Goal: Contribute content: Contribute content

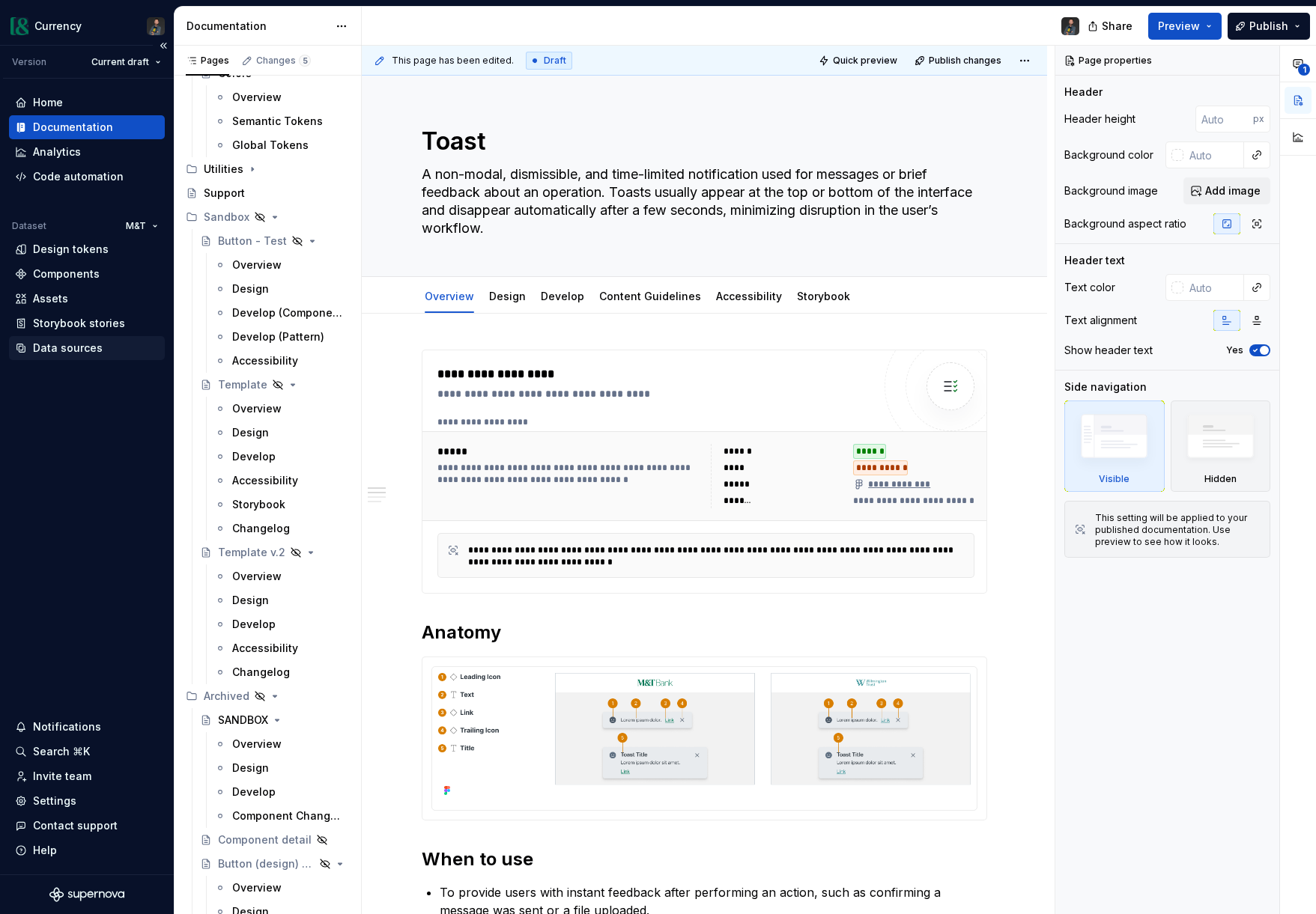
scroll to position [8592, 0]
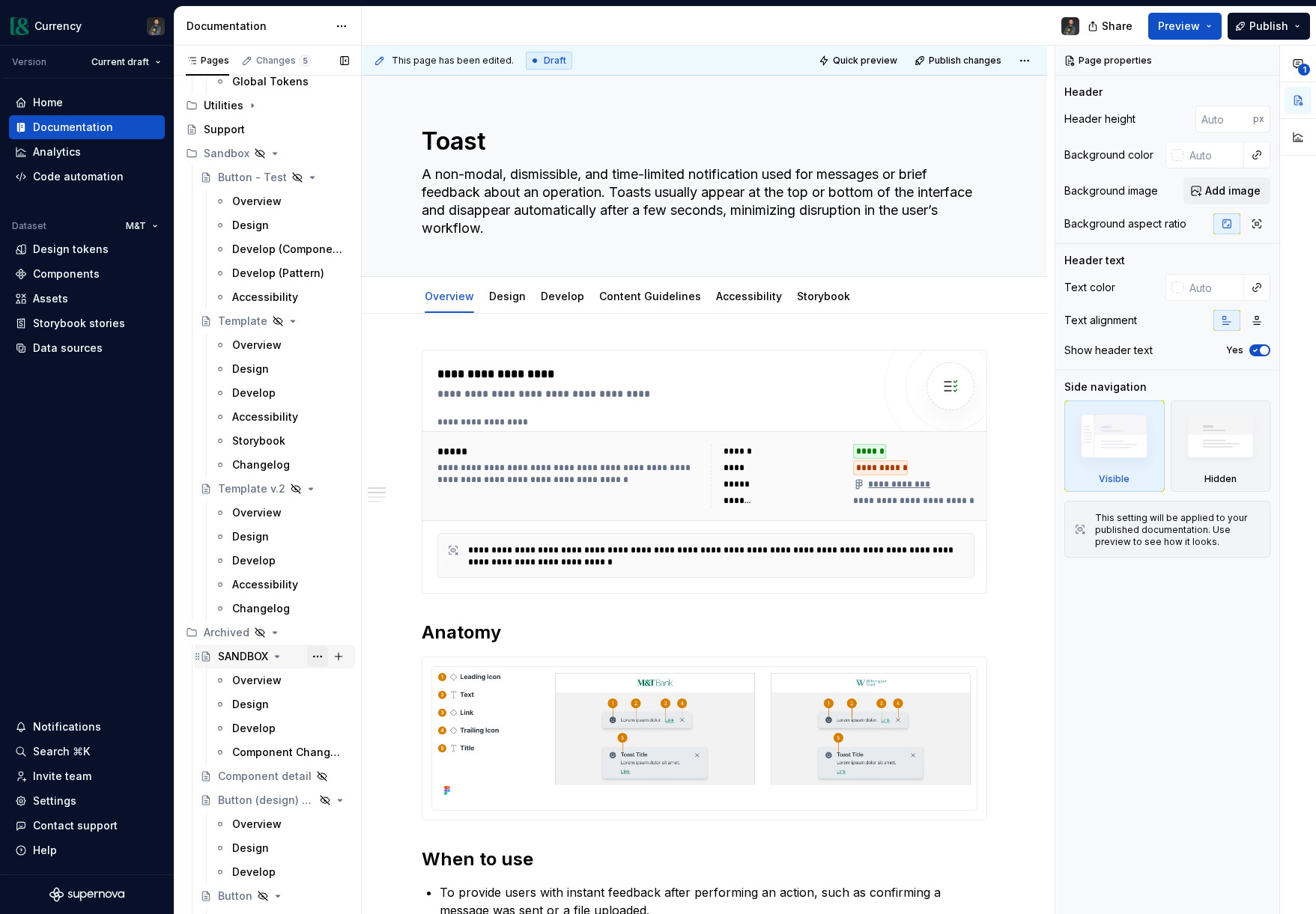
click at [320, 649] on button "Page tree" at bounding box center [317, 656] width 21 height 21
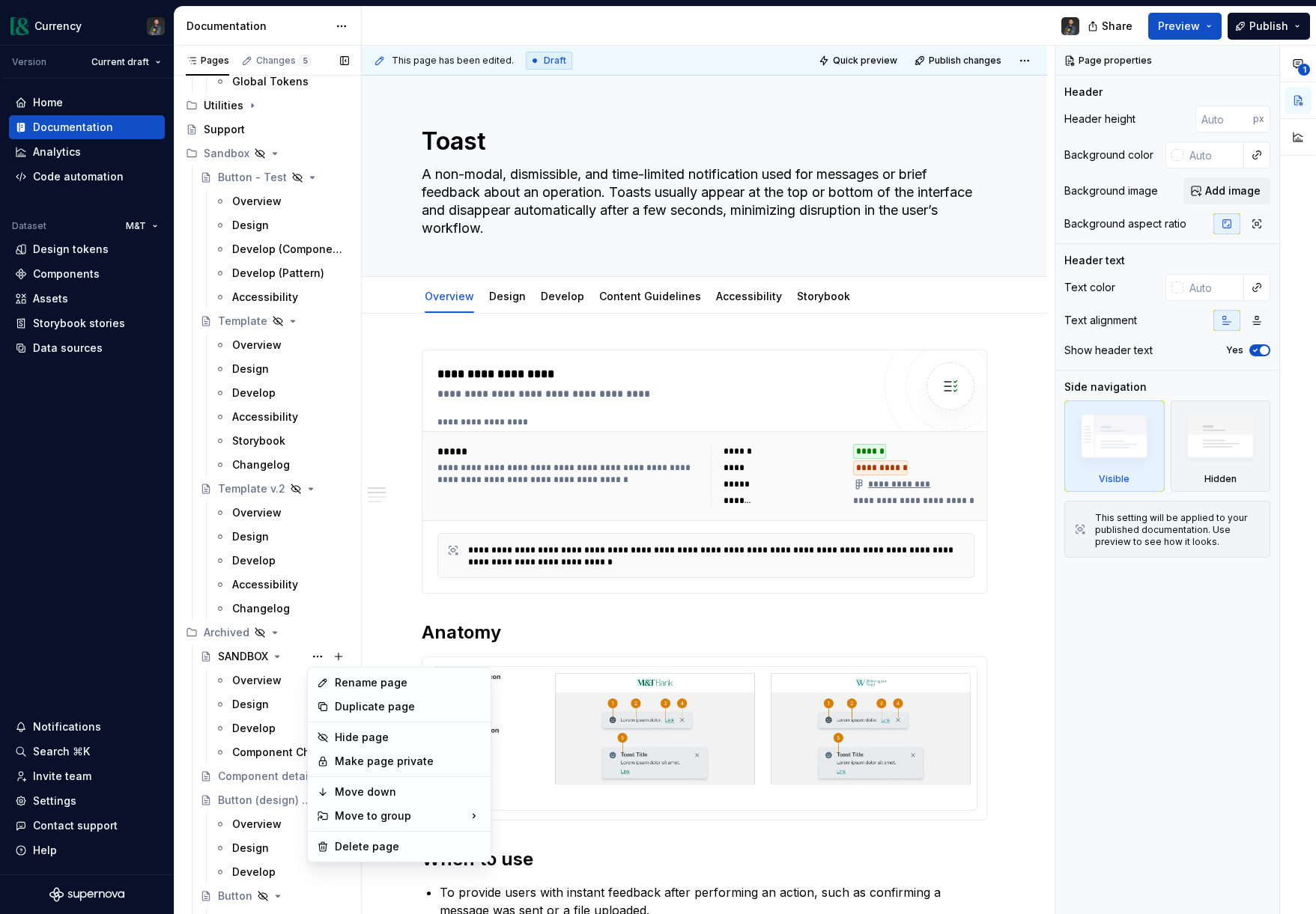
click at [233, 660] on div "Pages Changes 5 Add Accessibility guide for tree Page tree. Navigate the tree w…" at bounding box center [267, 482] width 187 height 875
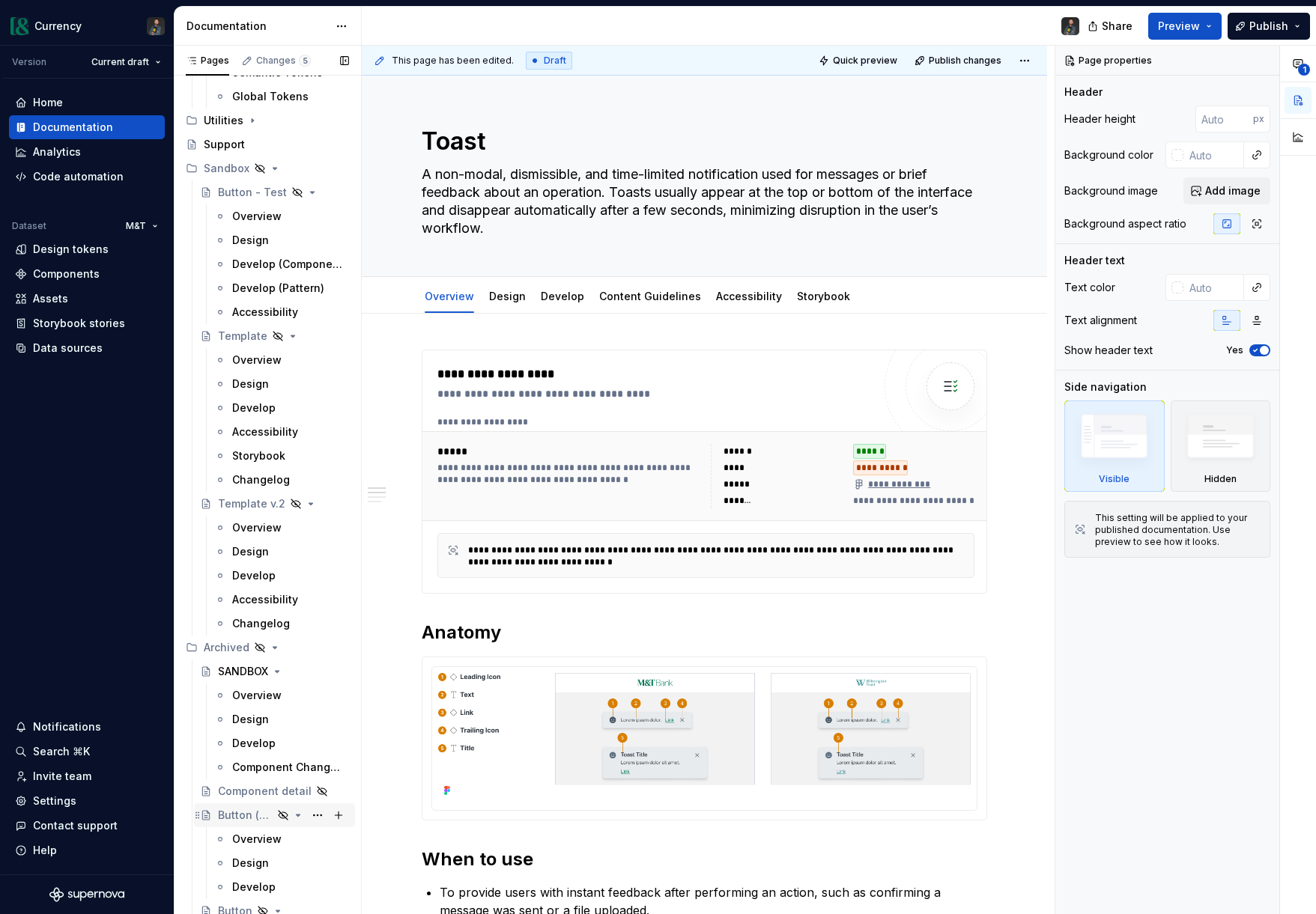
scroll to position [8576, 0]
click at [248, 740] on div "Develop" at bounding box center [254, 744] width 44 height 15
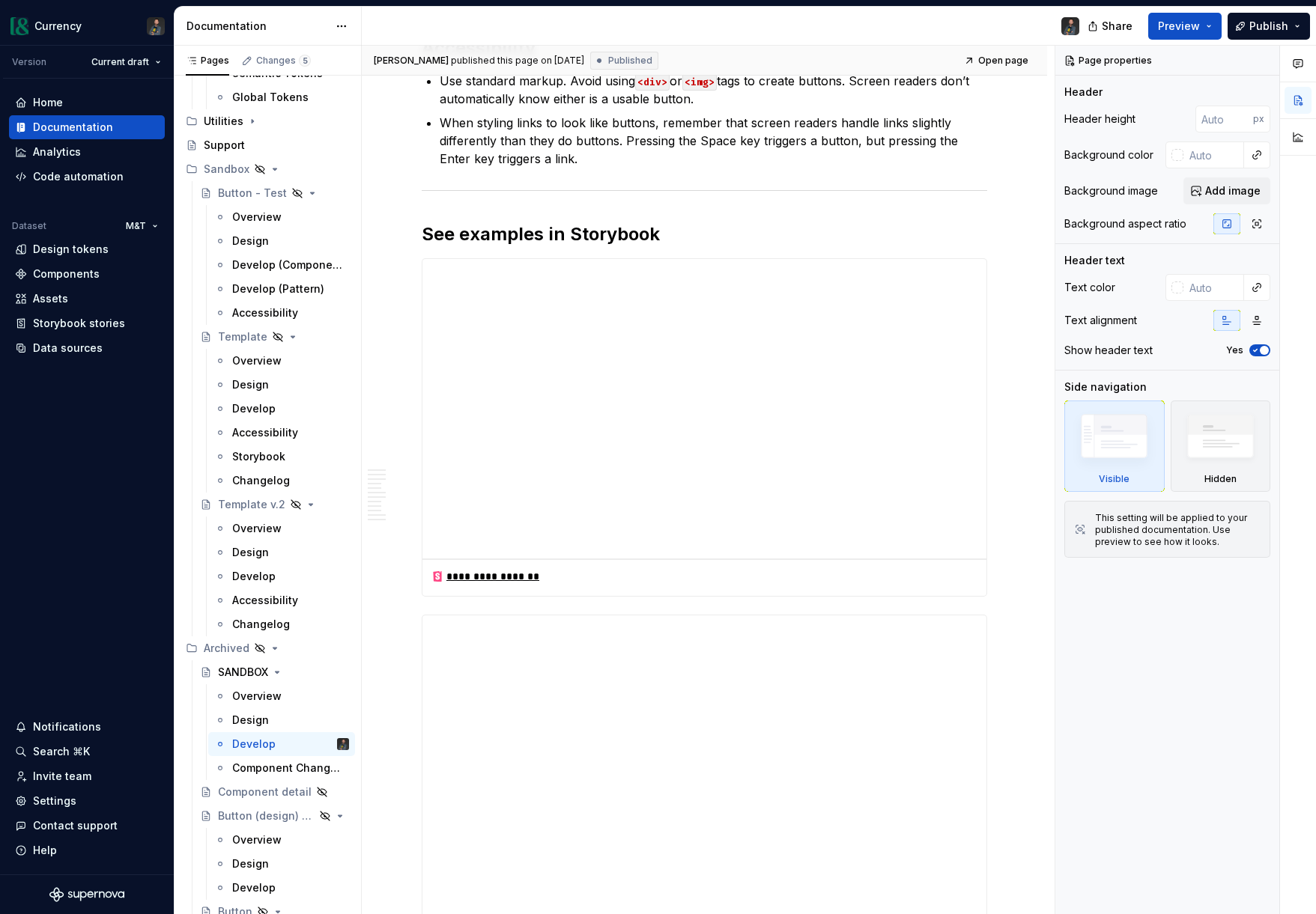
scroll to position [1790, 0]
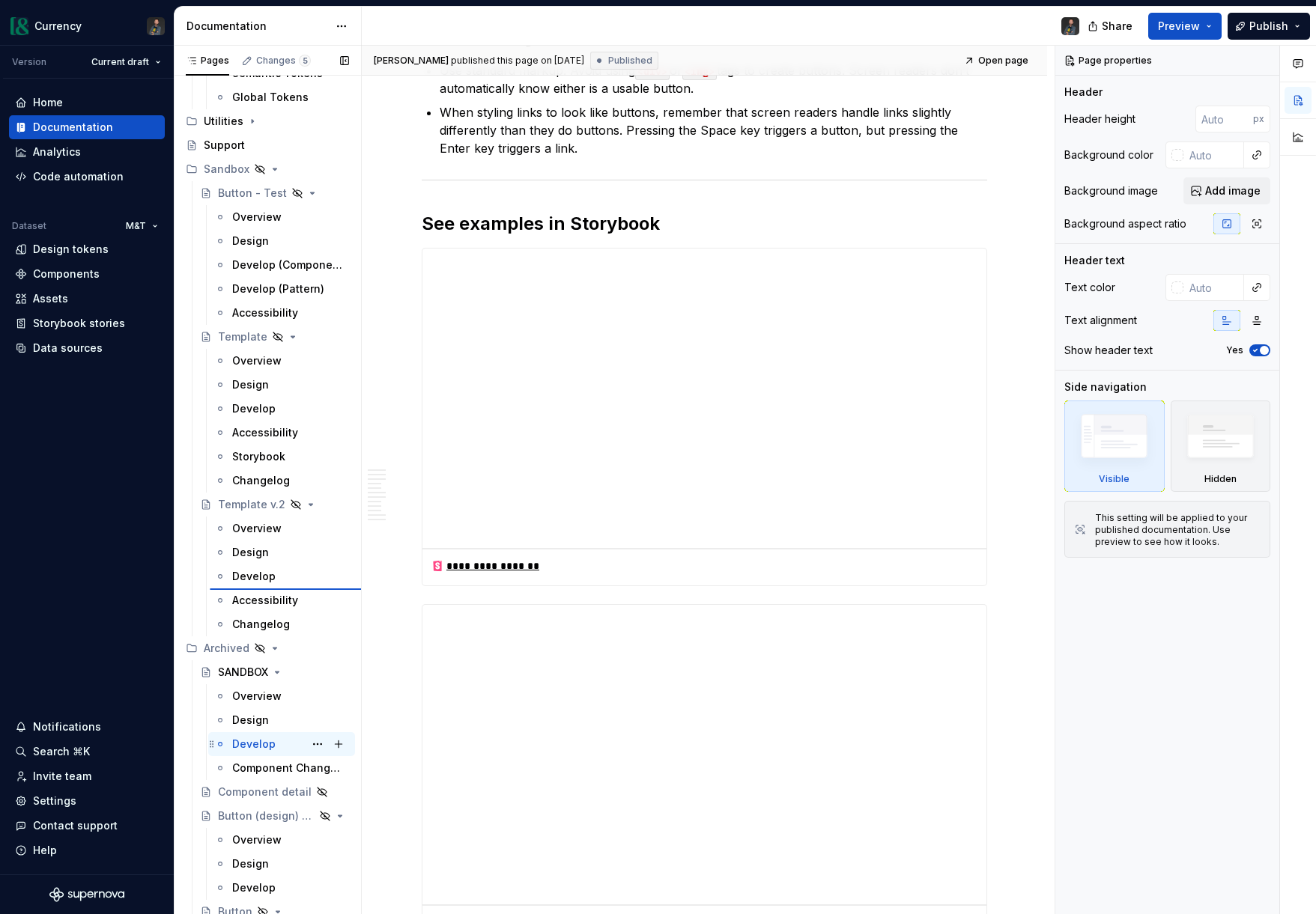
type textarea "*"
type textarea "Template v.2"
type textarea "Accordions organize content into stacked sections that users can expand and col…"
click at [252, 579] on div "Develop" at bounding box center [254, 576] width 44 height 15
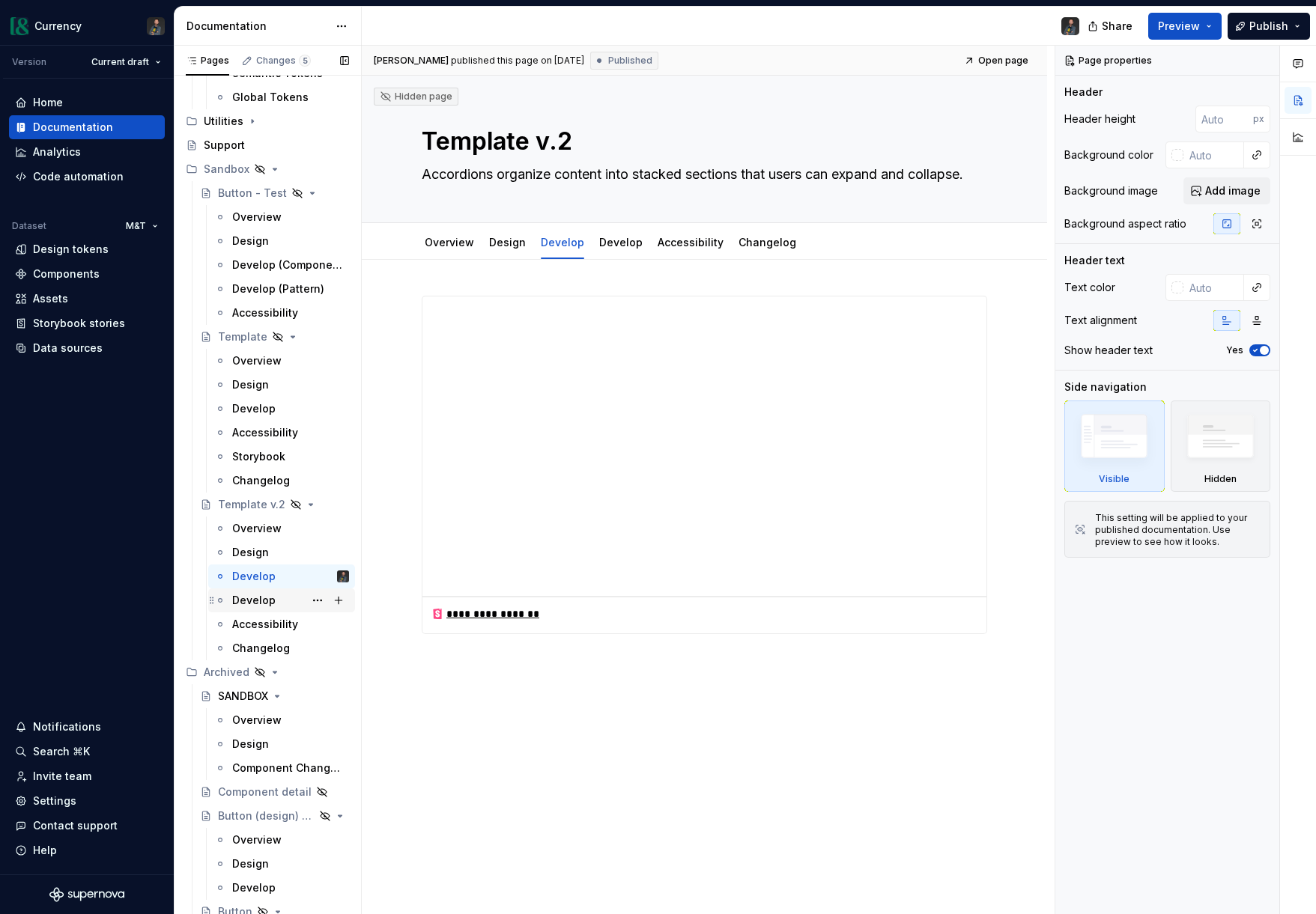
click at [246, 597] on div "Develop" at bounding box center [254, 600] width 44 height 15
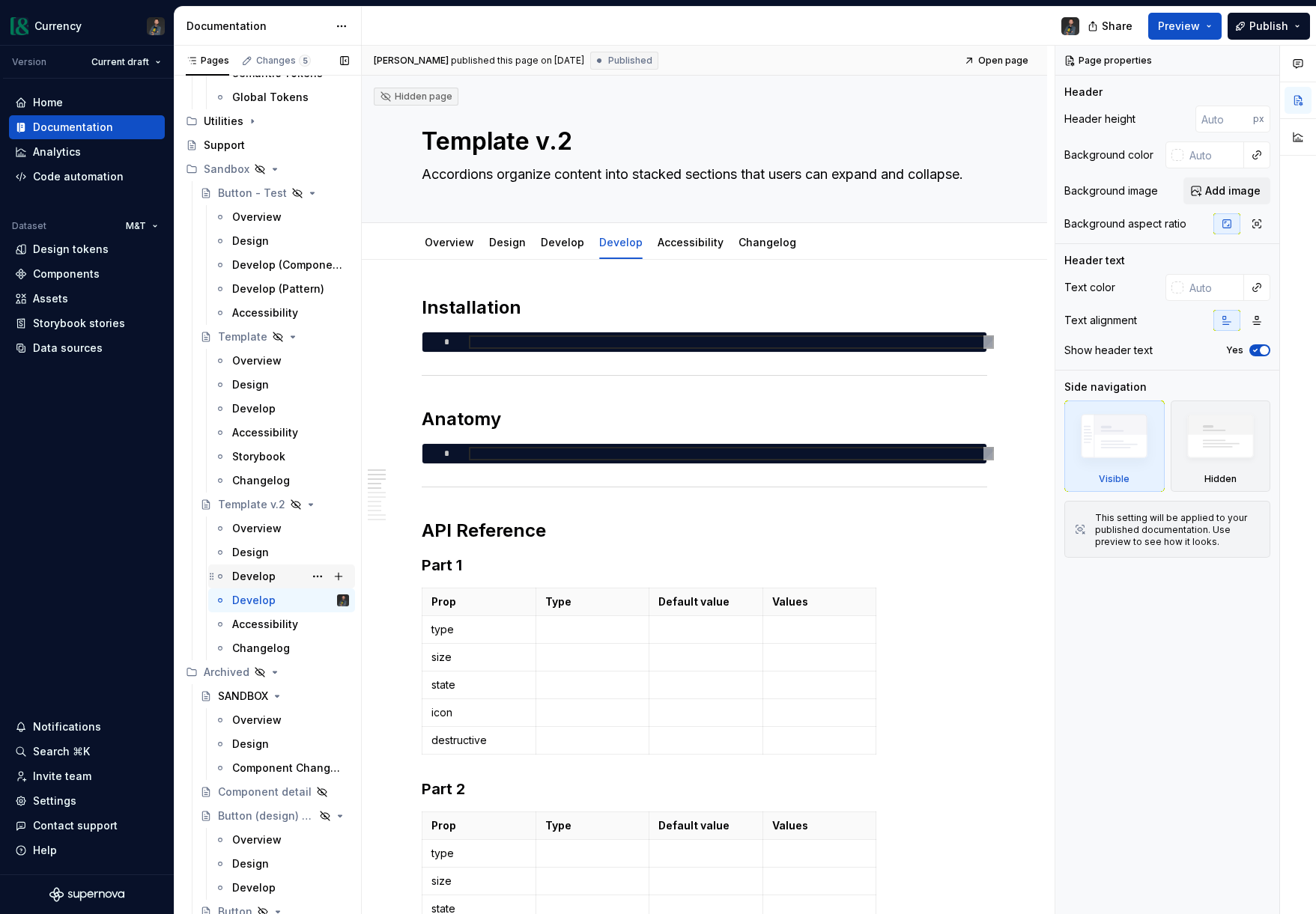
click at [250, 586] on div "Develop" at bounding box center [290, 576] width 117 height 21
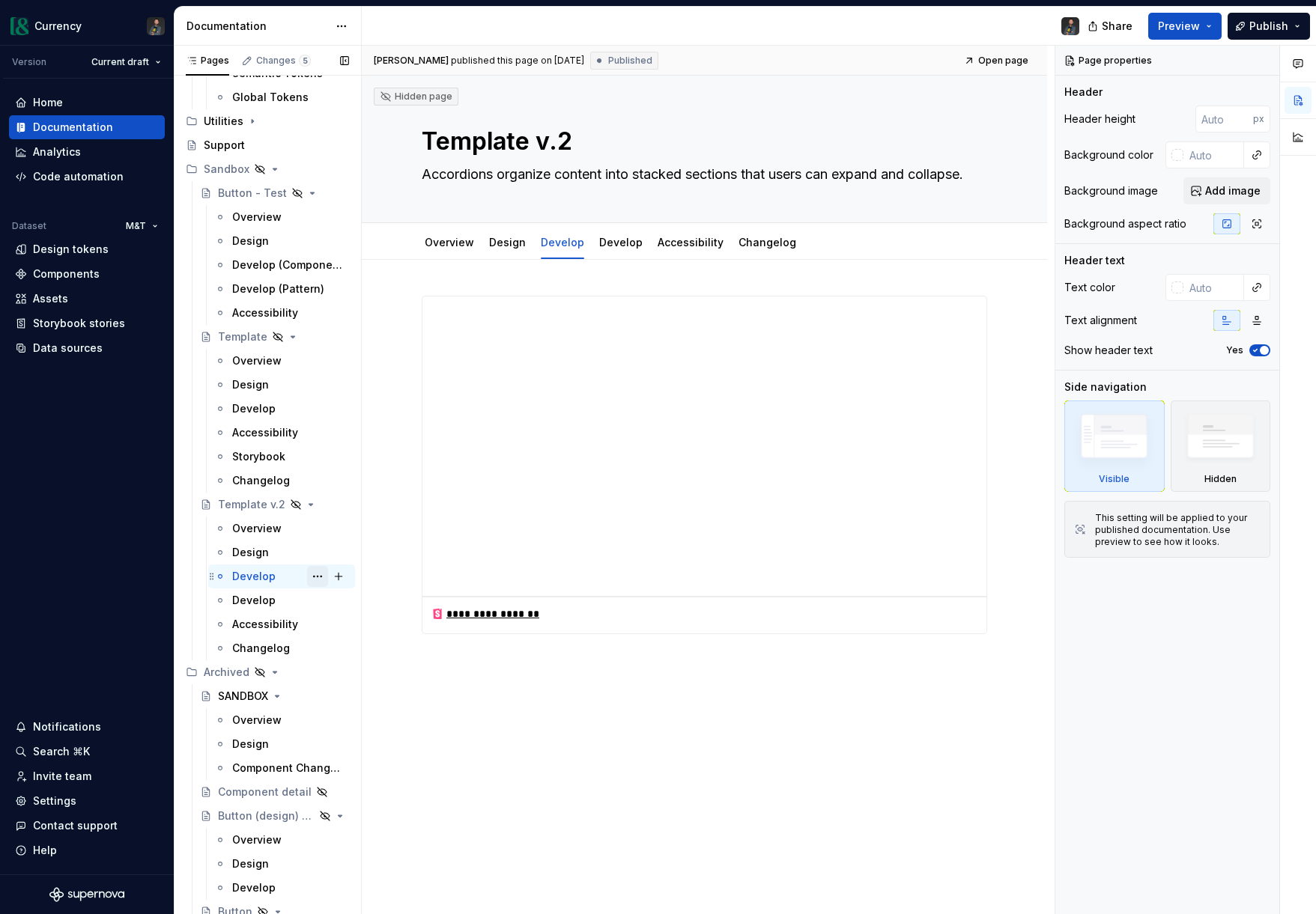
click at [320, 575] on button "Page tree" at bounding box center [317, 576] width 21 height 21
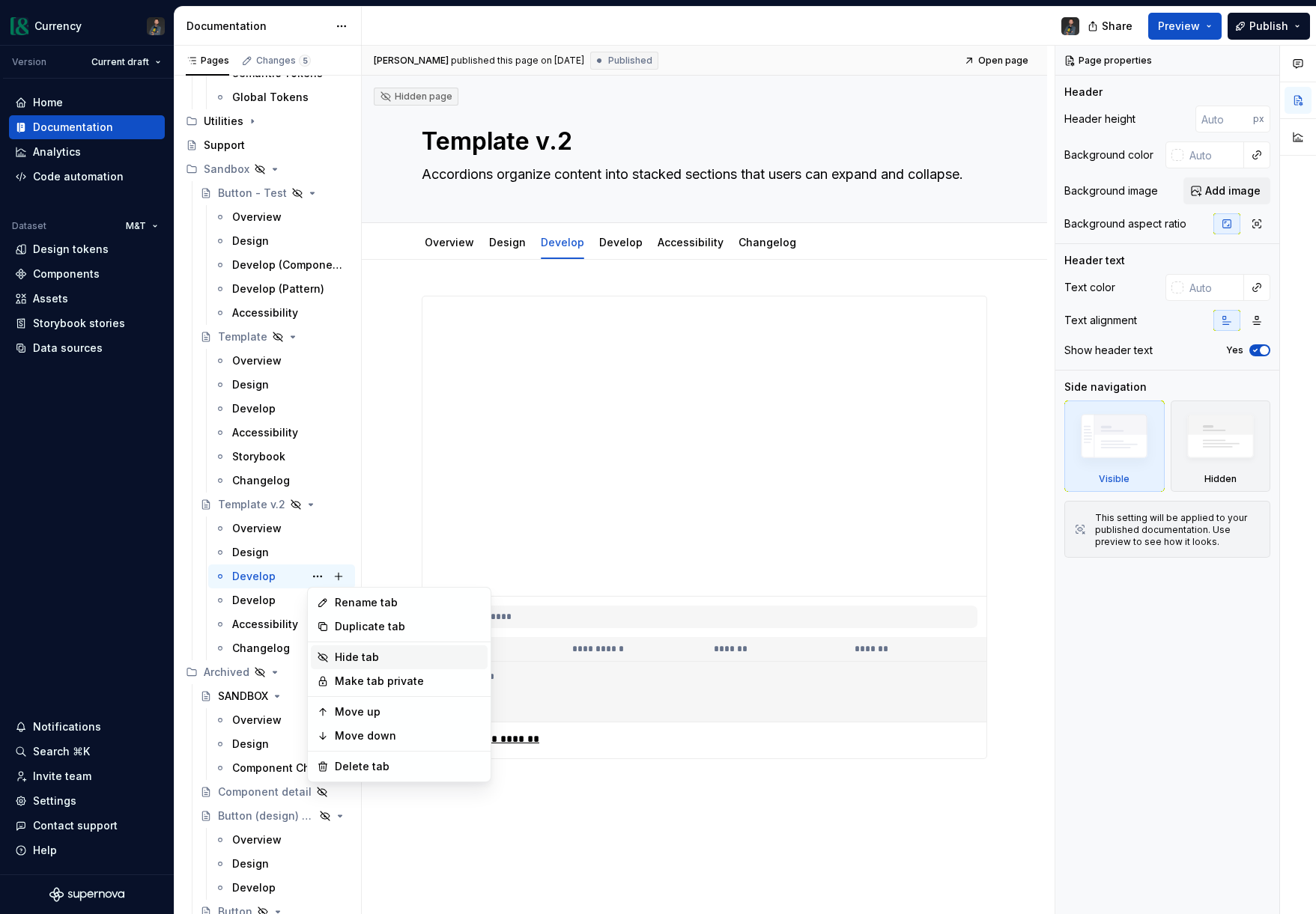
click at [344, 659] on div "Hide tab" at bounding box center [408, 657] width 147 height 15
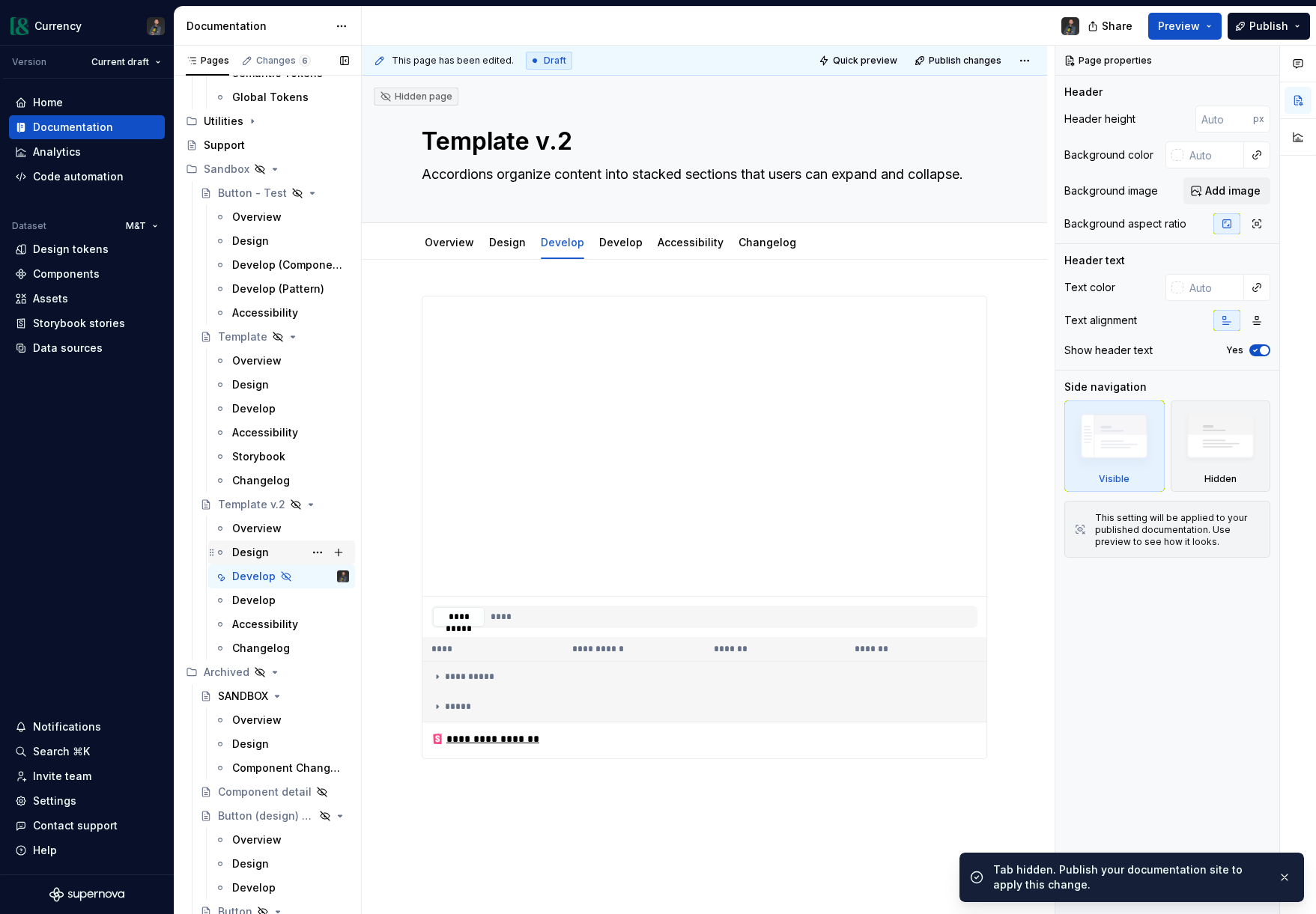
click at [264, 548] on div "Design" at bounding box center [250, 552] width 37 height 15
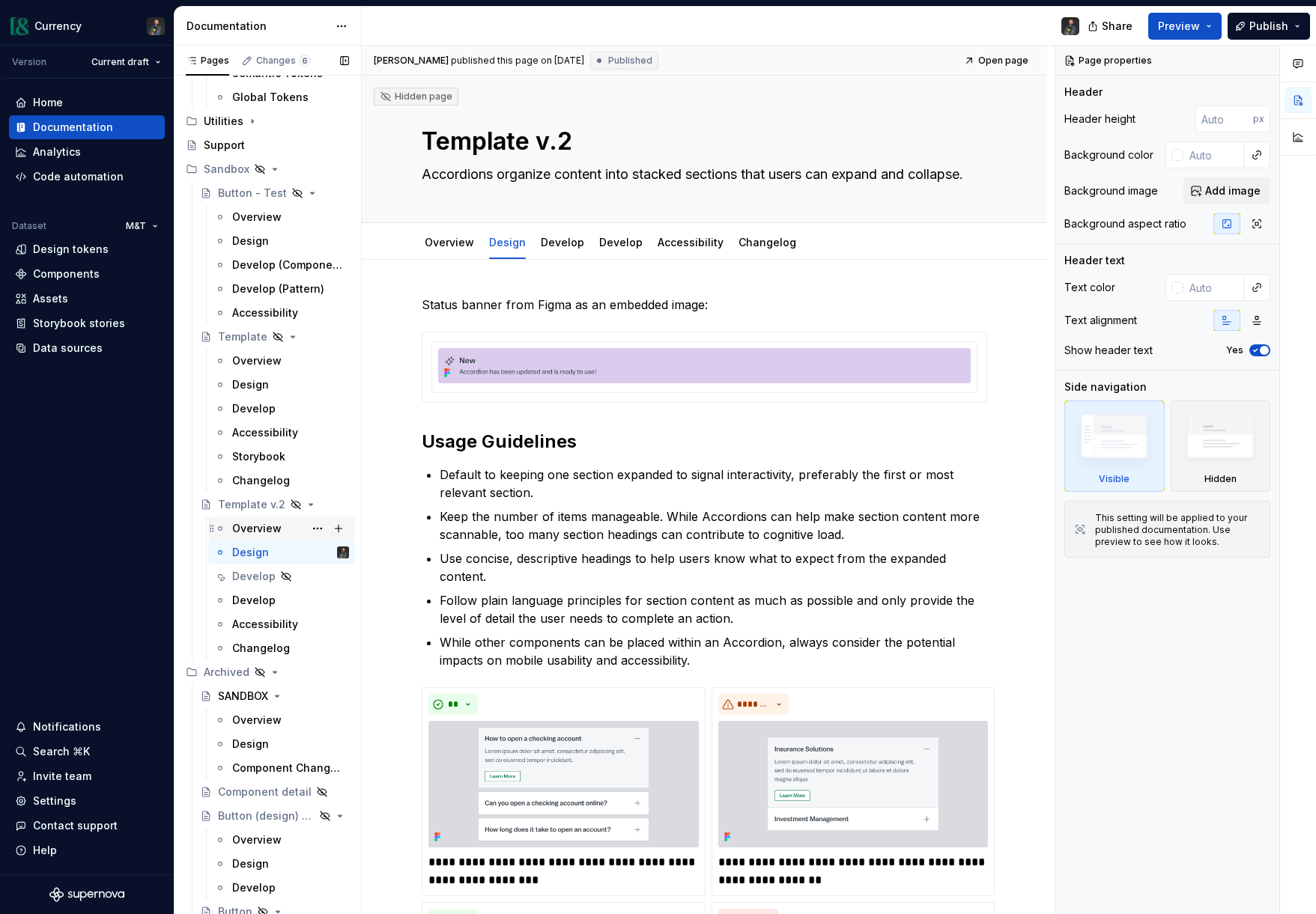
click at [275, 532] on div "Overview" at bounding box center [257, 529] width 49 height 15
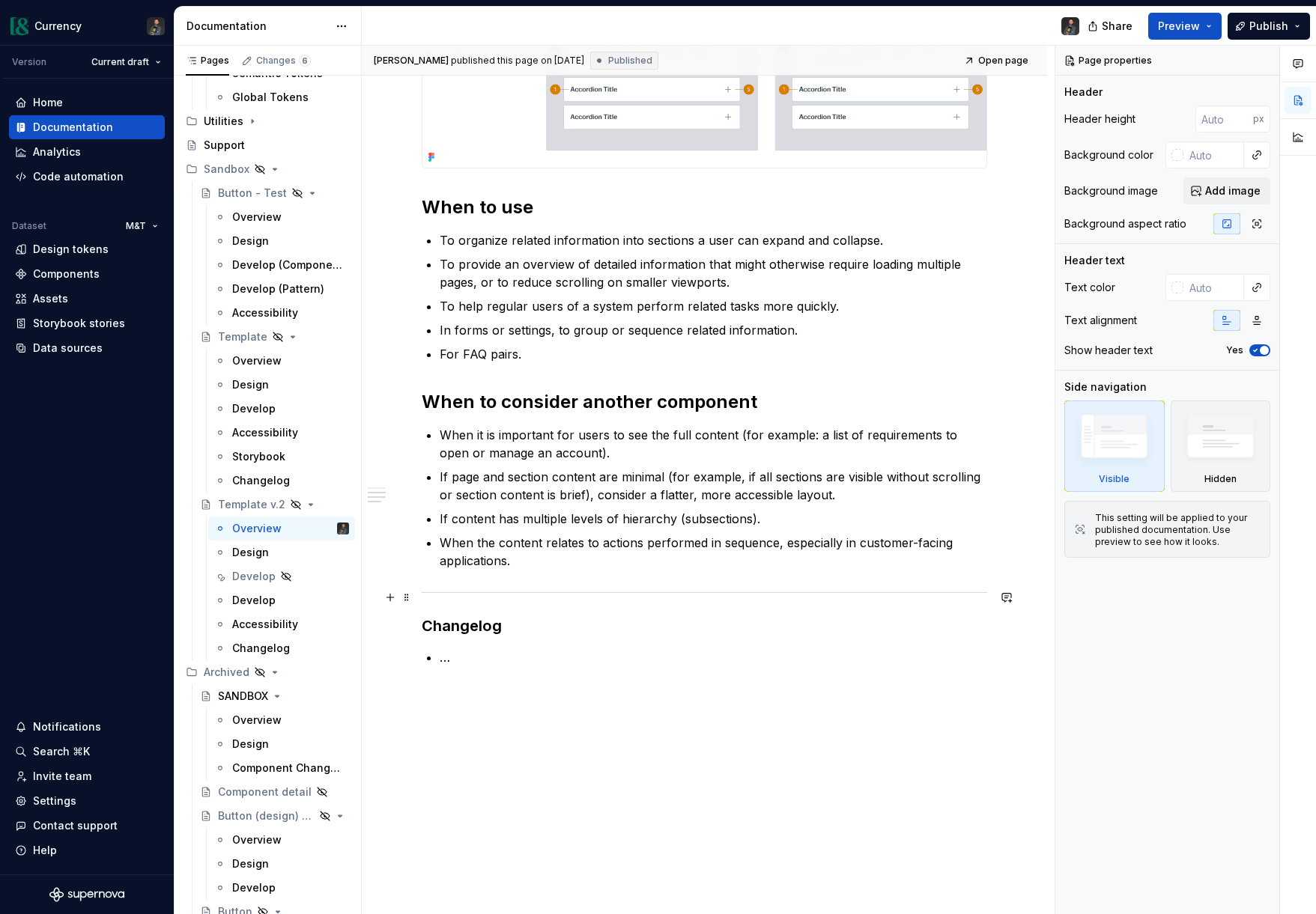
scroll to position [673, 0]
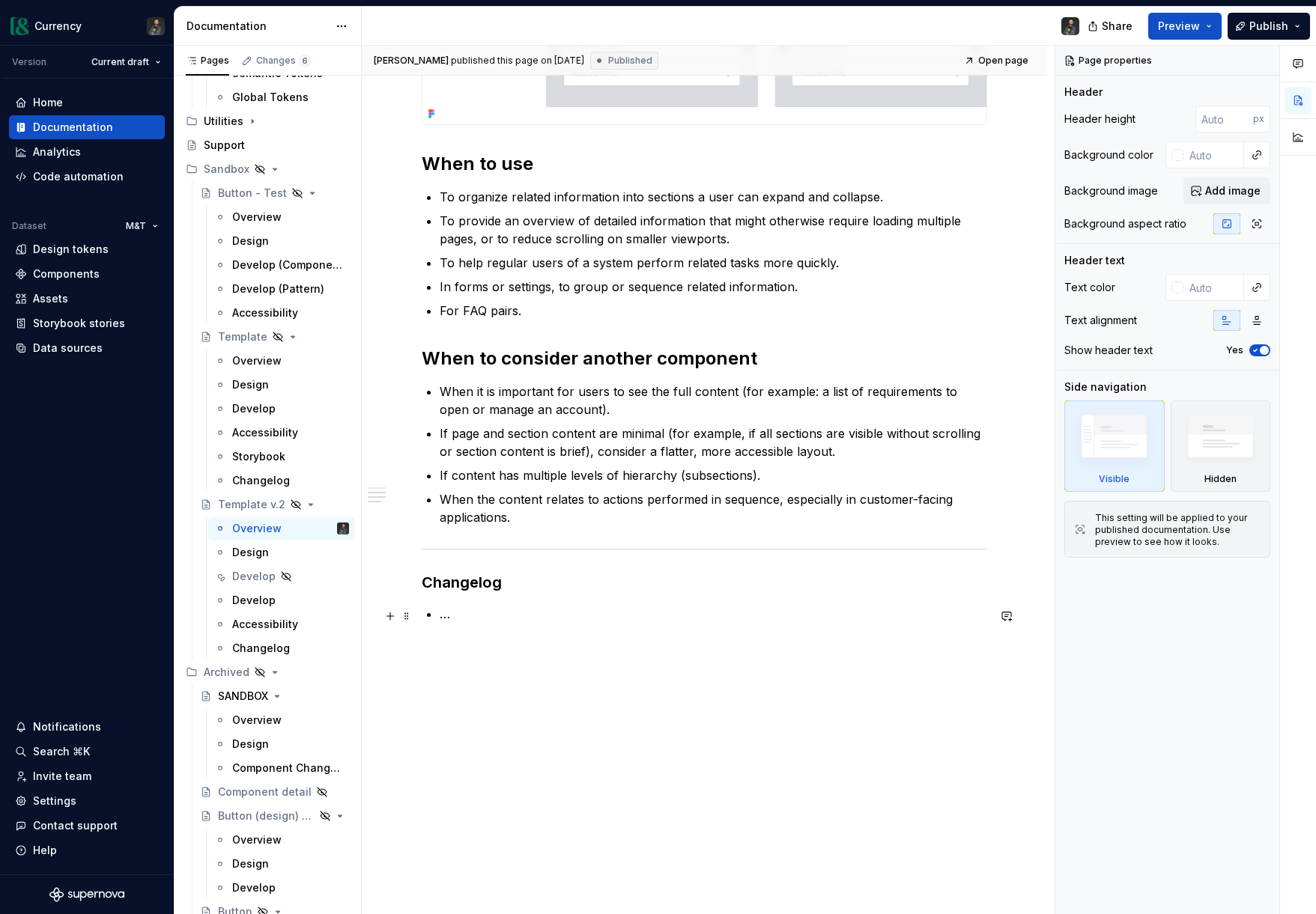
click at [482, 618] on p "…" at bounding box center [713, 614] width 548 height 18
type textarea "*"
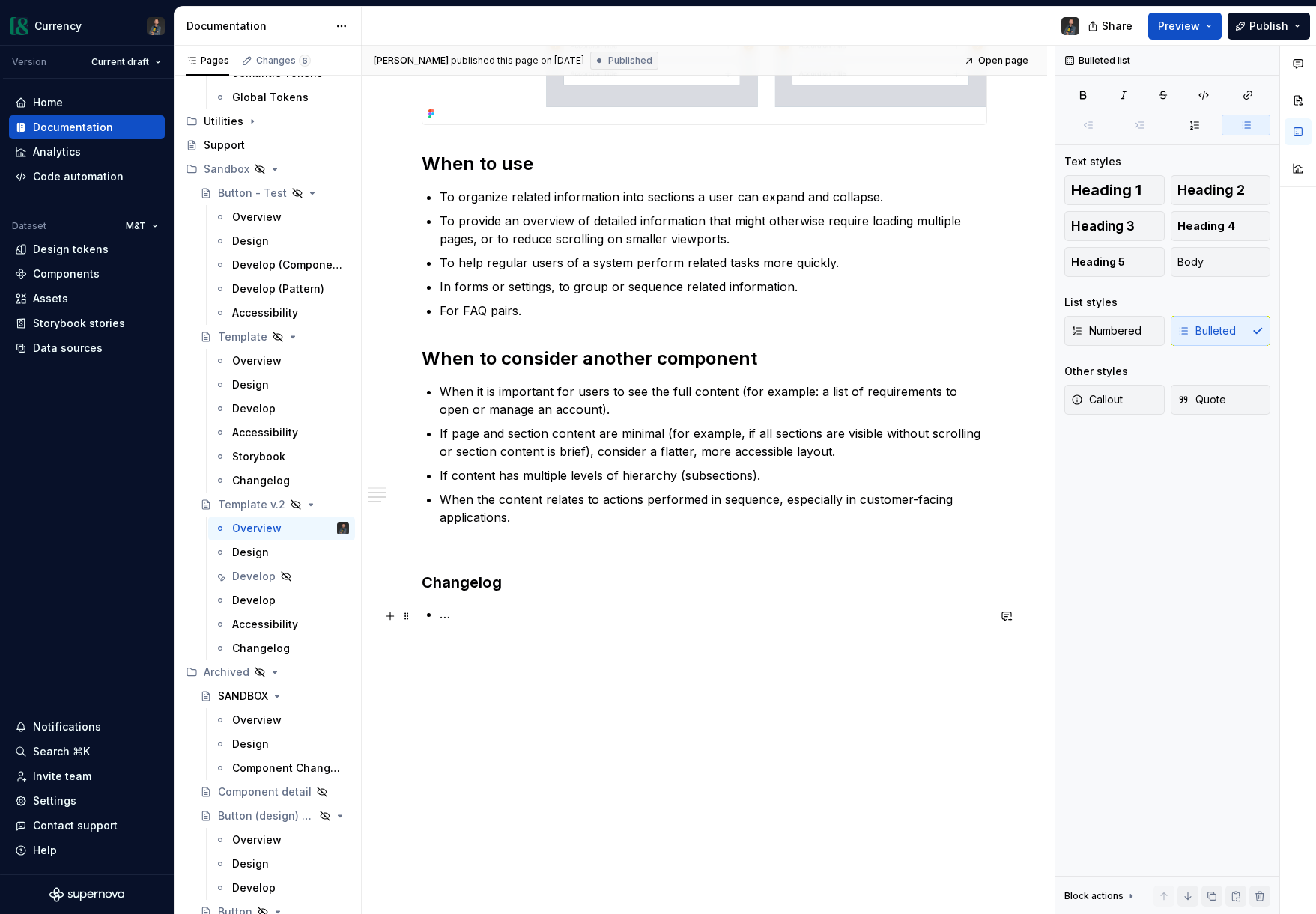
click at [462, 614] on p "…" at bounding box center [713, 614] width 548 height 18
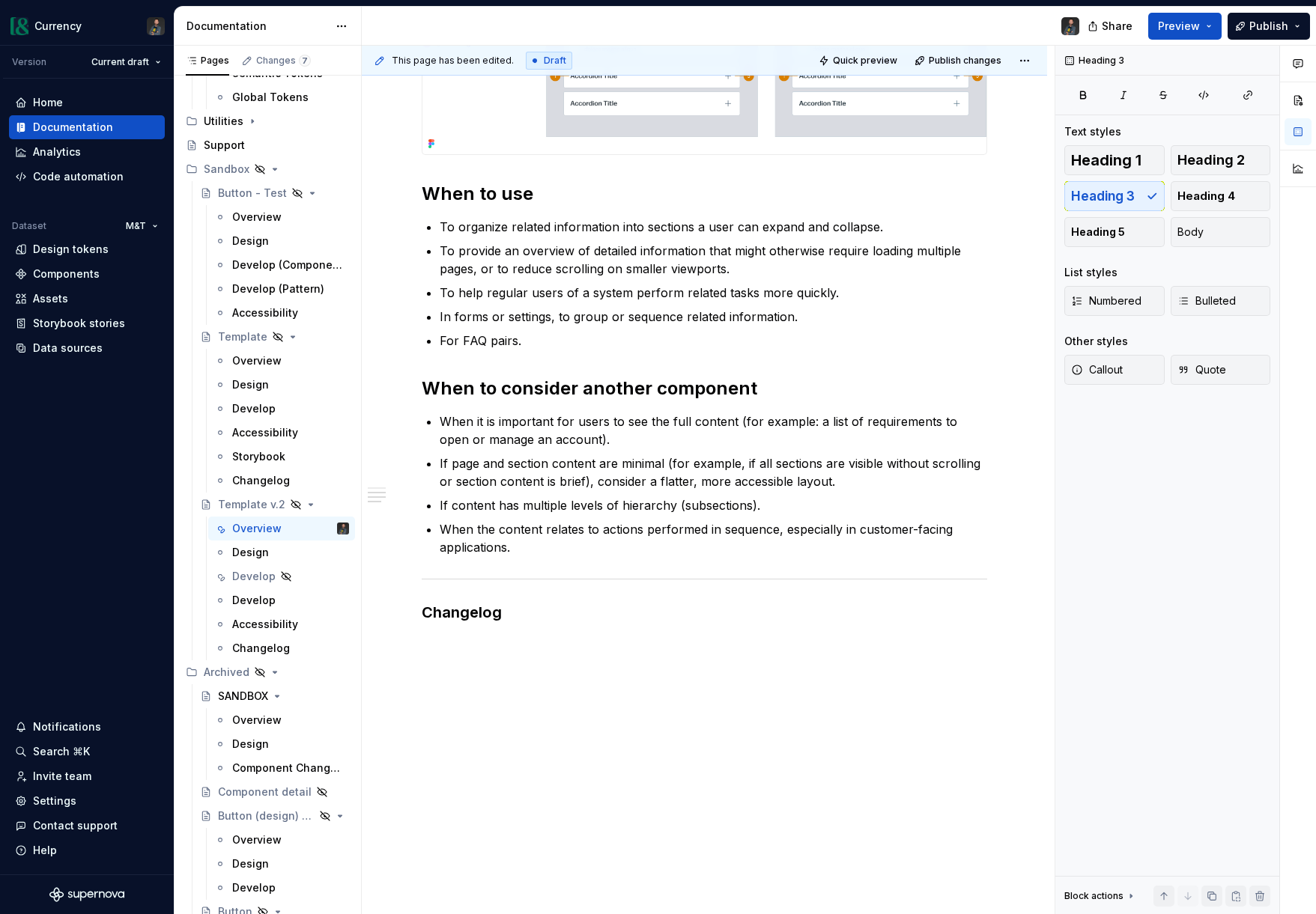
type textarea "*"
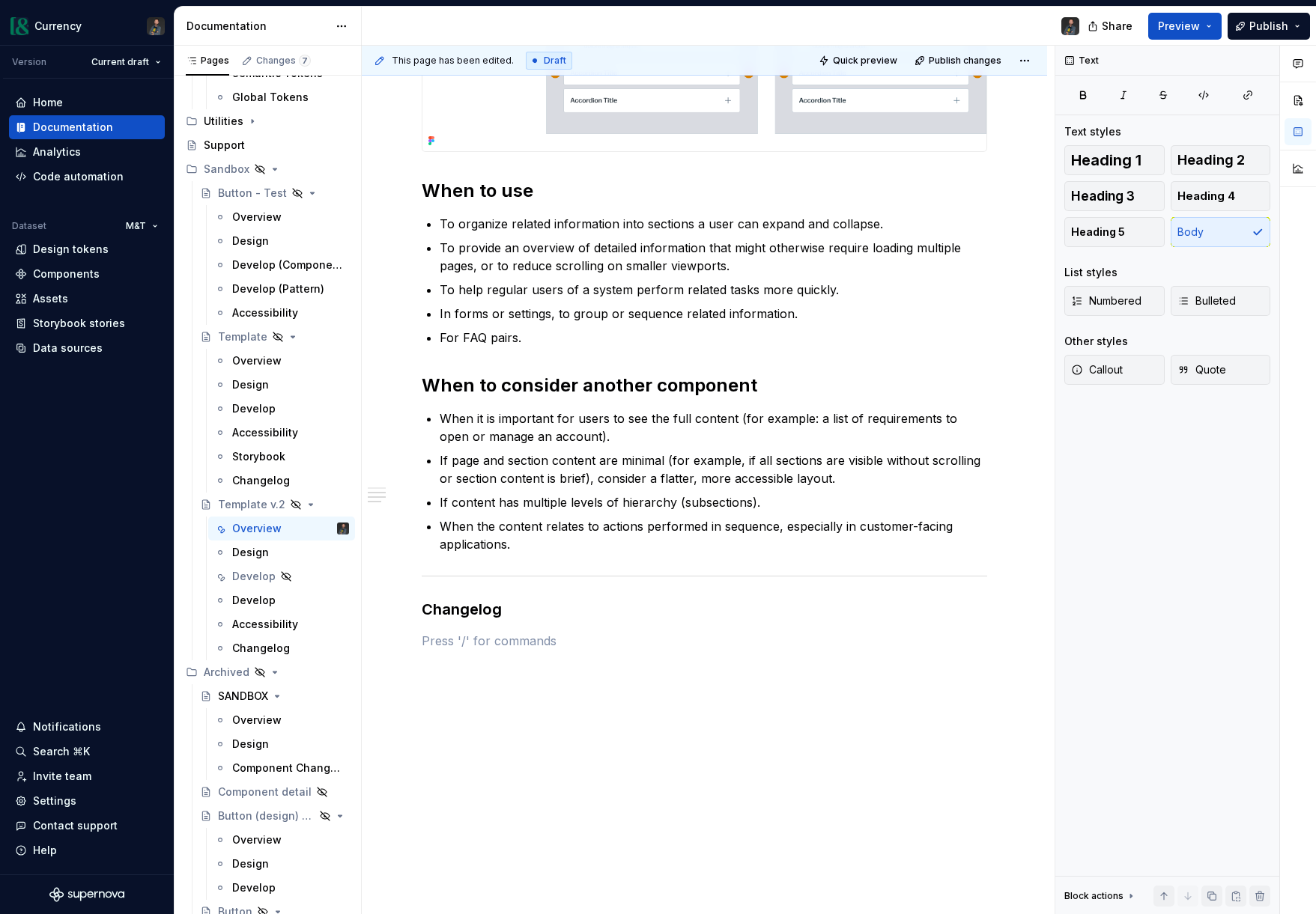
scroll to position [673, 0]
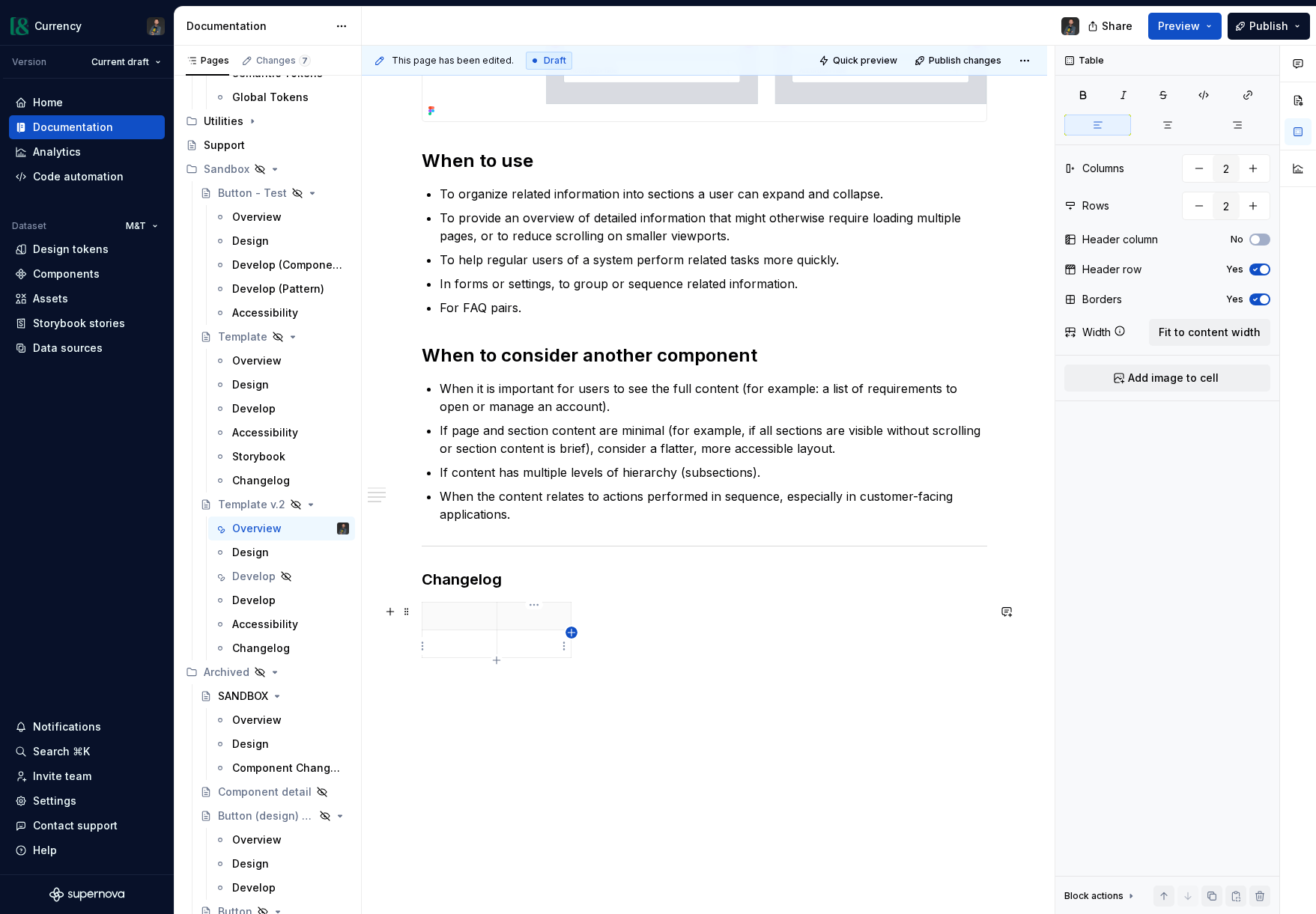
click at [568, 633] on icon "button" at bounding box center [571, 632] width 6 height 6
type input "3"
click at [1188, 330] on span "Fit to content width" at bounding box center [1209, 332] width 102 height 15
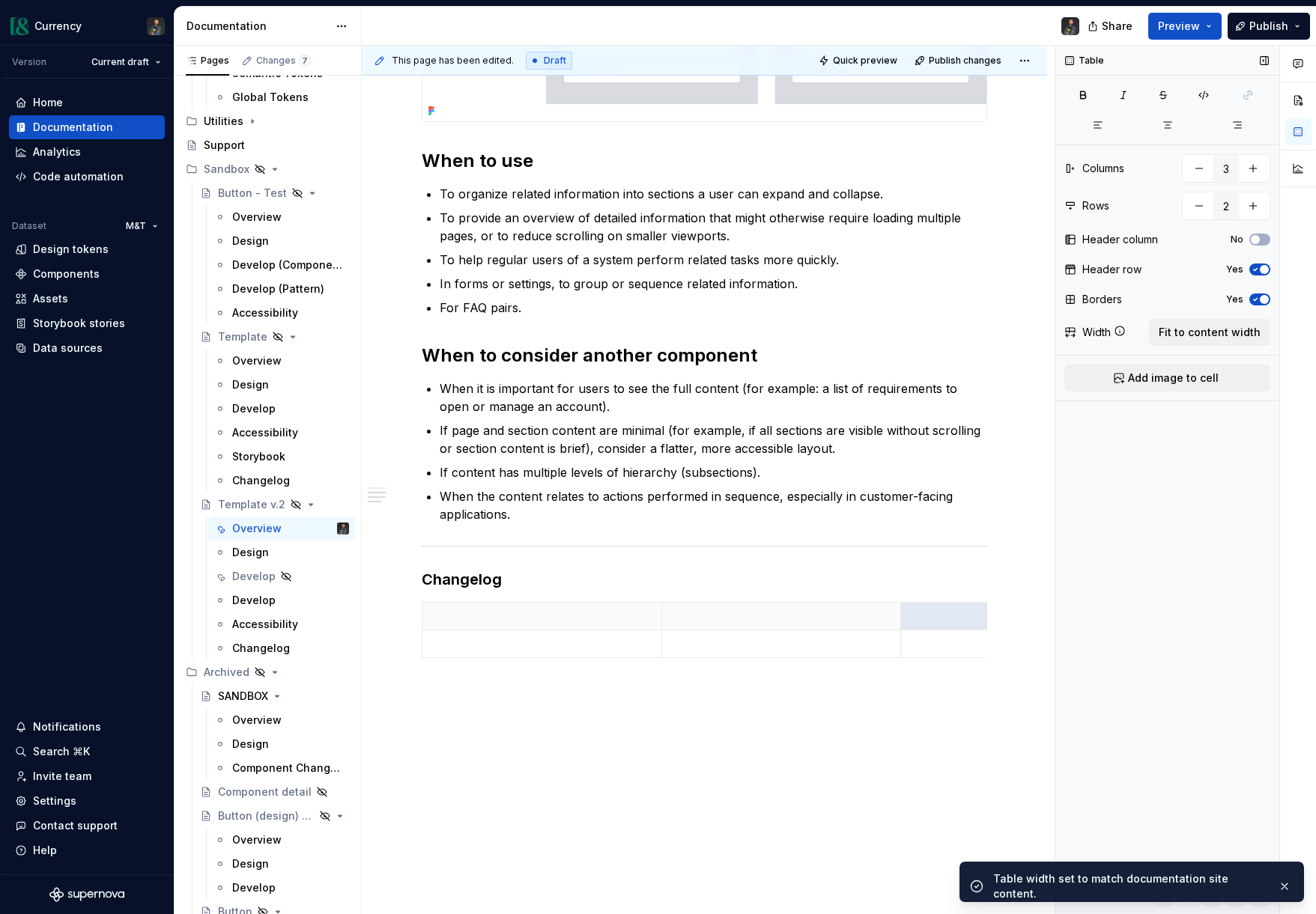
scroll to position [0, 140]
click at [436, 624] on p at bounding box center [402, 616] width 221 height 15
click at [477, 627] on th at bounding box center [402, 615] width 239 height 28
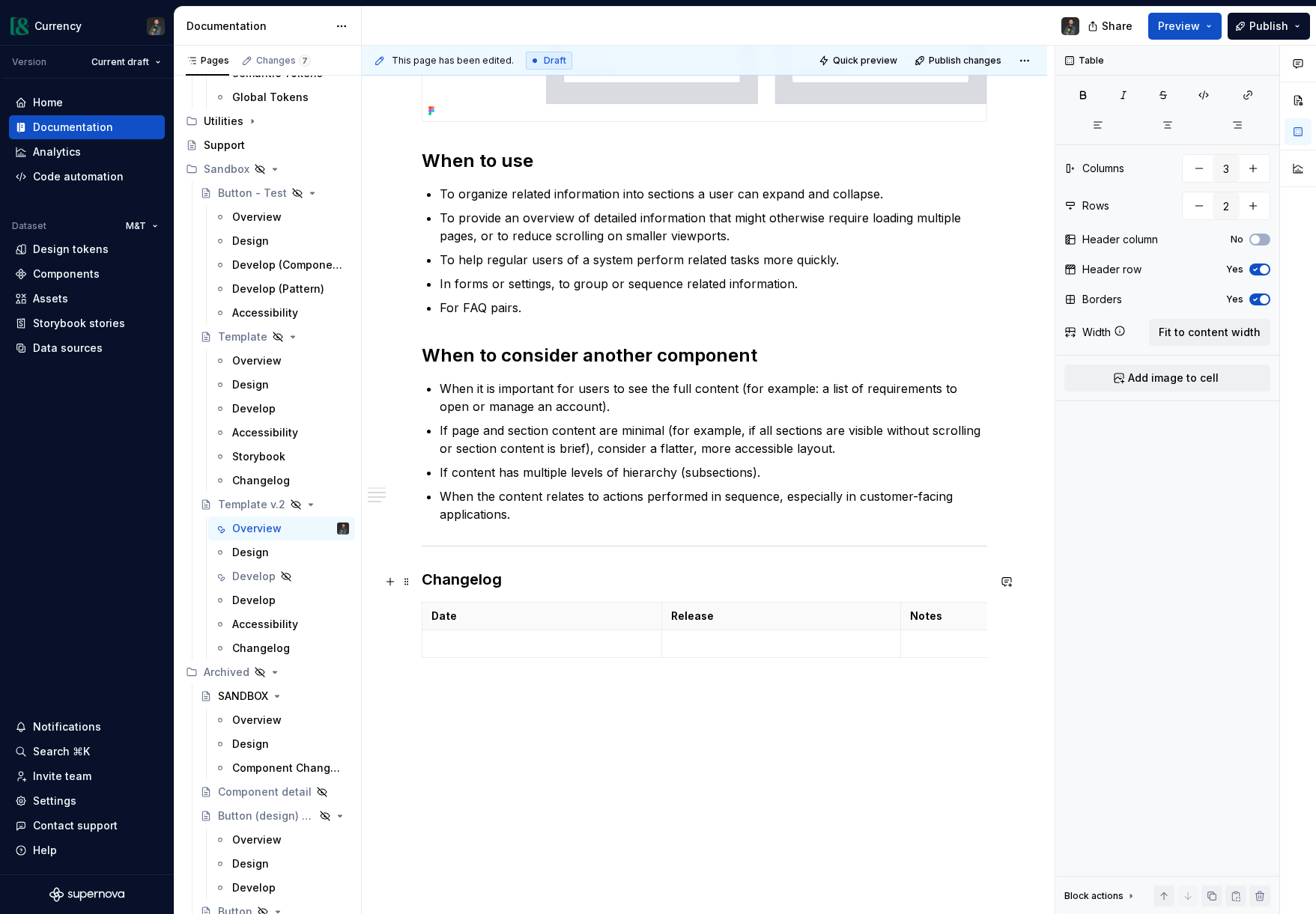
click at [421, 580] on h3 "Changelog" at bounding box center [704, 579] width 565 height 21
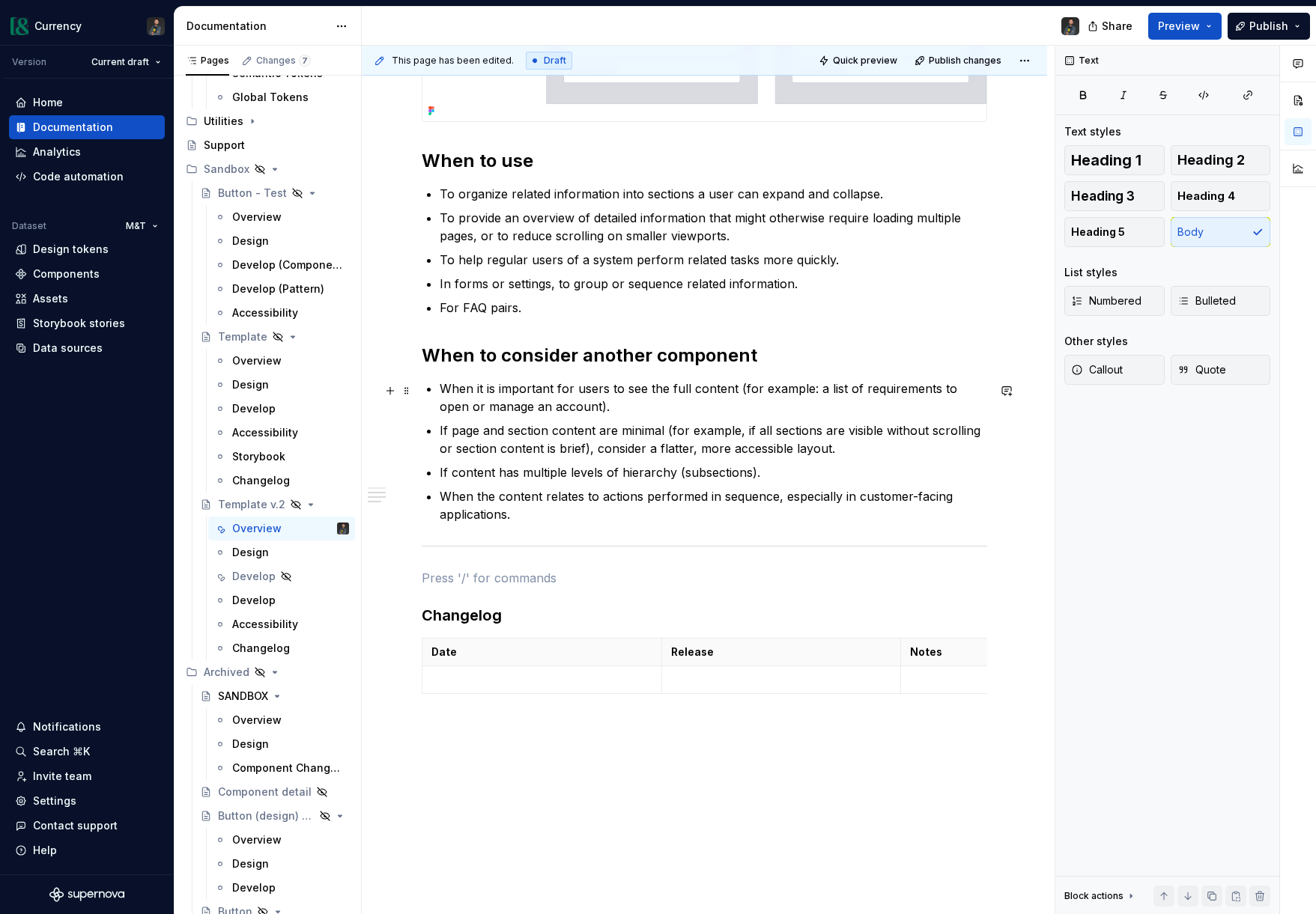
scroll to position [655, 0]
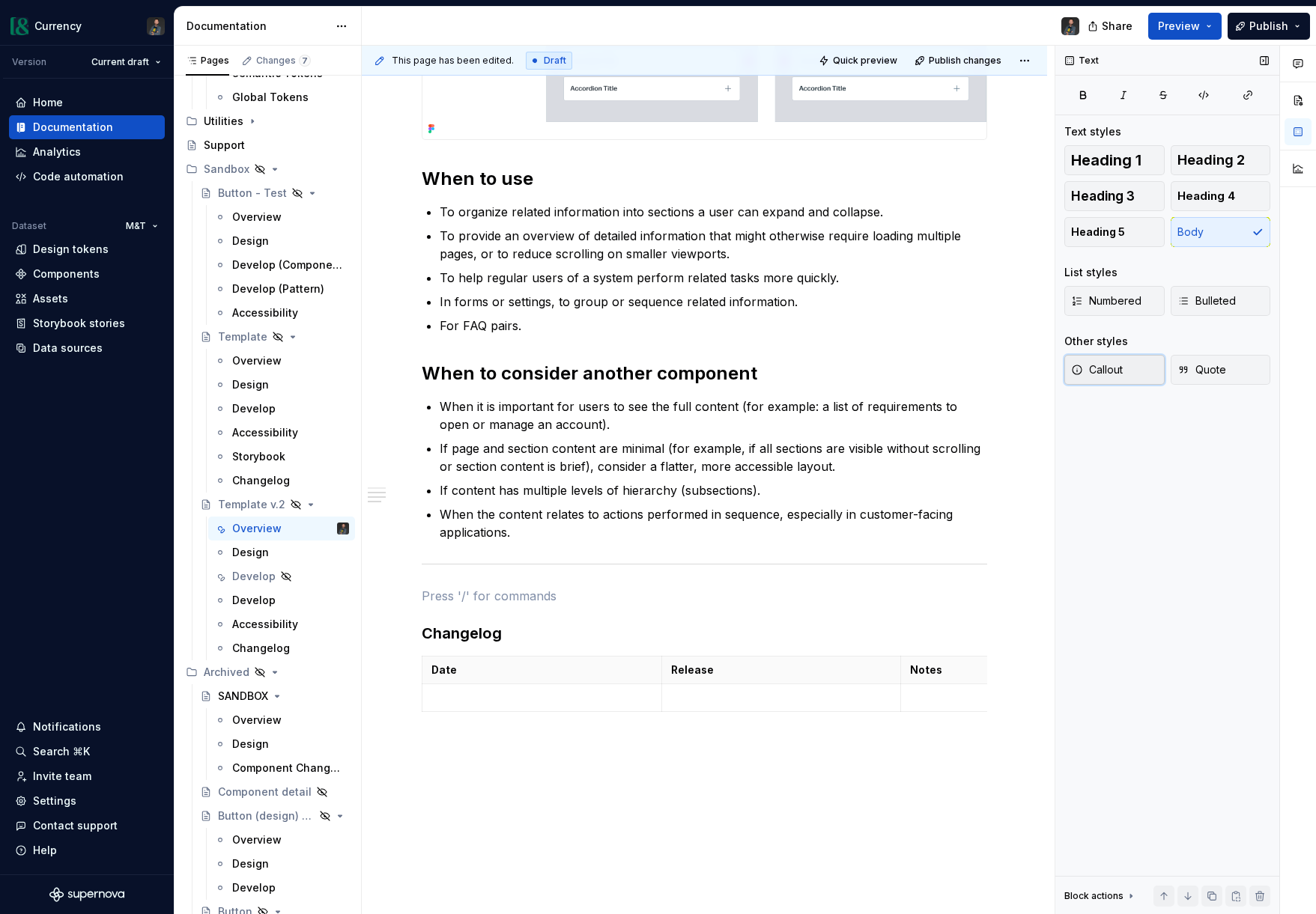
click at [1104, 365] on span "Callout" at bounding box center [1097, 370] width 52 height 15
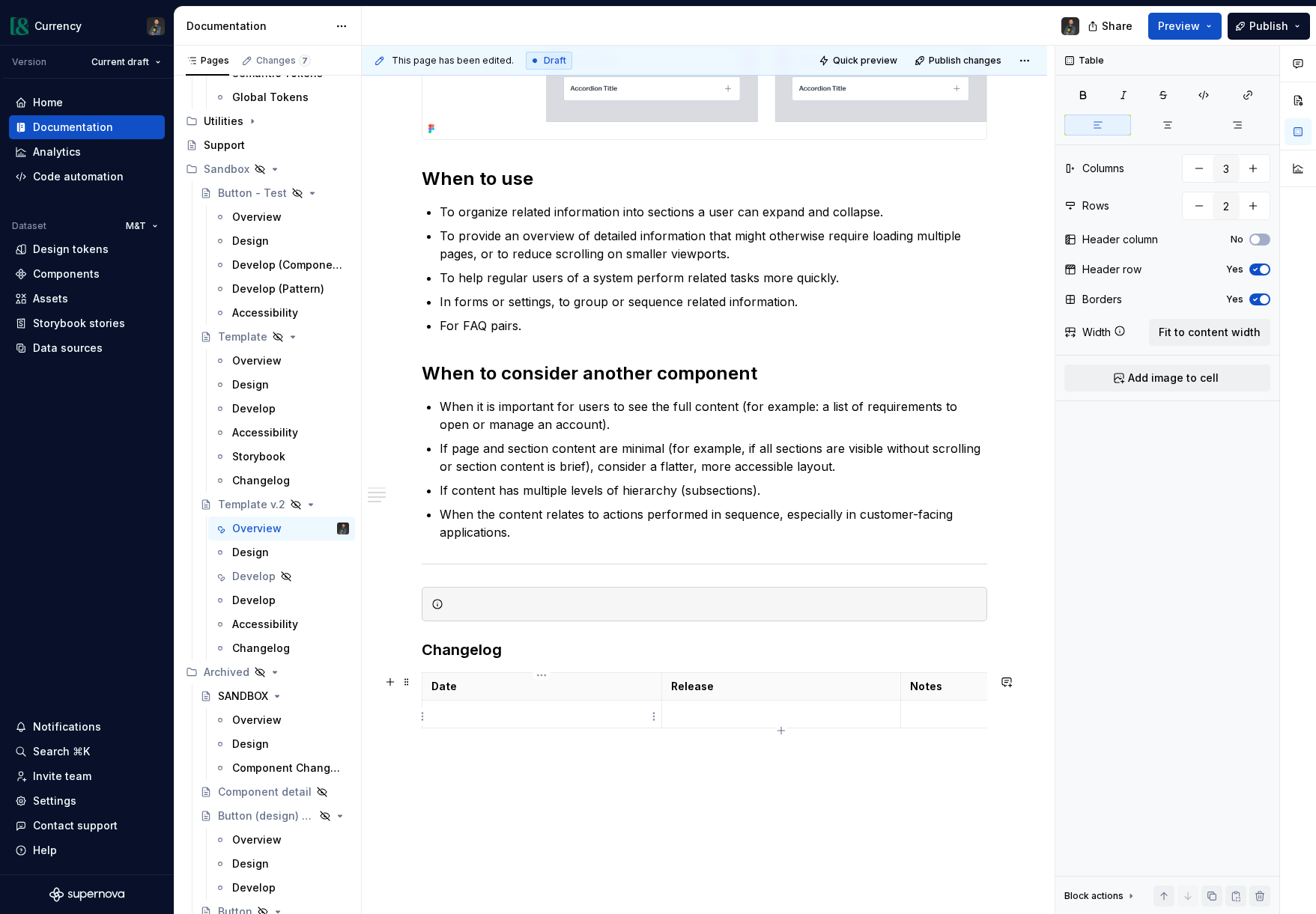
click at [507, 721] on p at bounding box center [542, 714] width 221 height 15
click at [512, 722] on p "DD/MM/YYY" at bounding box center [542, 714] width 221 height 15
click at [706, 716] on p at bounding box center [782, 714] width 221 height 15
click at [463, 609] on div at bounding box center [713, 604] width 528 height 15
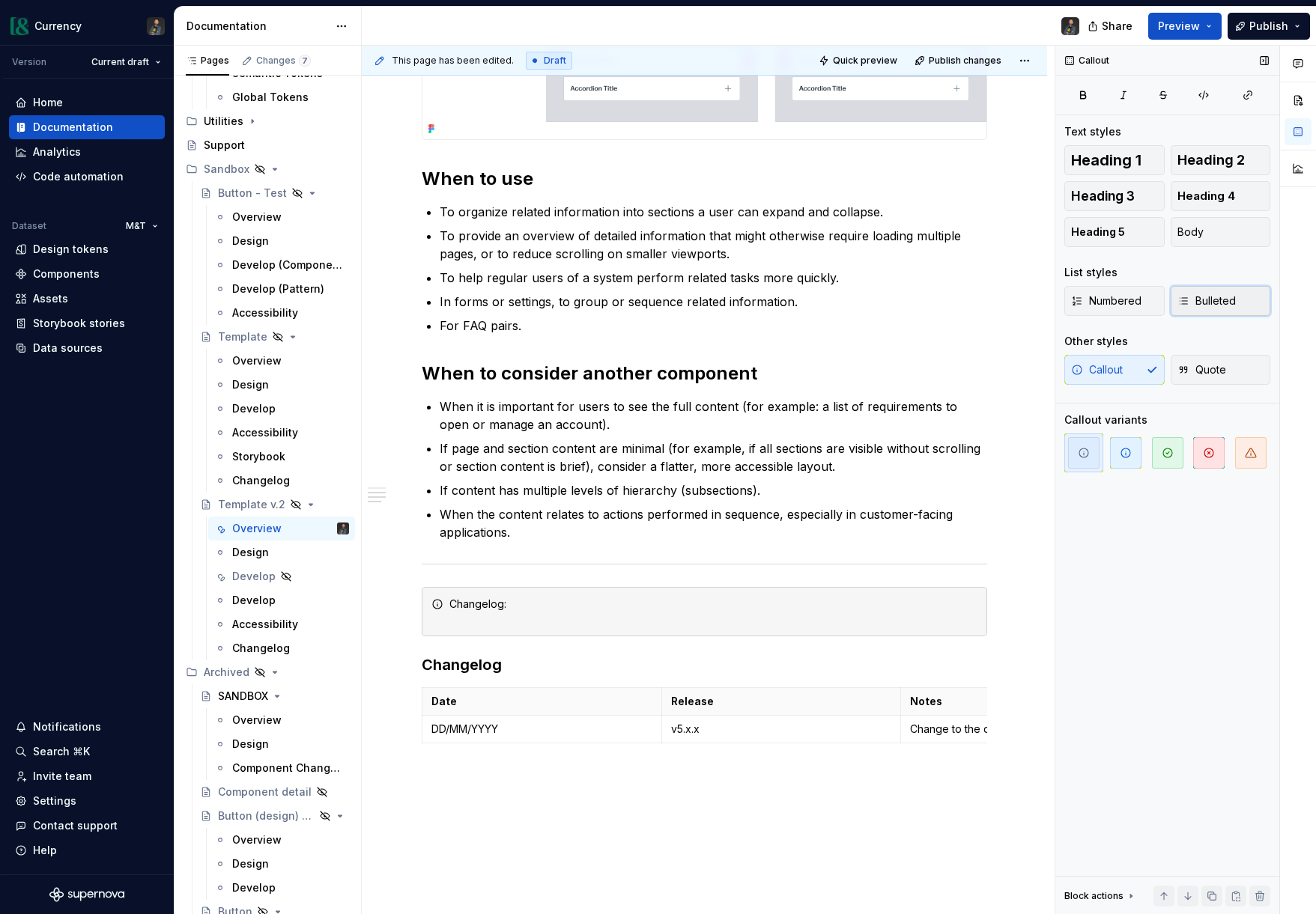
click at [1213, 300] on span "Bulleted" at bounding box center [1206, 300] width 58 height 15
click at [518, 610] on div "Changelog:" at bounding box center [713, 612] width 528 height 30
click at [423, 716] on html "Currency Version Current draft Home Documentation Analytics Code automation Dat…" at bounding box center [658, 457] width 1316 height 914
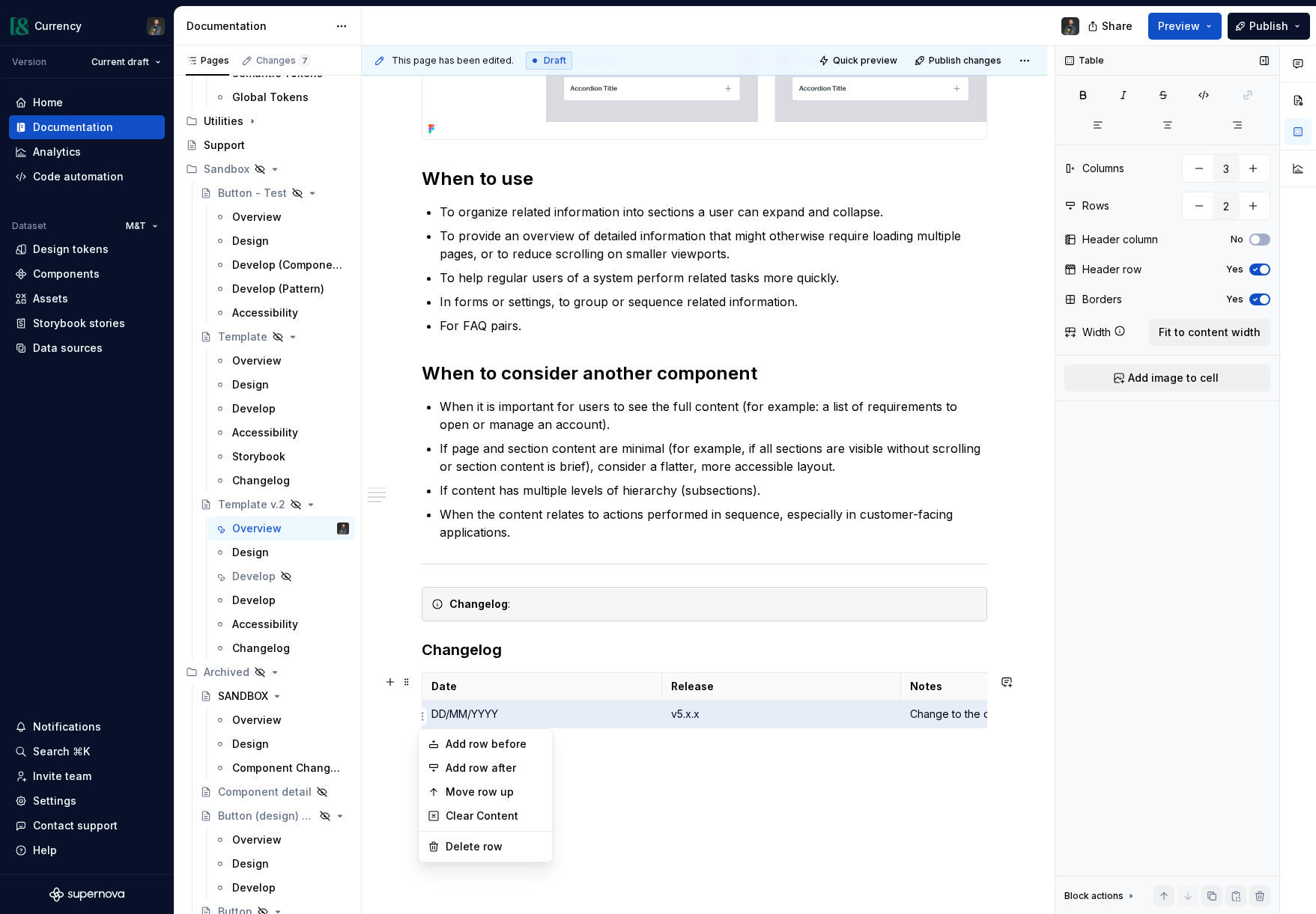
click at [580, 600] on html "Currency Version Current draft Home Documentation Analytics Code automation Dat…" at bounding box center [658, 457] width 1316 height 914
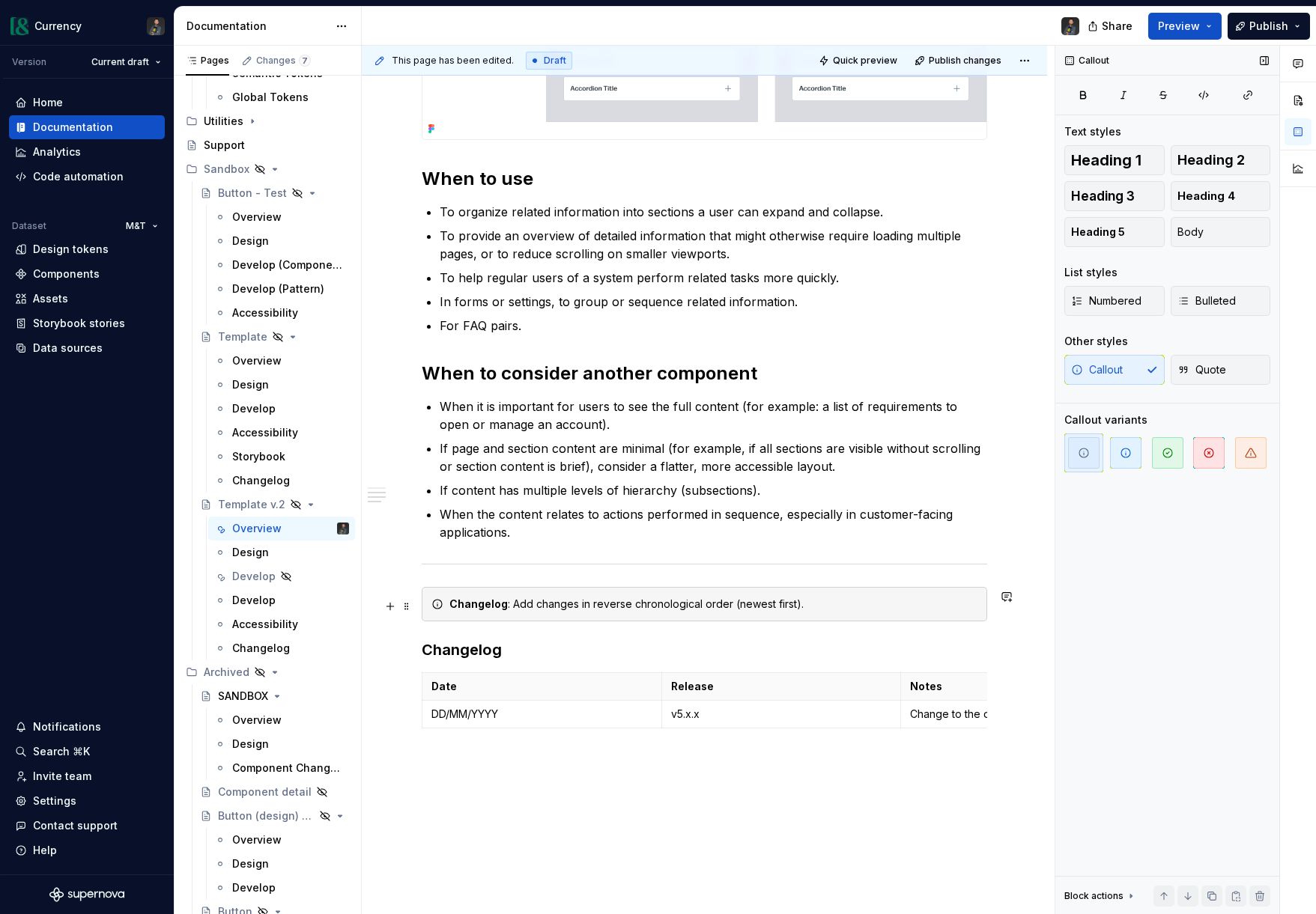
click at [812, 612] on div "Changelog : Add changes in reverse chronological order (newest first)." at bounding box center [713, 604] width 528 height 15
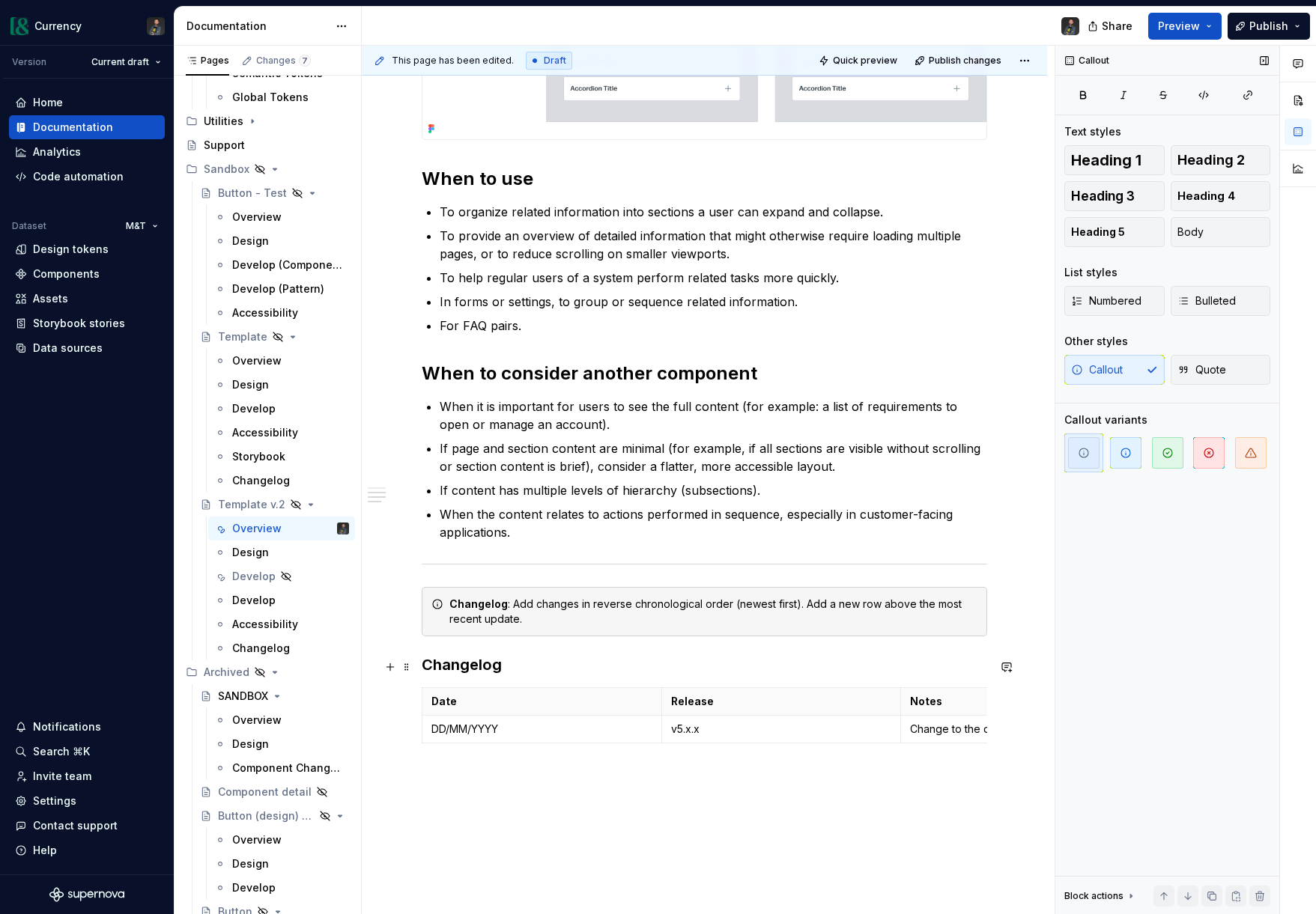
click at [418, 665] on div "**********" at bounding box center [705, 323] width 685 height 1437
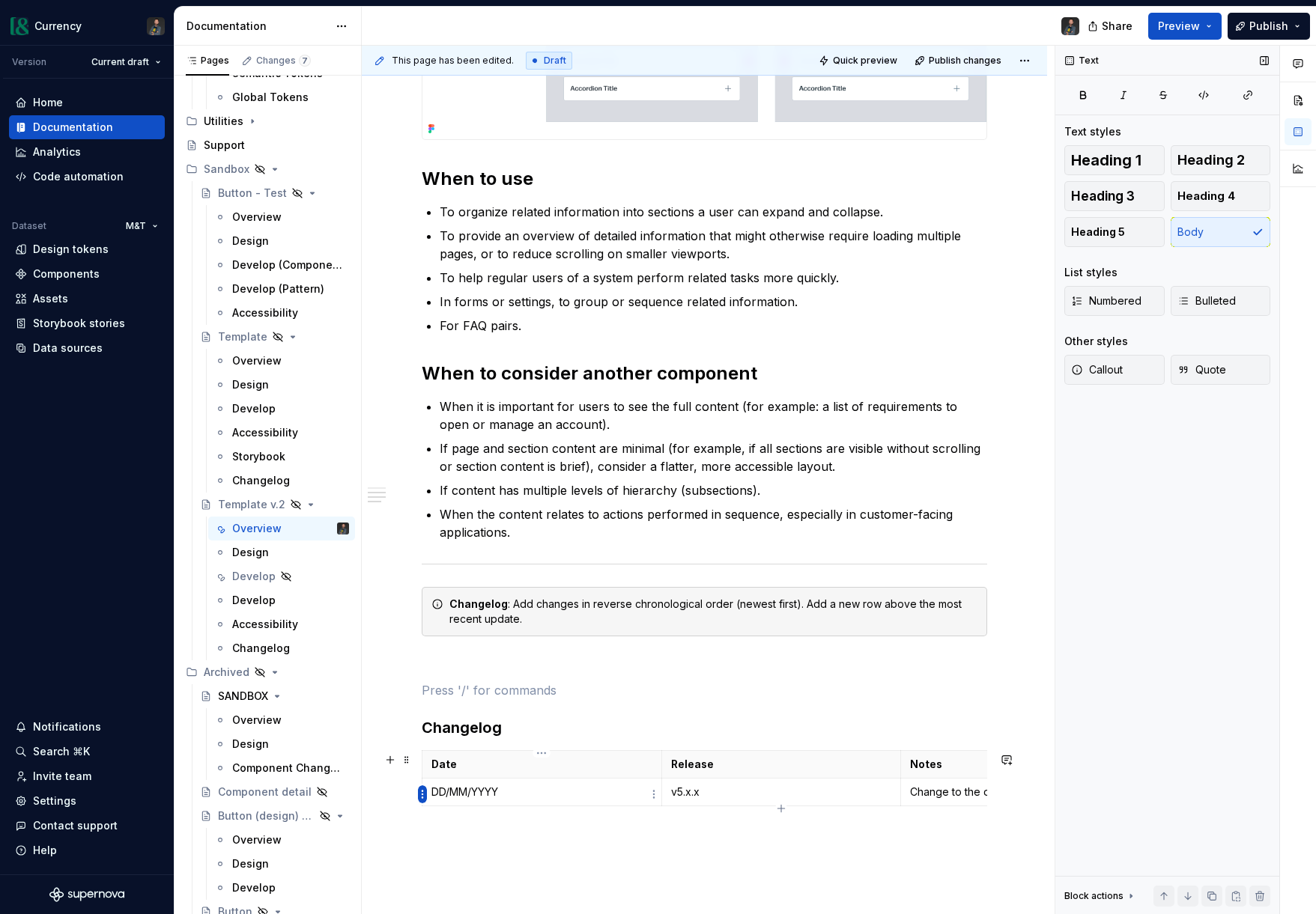
click at [422, 793] on html "Currency Version Current draft Home Documentation Analytics Code automation Dat…" at bounding box center [658, 457] width 1316 height 914
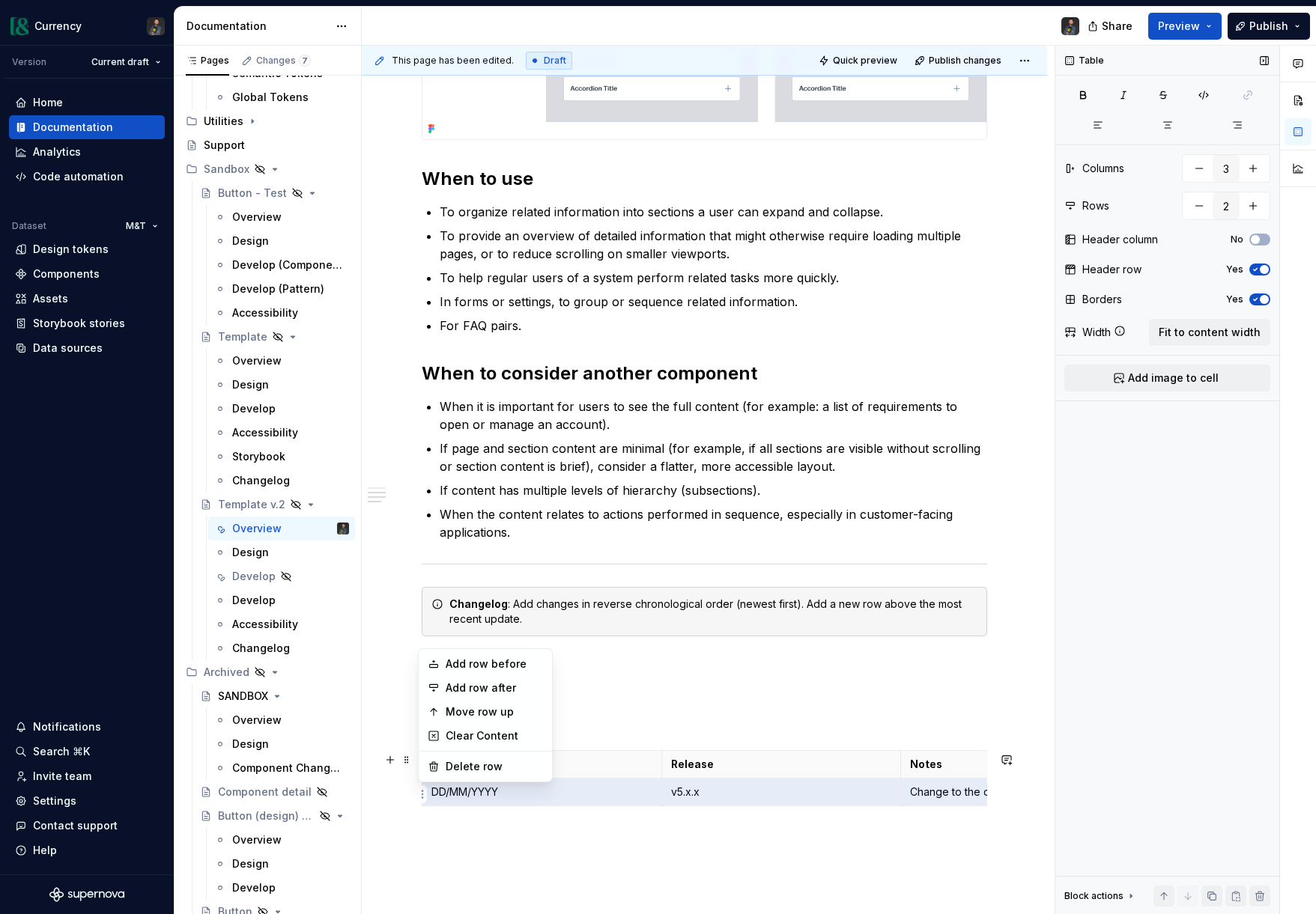
click at [687, 675] on html "Currency Version Current draft Home Documentation Analytics Code automation Dat…" at bounding box center [658, 457] width 1316 height 914
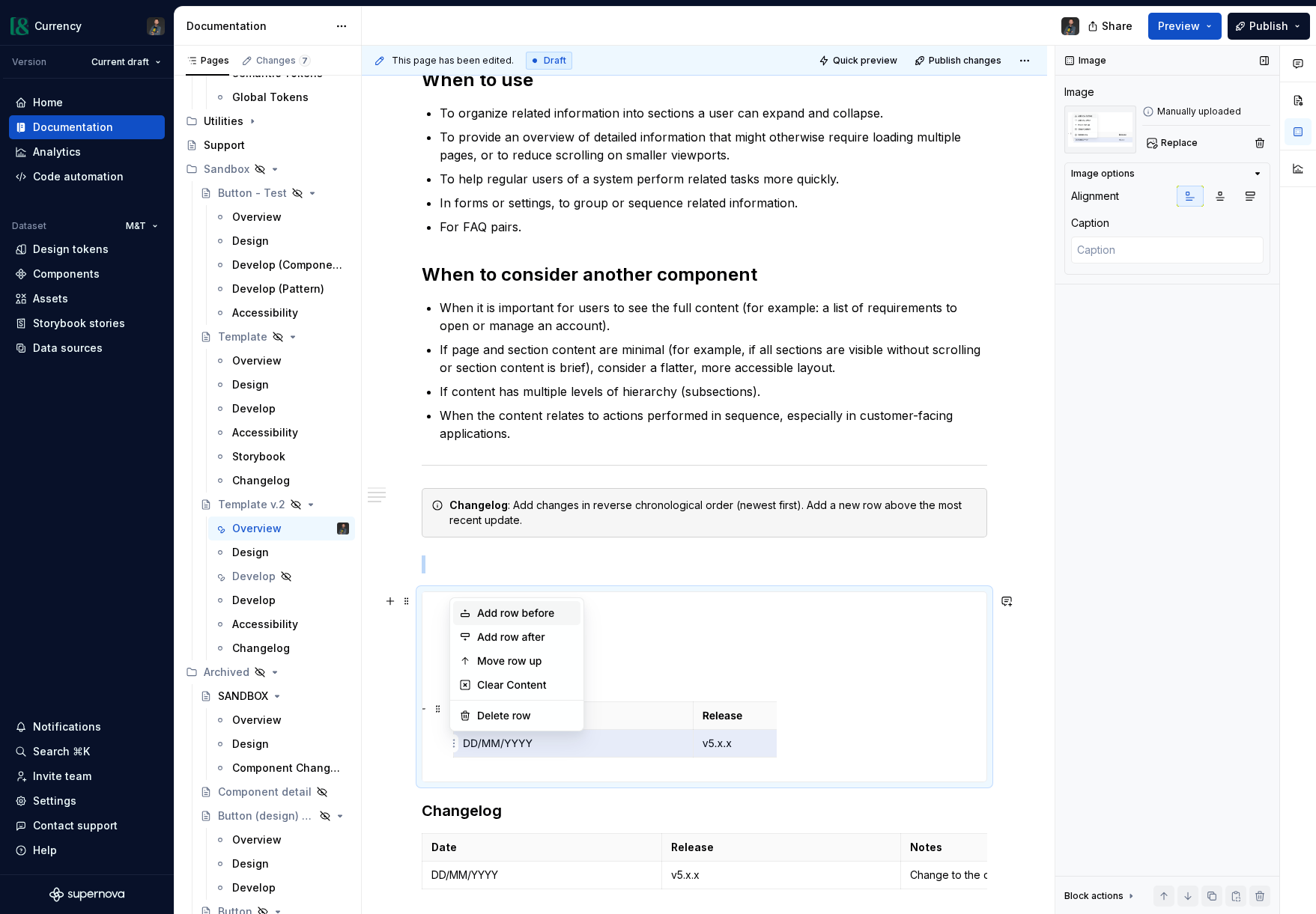
scroll to position [813, 0]
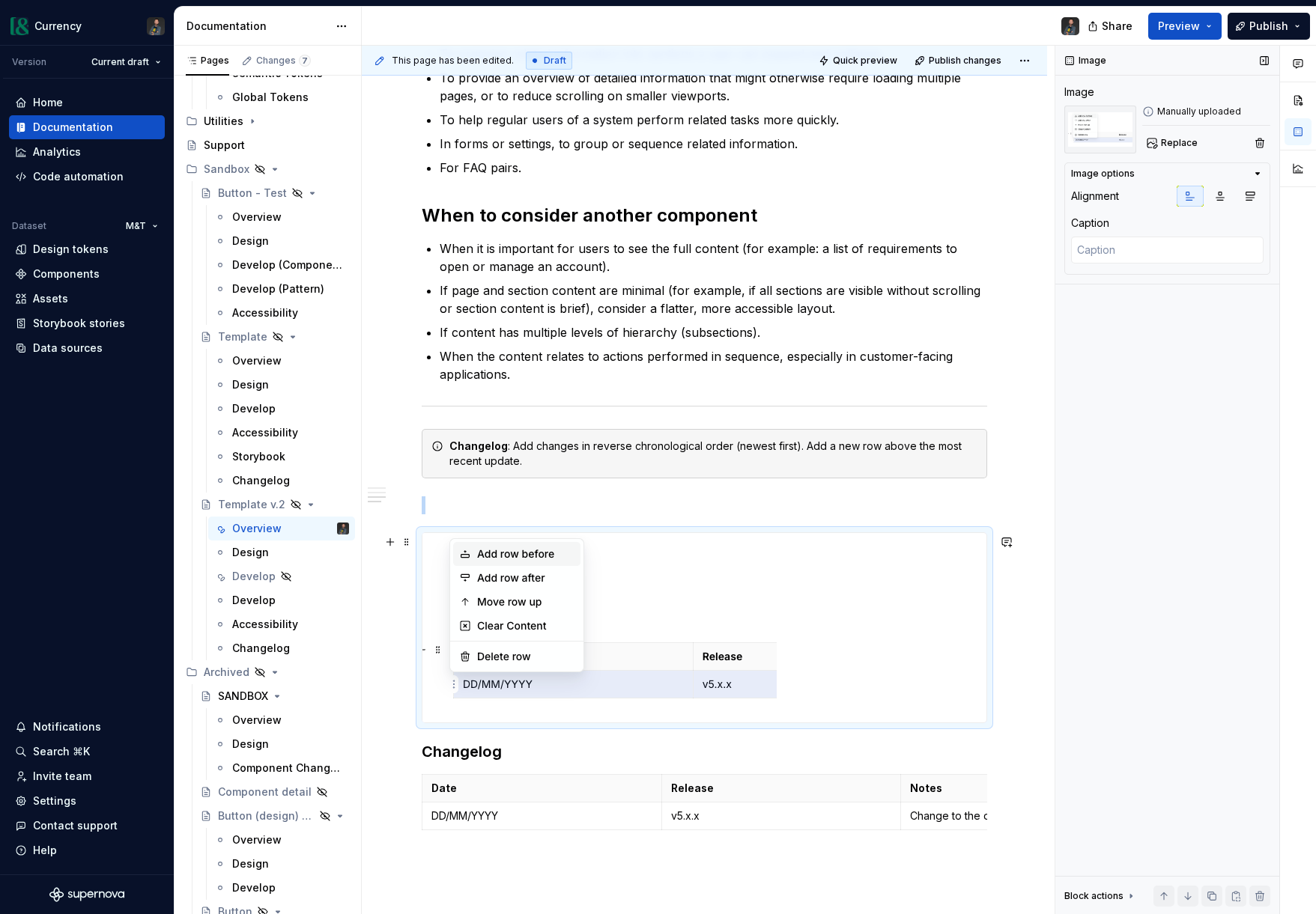
click at [768, 608] on img at bounding box center [600, 628] width 355 height 189
click at [835, 444] on div "Changelog : Add changes in reverse chronological order (newest first). Add a ne…" at bounding box center [713, 454] width 528 height 30
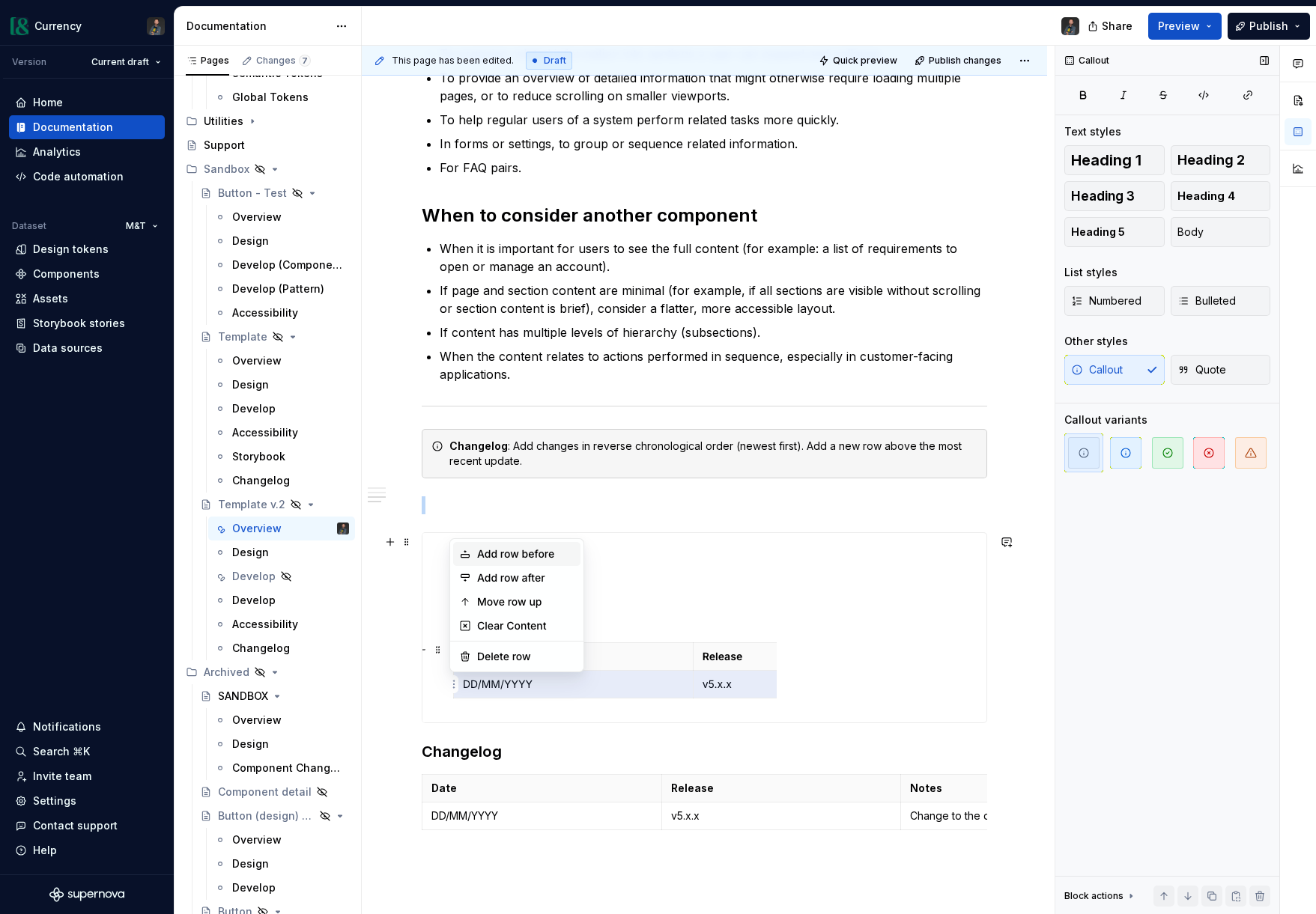
click at [697, 578] on img at bounding box center [600, 628] width 355 height 189
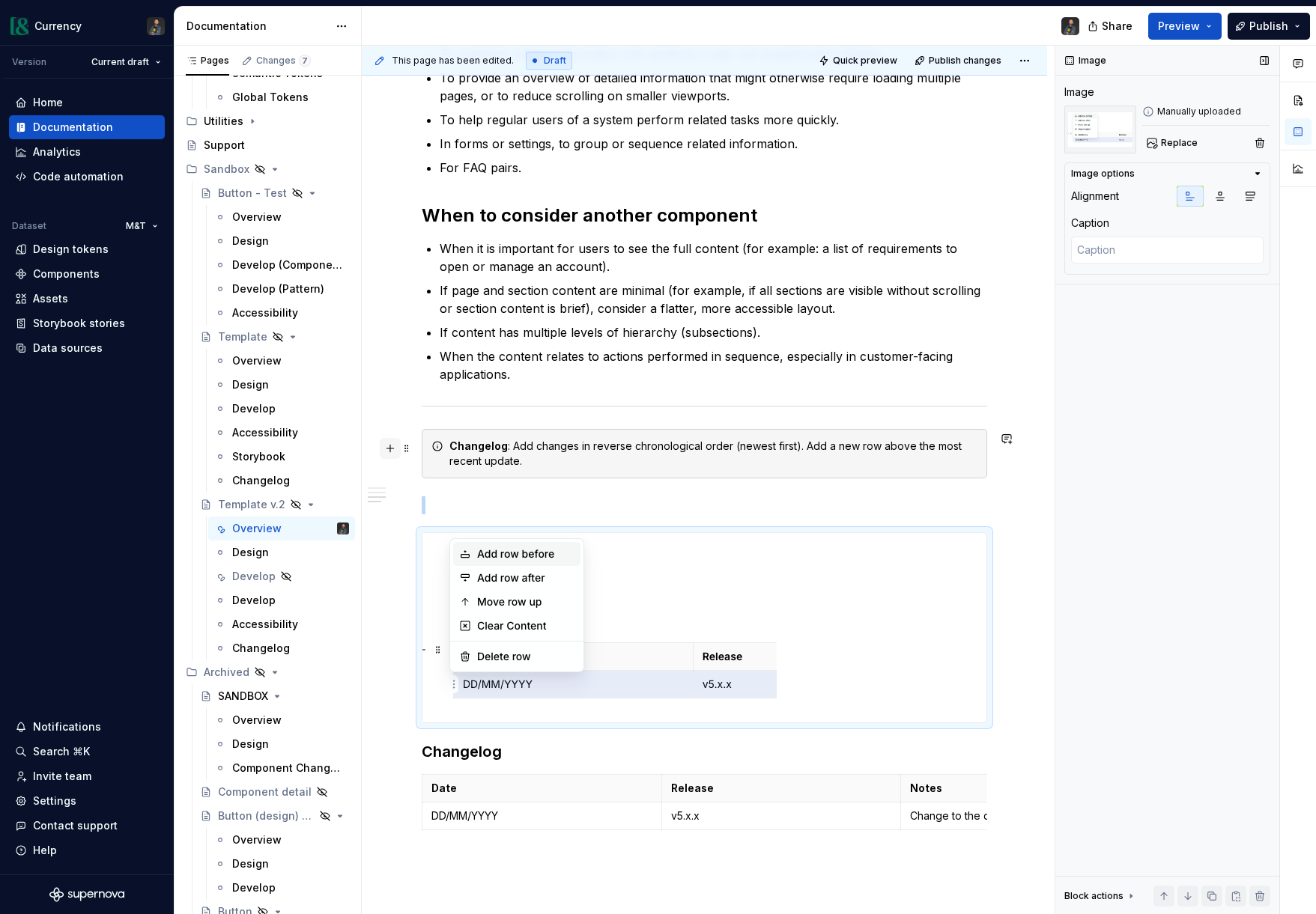
click at [394, 449] on button "button" at bounding box center [390, 448] width 21 height 21
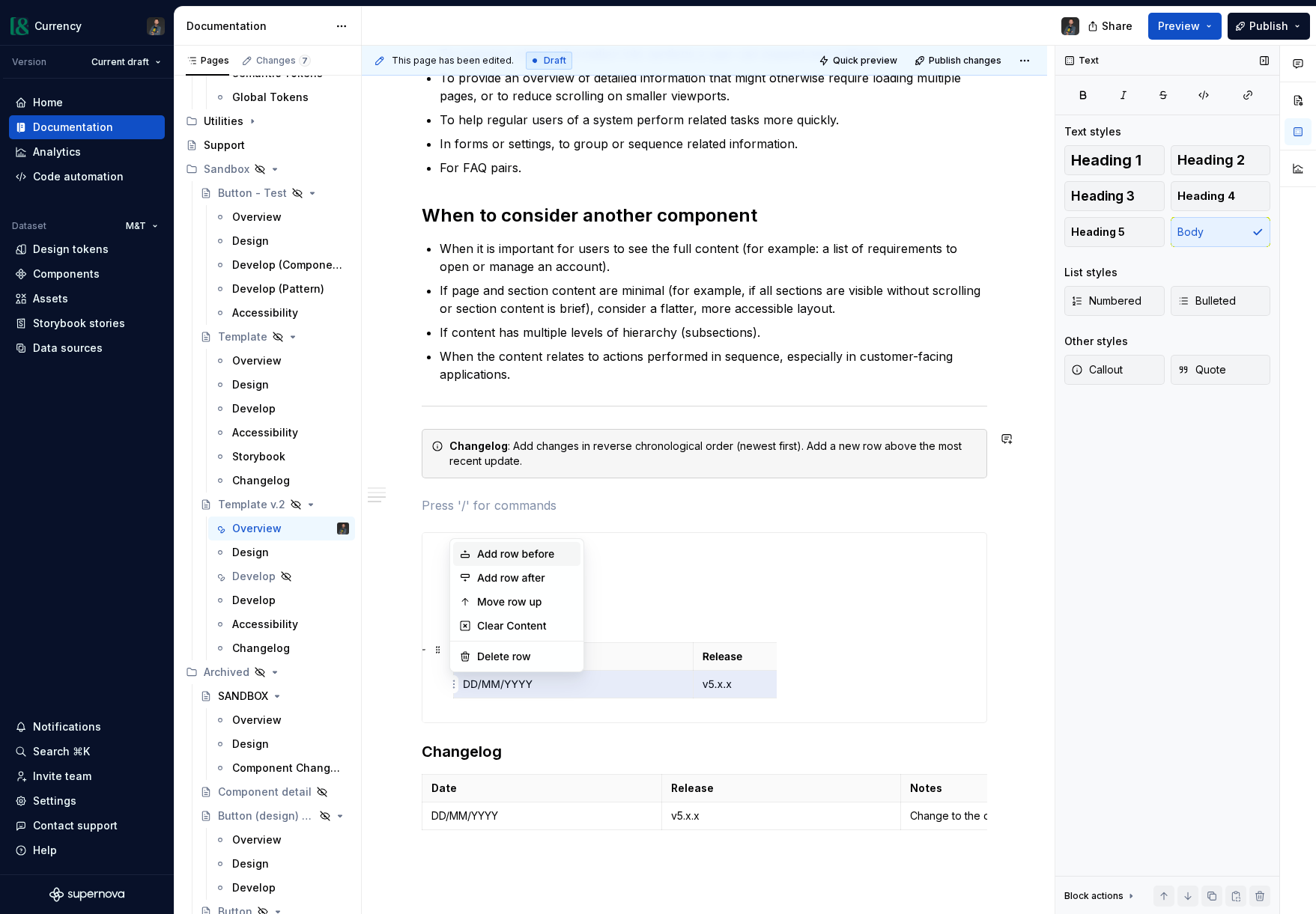
click at [926, 507] on p at bounding box center [704, 505] width 565 height 18
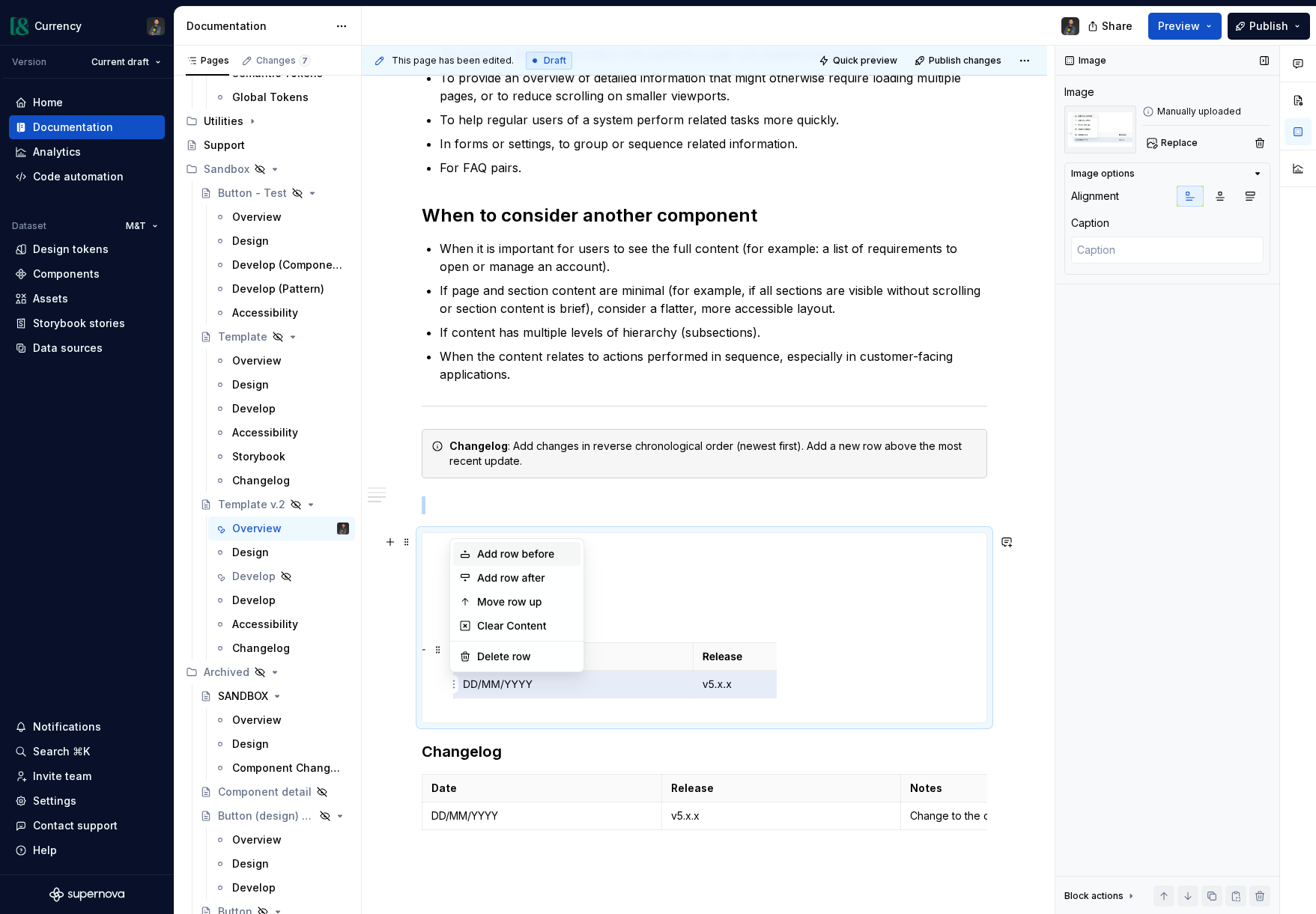
click at [767, 612] on img at bounding box center [600, 628] width 355 height 189
click at [1152, 255] on textarea at bounding box center [1167, 250] width 192 height 27
type textarea "*"
type textarea "H"
type textarea "*"
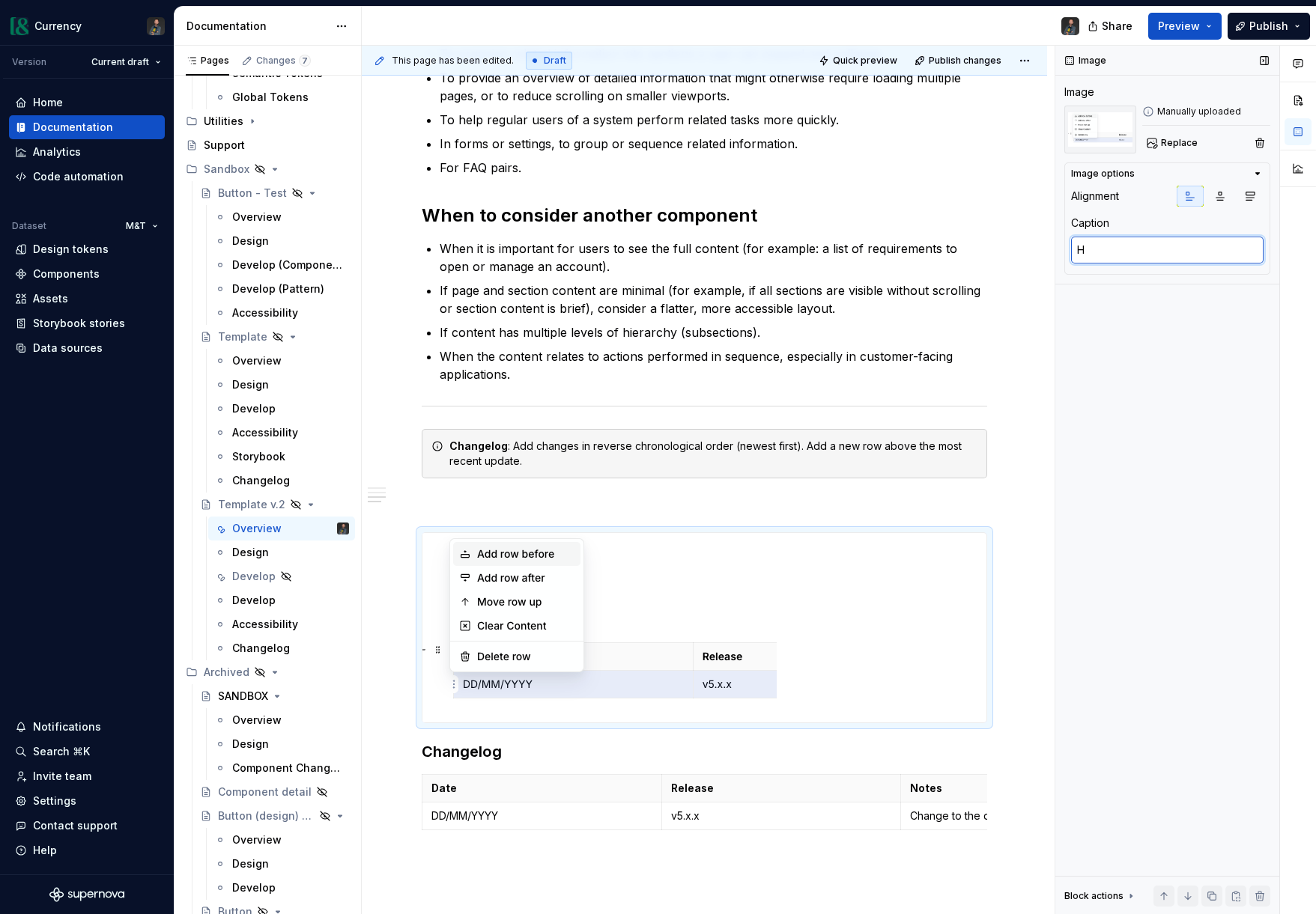
type textarea "Ho"
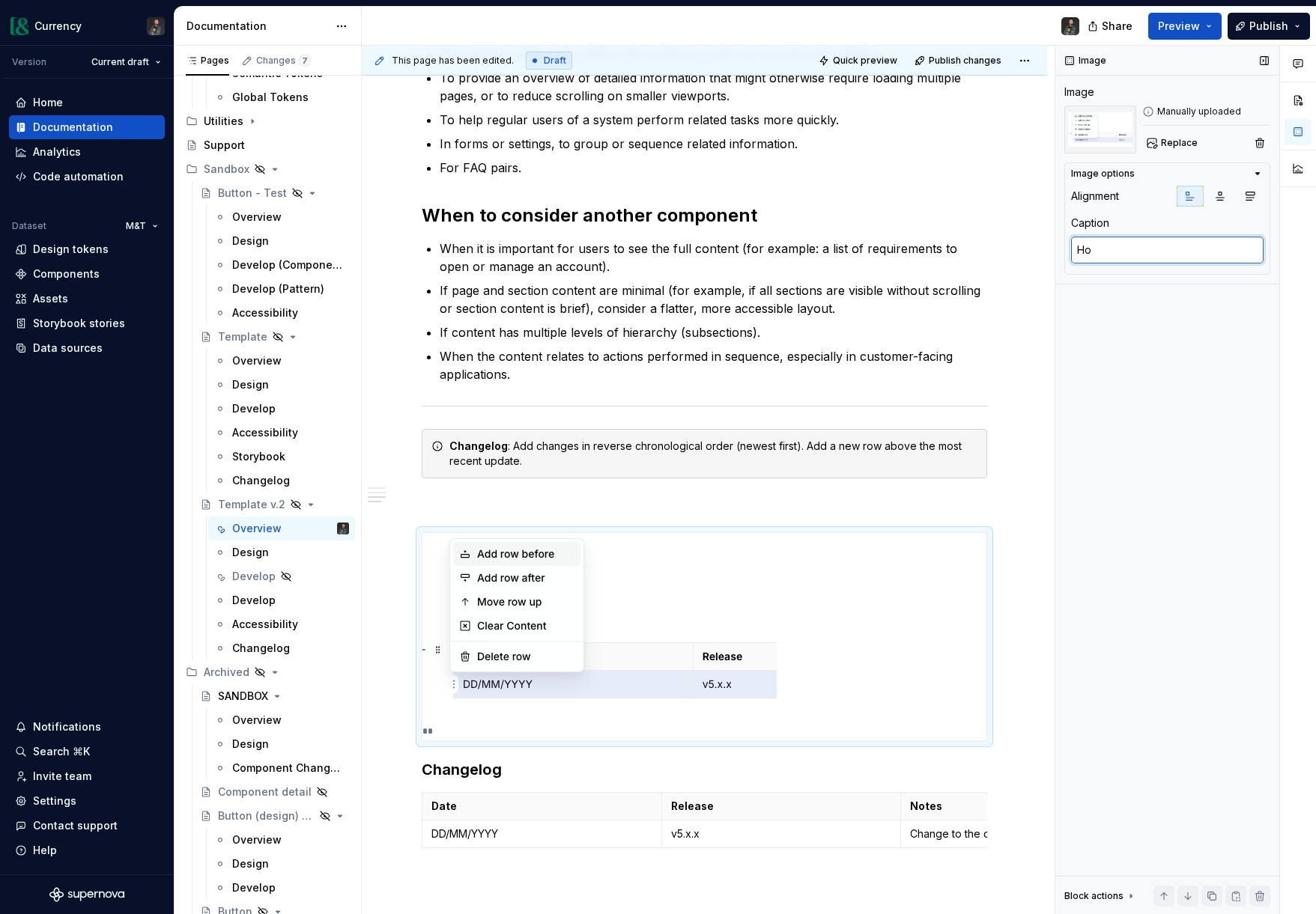
type textarea "*"
type textarea "How"
type textarea "*"
type textarea "How"
type textarea "*"
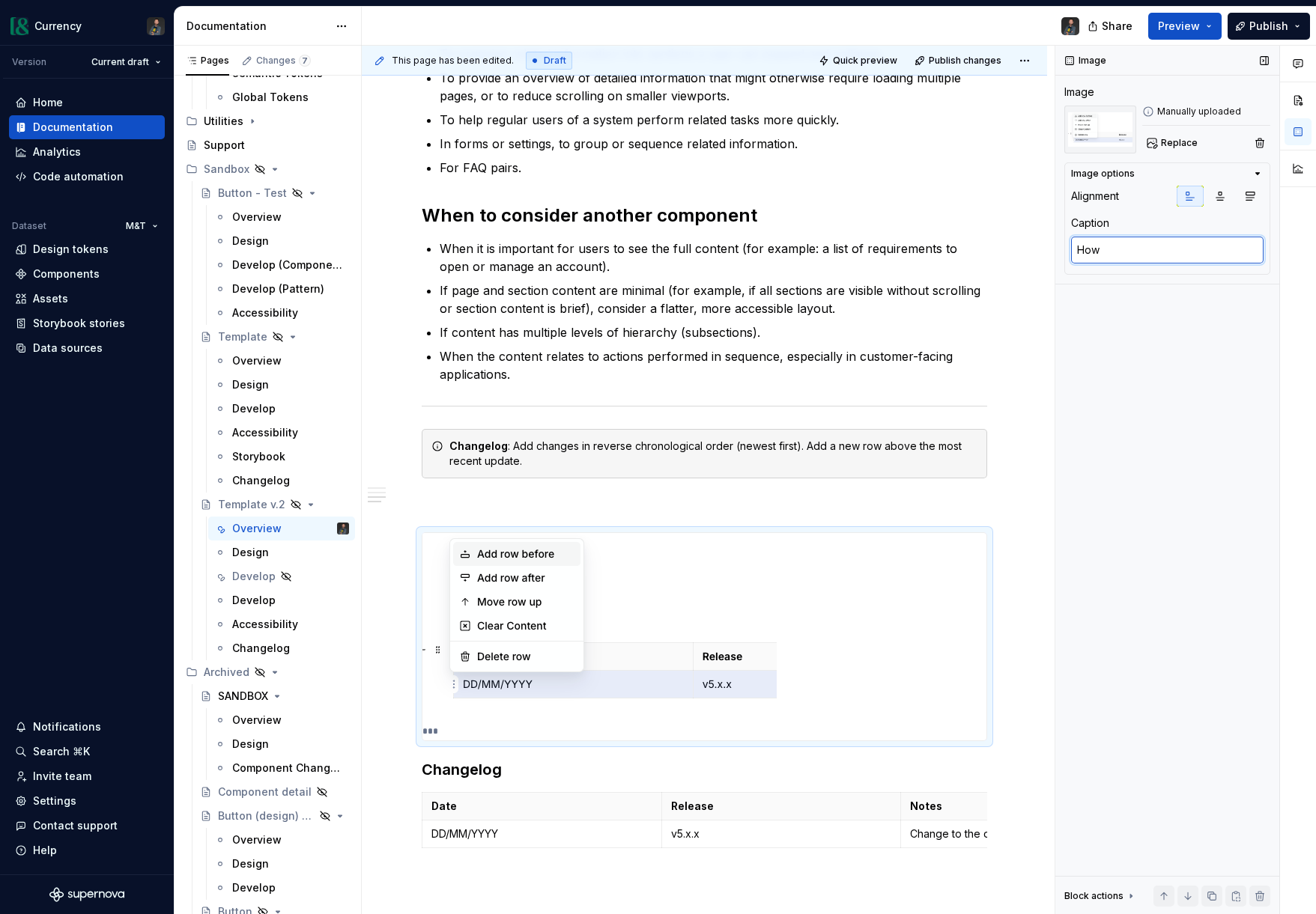
type textarea "How t"
type textarea "*"
type textarea "How to"
type textarea "*"
type textarea "How to"
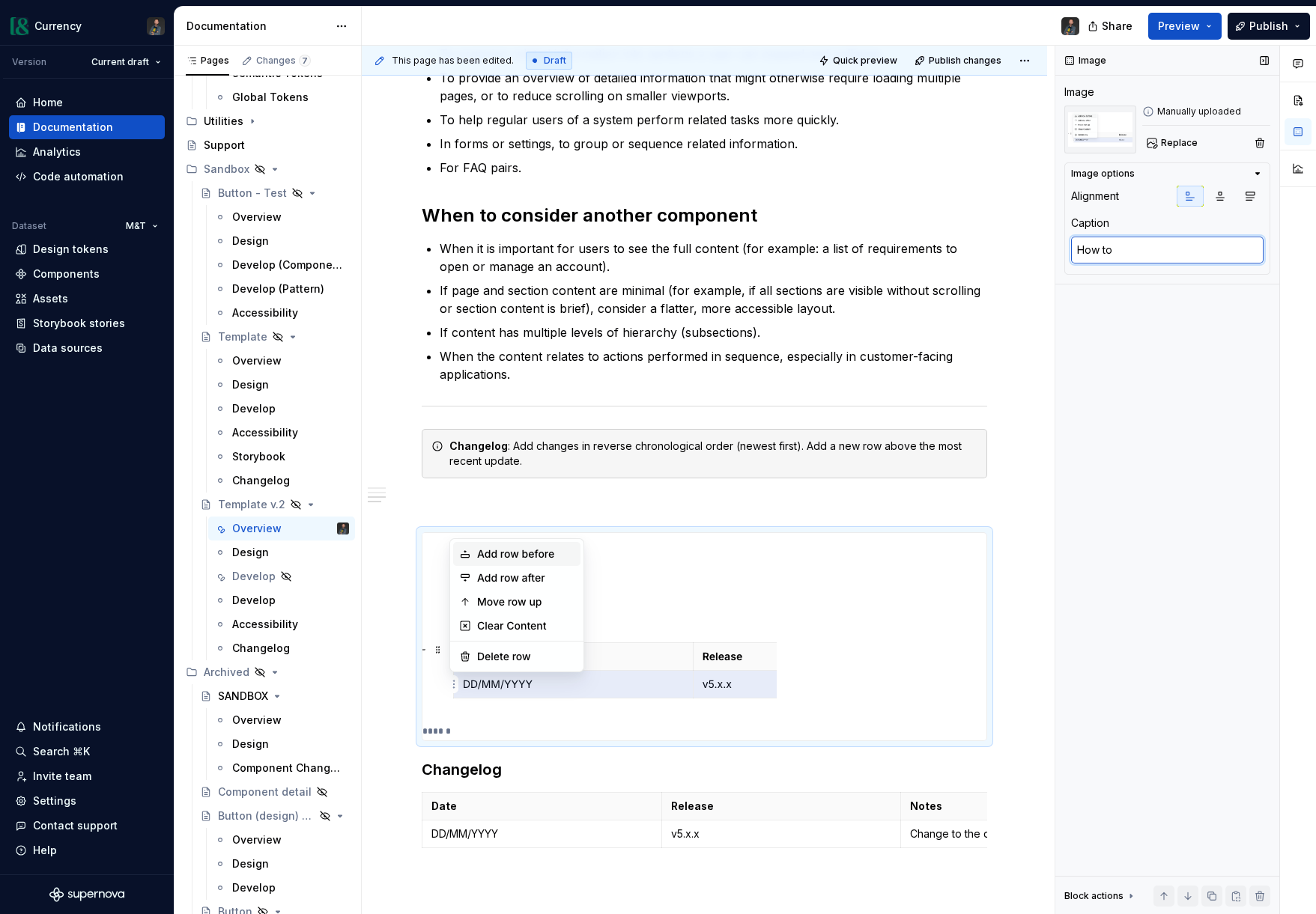
type textarea "*"
type textarea "How to"
type textarea "*"
type textarea "How to"
type textarea "*"
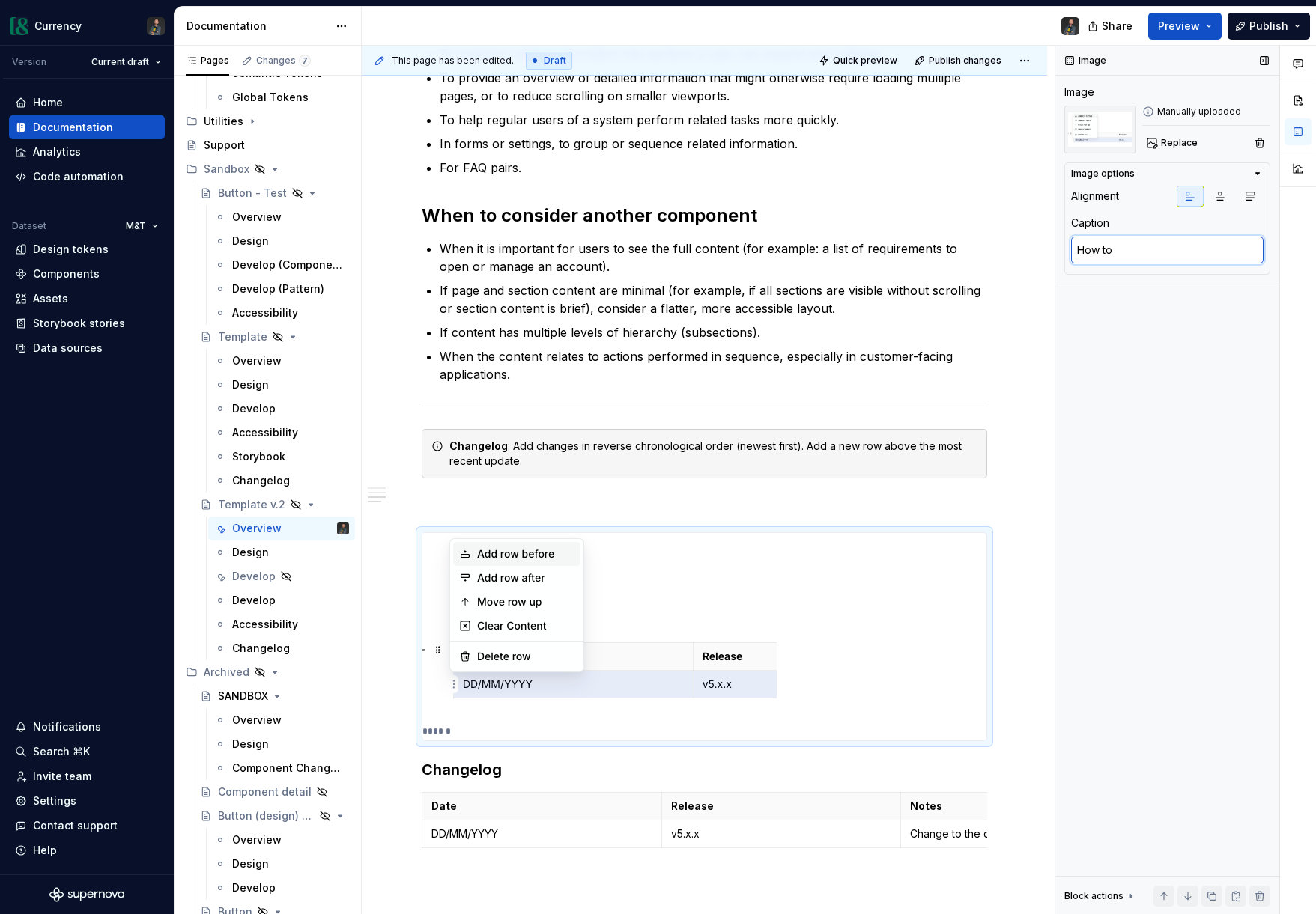
type textarea "How to"
type textarea "*"
type textarea "How to a"
type textarea "*"
type textarea "How to ad"
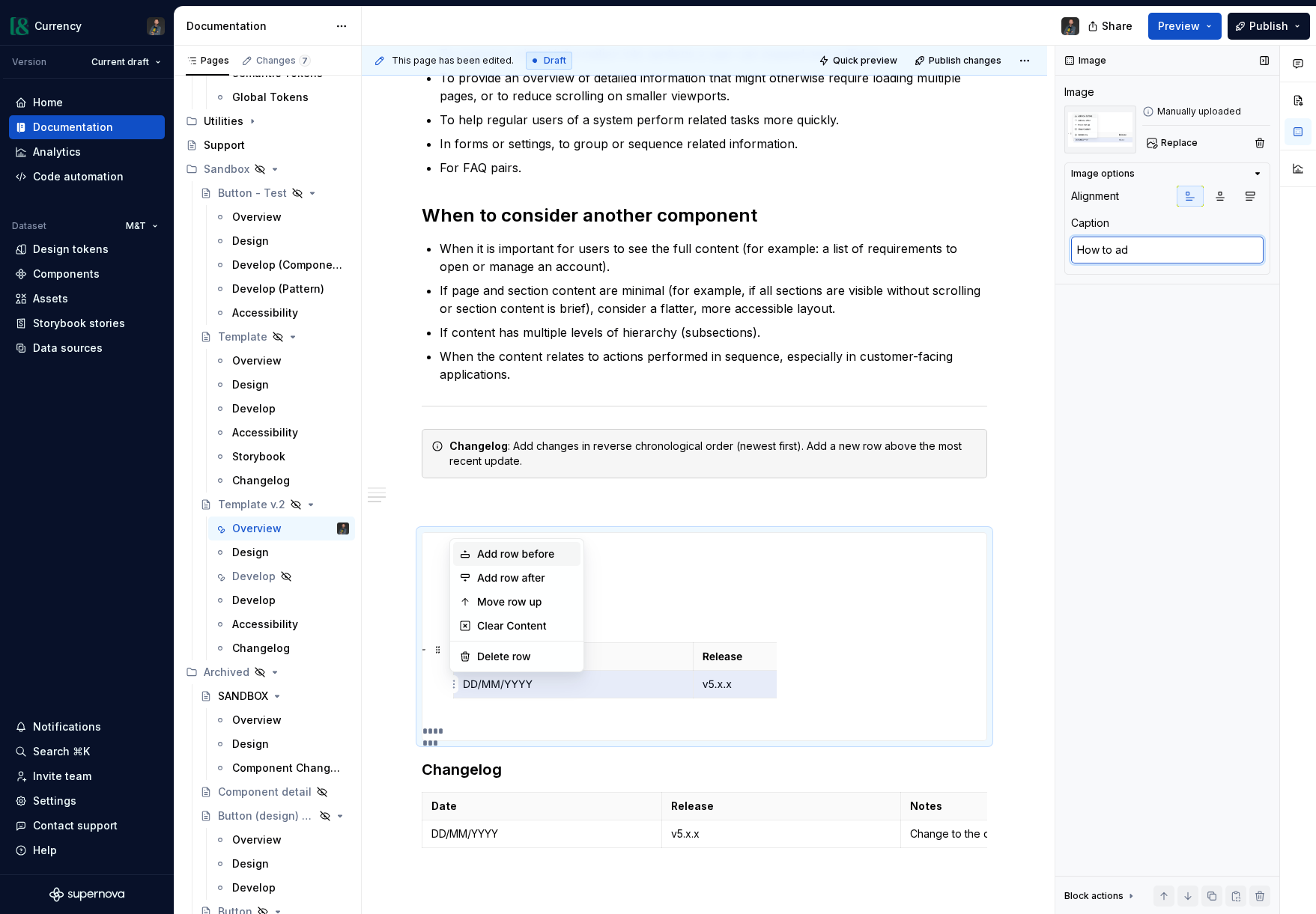
type textarea "*"
type textarea "How to add"
type textarea "*"
type textarea "How to add a"
type textarea "*"
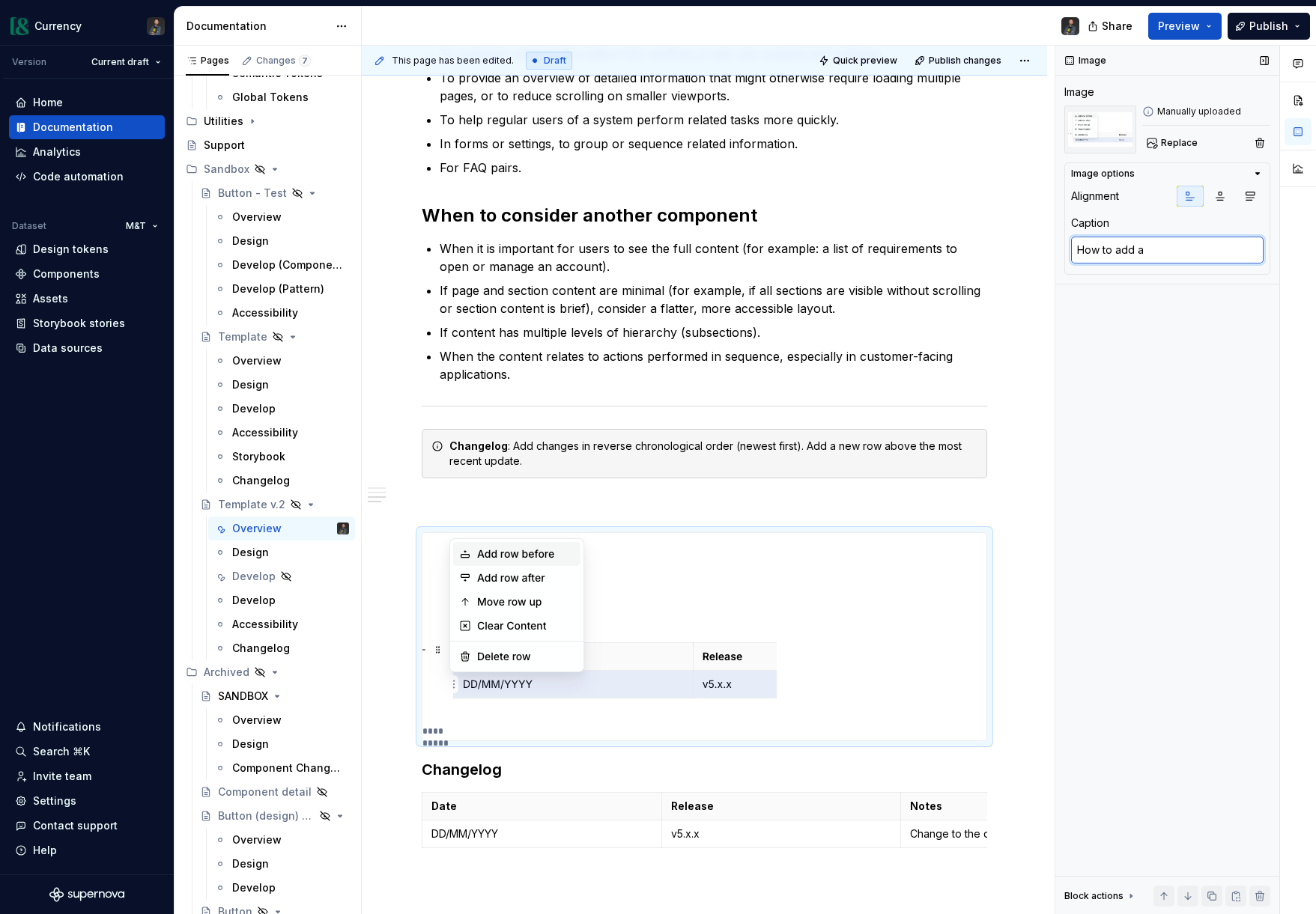
type textarea "How to add a"
type textarea "*"
type textarea "How to add a n"
type textarea "*"
type textarea "How to add a ne"
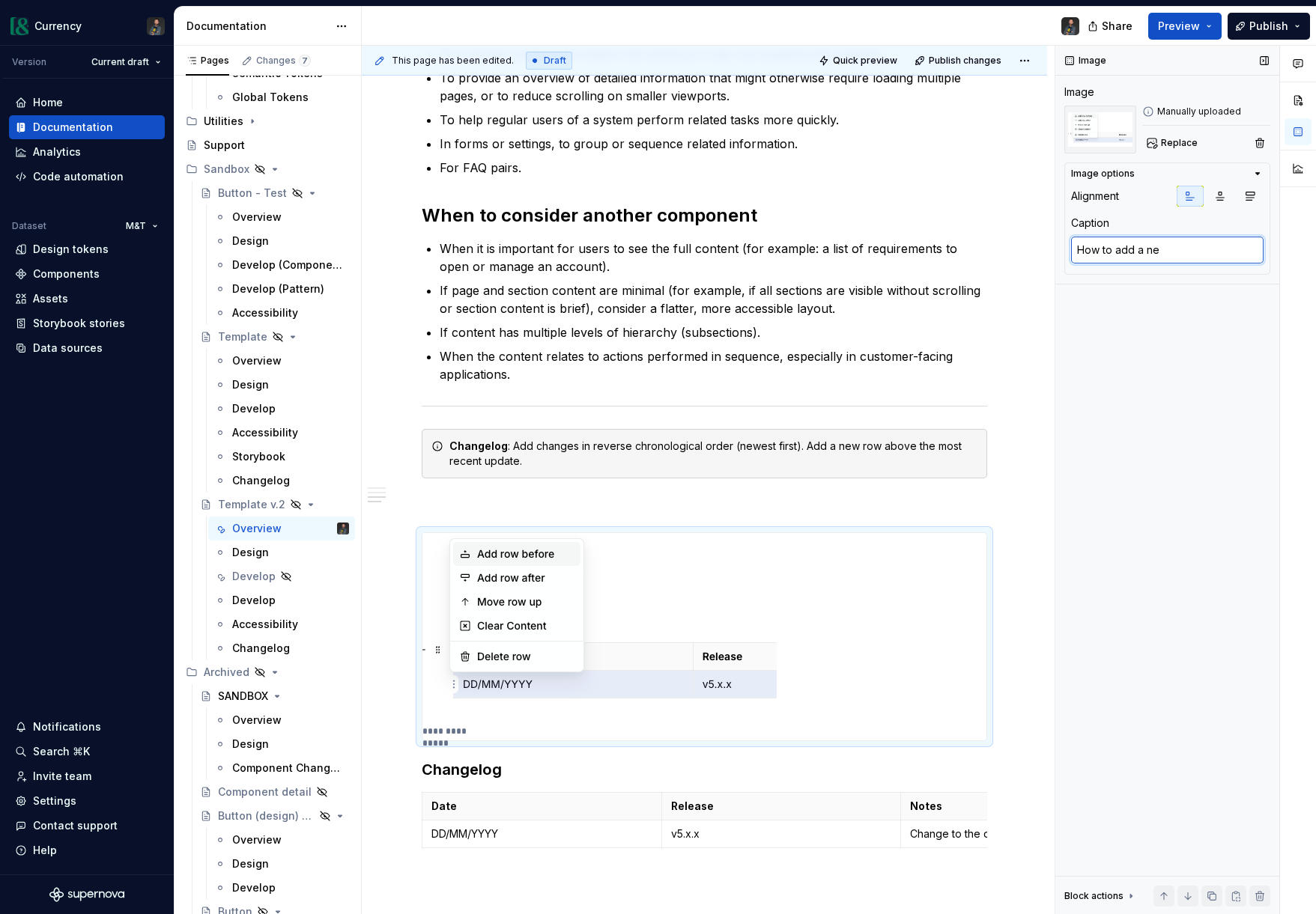
type textarea "*"
type textarea "How to add a new"
type textarea "*"
type textarea "How to add a new"
type textarea "*"
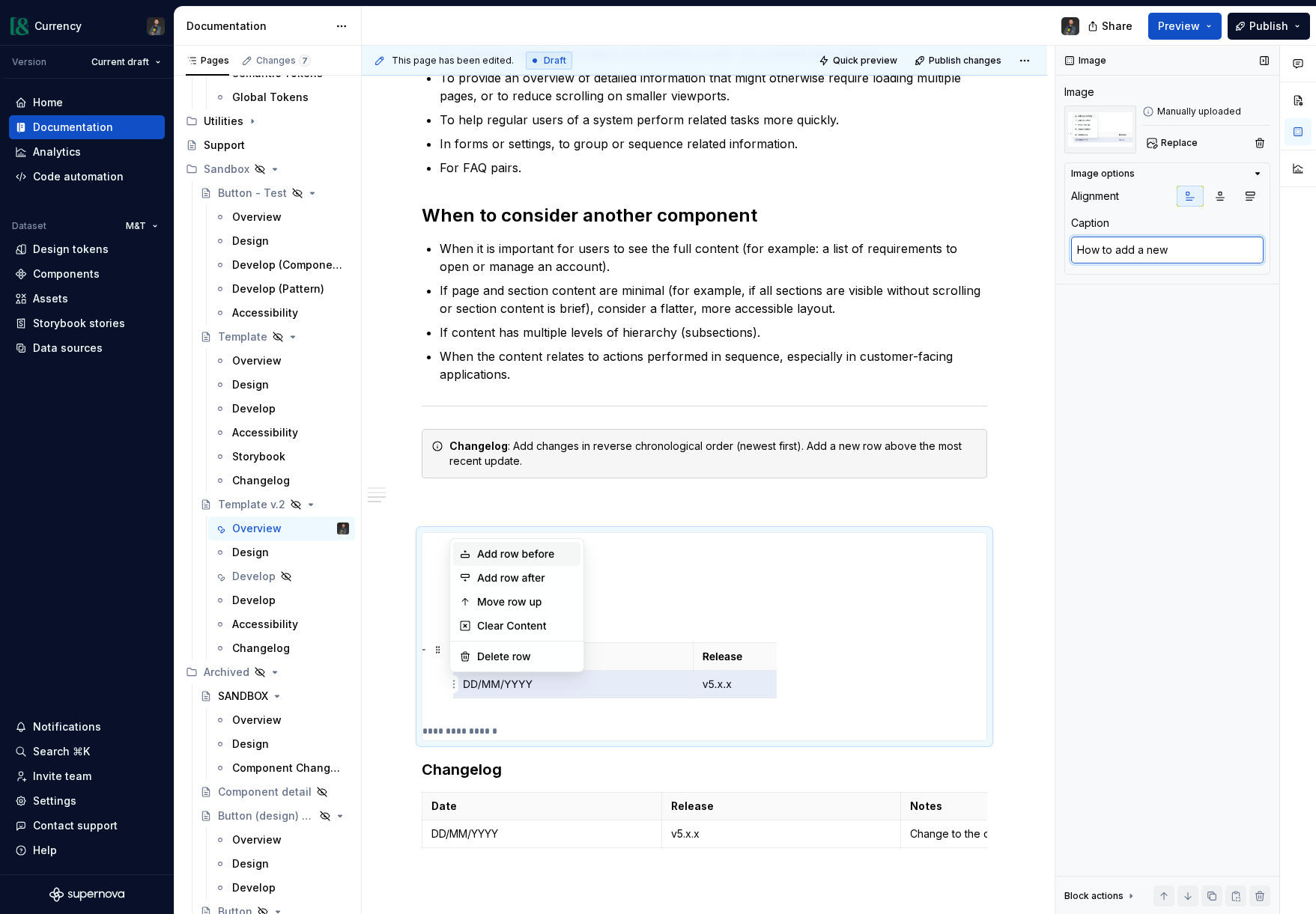
type textarea "How to add a new"
type textarea "*"
type textarea "How to add a new r"
type textarea "*"
type textarea "How to add a new ro"
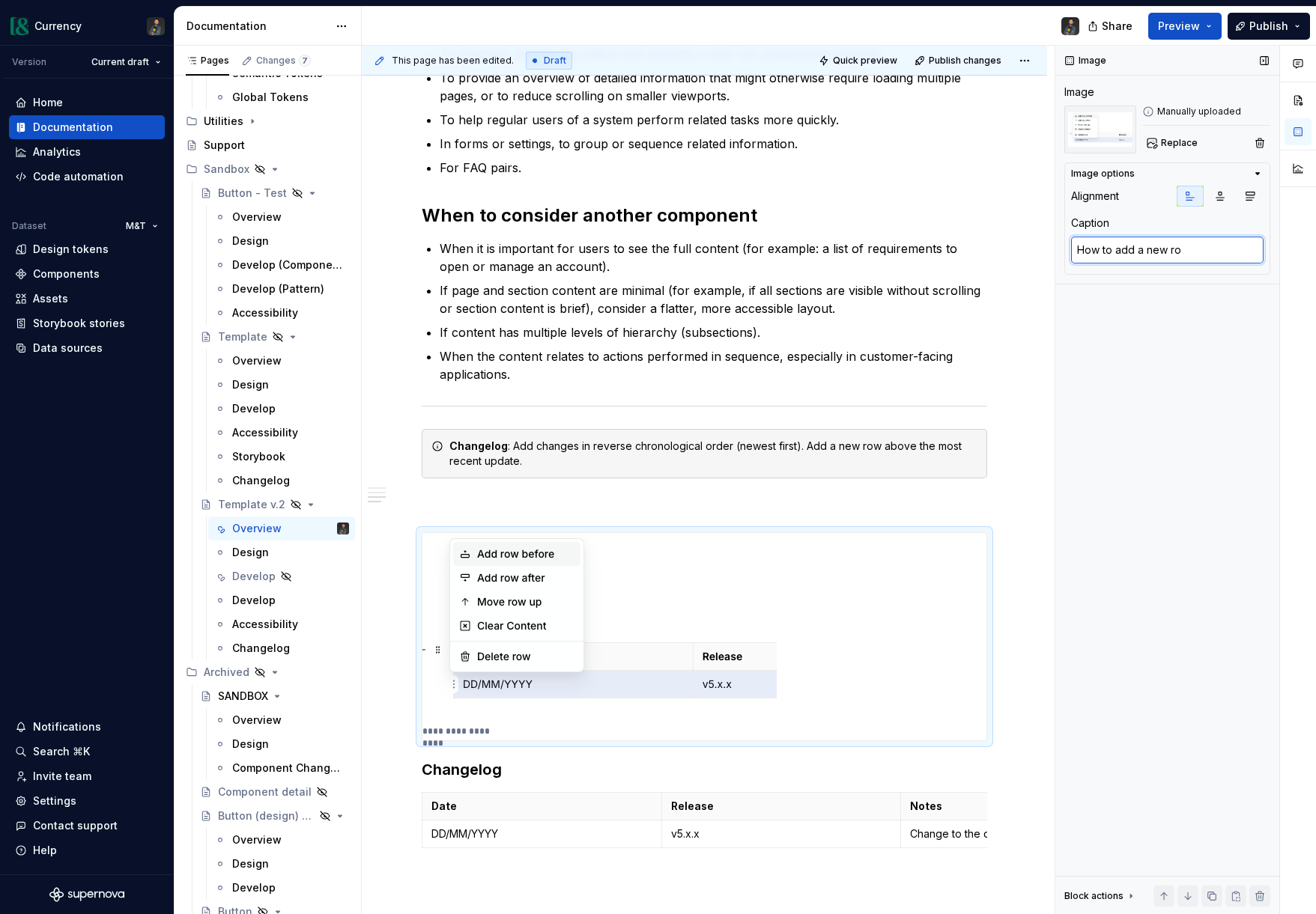
type textarea "*"
type textarea "How to add a new row"
type textarea "*"
type textarea "How to add a new row"
type textarea "*"
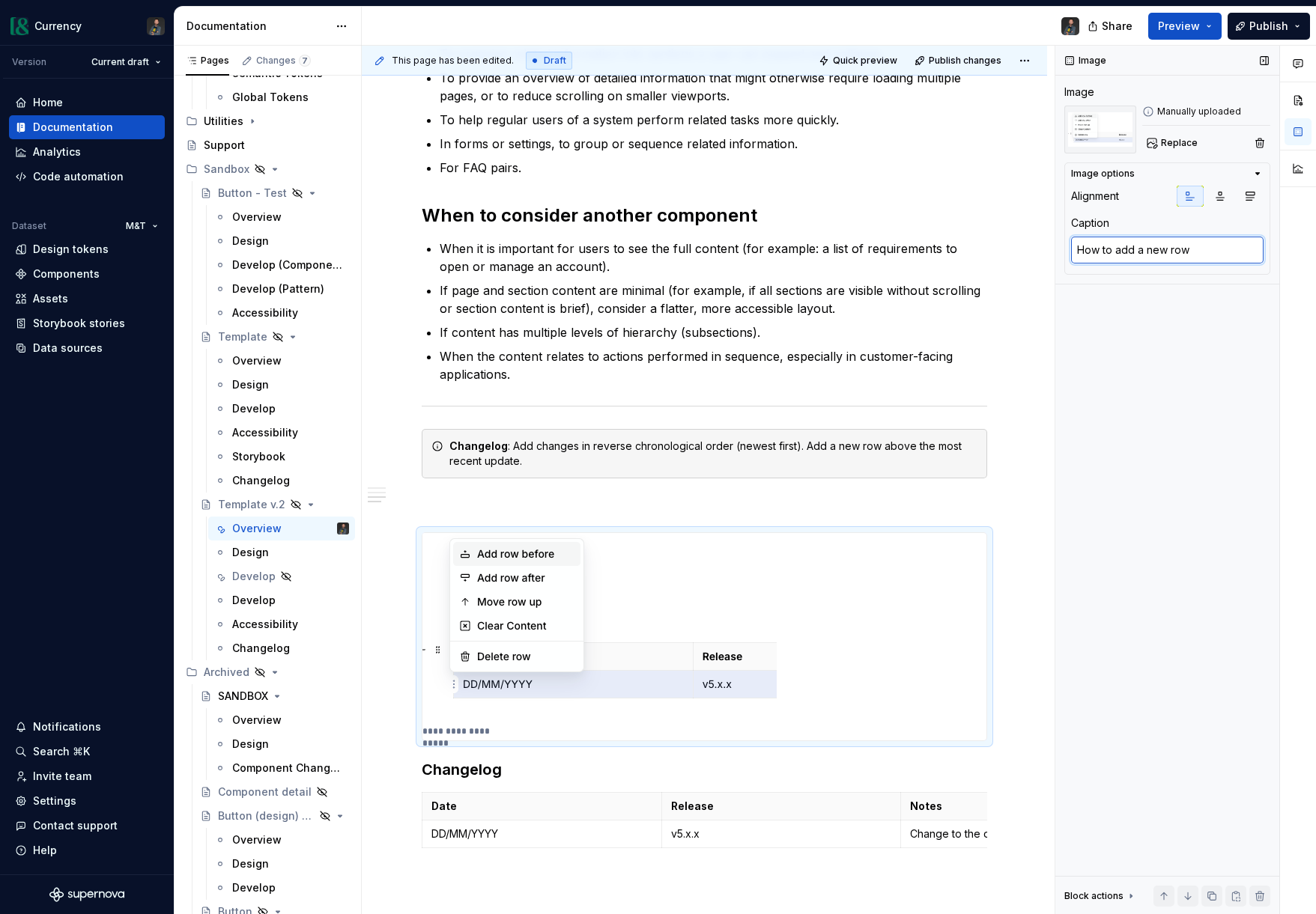
type textarea "How to add a new row"
type textarea "*"
type textarea "How to add a new row t"
type textarea "*"
type textarea "How to add a new row to"
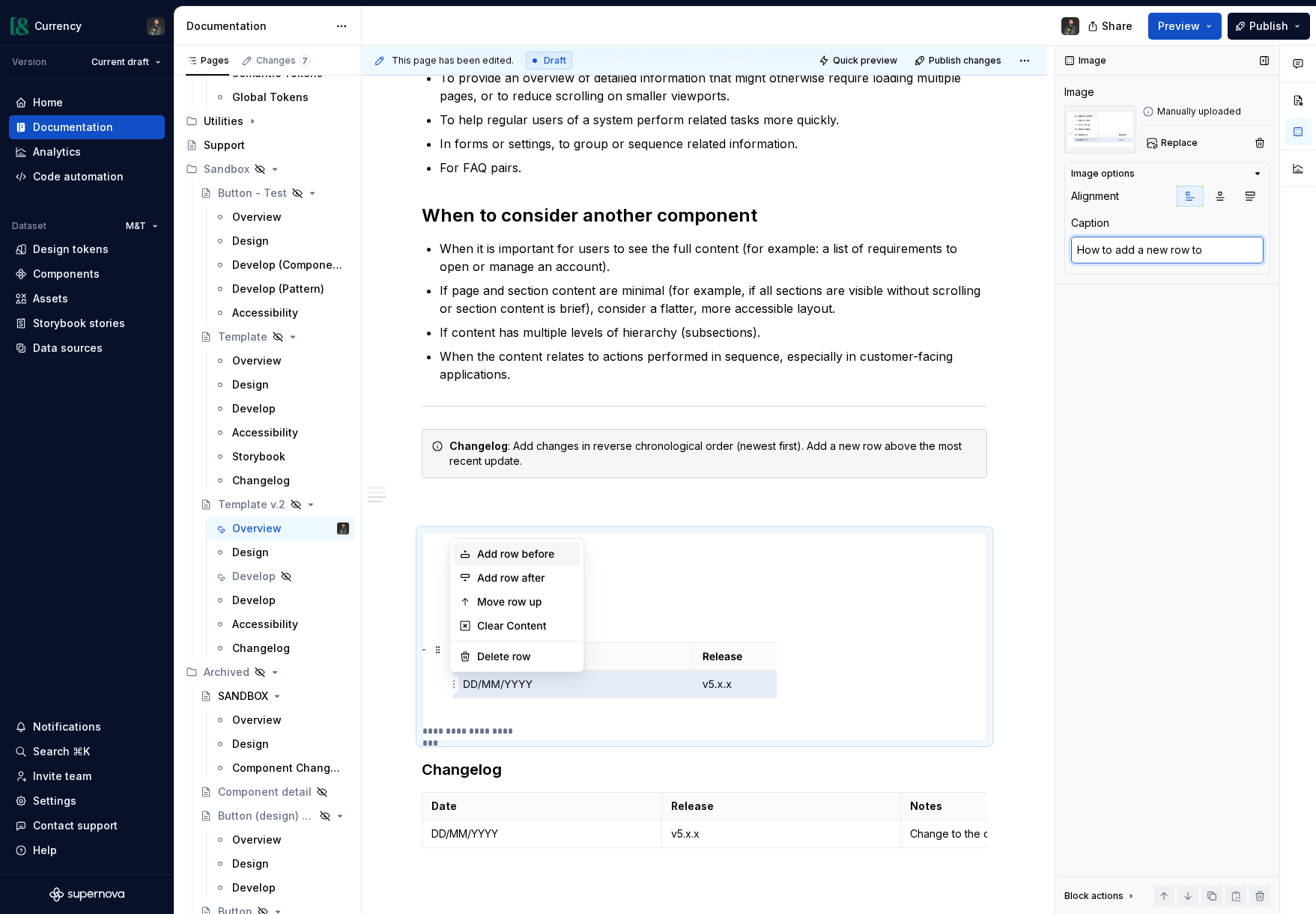
type textarea "*"
type textarea "How to add a new row to"
type textarea "*"
type textarea "How to add a new row to t"
type textarea "*"
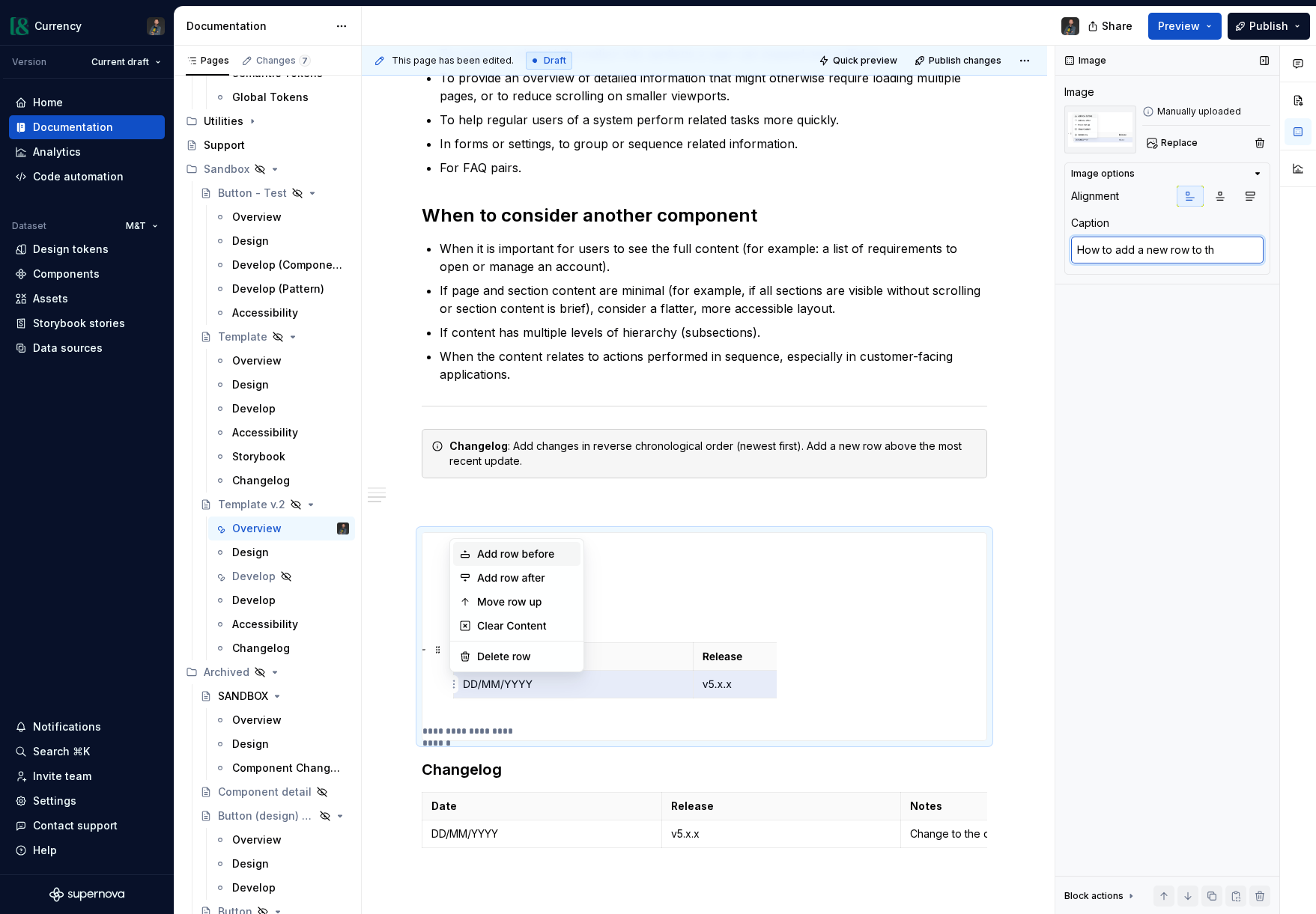
type textarea "How to add a new row to the"
type textarea "*"
type textarea "How to add a new row to the"
type textarea "*"
type textarea "How to add a new row to the C"
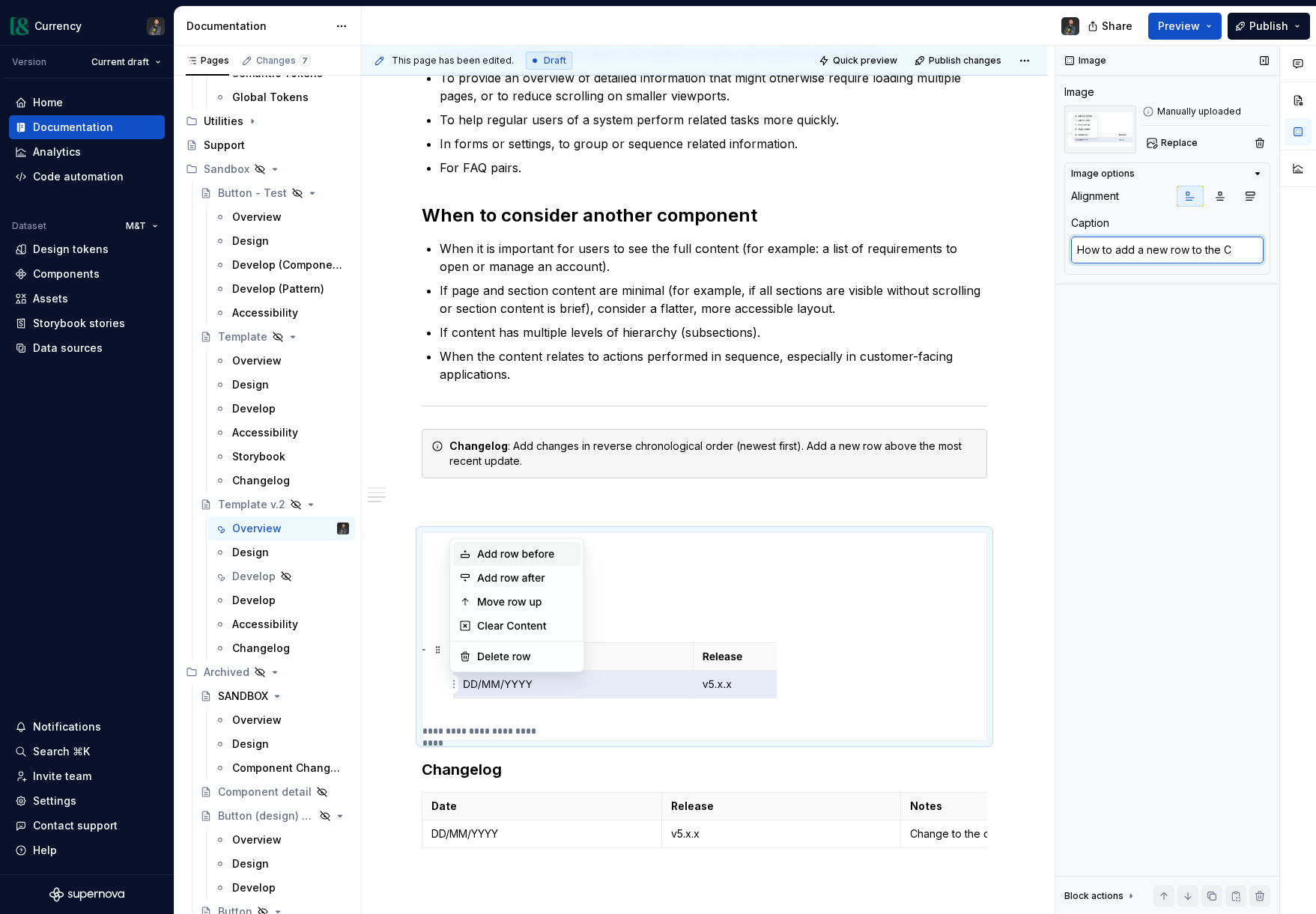
type textarea "*"
type textarea "How to add a new row to the Ch"
type textarea "*"
type textarea "How to add a new row to the Cha"
type textarea "*"
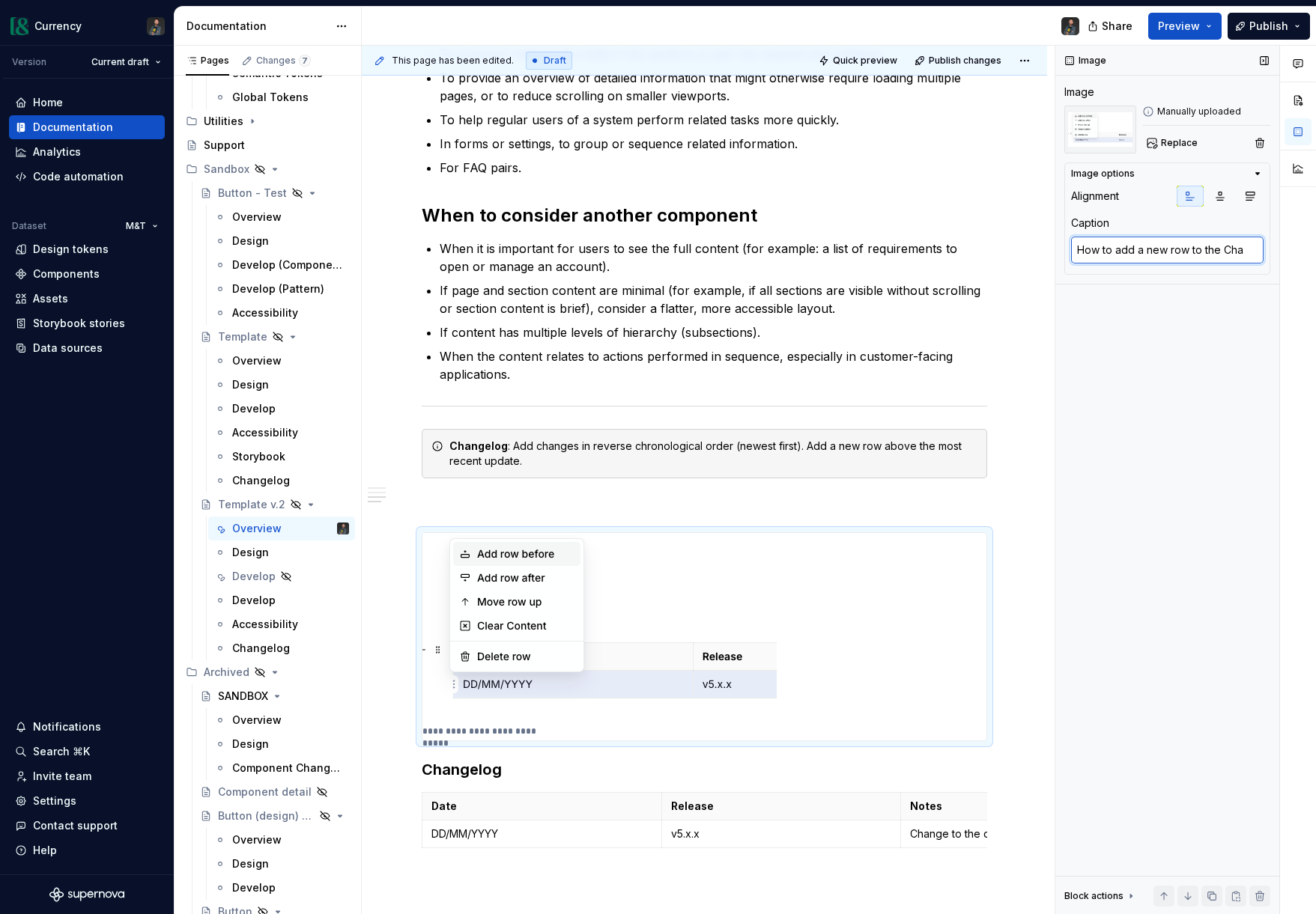
type textarea "How to add a new row to the Chan"
type textarea "*"
type textarea "How to add a new row to the Chang"
type textarea "*"
type textarea "How to add a new row to the Change"
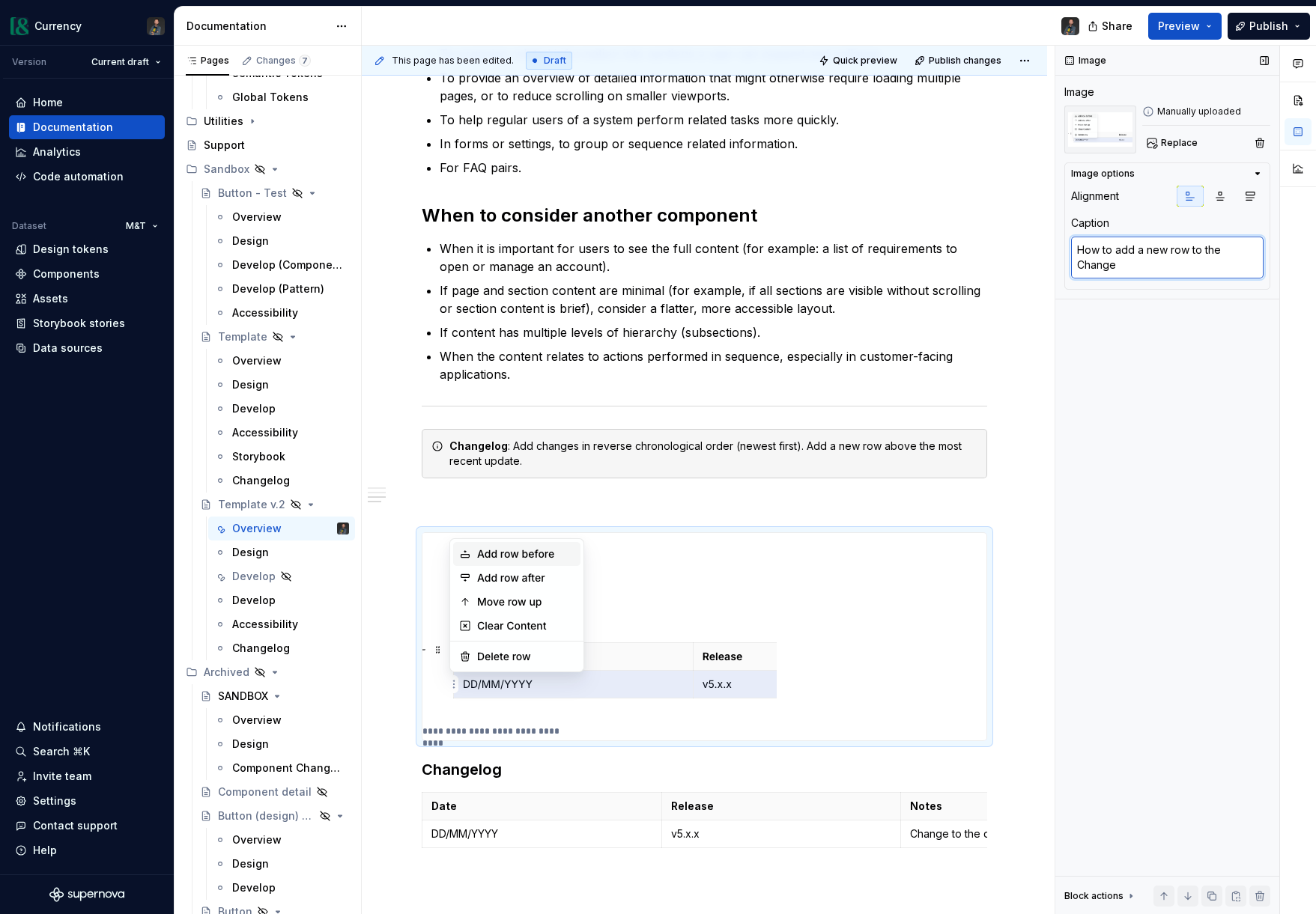
type textarea "*"
type textarea "How to add a new row to the Changel"
type textarea "*"
type textarea "How to add a new row to the Changelo"
type textarea "*"
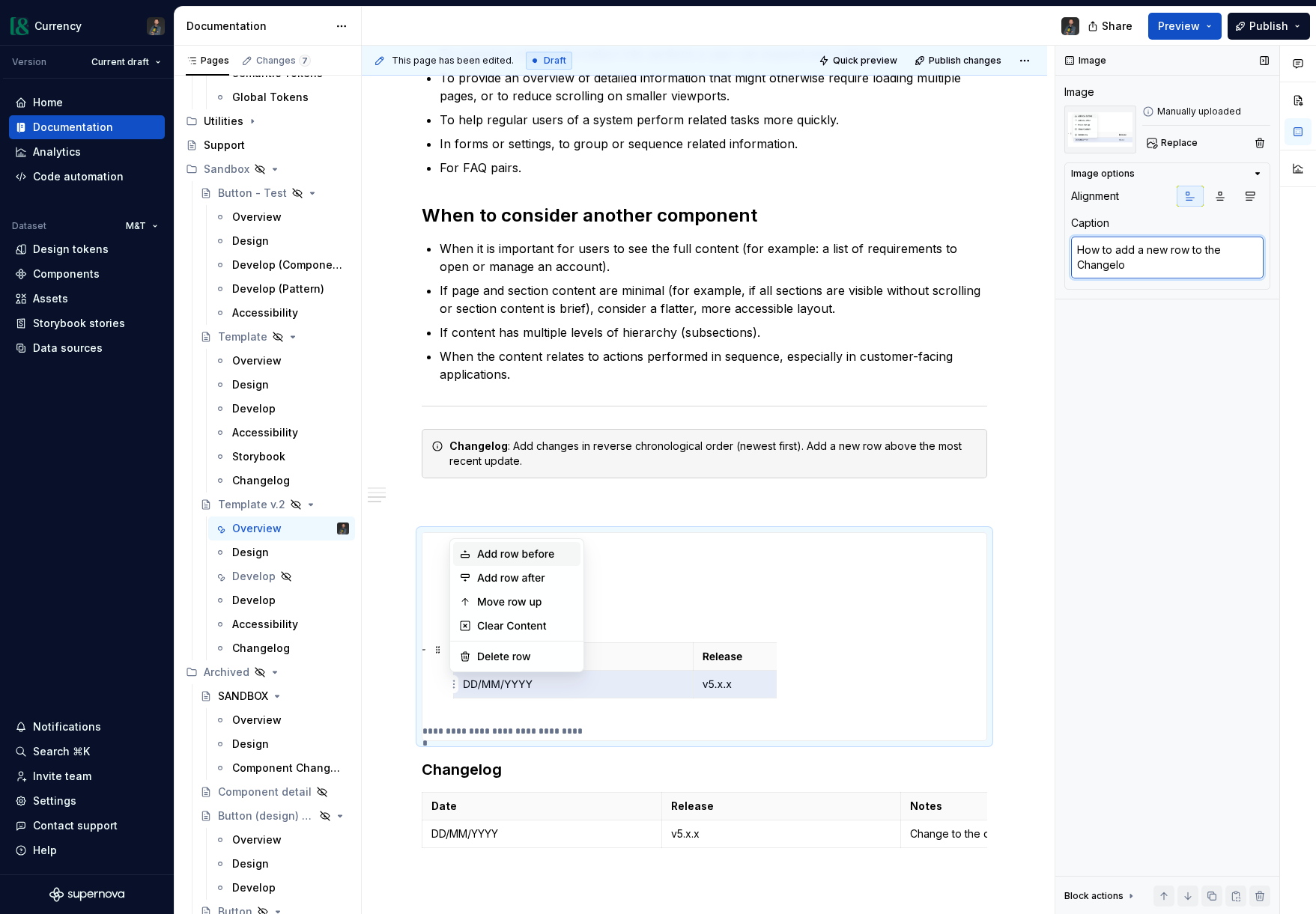
type textarea "How to add a new row to the Changelog"
type textarea "*"
type textarea "How to add a new row to the Changelog"
type textarea "*"
type textarea "How to add a new row to the Changelog"
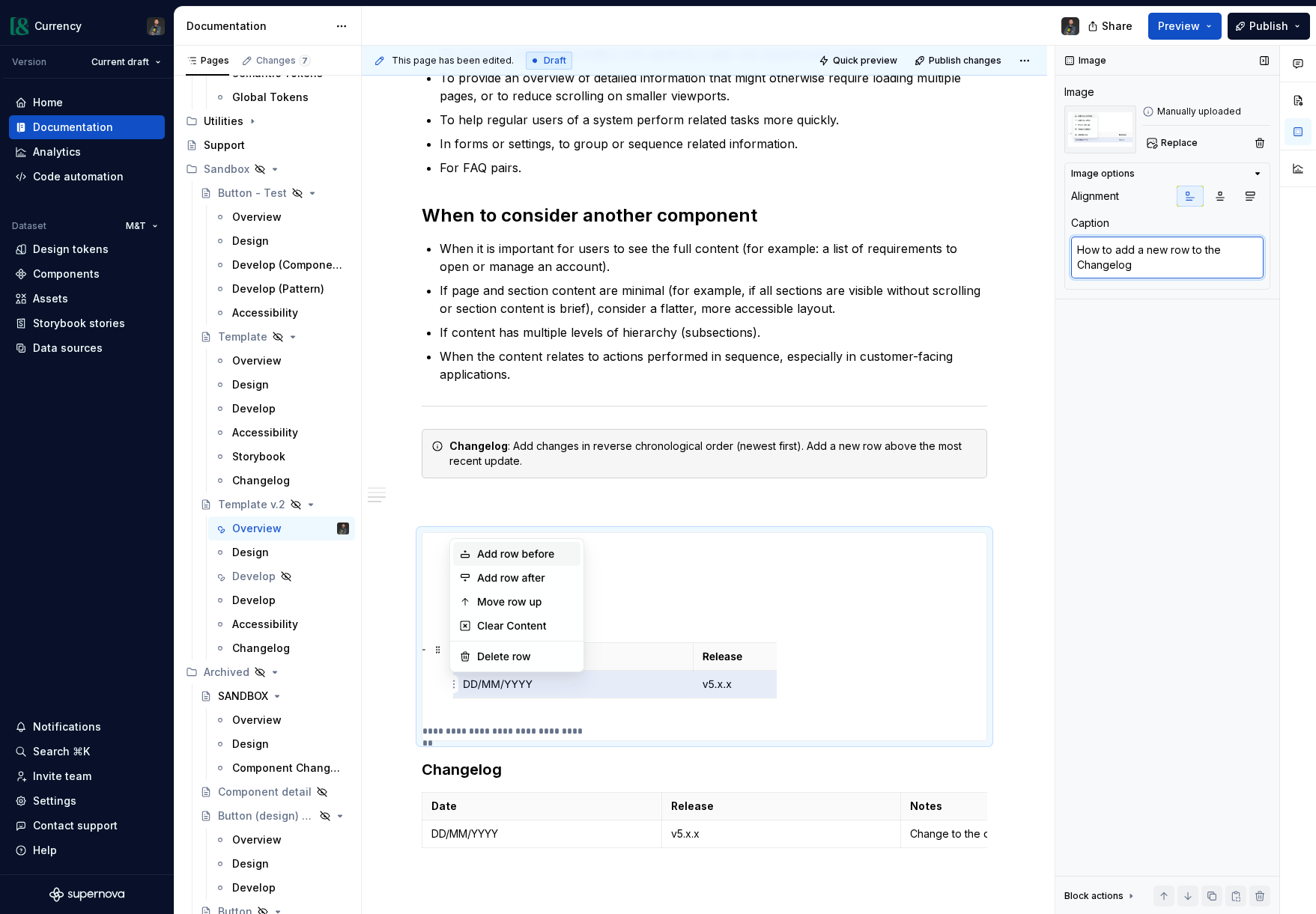
type textarea "*"
type textarea "How to add a new row to the Changelog"
type textarea "*"
type textarea "How to add a new row to the Changelog"
type textarea "*"
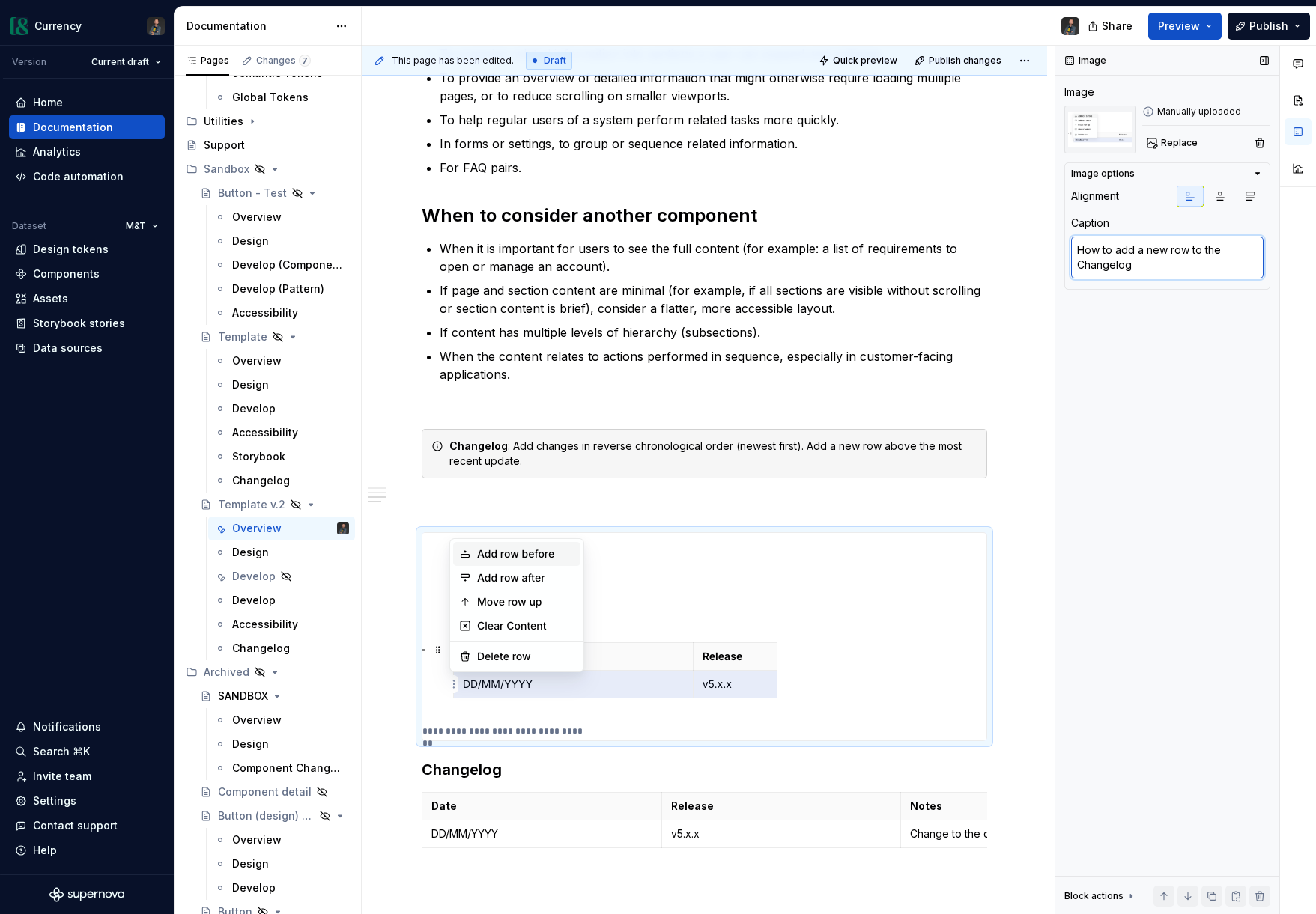
type textarea "How to add a new row to the Changelog"
type textarea "*"
type textarea "How to add a new row to the Changelog t"
type textarea "*"
type textarea "How to add a new row to the Changelog ta"
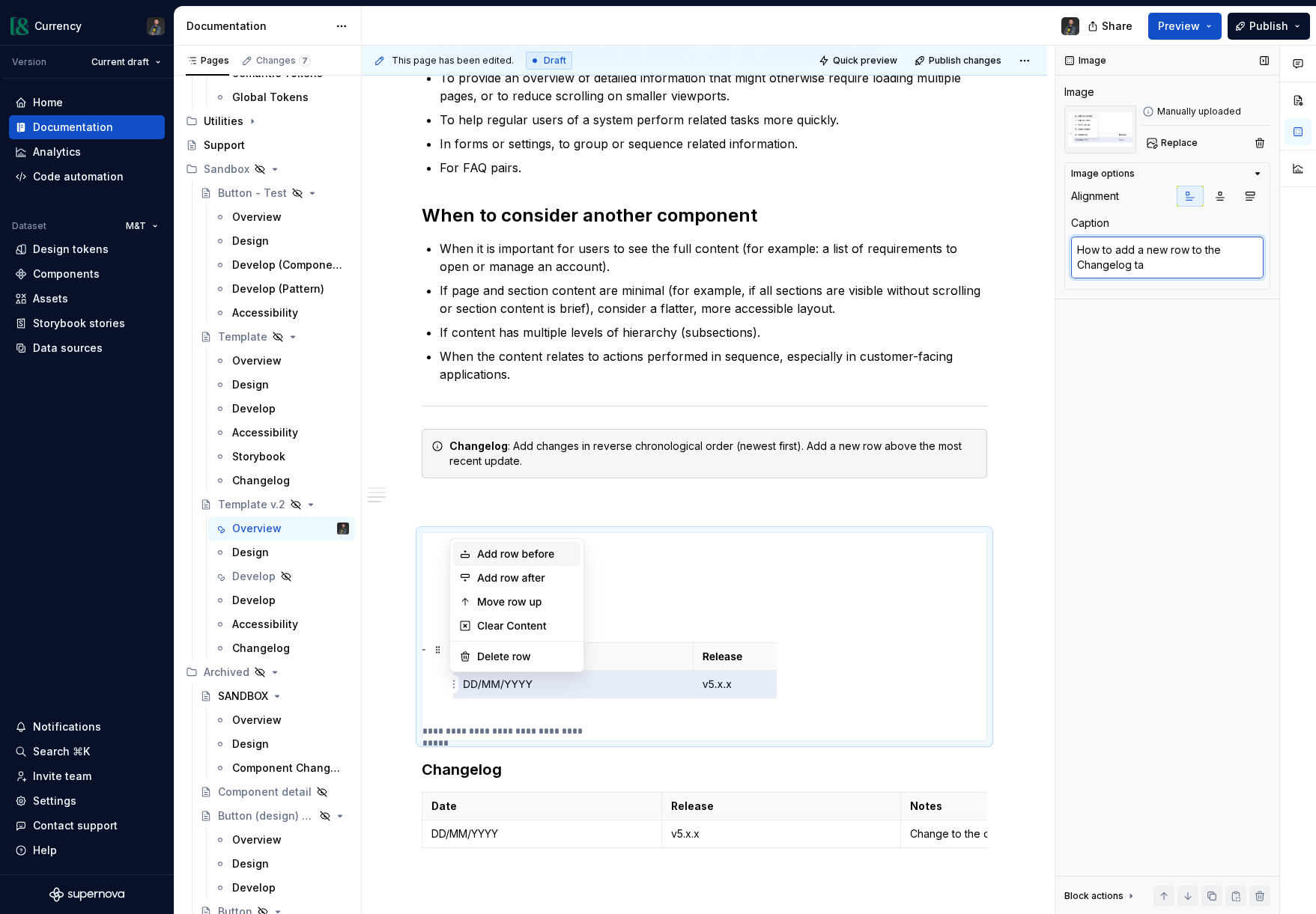
type textarea "*"
type textarea "How to add a new row to the Changelog tab"
type textarea "*"
type textarea "How to add a new row to the Changelog tabl"
type textarea "*"
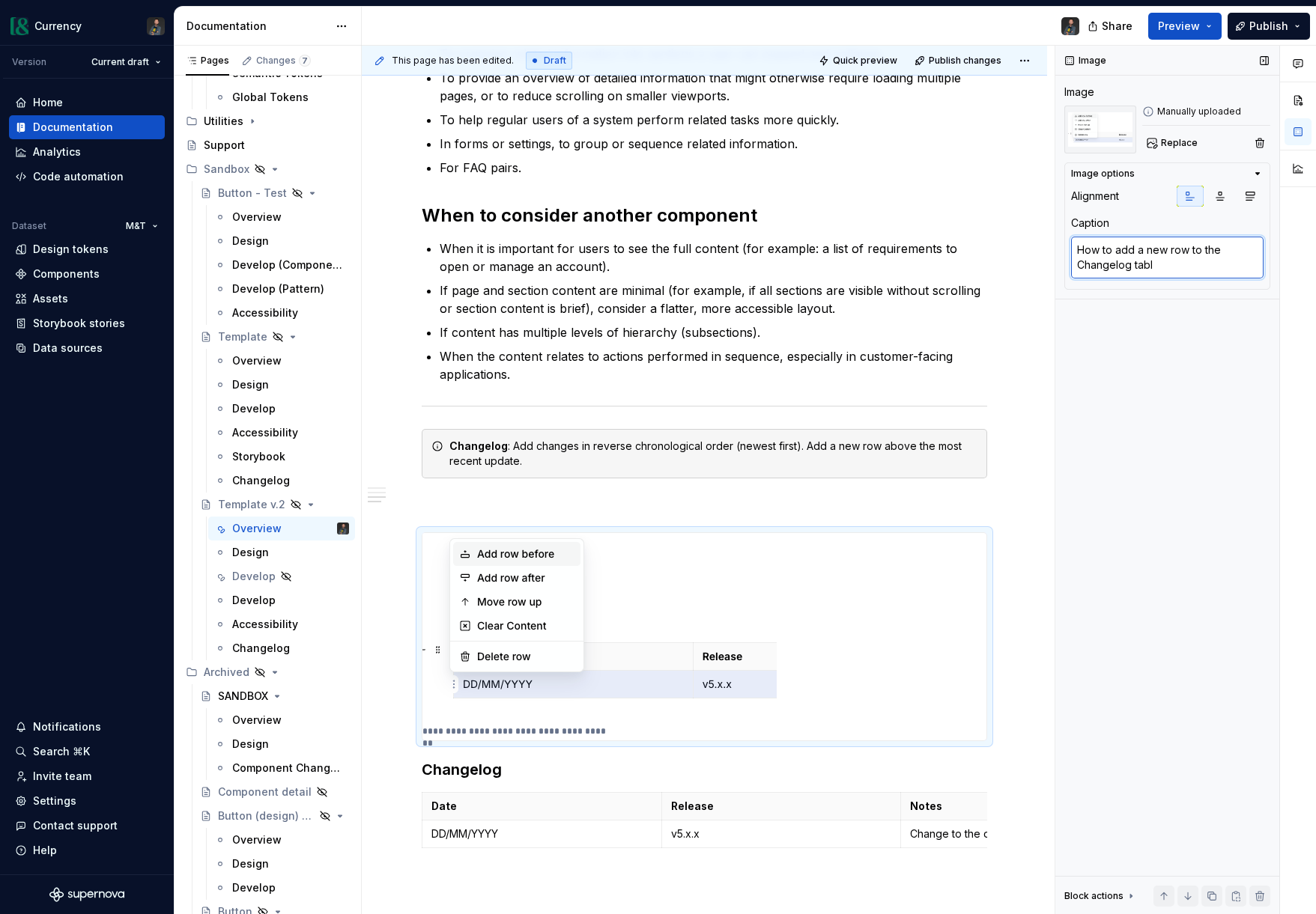
type textarea "How to add a new row to the Changelog table"
type textarea "*"
type textarea "How to add a new row to the Changelog table."
click at [1218, 499] on div "Image Image Manually uploaded Replace Image options Alignment Caption How to ad…" at bounding box center [1167, 480] width 224 height 869
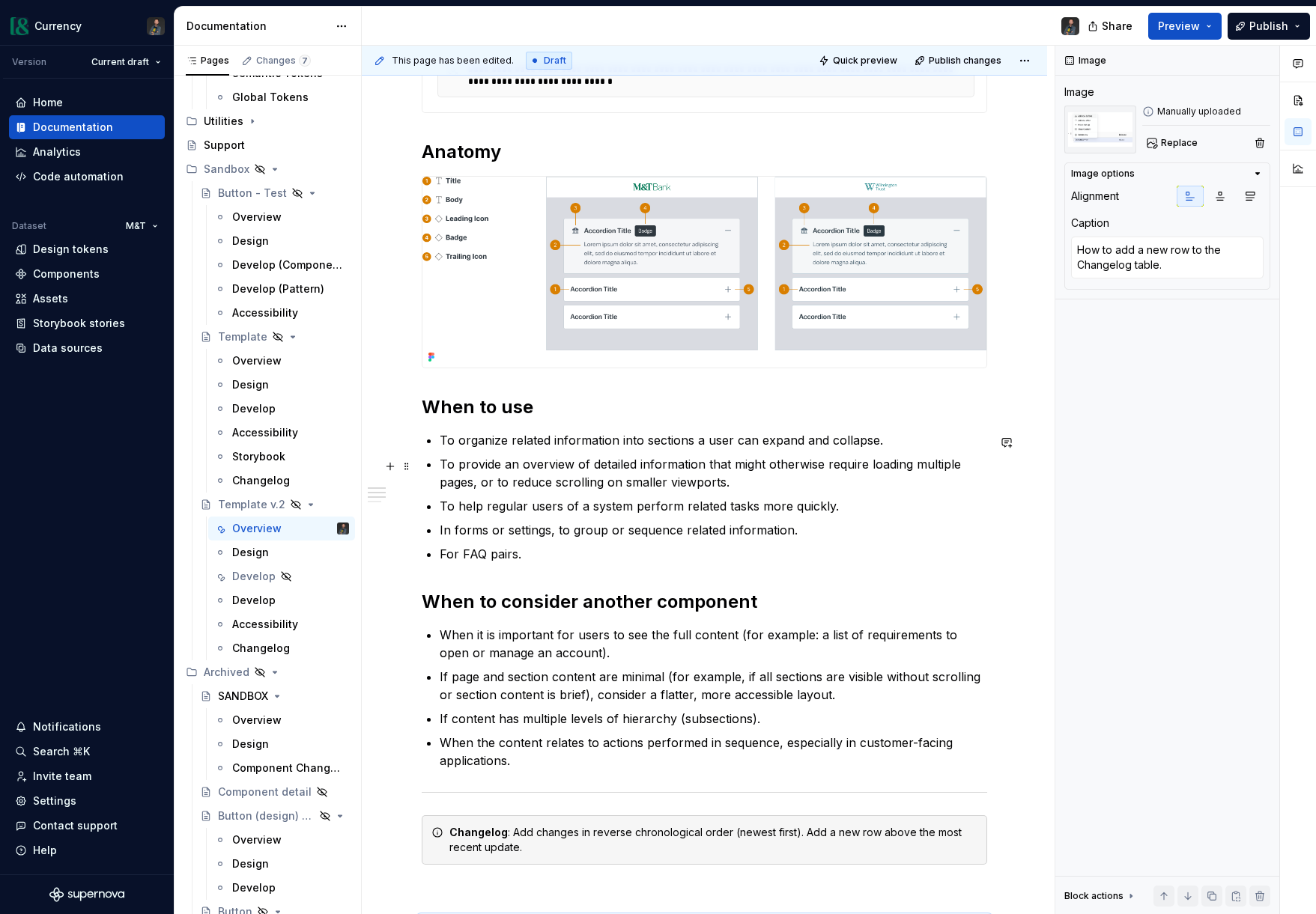
scroll to position [0, 0]
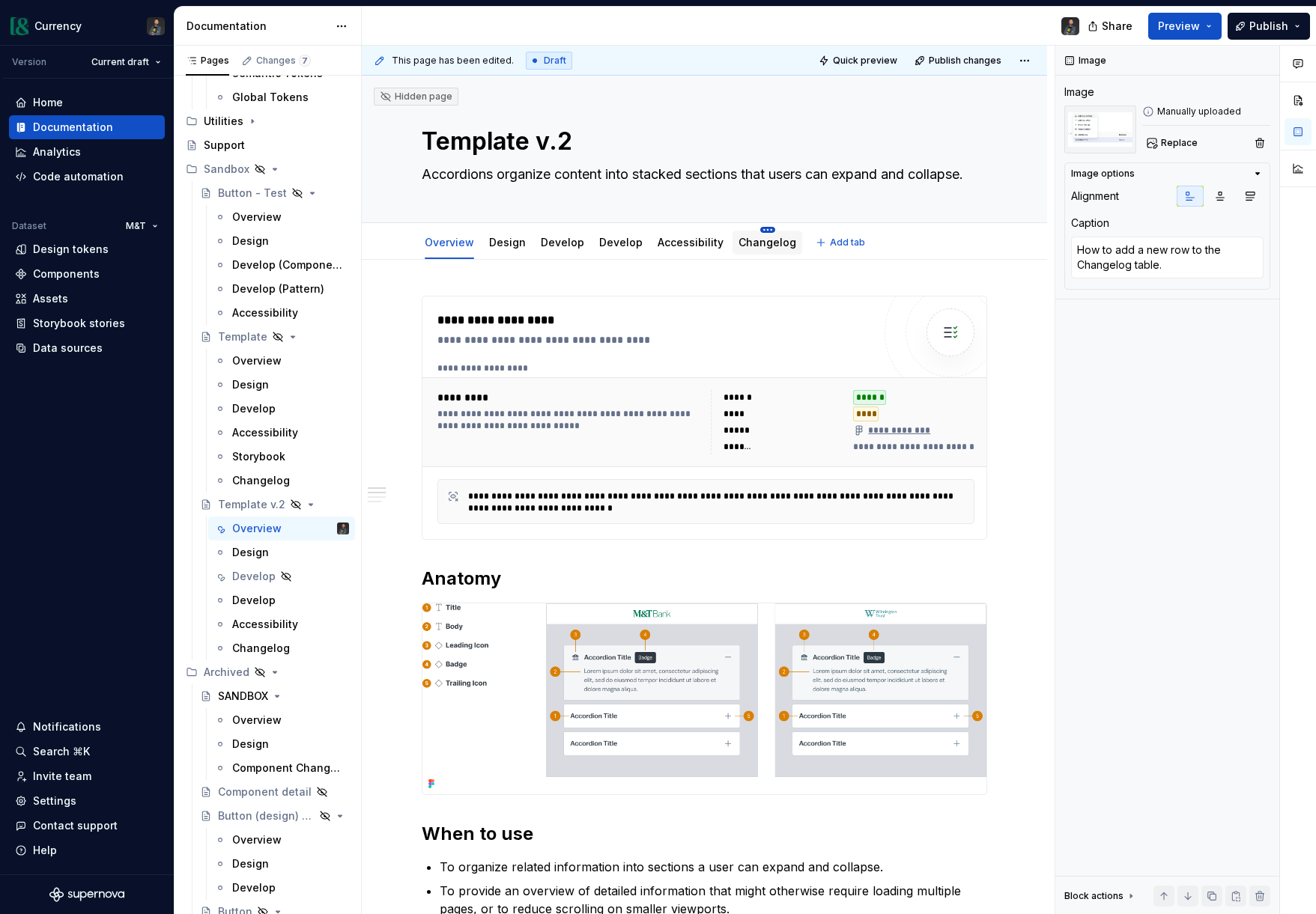
click at [755, 230] on html "Currency Version Current draft Home Documentation Analytics Code automation Dat…" at bounding box center [658, 457] width 1316 height 914
click at [786, 386] on div "Delete tab" at bounding box center [827, 391] width 97 height 15
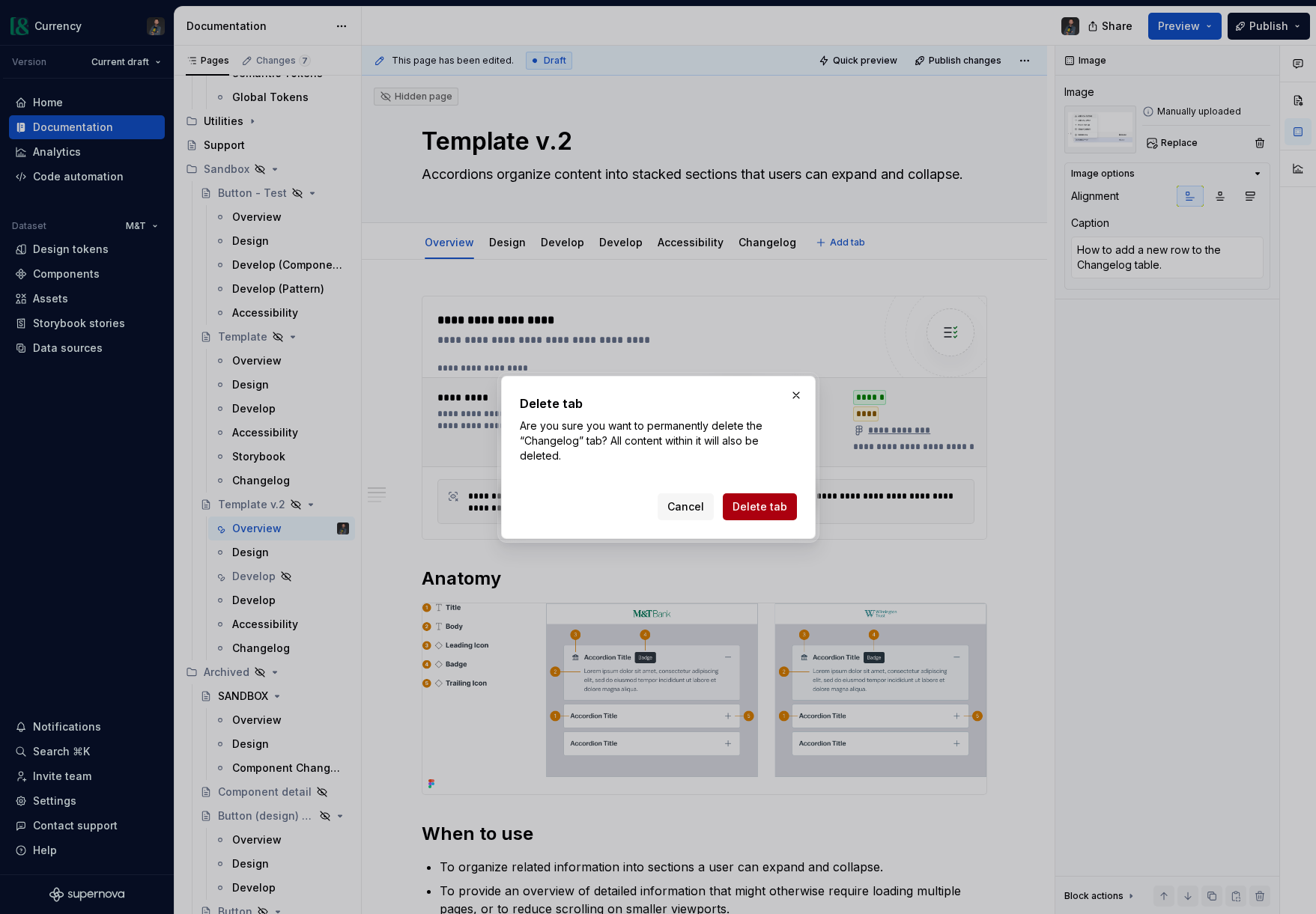
click at [778, 509] on span "Delete tab" at bounding box center [759, 506] width 55 height 15
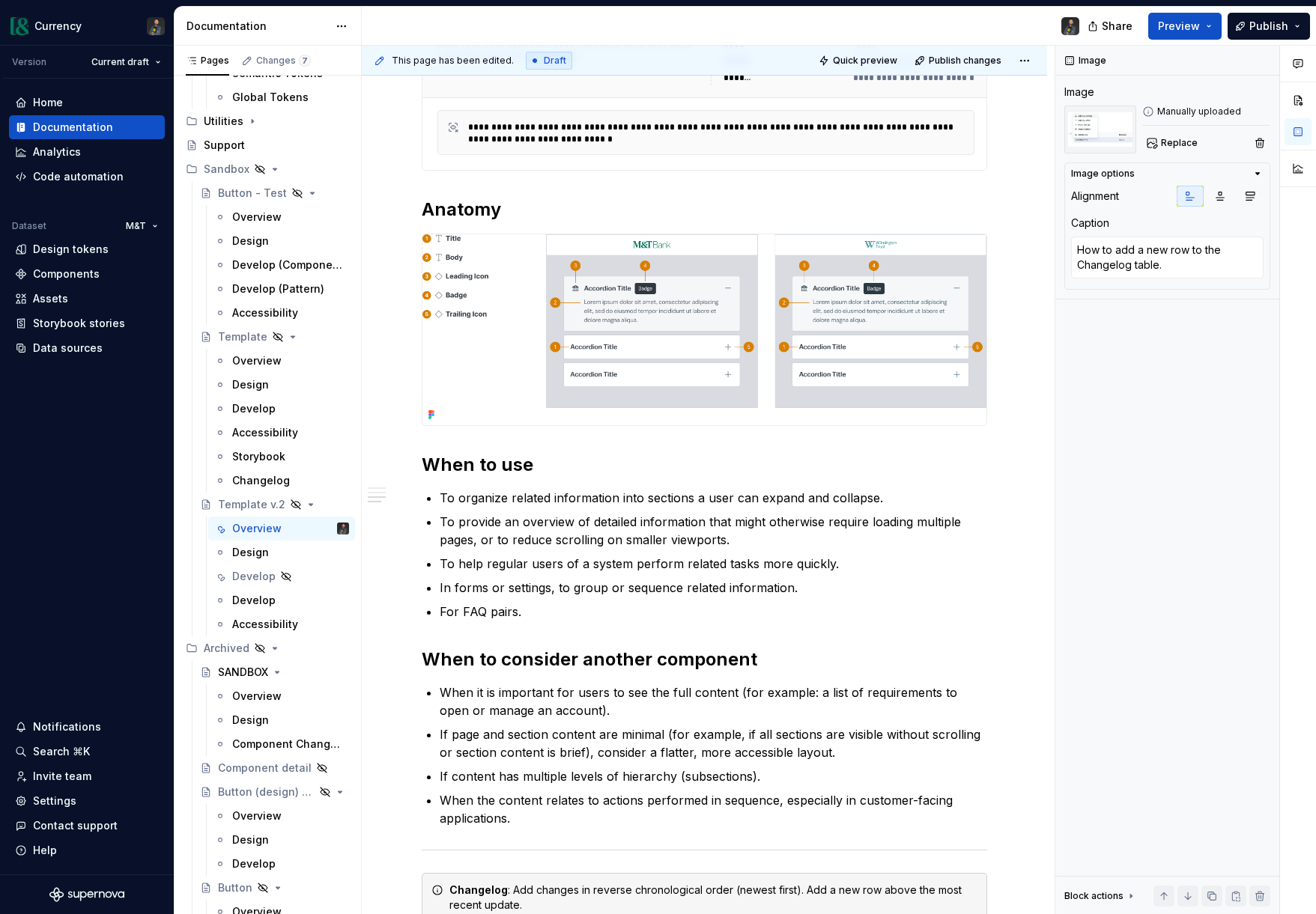
scroll to position [39, 0]
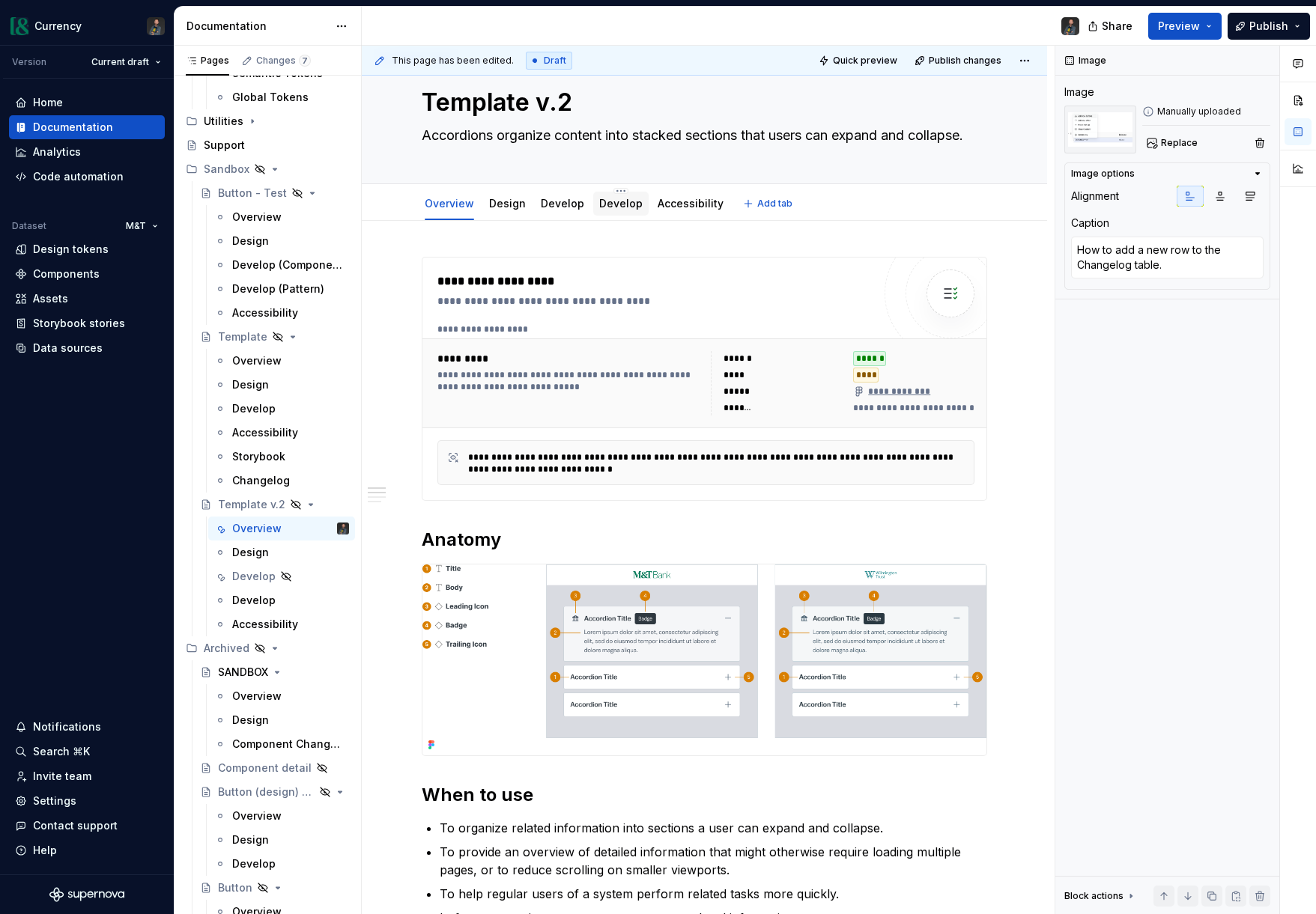
click at [607, 199] on link "Develop" at bounding box center [621, 203] width 44 height 13
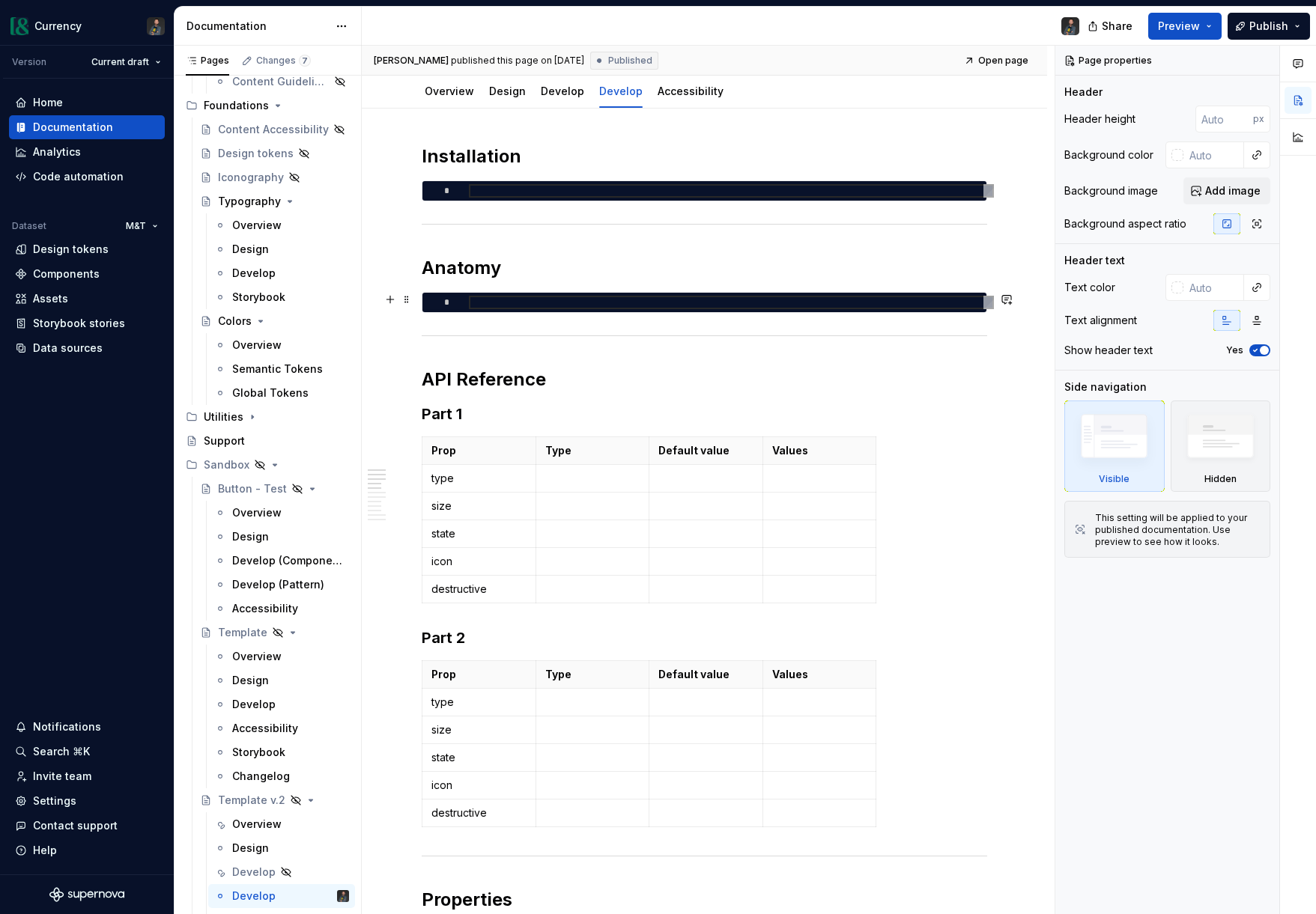
scroll to position [56, 0]
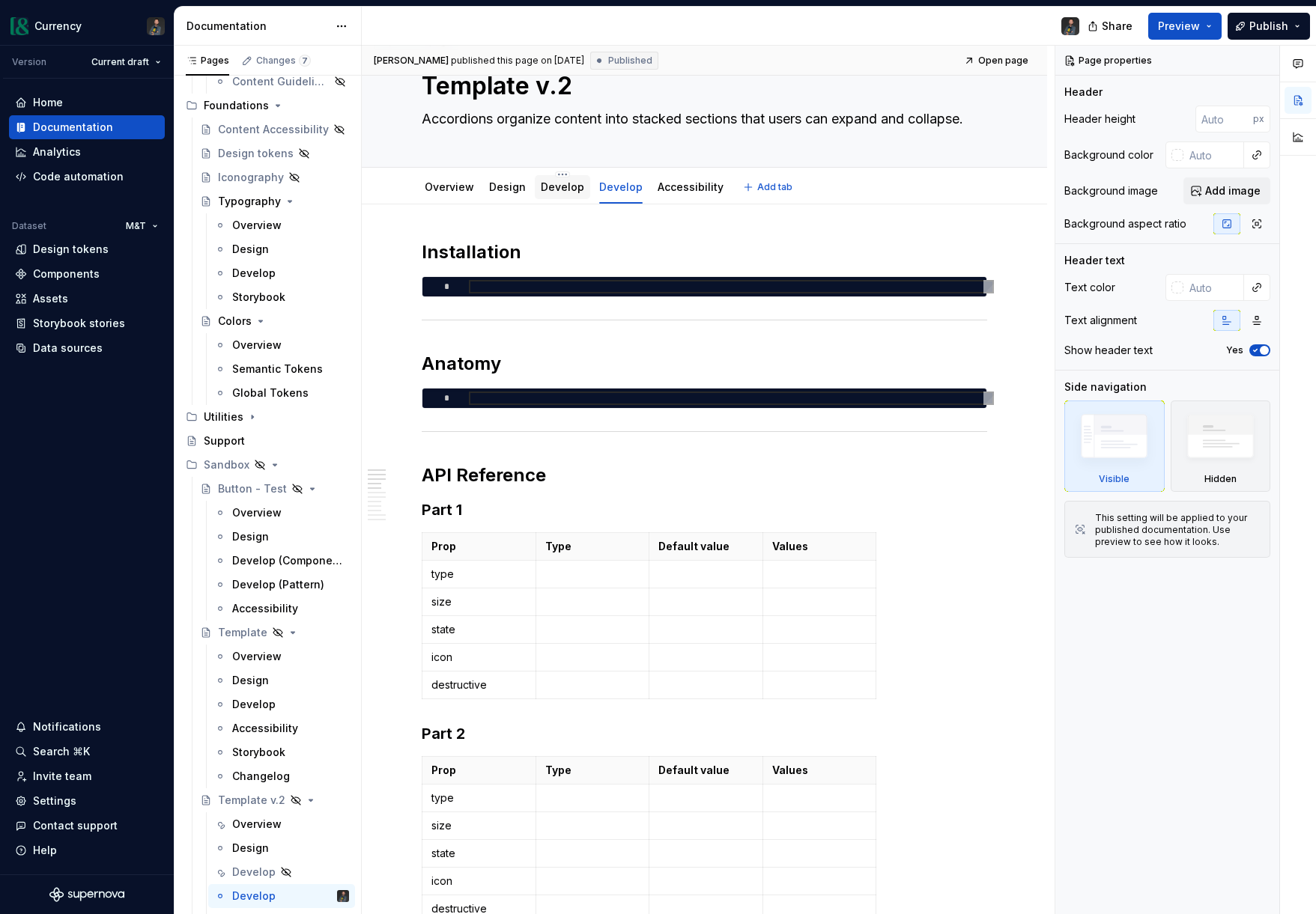
click at [558, 189] on link "Develop" at bounding box center [562, 187] width 44 height 13
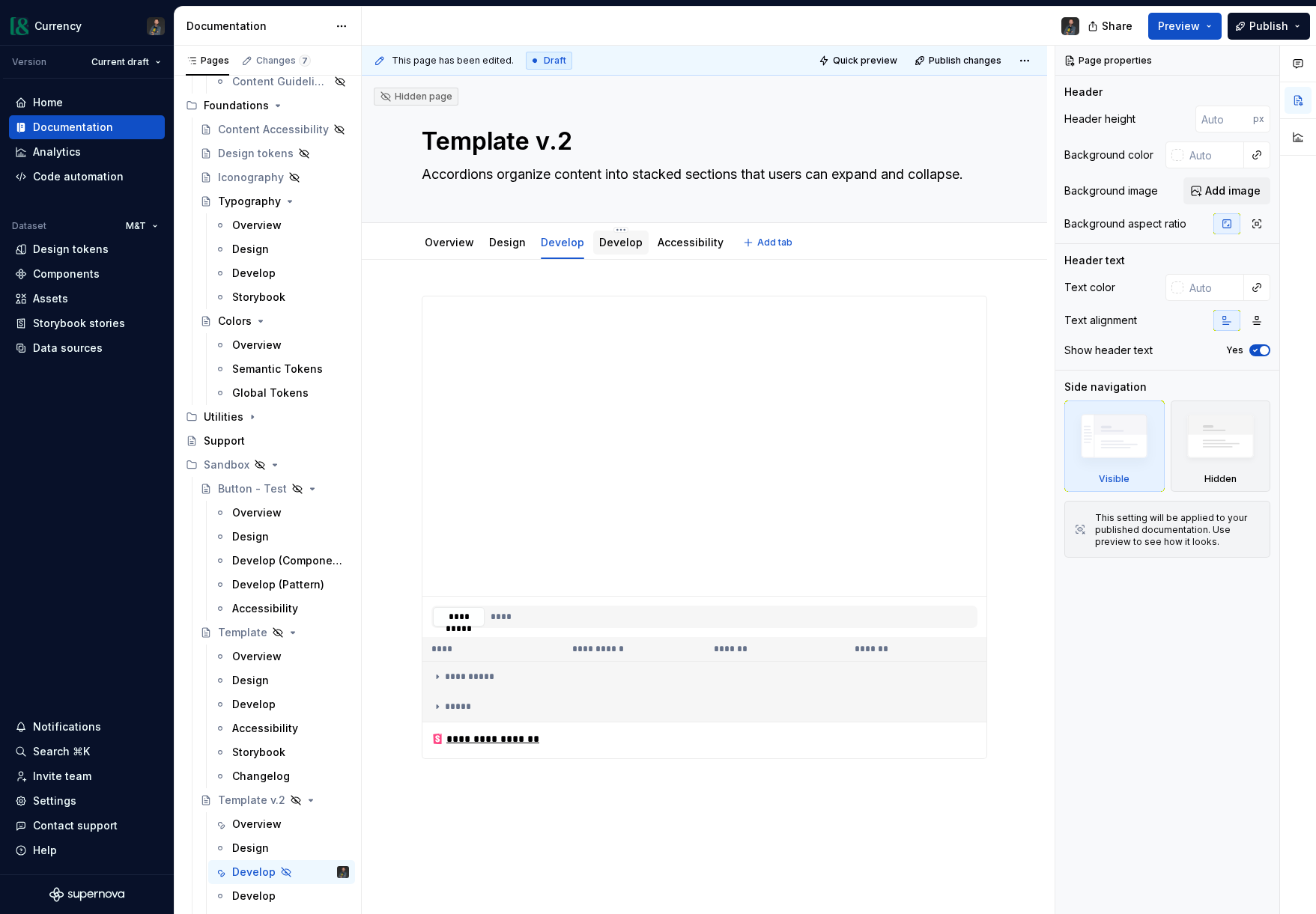
click at [605, 242] on link "Develop" at bounding box center [621, 242] width 44 height 13
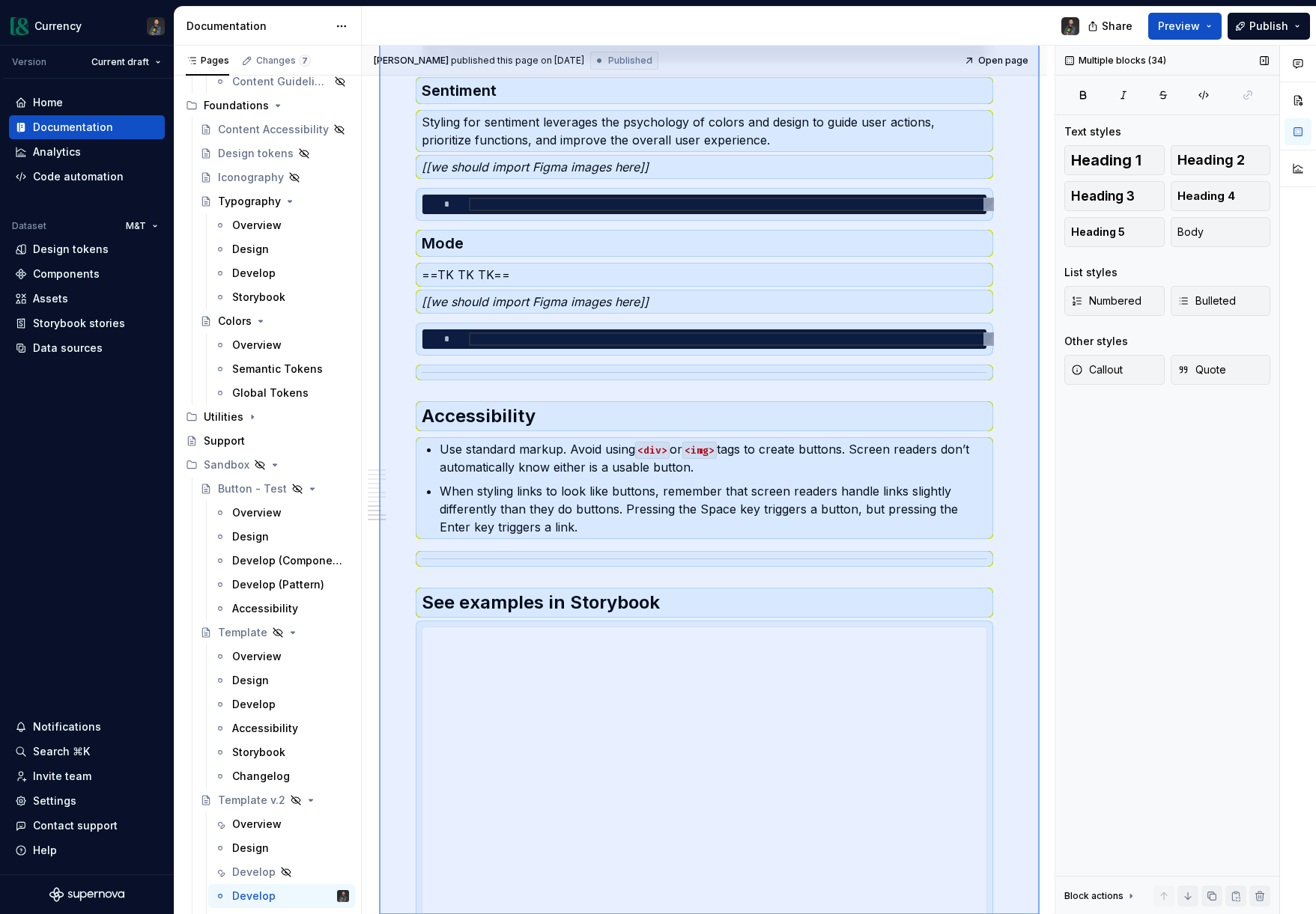
scroll to position [1415, 0]
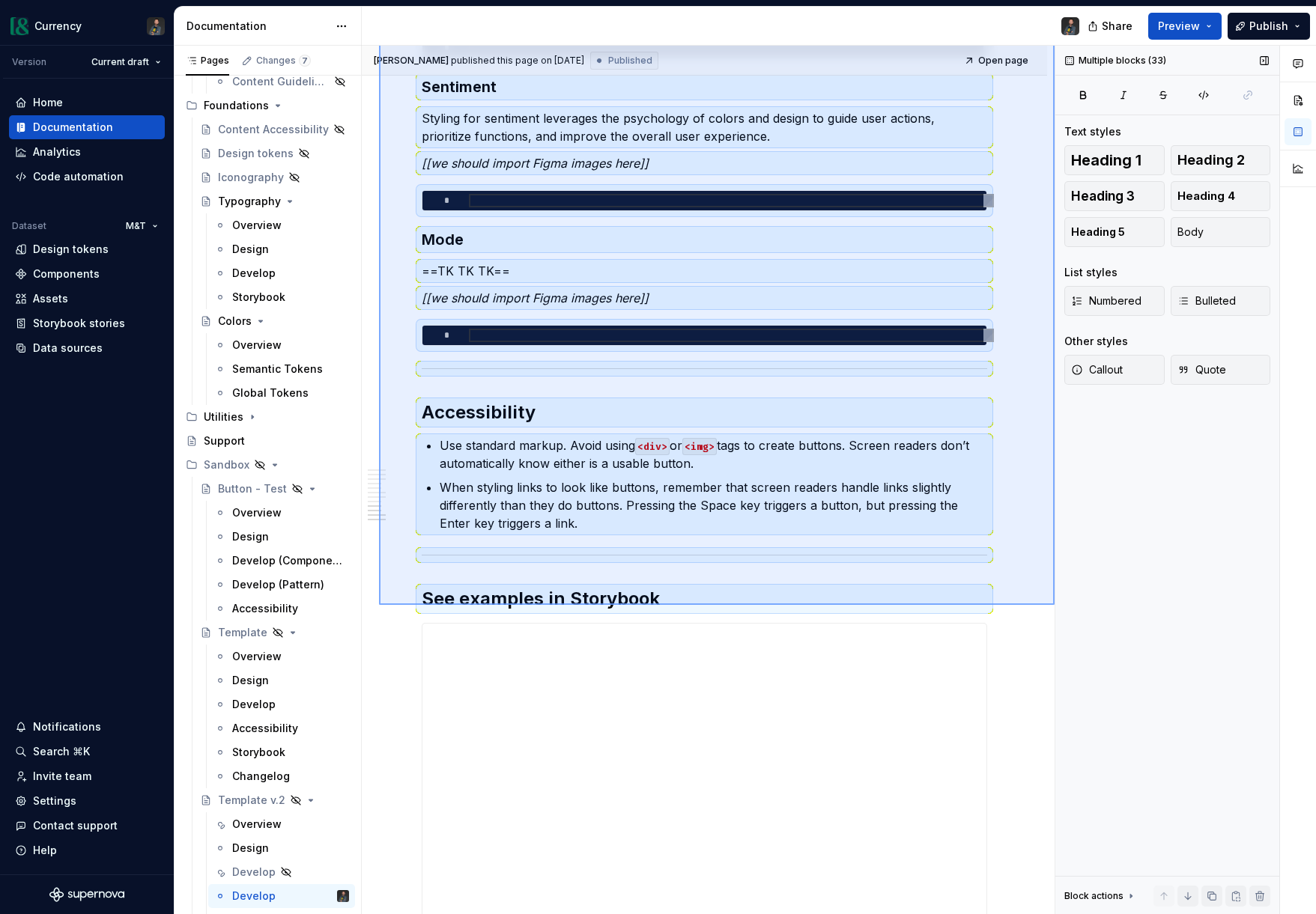
drag, startPoint x: 379, startPoint y: 285, endPoint x: 1081, endPoint y: 605, distance: 771.5
click at [1081, 605] on div "Patrick published this page on September 24, 2025 Published Open page Hidden pa…" at bounding box center [839, 480] width 954 height 869
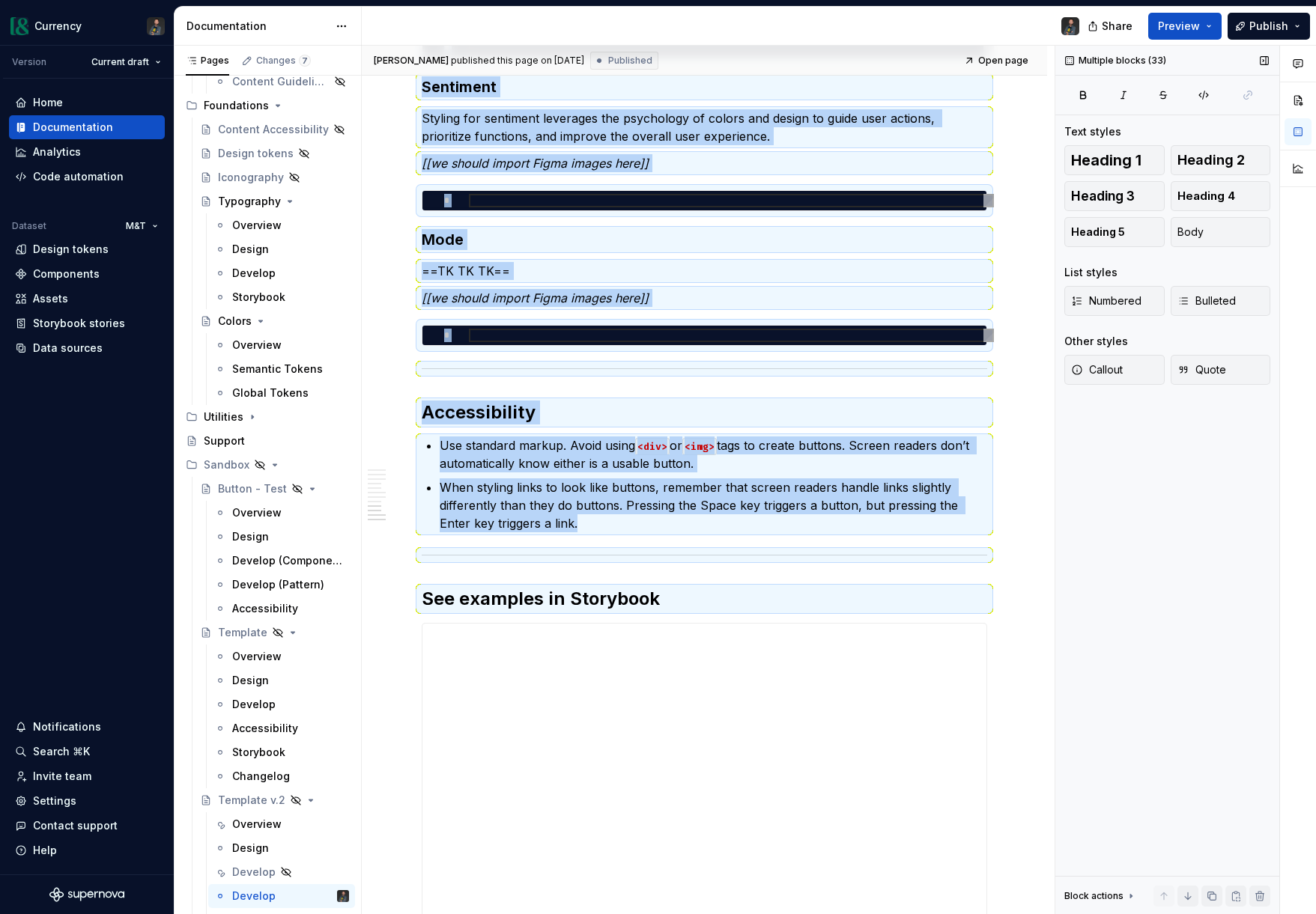
type textarea "*"
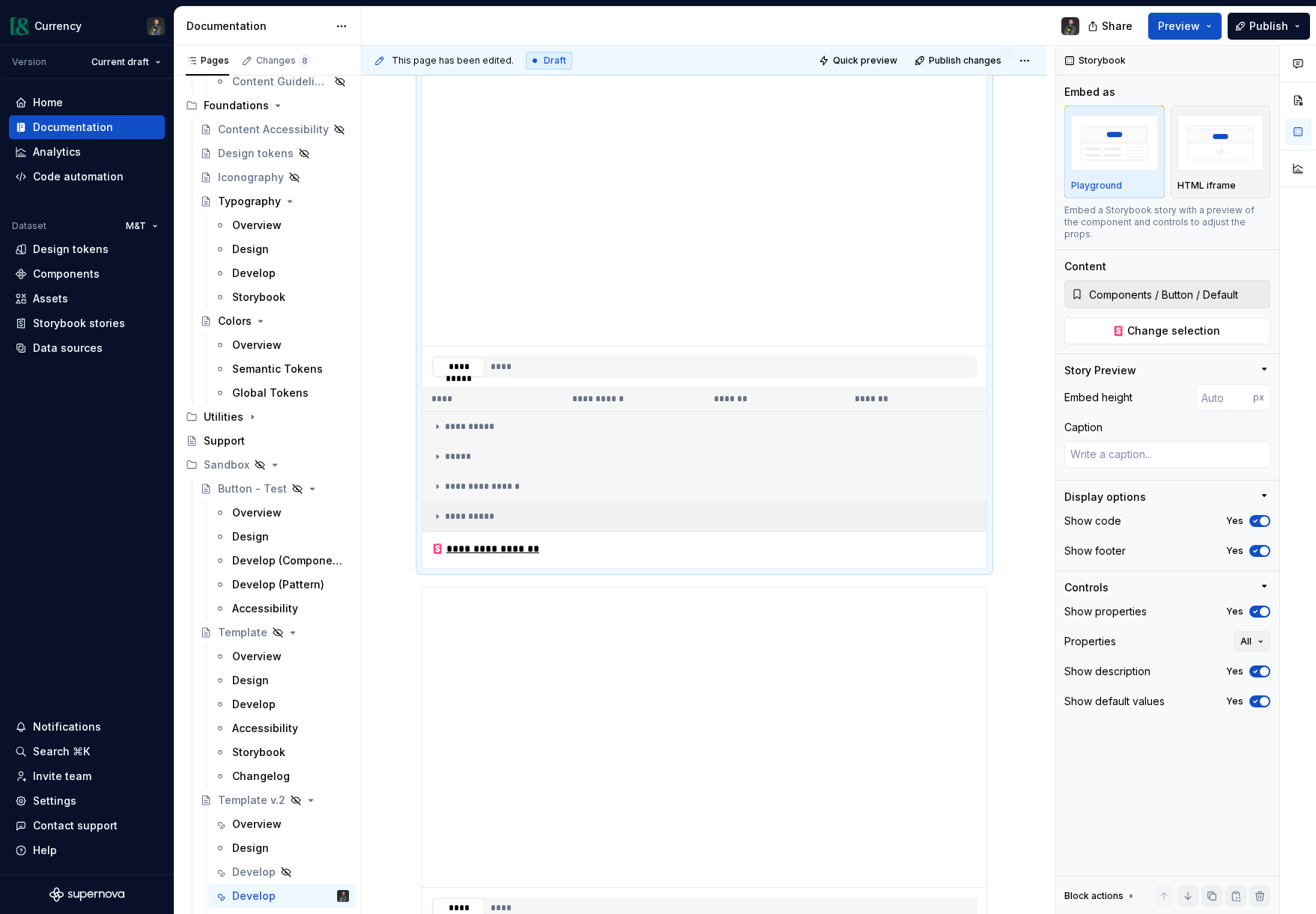
scroll to position [0, 0]
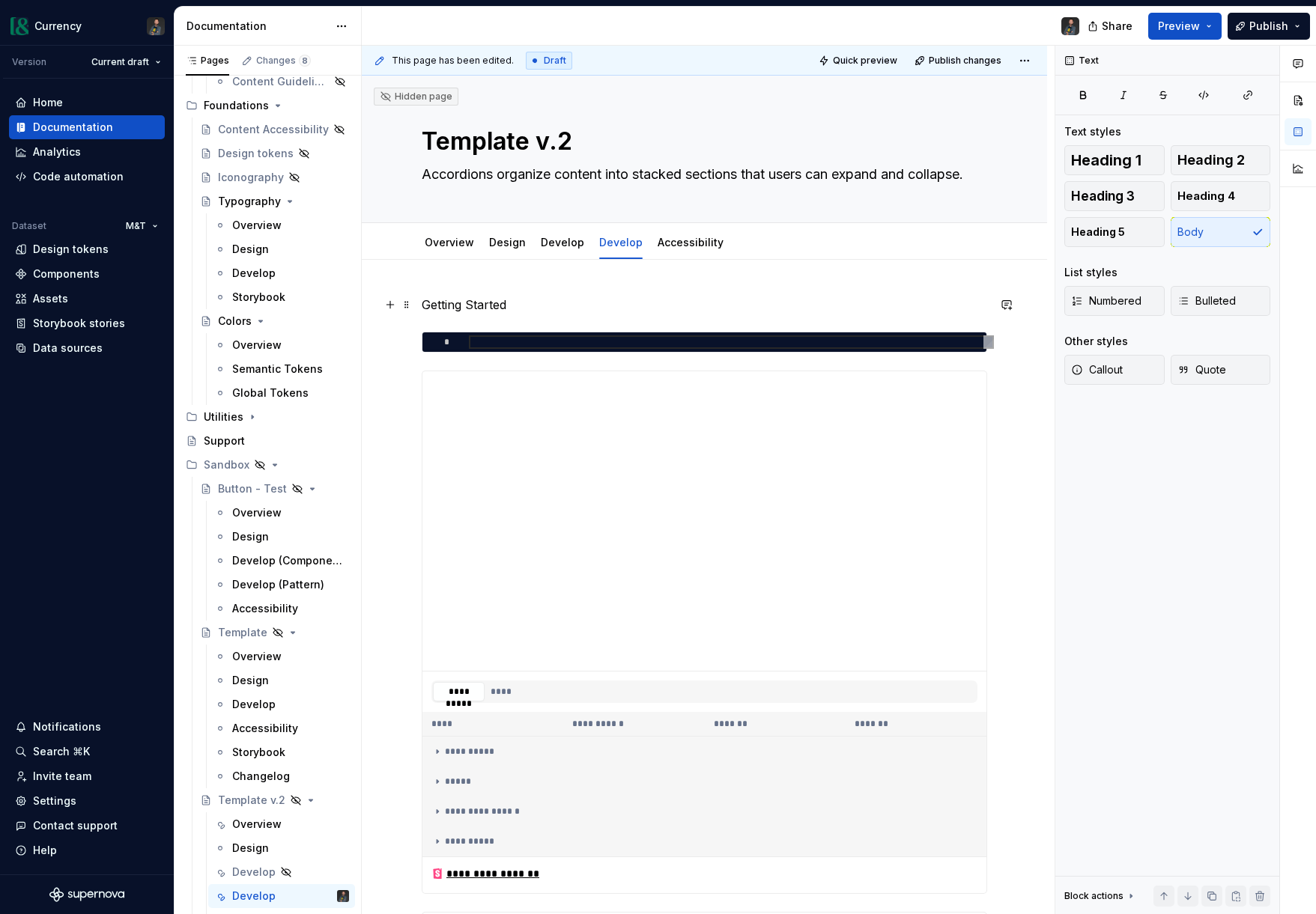
click at [525, 301] on p "Getting Started" at bounding box center [704, 304] width 565 height 18
drag, startPoint x: 419, startPoint y: 303, endPoint x: 517, endPoint y: 303, distance: 98.0
click at [517, 303] on div "**********" at bounding box center [708, 480] width 693 height 869
click at [1240, 160] on span "Heading 2" at bounding box center [1211, 160] width 68 height 15
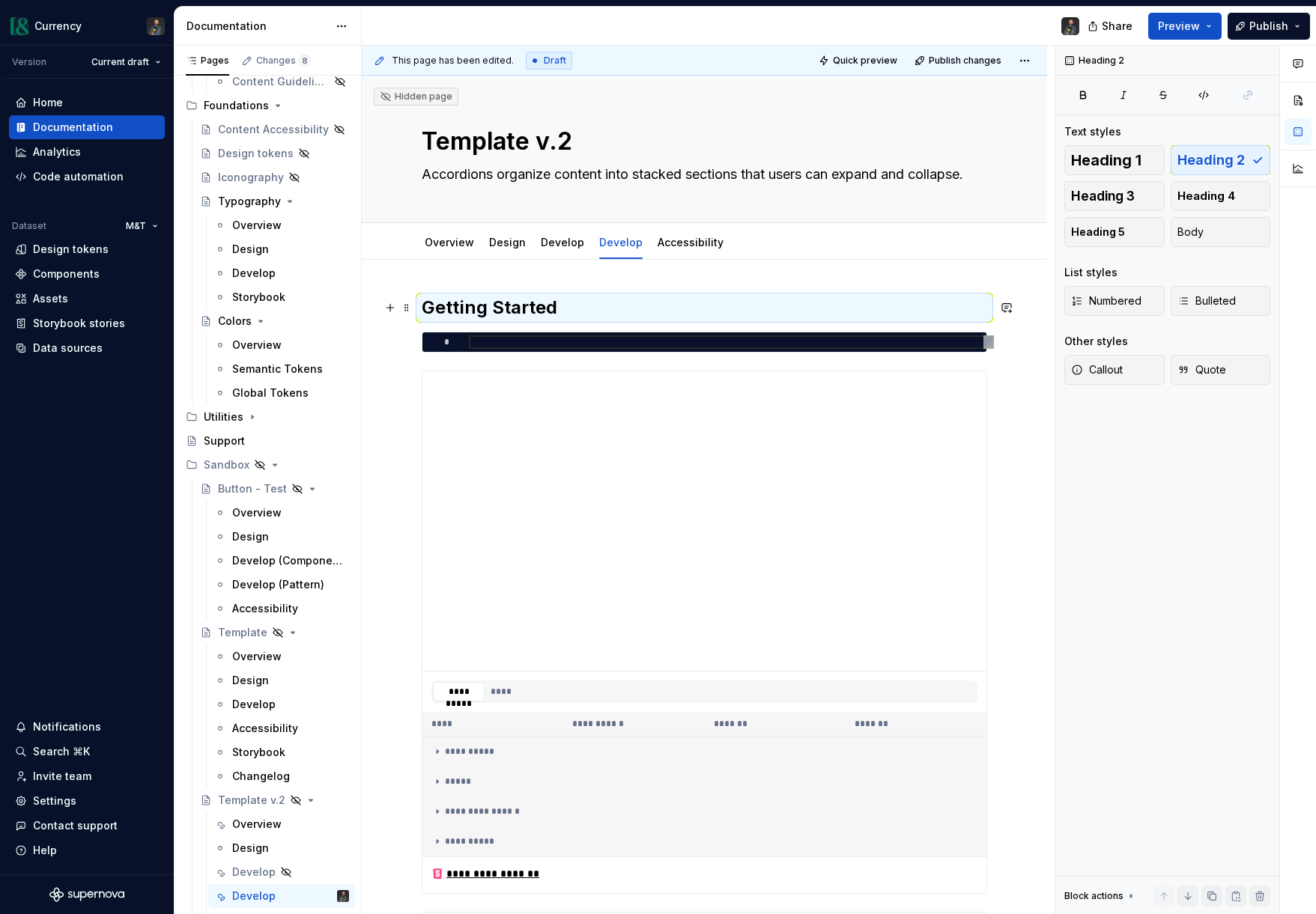
drag, startPoint x: 583, startPoint y: 319, endPoint x: 522, endPoint y: 346, distance: 66.7
click at [583, 319] on h2 "Getting Started" at bounding box center [704, 308] width 565 height 24
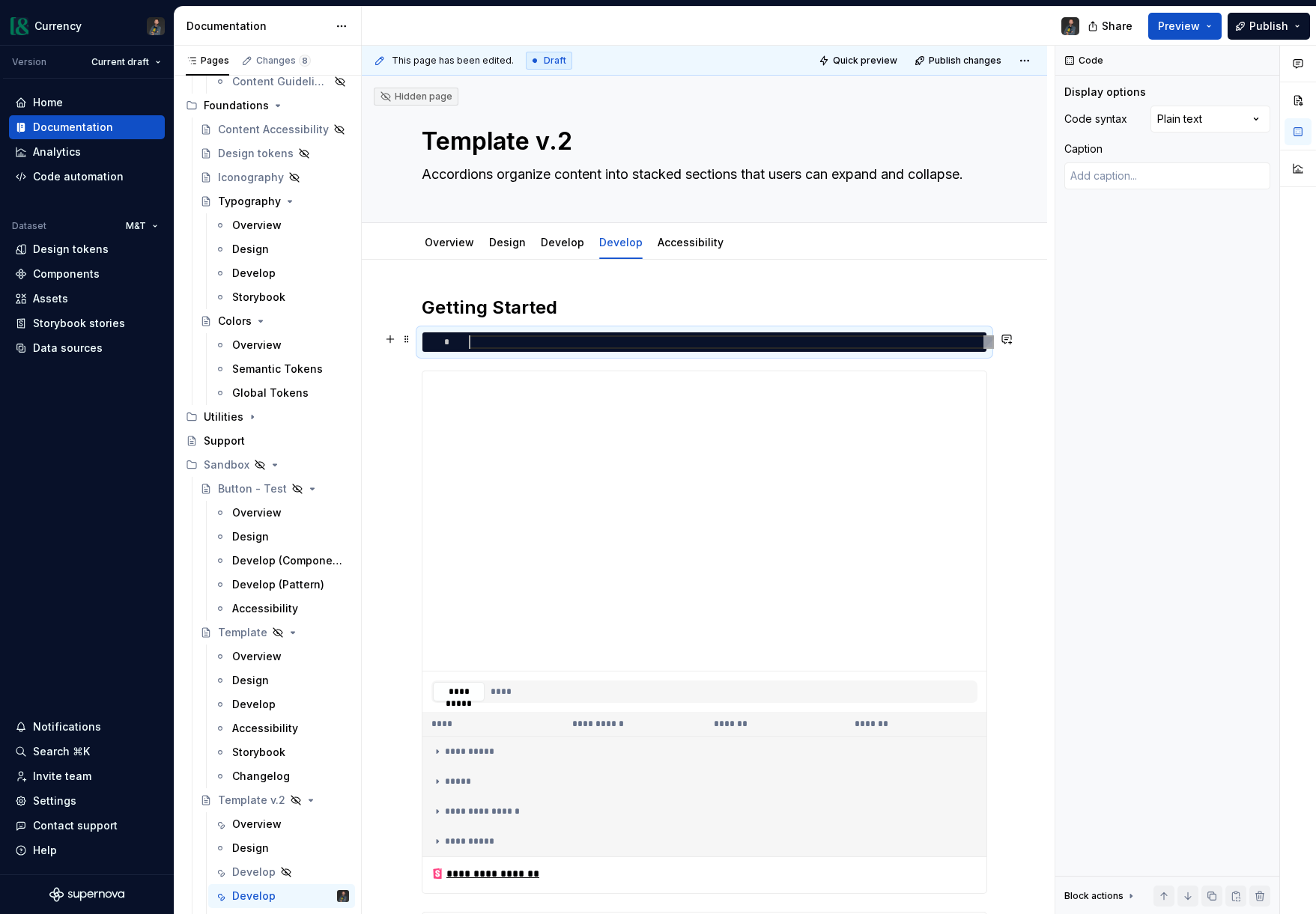
click at [520, 347] on div at bounding box center [732, 342] width 525 height 14
click at [1184, 115] on div "Comments Open comments No comments yet Select ‘Comment’ from the block context …" at bounding box center [1186, 480] width 261 height 869
click at [499, 342] on div at bounding box center [732, 342] width 525 height 14
type textarea "*"
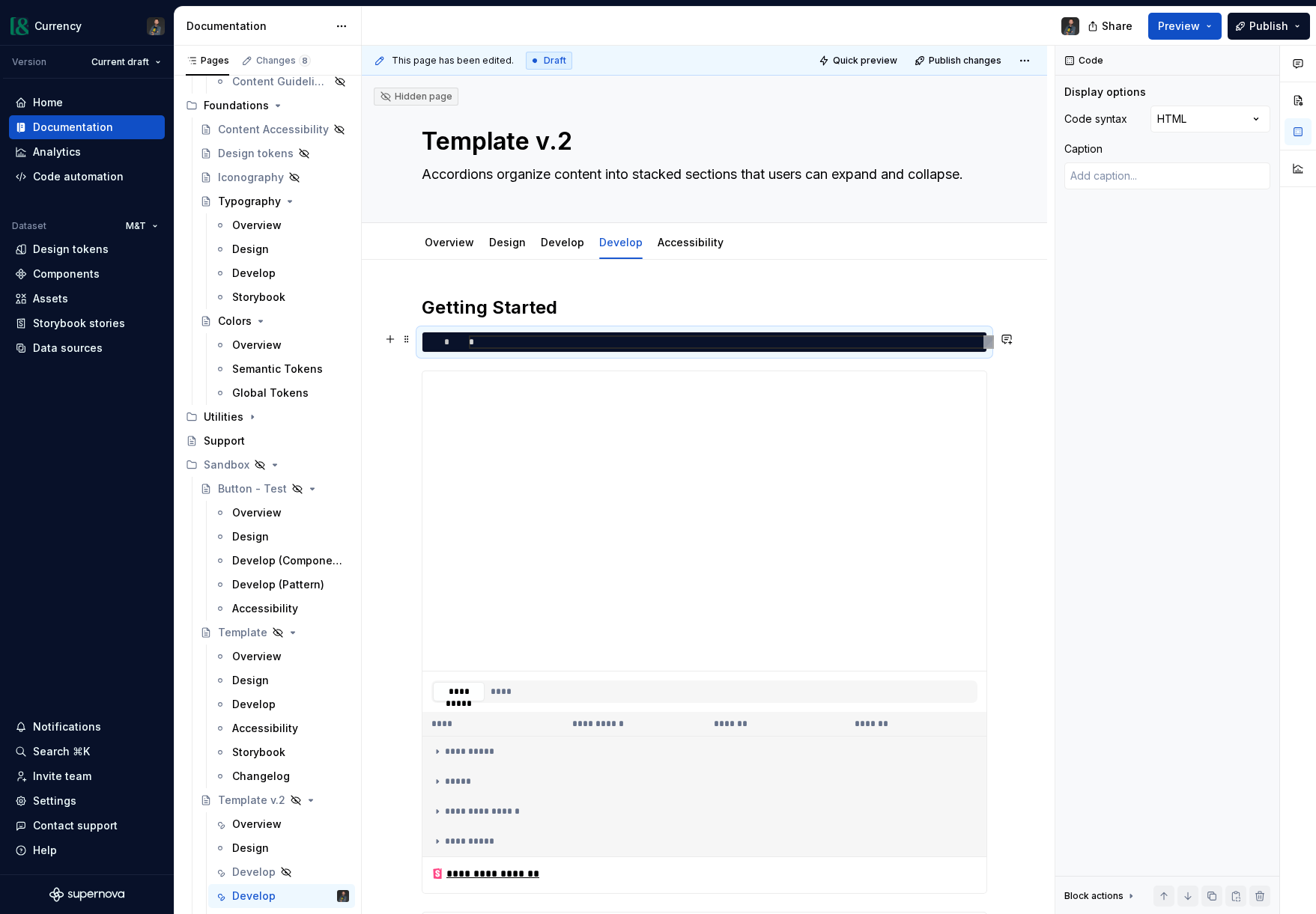
type textarea "*"
type textarea "**"
type textarea "*"
type textarea "***"
type textarea "*"
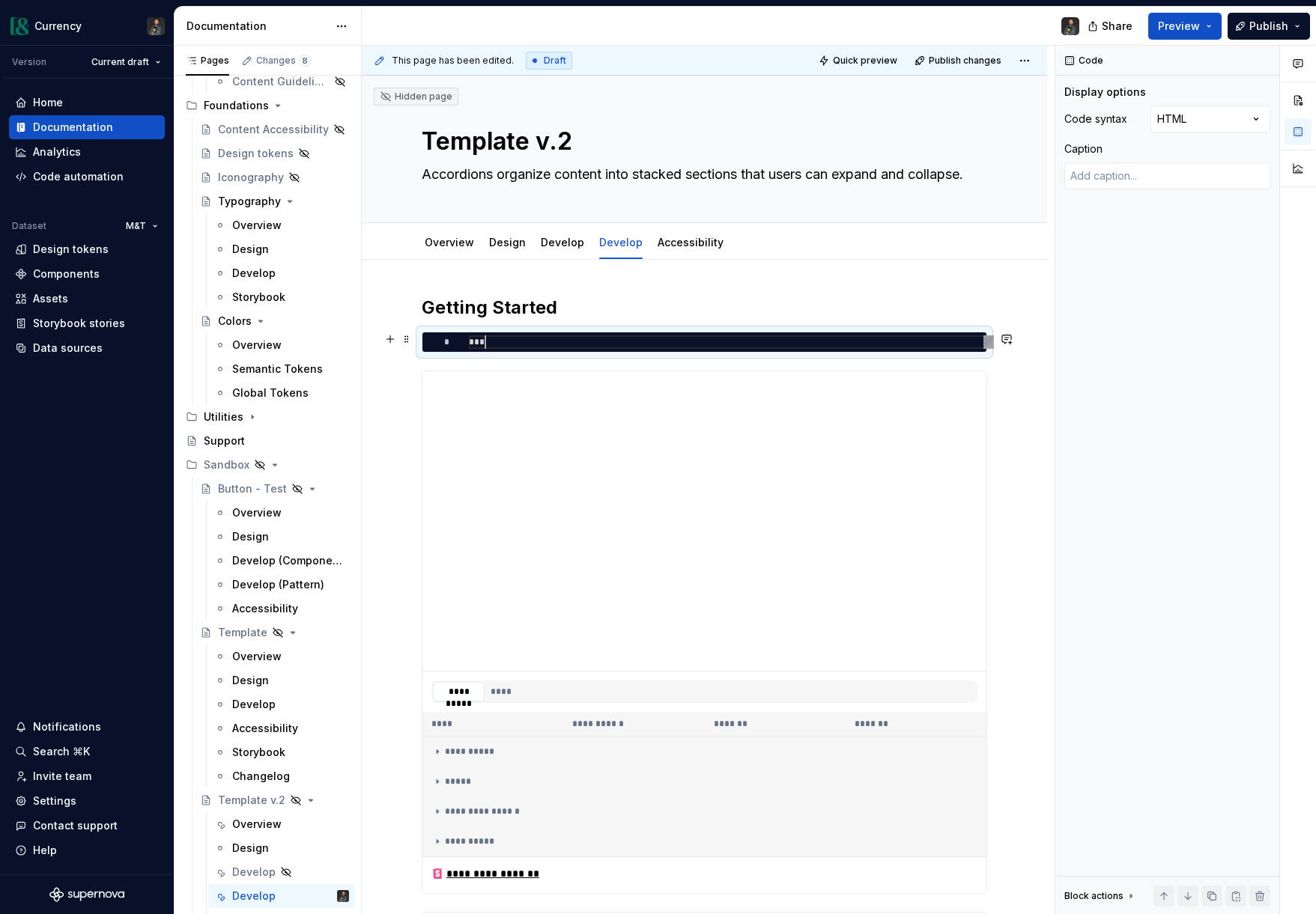
type textarea "****"
type textarea "*"
type textarea "*****"
type textarea "*"
type textarea "****"
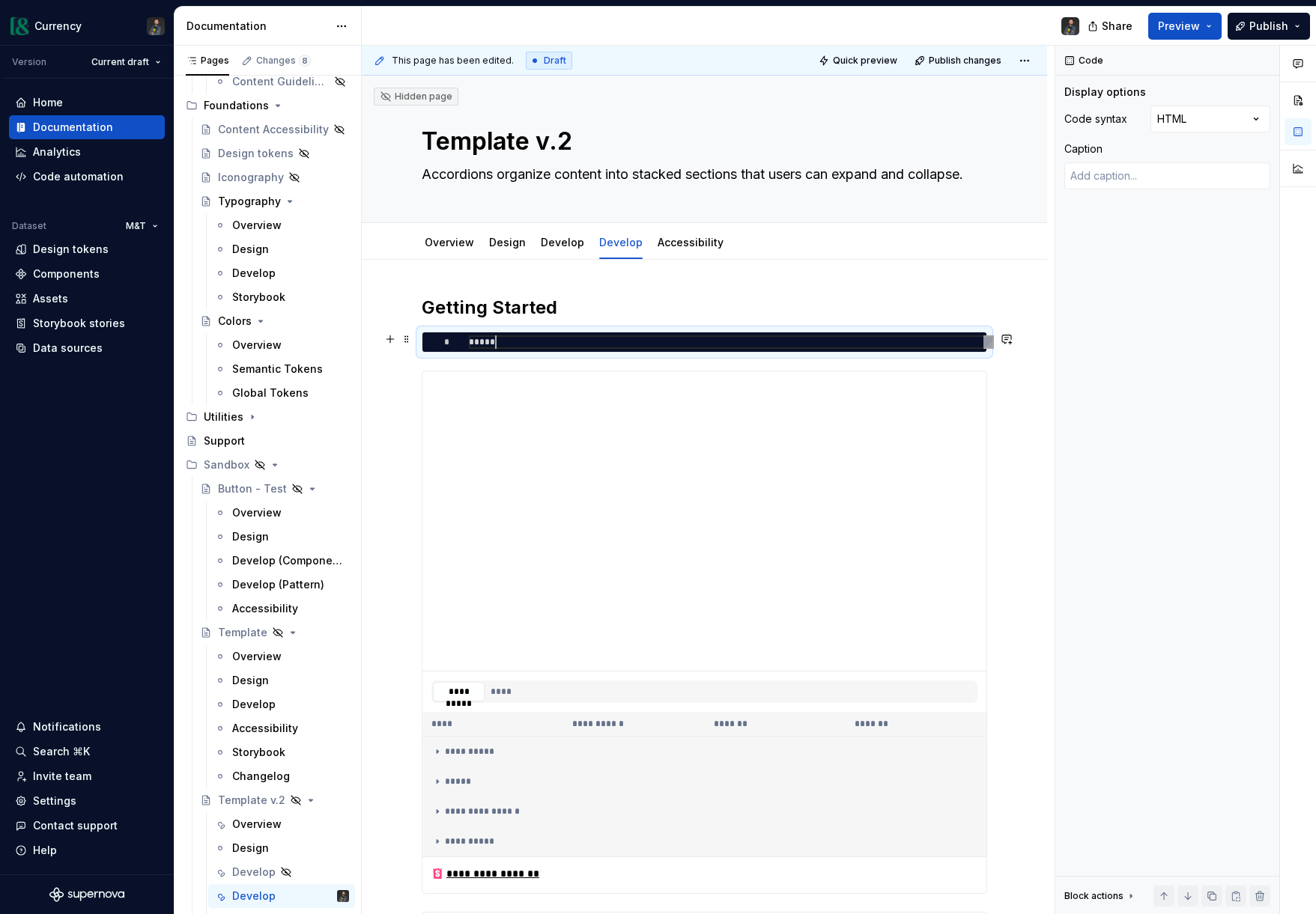
type textarea "*"
type textarea "***"
type textarea "*"
type textarea "**"
type textarea "*"
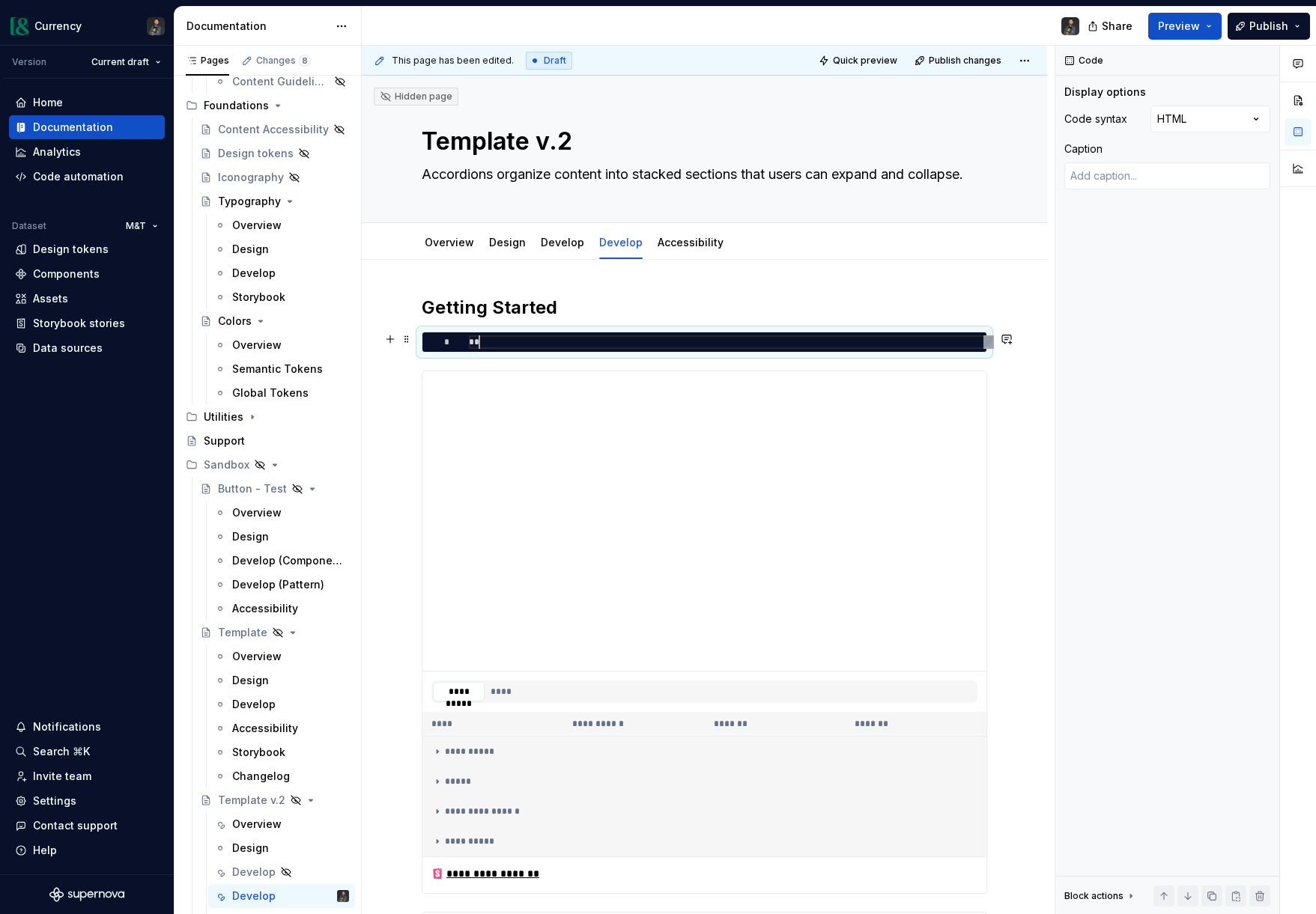
type textarea "*"
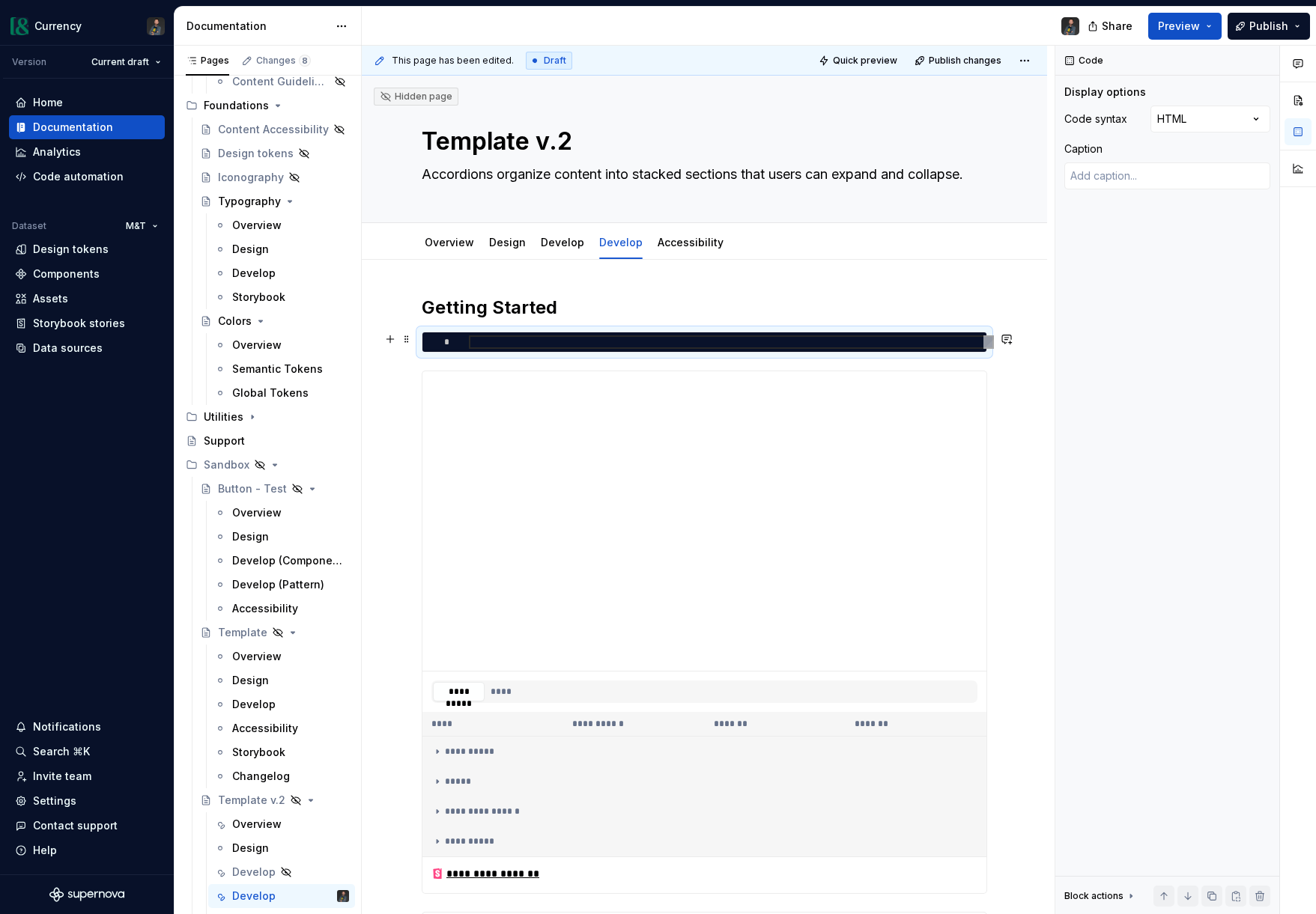
type textarea "*"
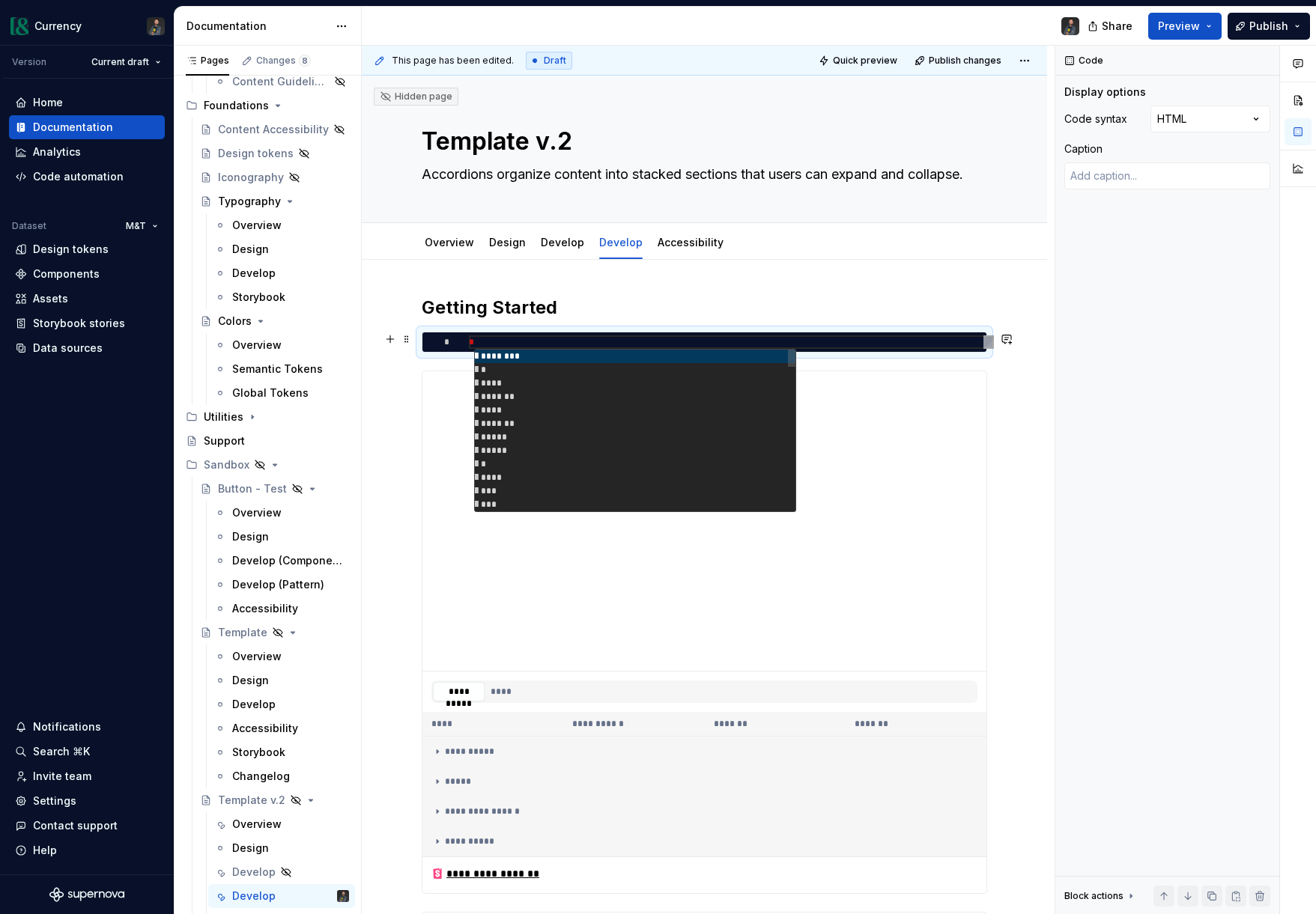
type textarea "*"
type textarea "**"
type textarea "*"
type textarea "***"
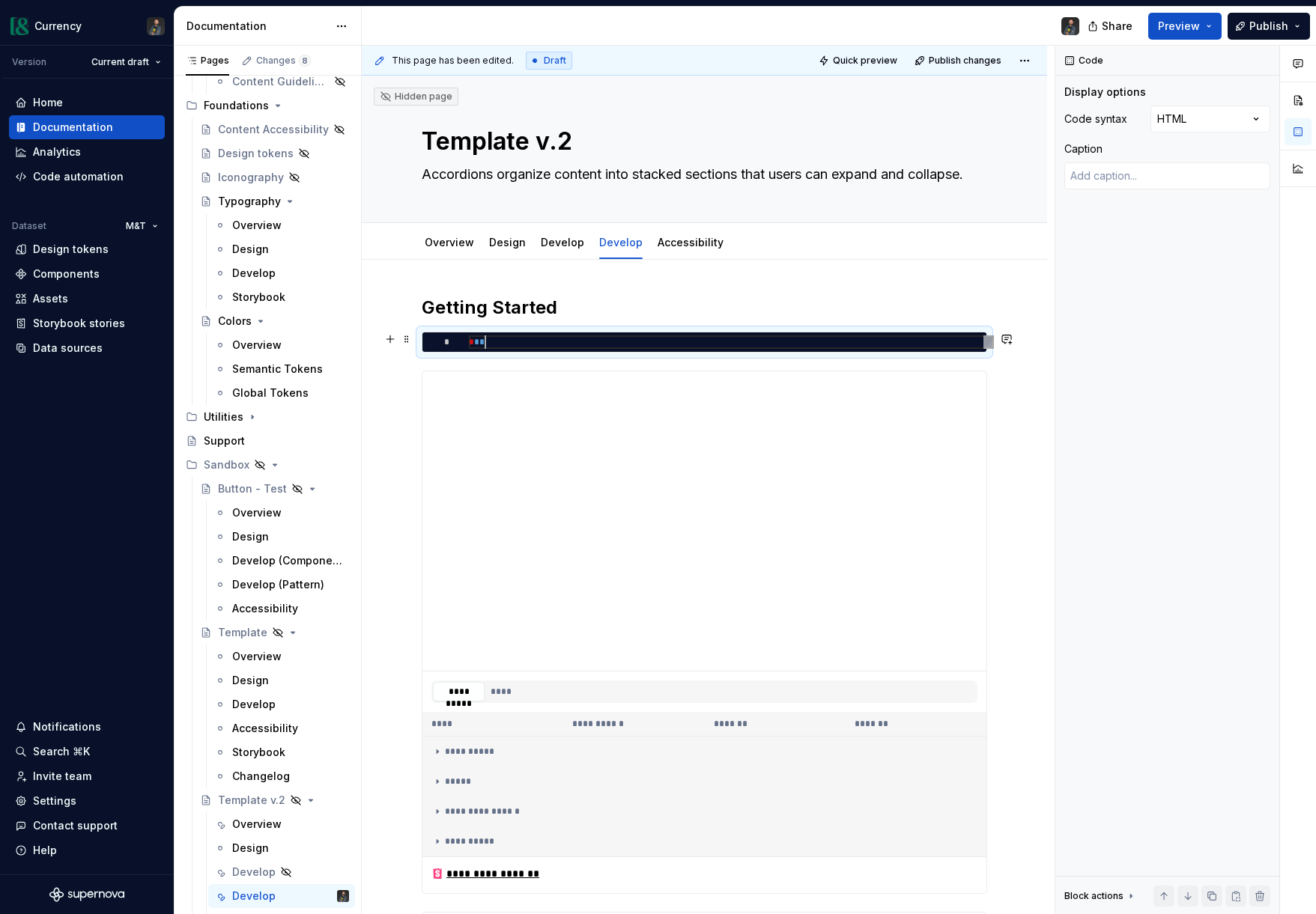
type textarea "*"
type textarea "****"
type textarea "*"
type textarea "*****"
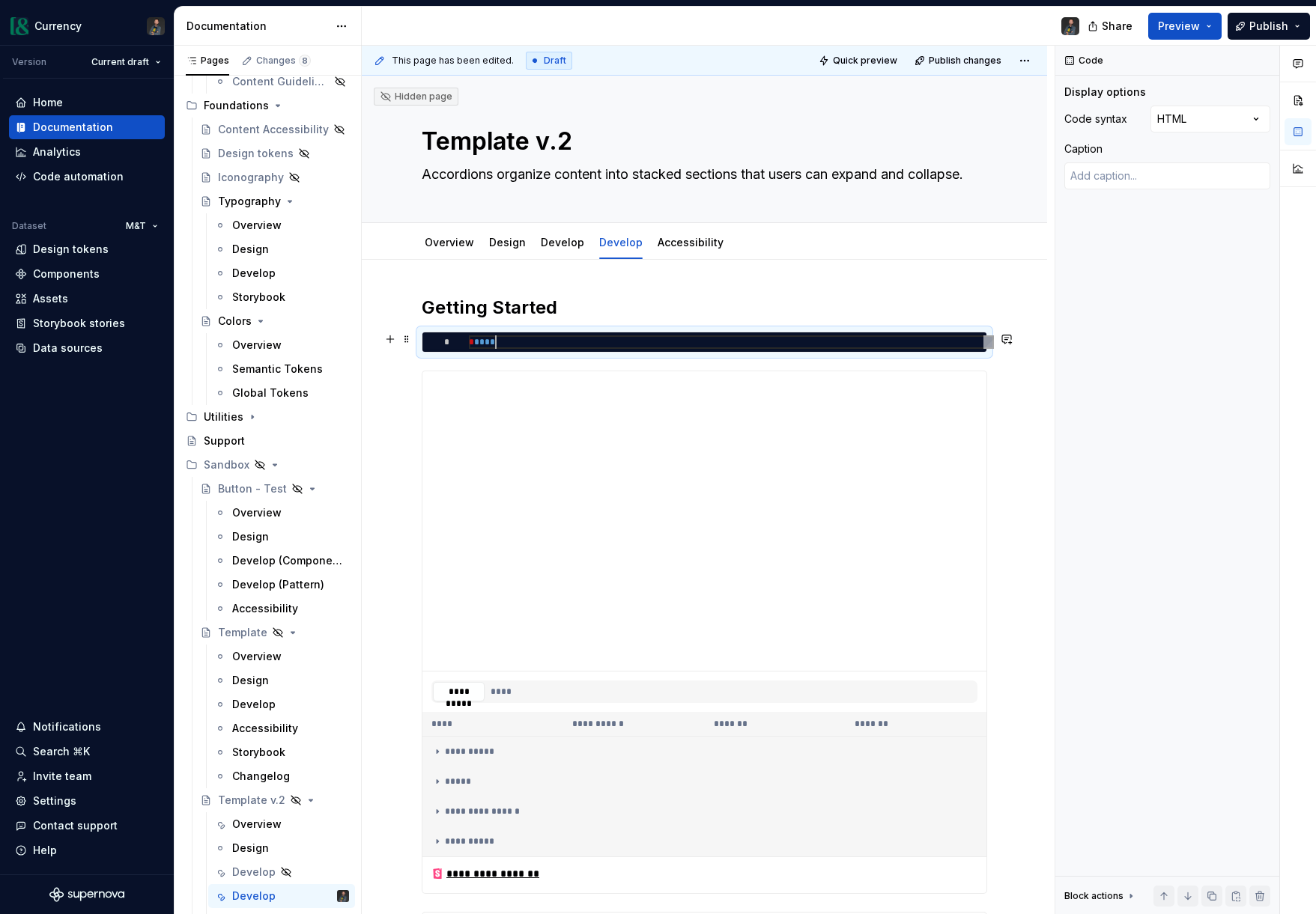
type textarea "*"
type textarea "*******"
type textarea "*"
type textarea "********"
type textarea "*"
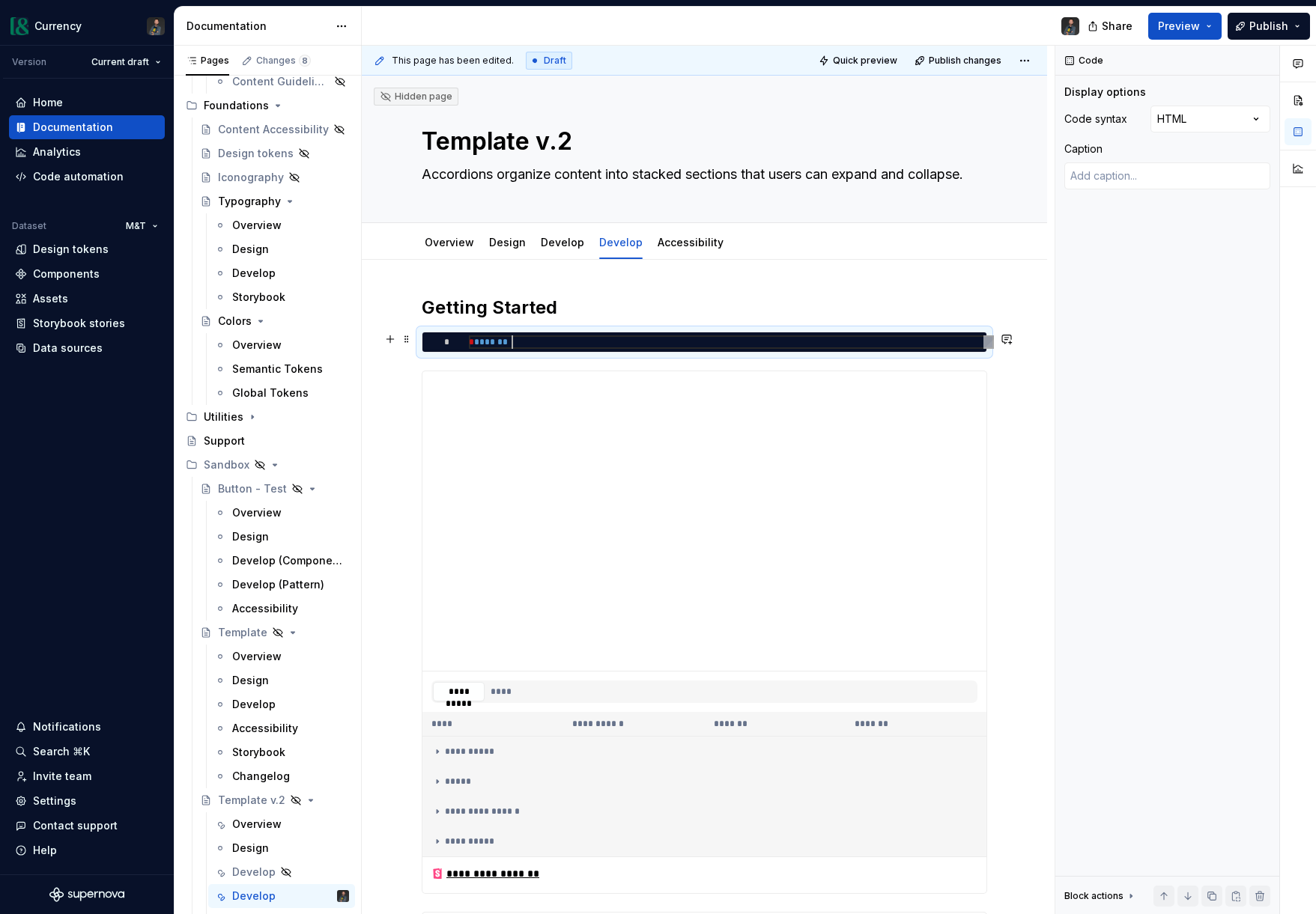
type textarea "*********"
type textarea "*"
type textarea "**********"
type textarea "*"
type textarea "**********"
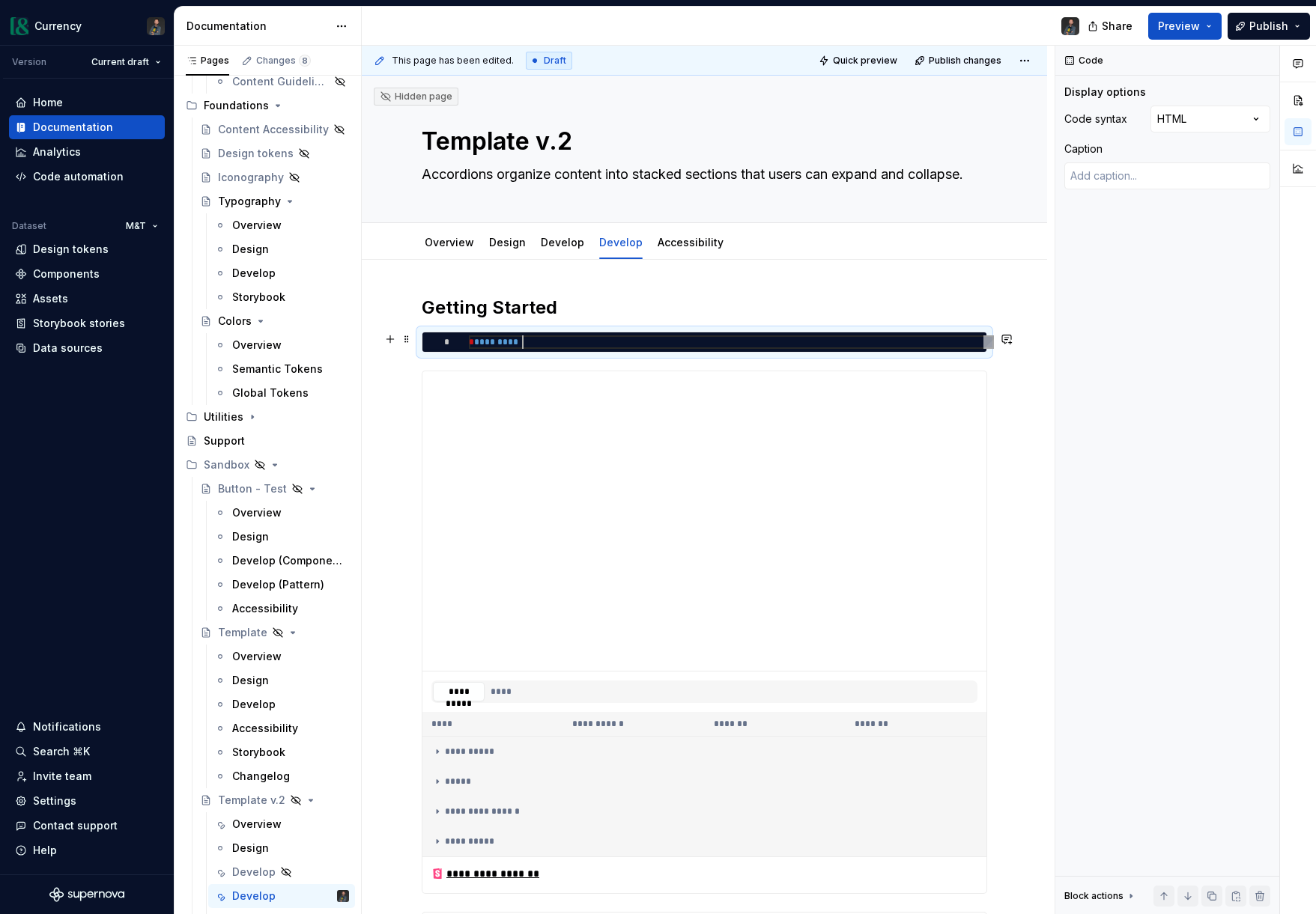
type textarea "*"
type textarea "**********"
type textarea "*"
type textarea "**********"
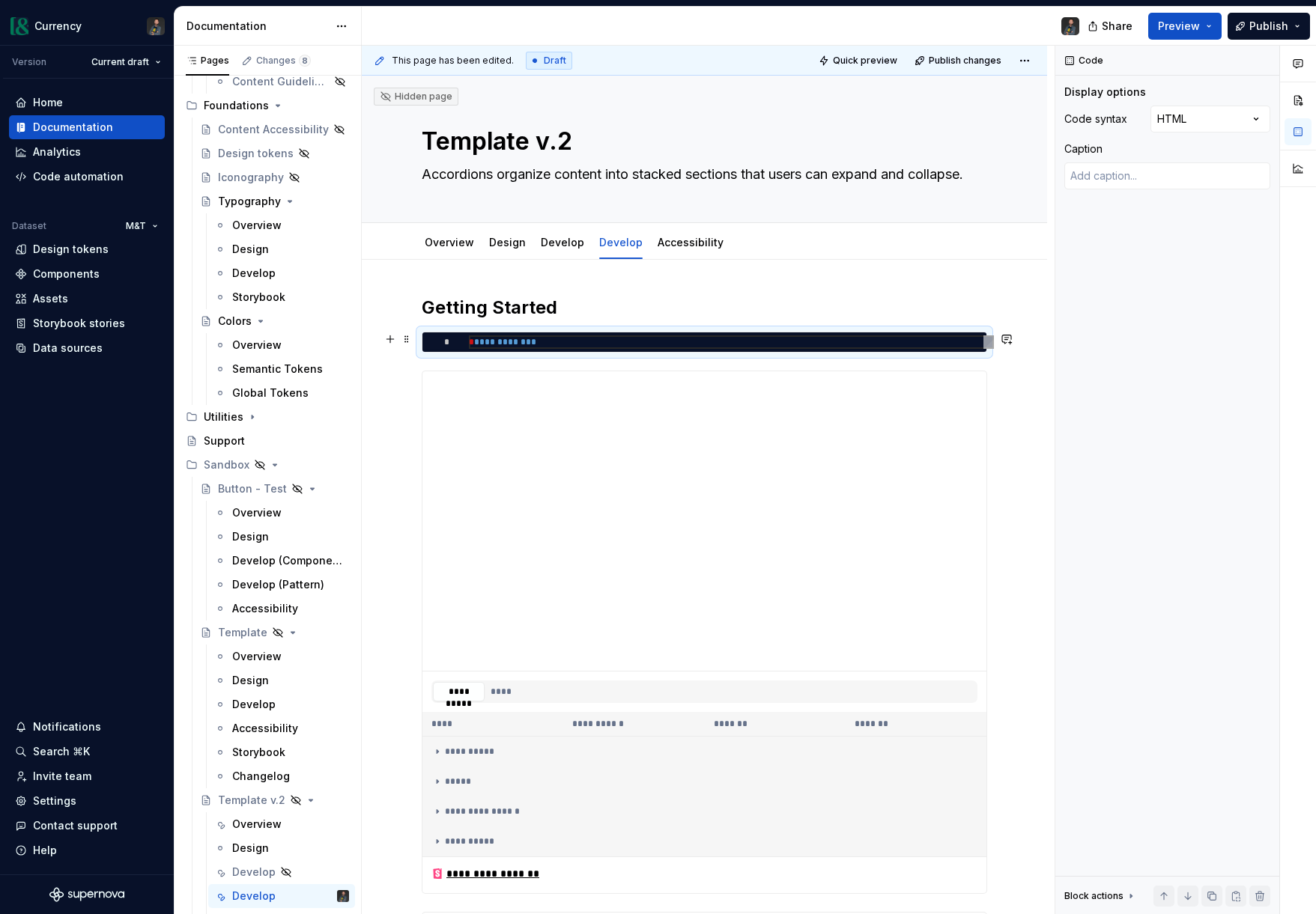
type textarea "*"
type textarea "**********"
type textarea "*"
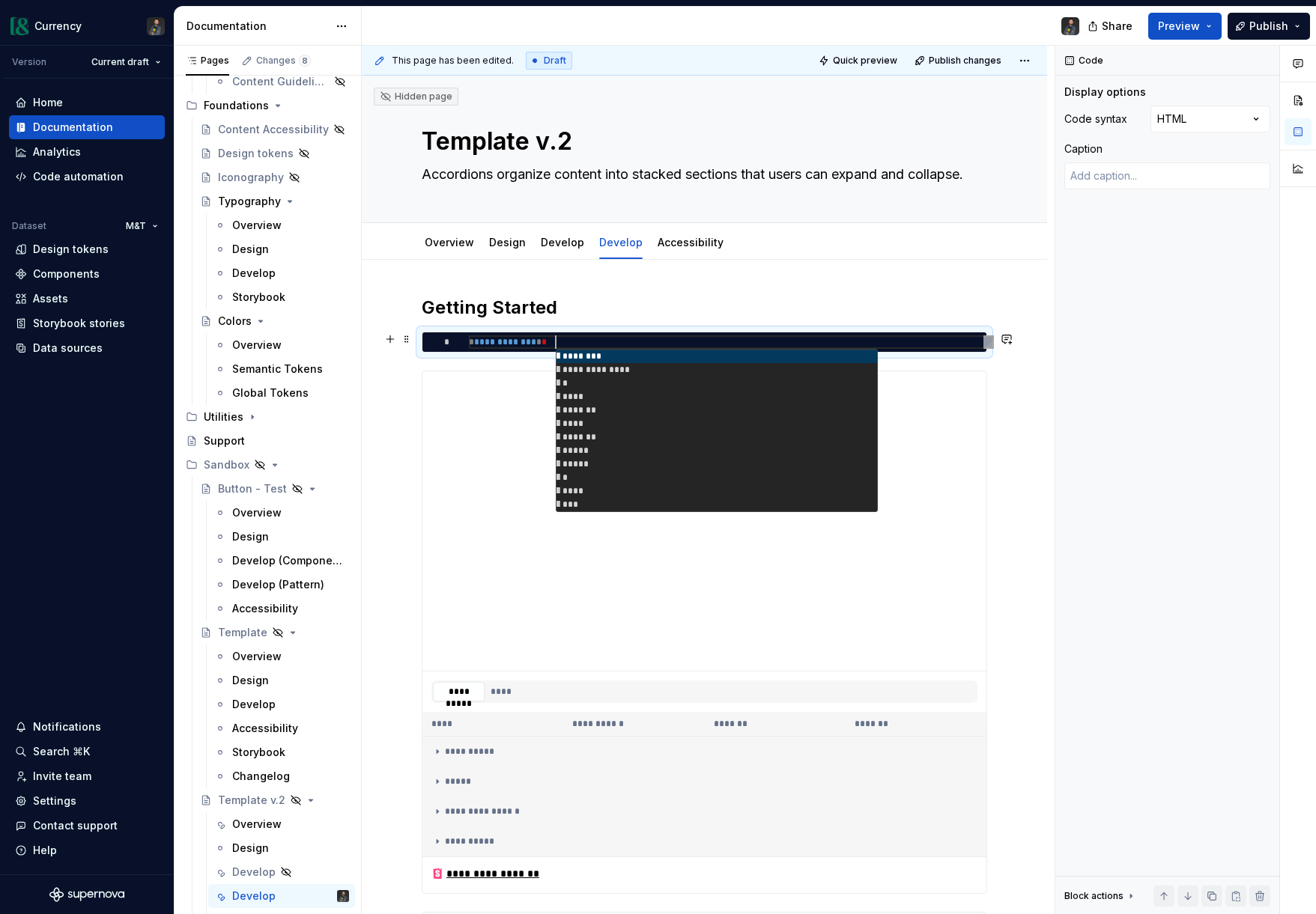
type textarea "**********"
type textarea "*"
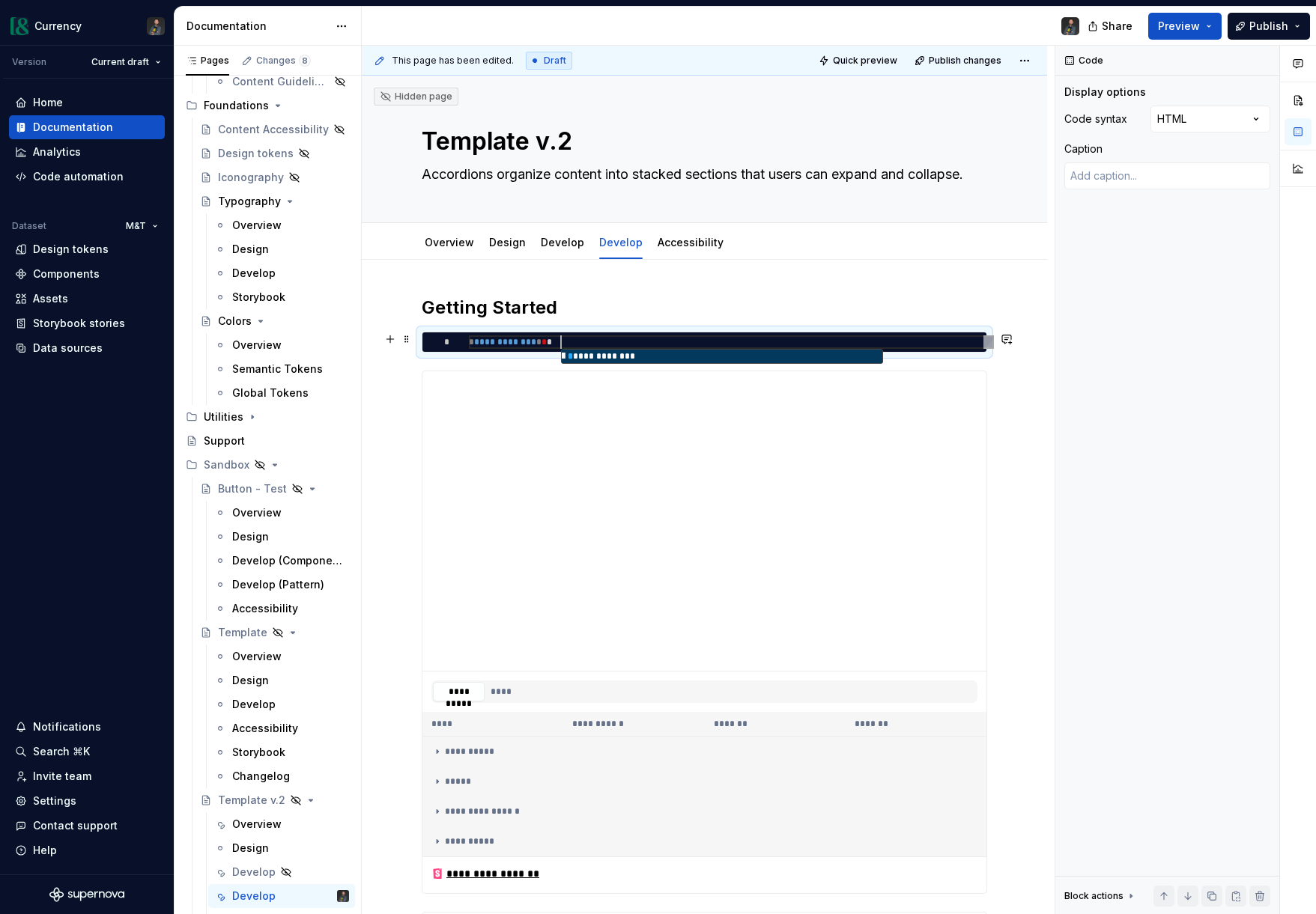
type textarea "**********"
type textarea "*"
type textarea "**********"
type textarea "*"
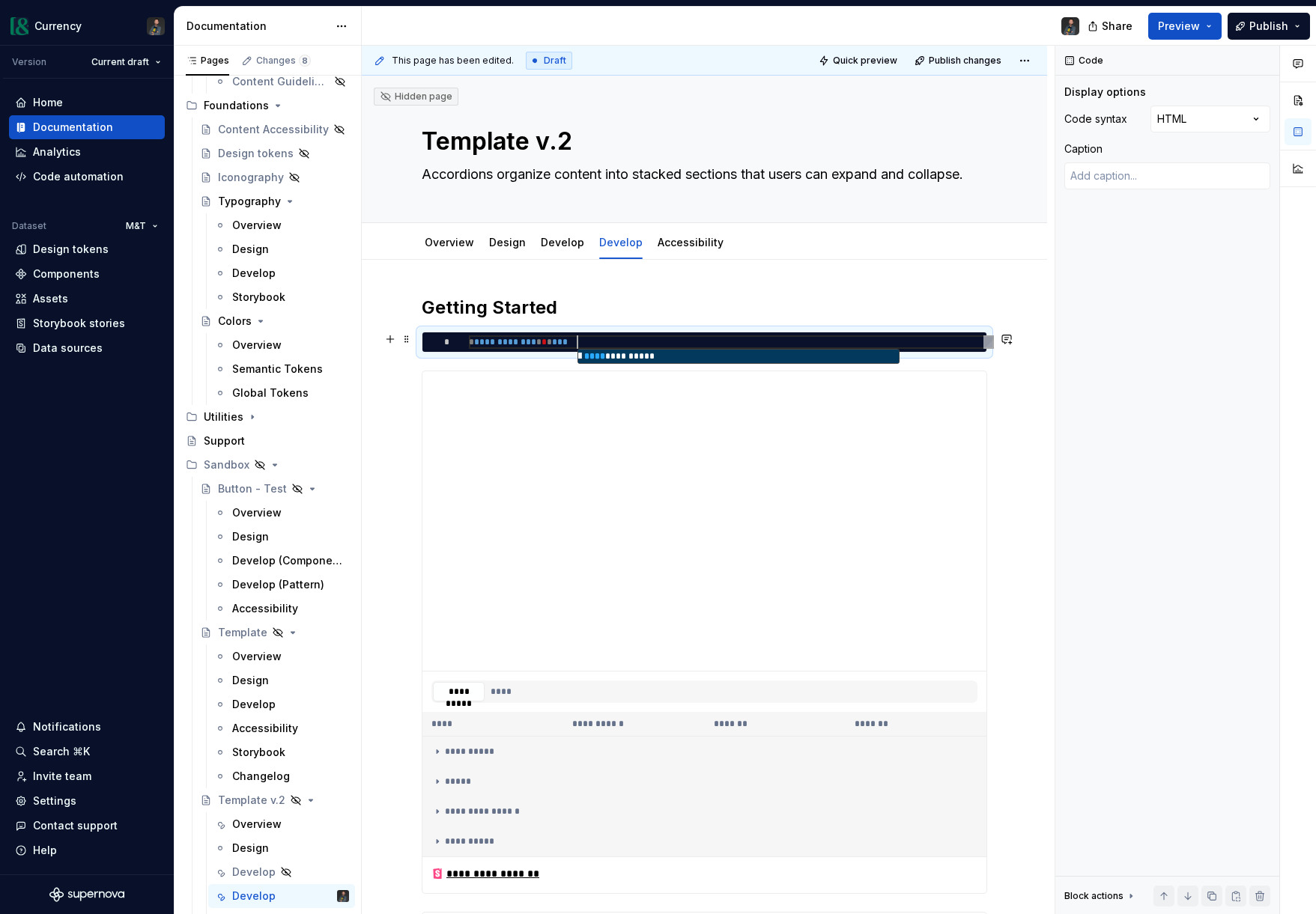
type textarea "**********"
type textarea "*"
type textarea "**********"
type textarea "*"
type textarea "**********"
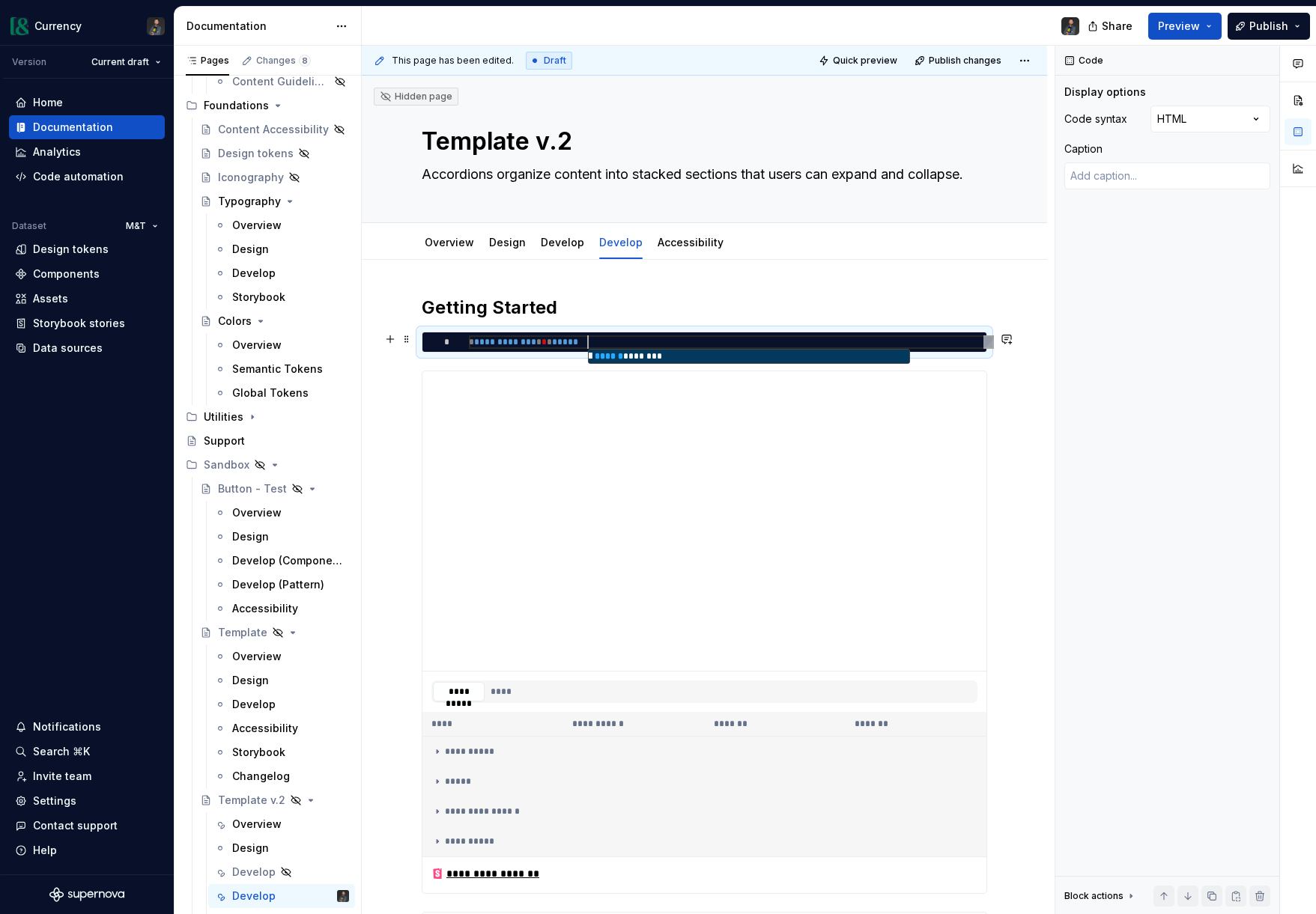
type textarea "*"
type textarea "**********"
type textarea "*"
type textarea "**********"
type textarea "*"
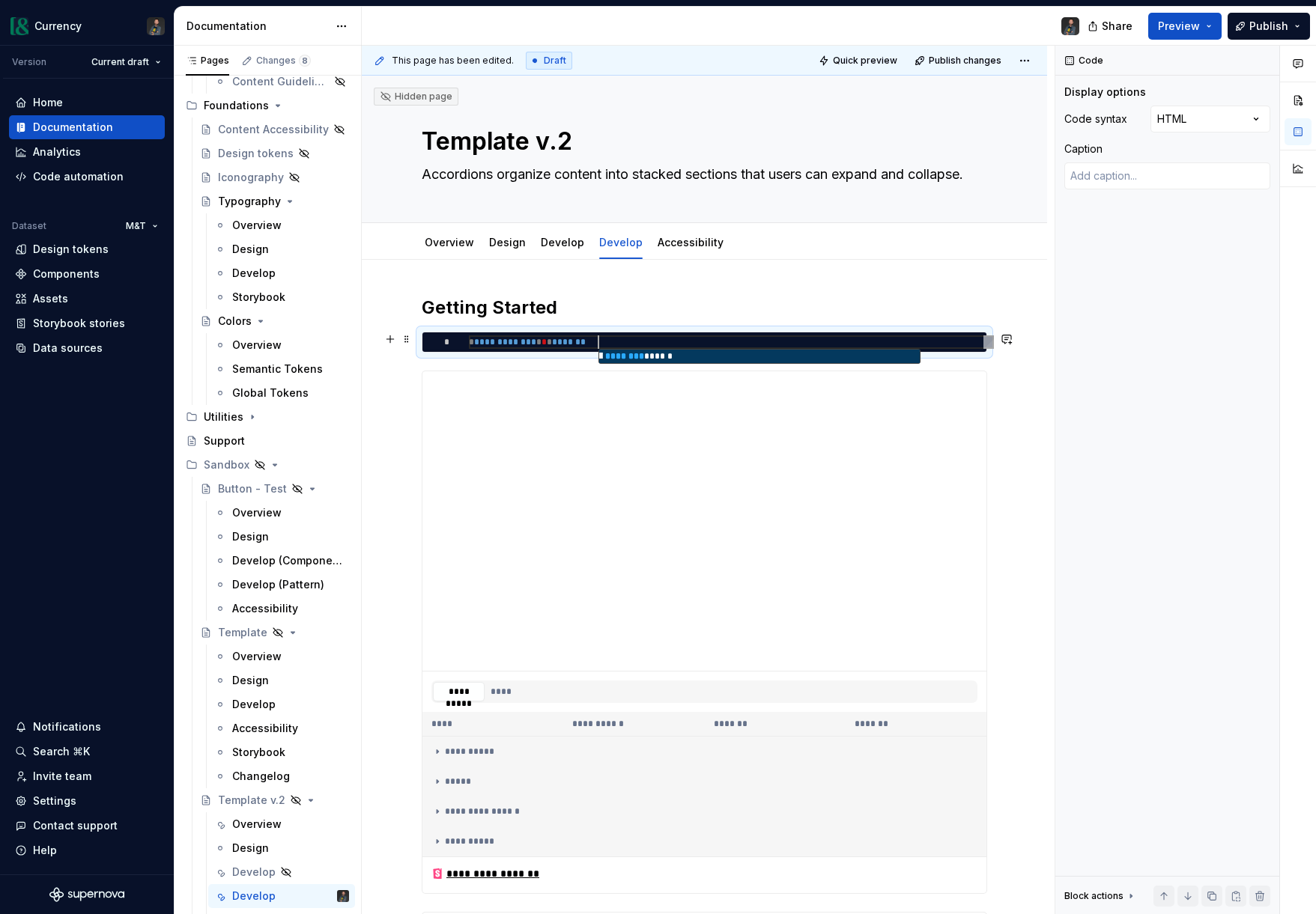
type textarea "**********"
type textarea "*"
type textarea "**********"
type textarea "*"
type textarea "**********"
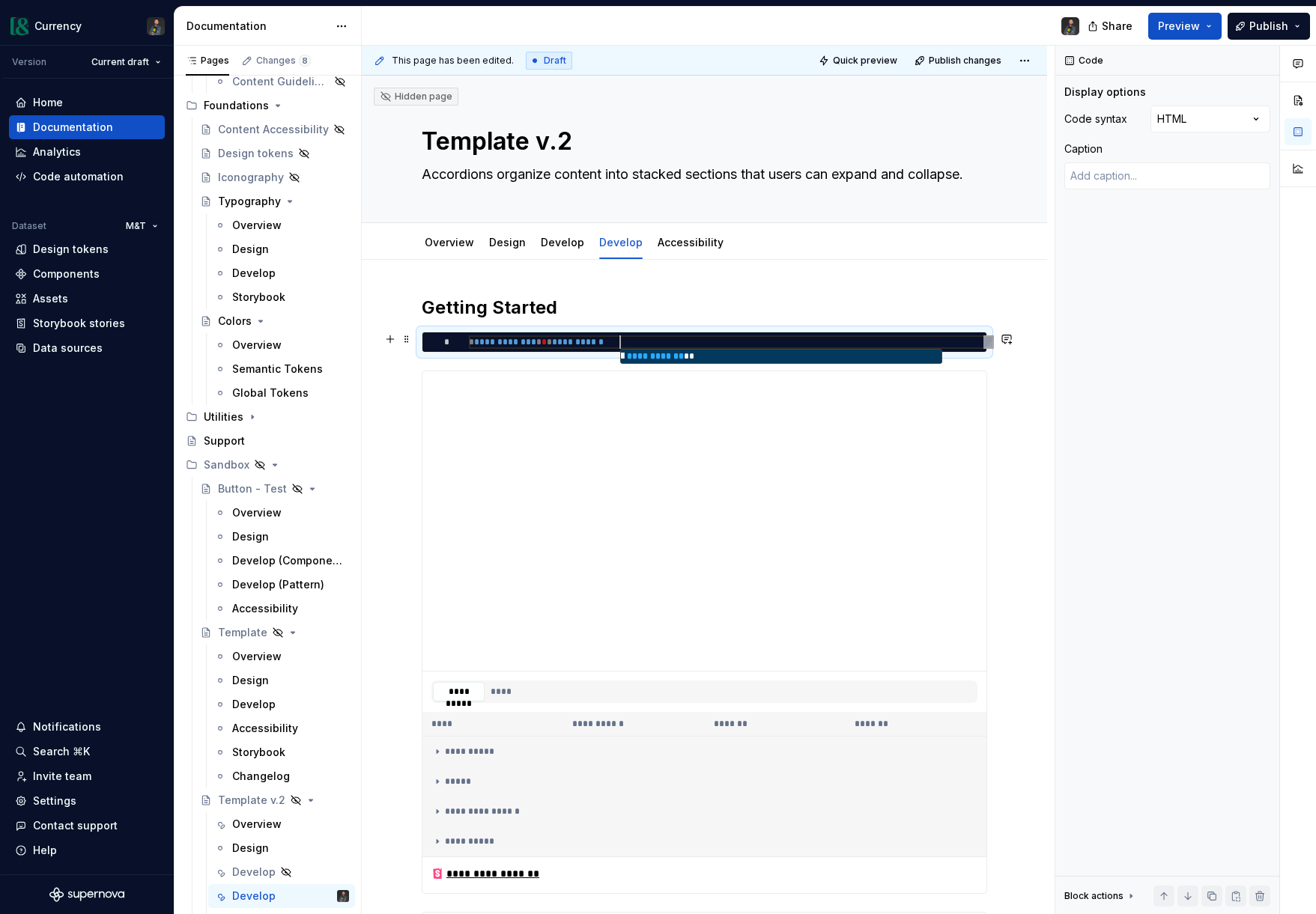
type textarea "*"
type textarea "**********"
type textarea "*"
type textarea "**********"
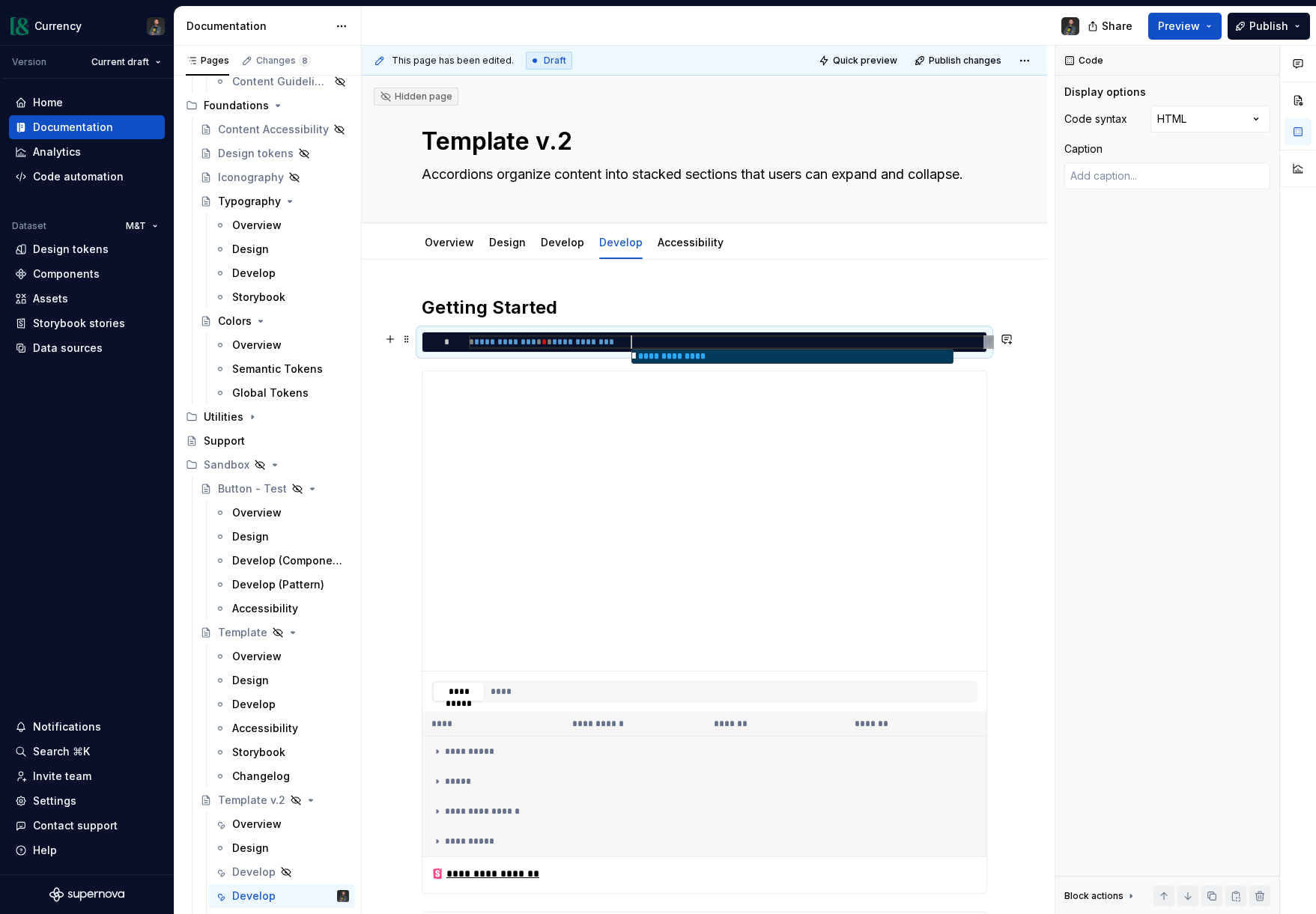
type textarea "*"
type textarea "**********"
type textarea "*"
type textarea "**********"
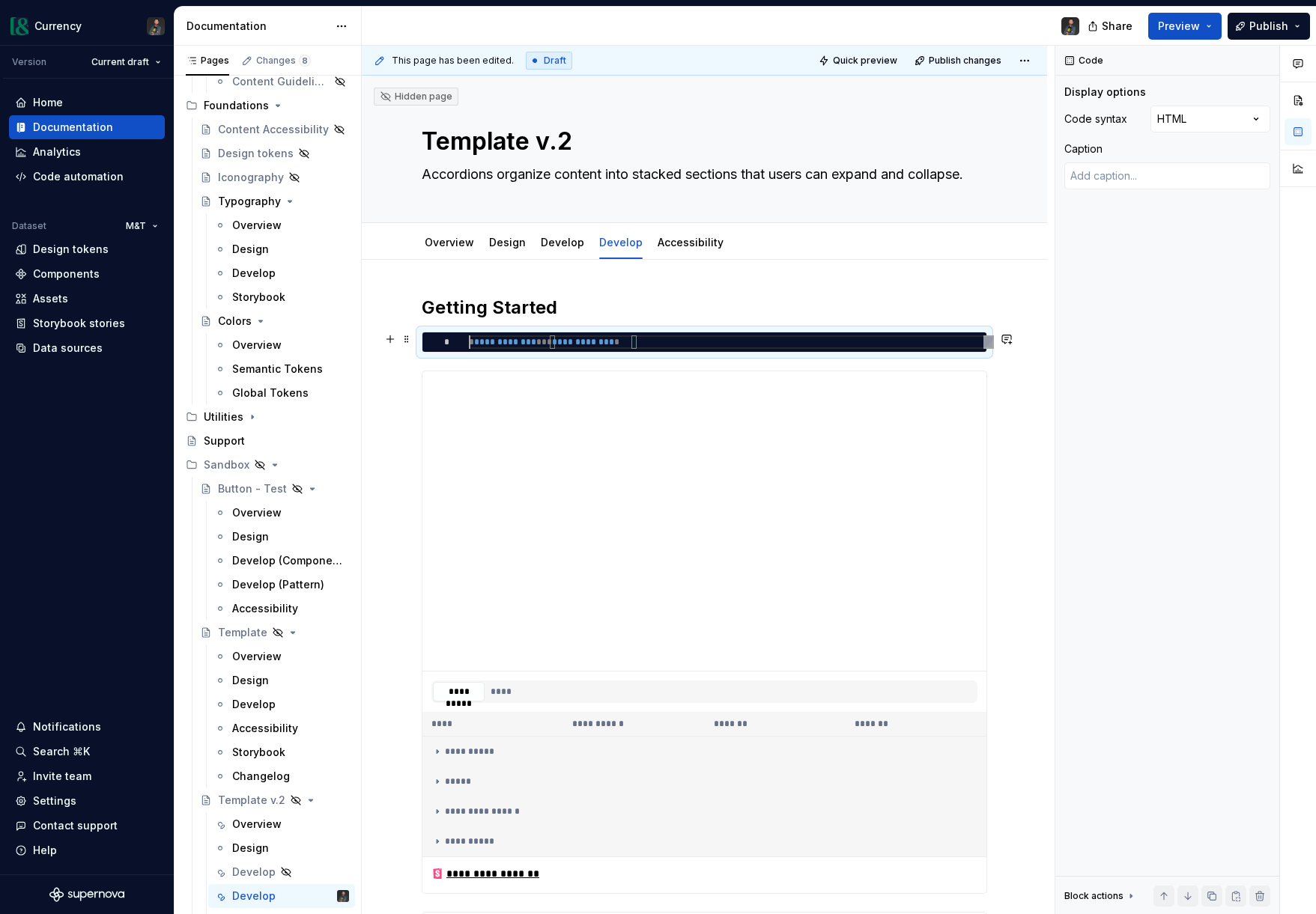
drag, startPoint x: 469, startPoint y: 343, endPoint x: 514, endPoint y: 348, distance: 45.3
click at [471, 343] on span "*" at bounding box center [472, 342] width 6 height 9
type textarea "*"
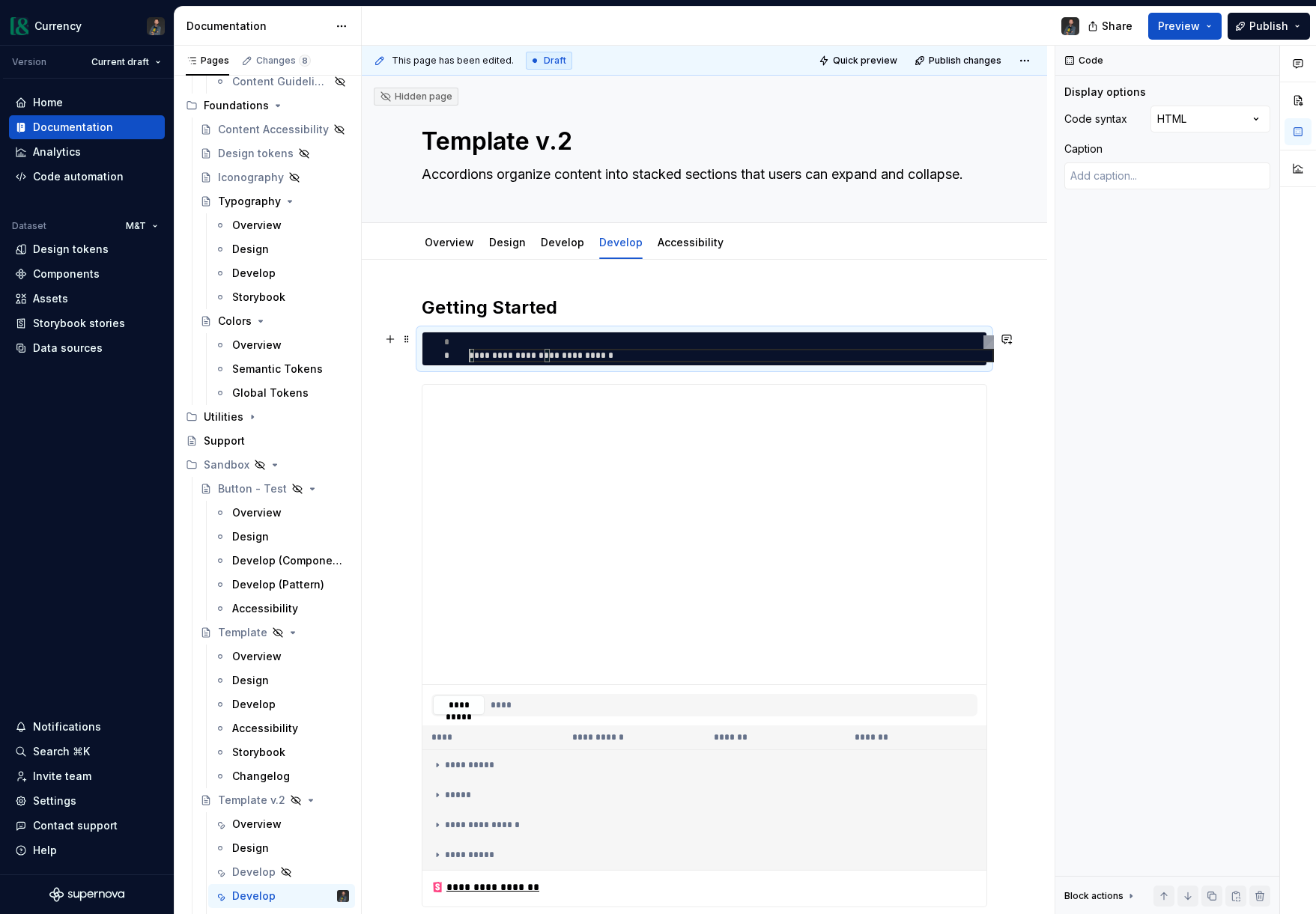
scroll to position [14, 0]
drag, startPoint x: 481, startPoint y: 339, endPoint x: 489, endPoint y: 340, distance: 8.1
click at [481, 339] on div "**********" at bounding box center [732, 349] width 525 height 27
type textarea "**********"
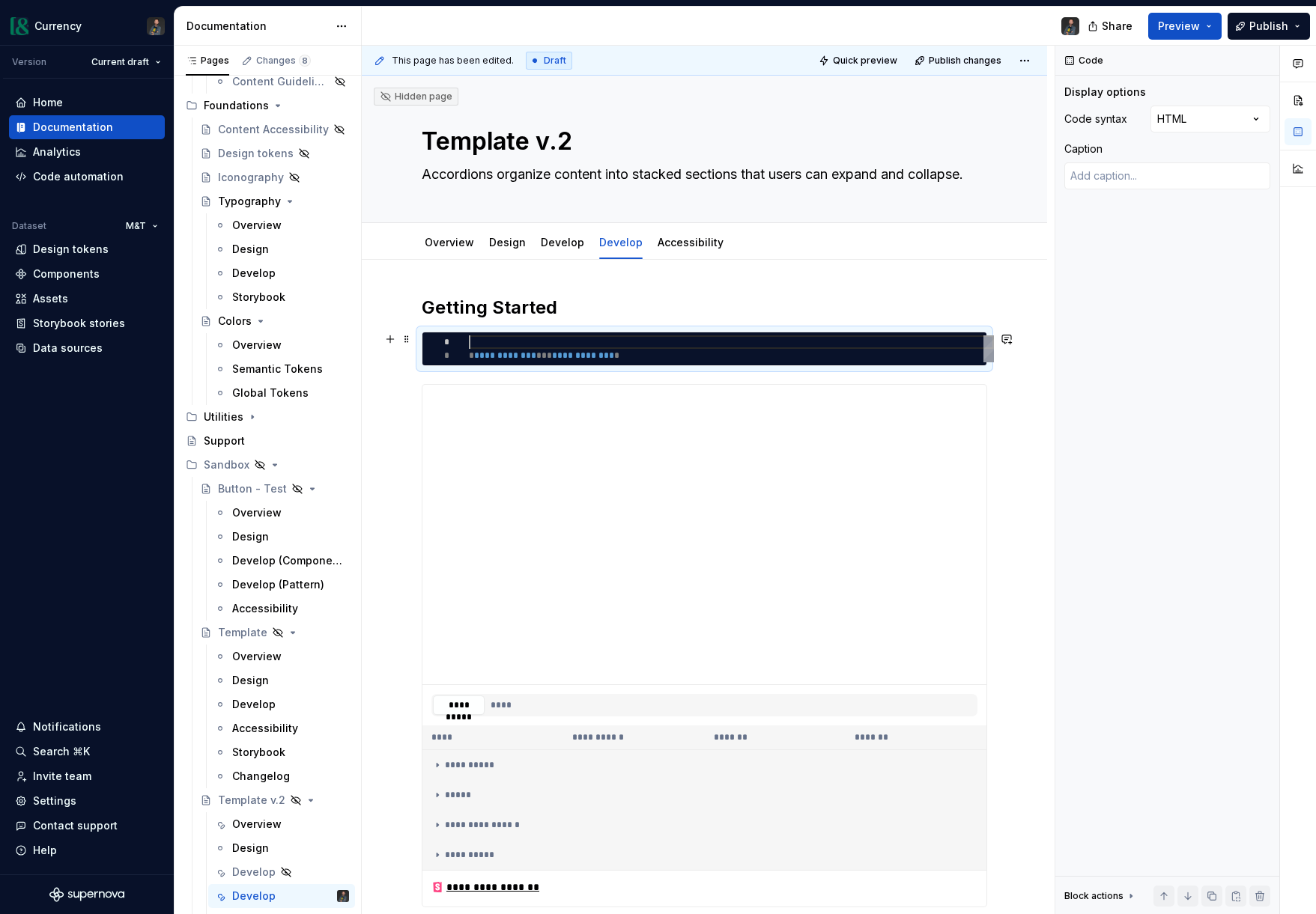
type textarea "*"
type textarea "**********"
type textarea "*"
type textarea "**********"
type textarea "*"
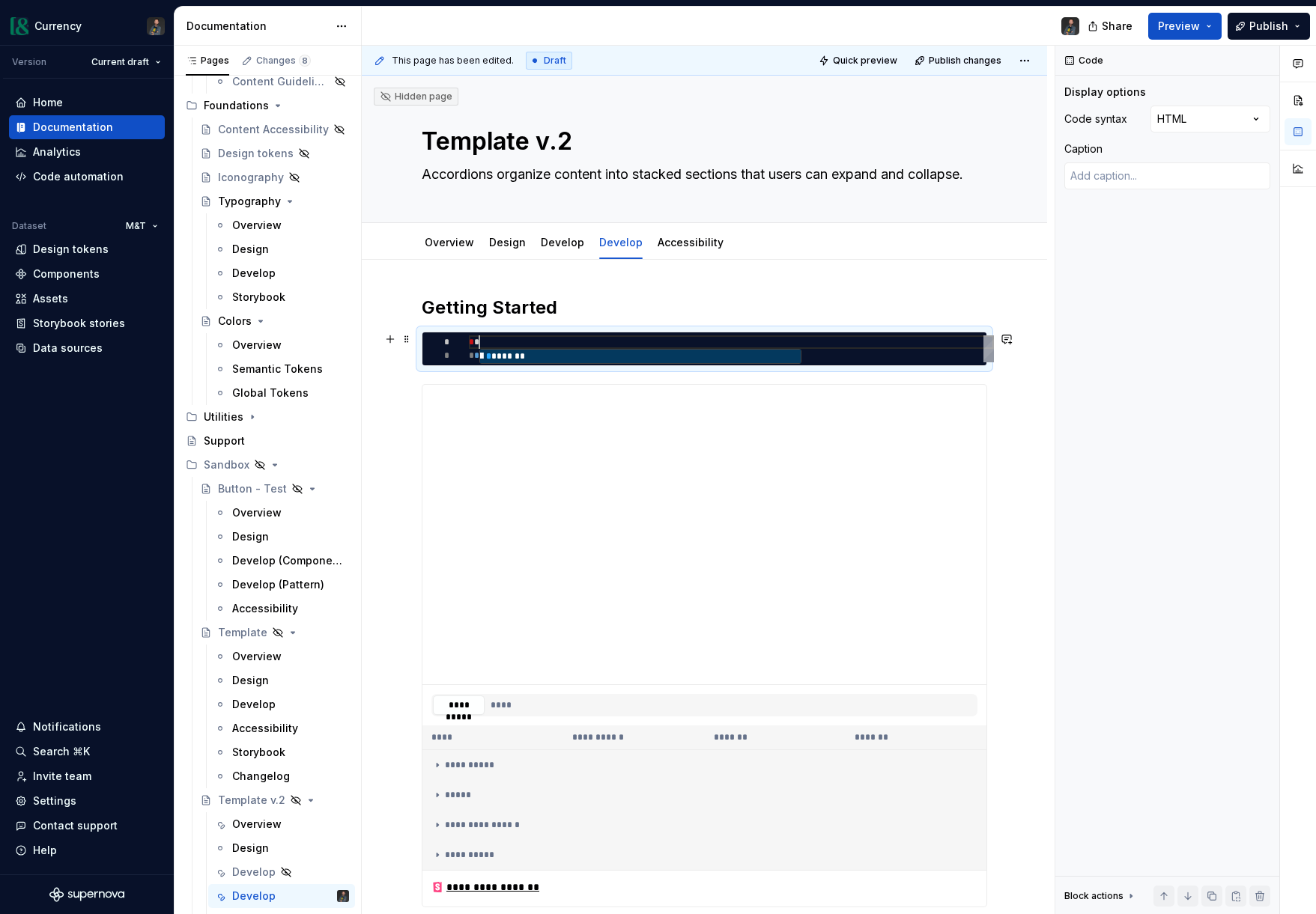
type textarea "**********"
type textarea "*"
type textarea "**********"
type textarea "*"
type textarea "**********"
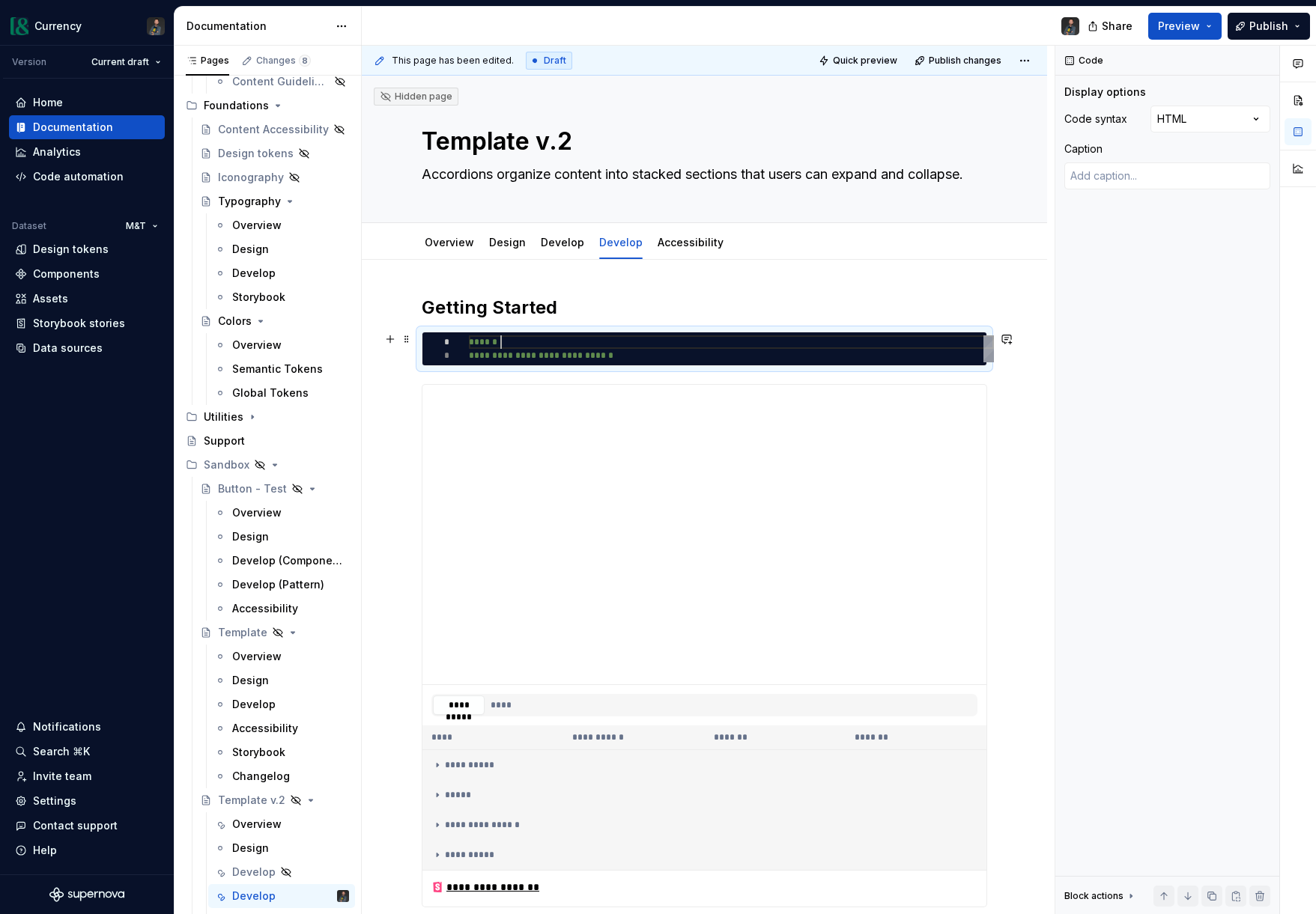
scroll to position [0, 38]
type textarea "*"
click at [383, 342] on button "button" at bounding box center [390, 339] width 21 height 21
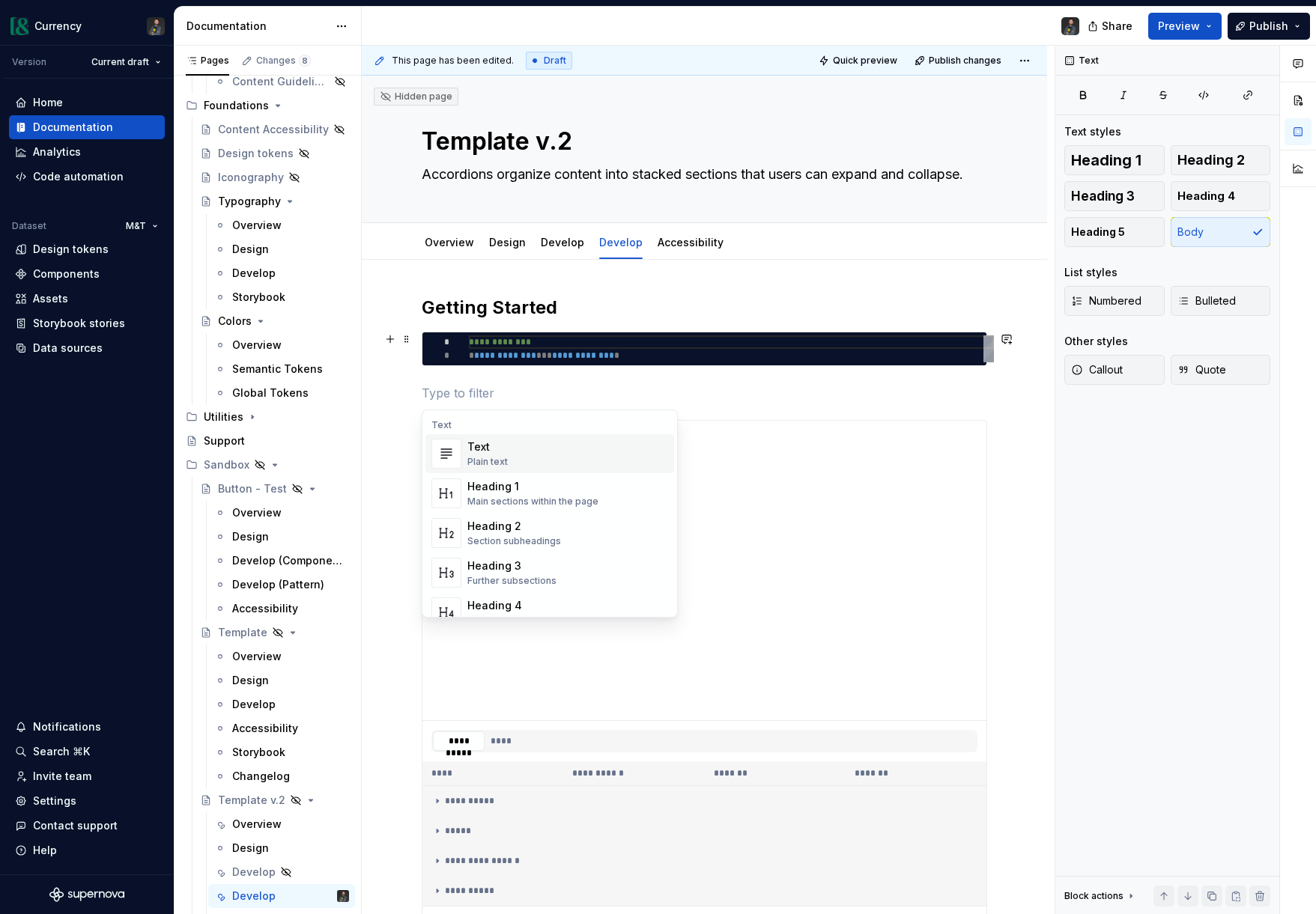
click at [522, 387] on p at bounding box center [704, 393] width 565 height 18
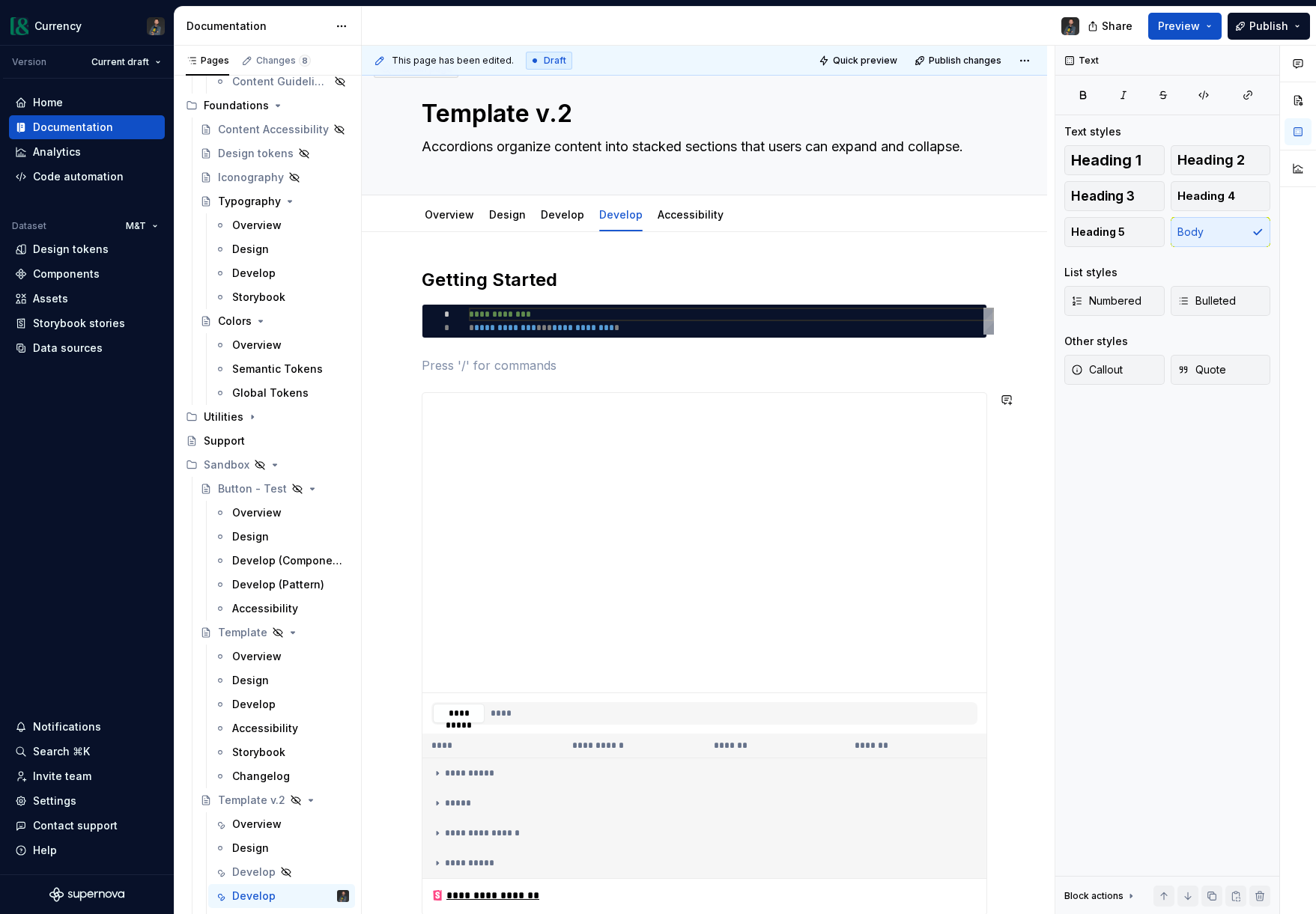
scroll to position [29, 0]
click at [467, 364] on p at bounding box center [704, 363] width 565 height 18
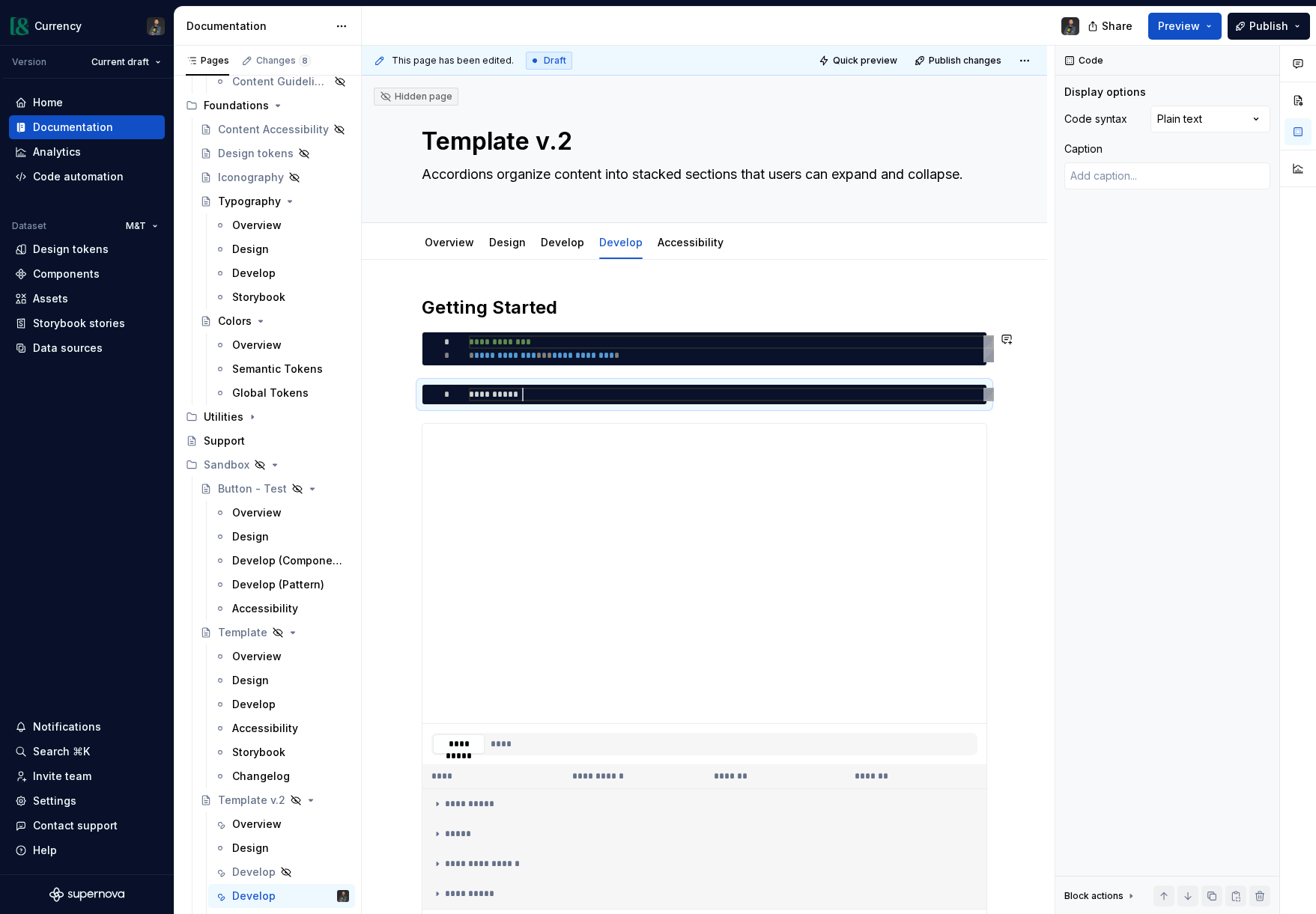
scroll to position [0, 53]
click at [1202, 122] on div "Comments Open comments No comments yet Select ‘Comment’ from the block context …" at bounding box center [1186, 480] width 261 height 869
click at [548, 388] on div "**********" at bounding box center [732, 394] width 525 height 14
click at [1116, 366] on div "Code Display options Code syntax JavaScript Caption Block actions Move up Move …" at bounding box center [1167, 480] width 224 height 869
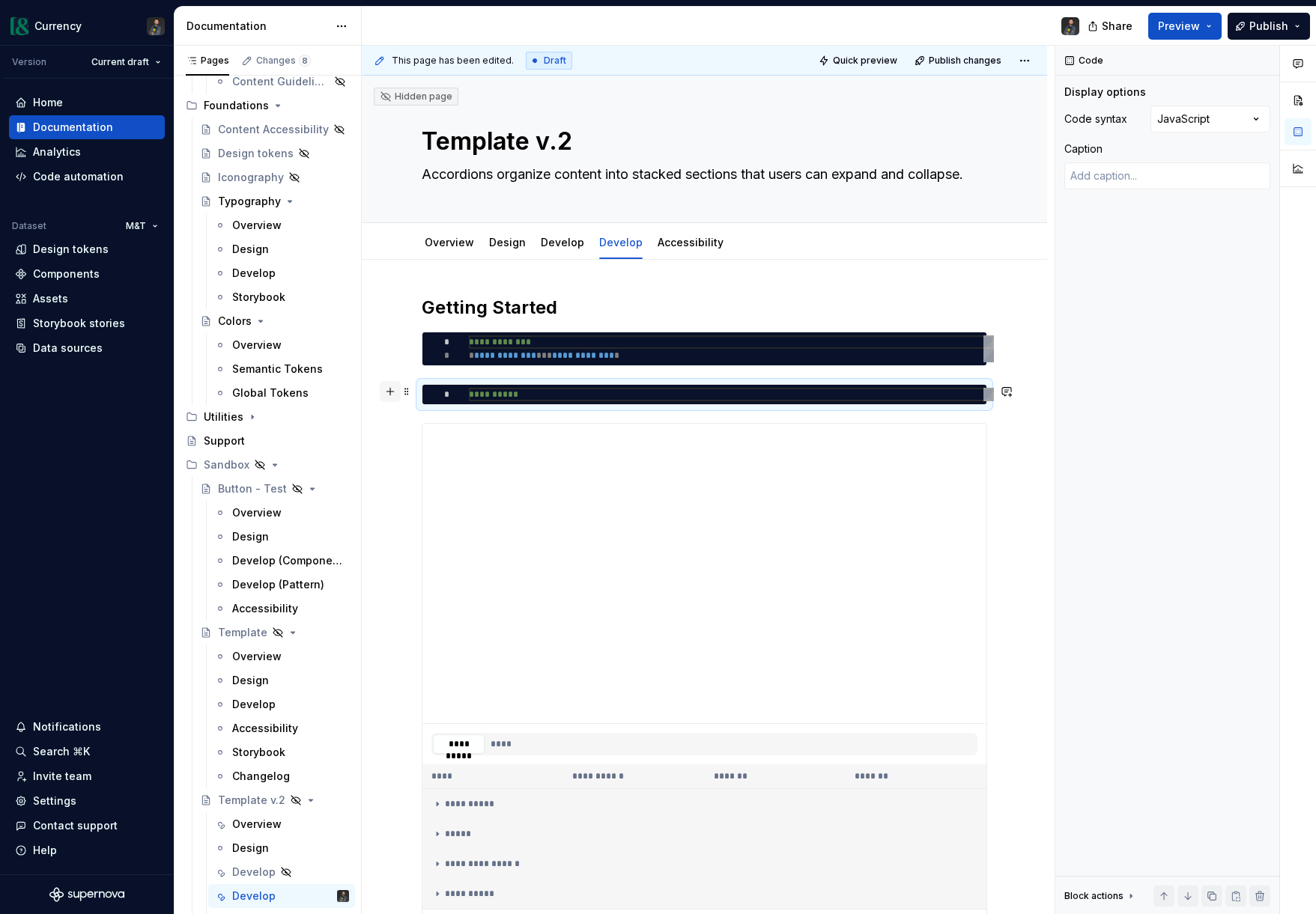
scroll to position [1, 0]
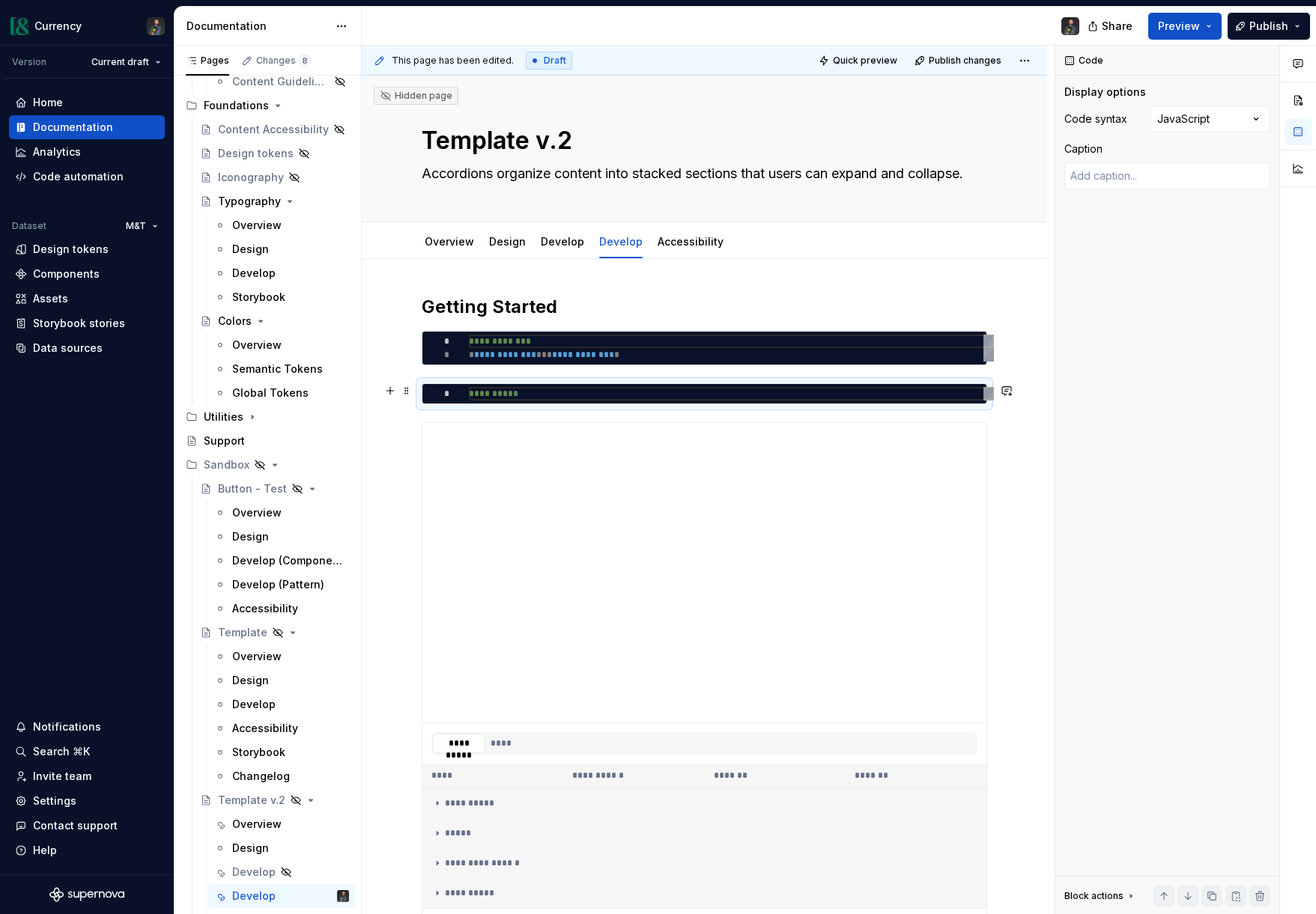
click at [573, 385] on div "**********" at bounding box center [704, 393] width 564 height 19
click at [549, 393] on div "**********" at bounding box center [732, 393] width 525 height 14
click at [390, 390] on button "button" at bounding box center [390, 391] width 21 height 21
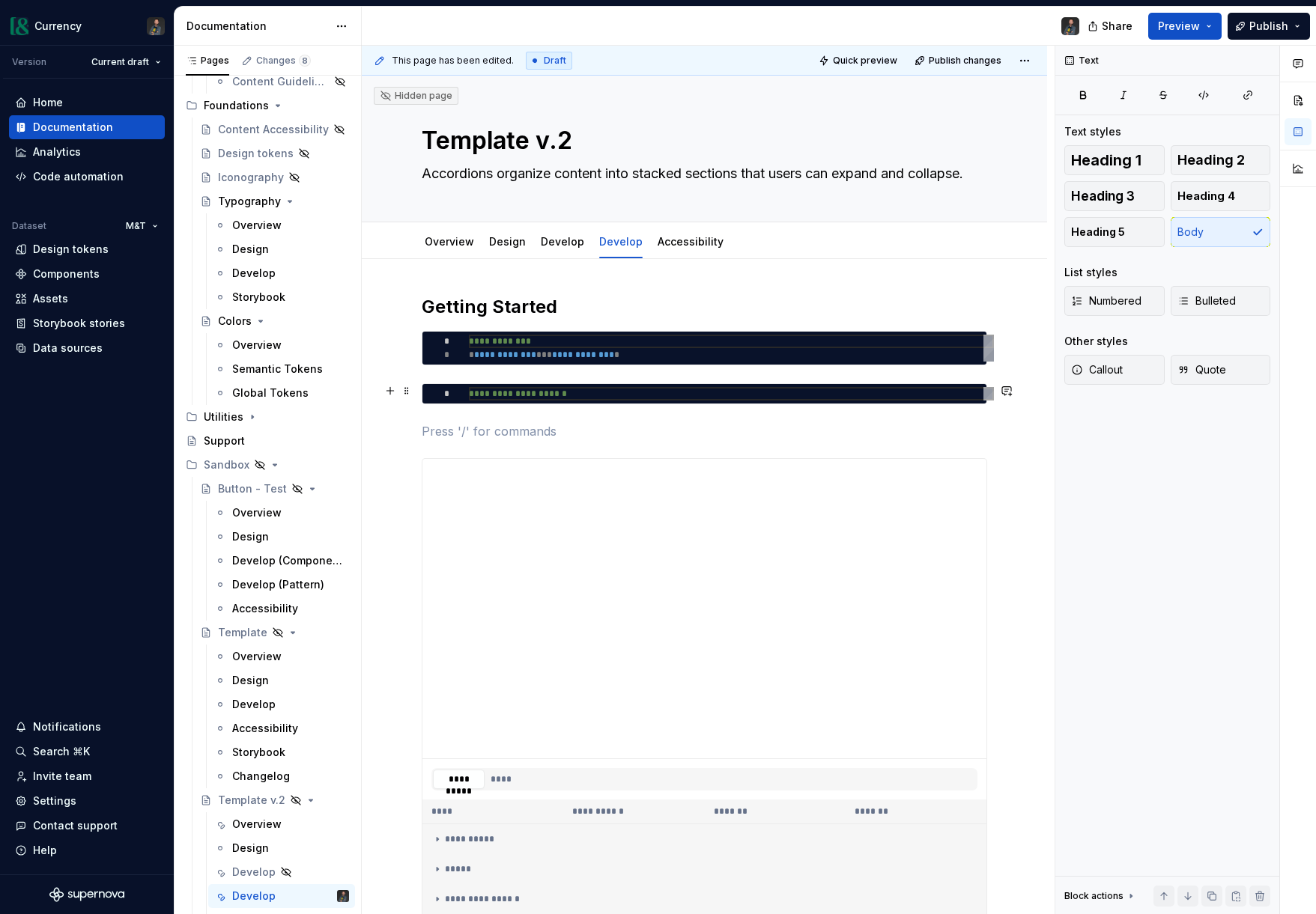
click at [475, 428] on p at bounding box center [704, 431] width 565 height 18
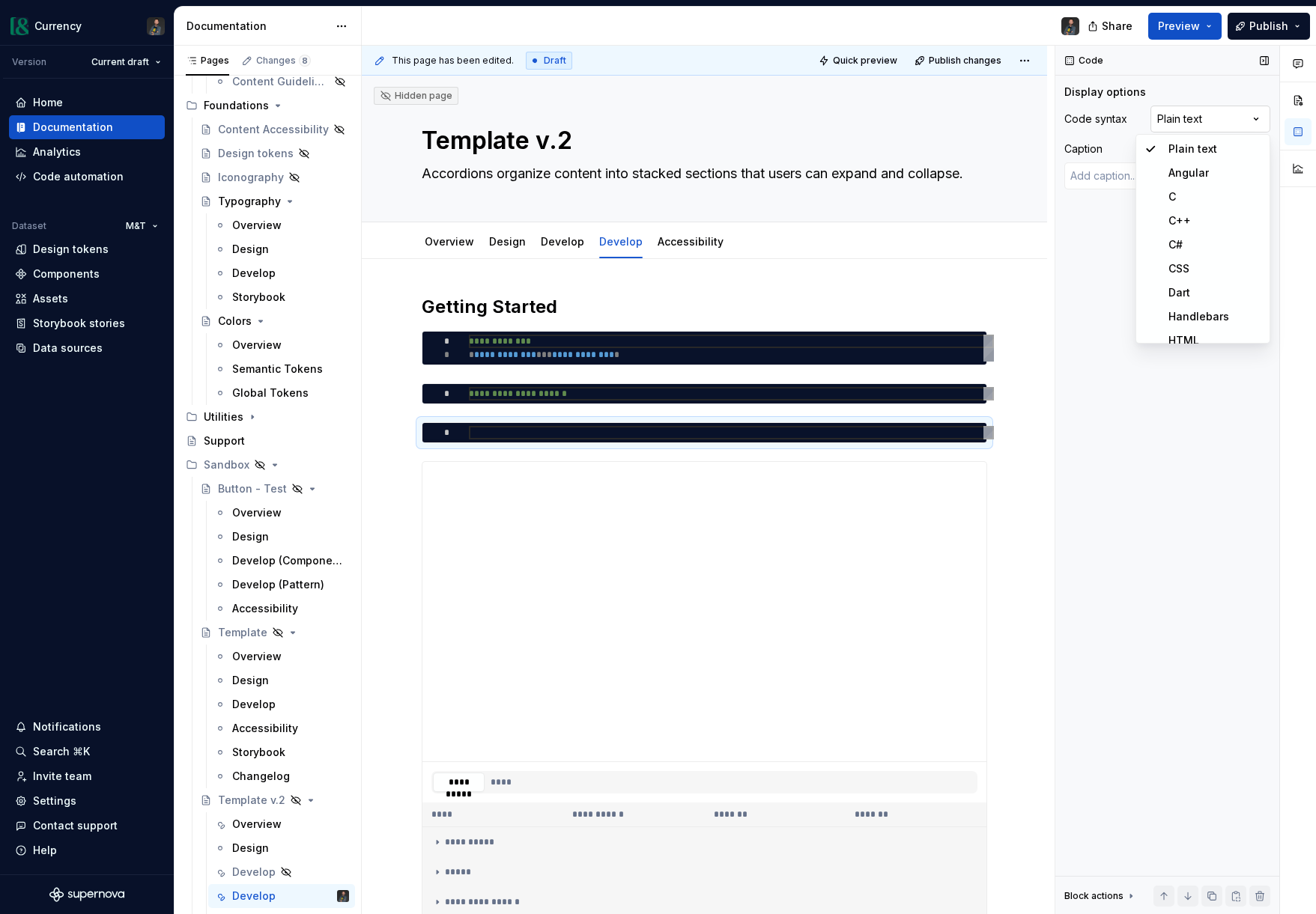
click at [1221, 111] on div "Comments Open comments No comments yet Select ‘Comment’ from the block context …" at bounding box center [1186, 480] width 261 height 869
click at [496, 428] on div at bounding box center [732, 432] width 525 height 14
click at [653, 429] on div "**********" at bounding box center [732, 432] width 525 height 14
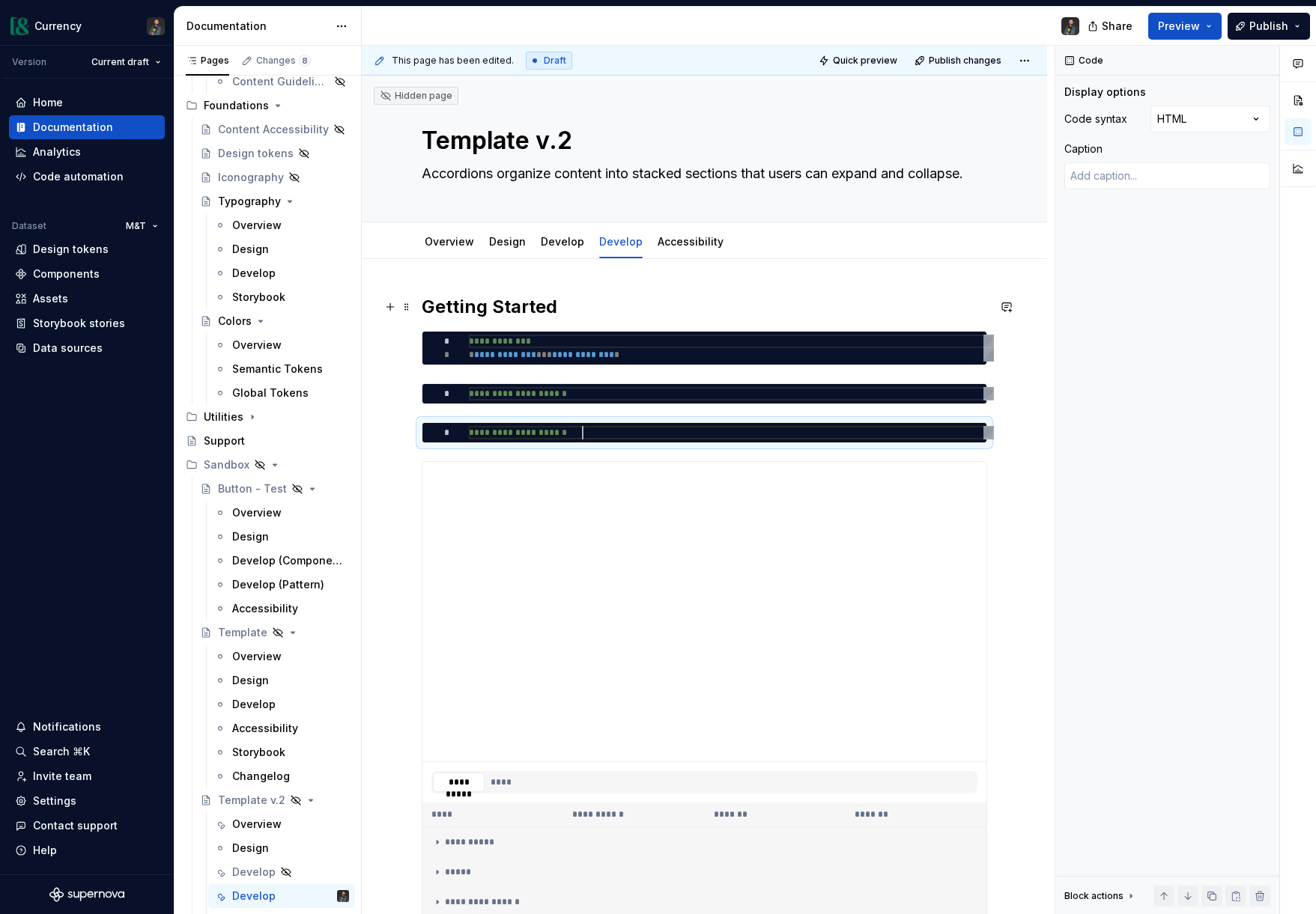
click at [561, 304] on h2 "Getting Started" at bounding box center [704, 307] width 565 height 24
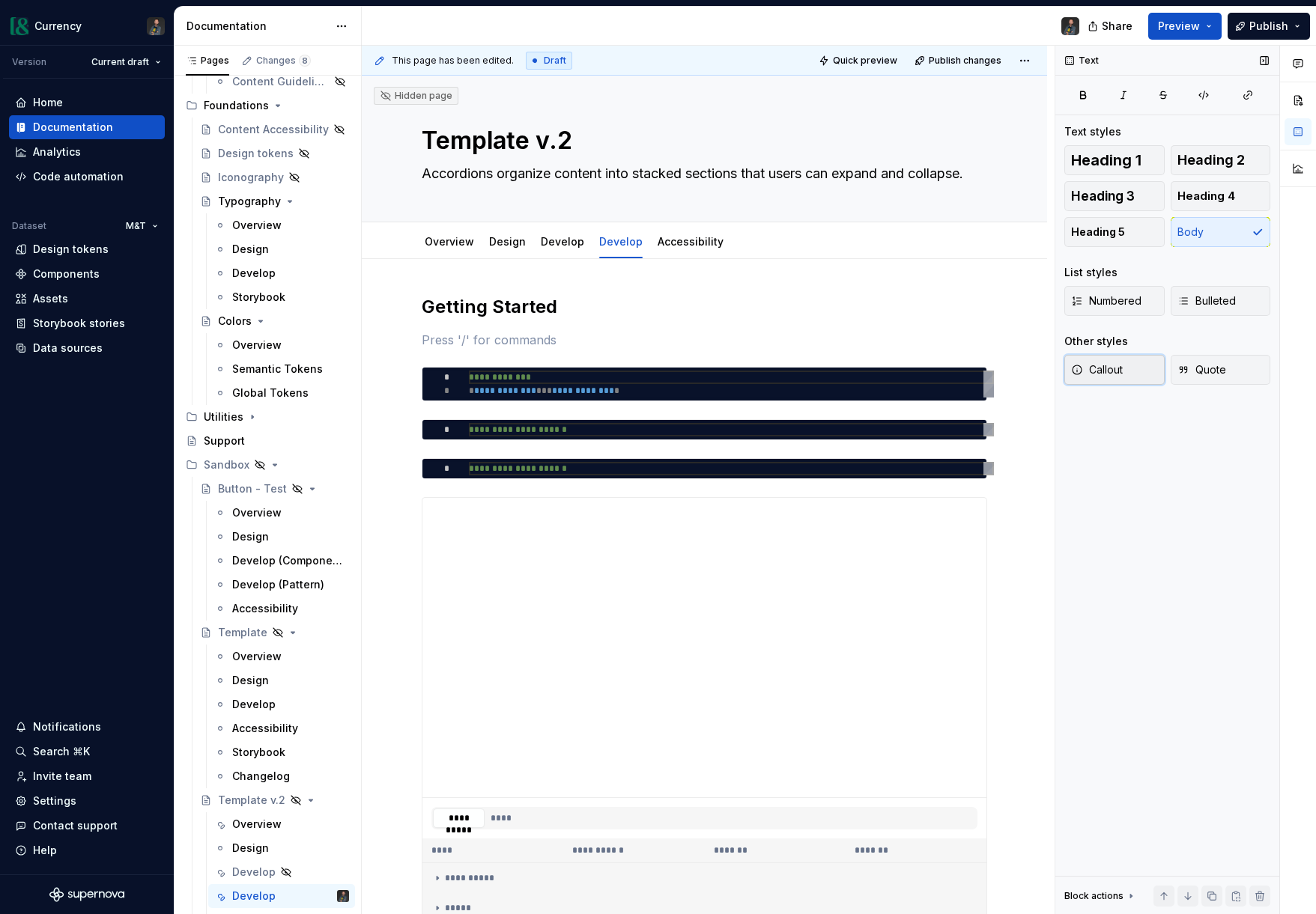
click at [1098, 370] on span "Callout" at bounding box center [1097, 370] width 52 height 15
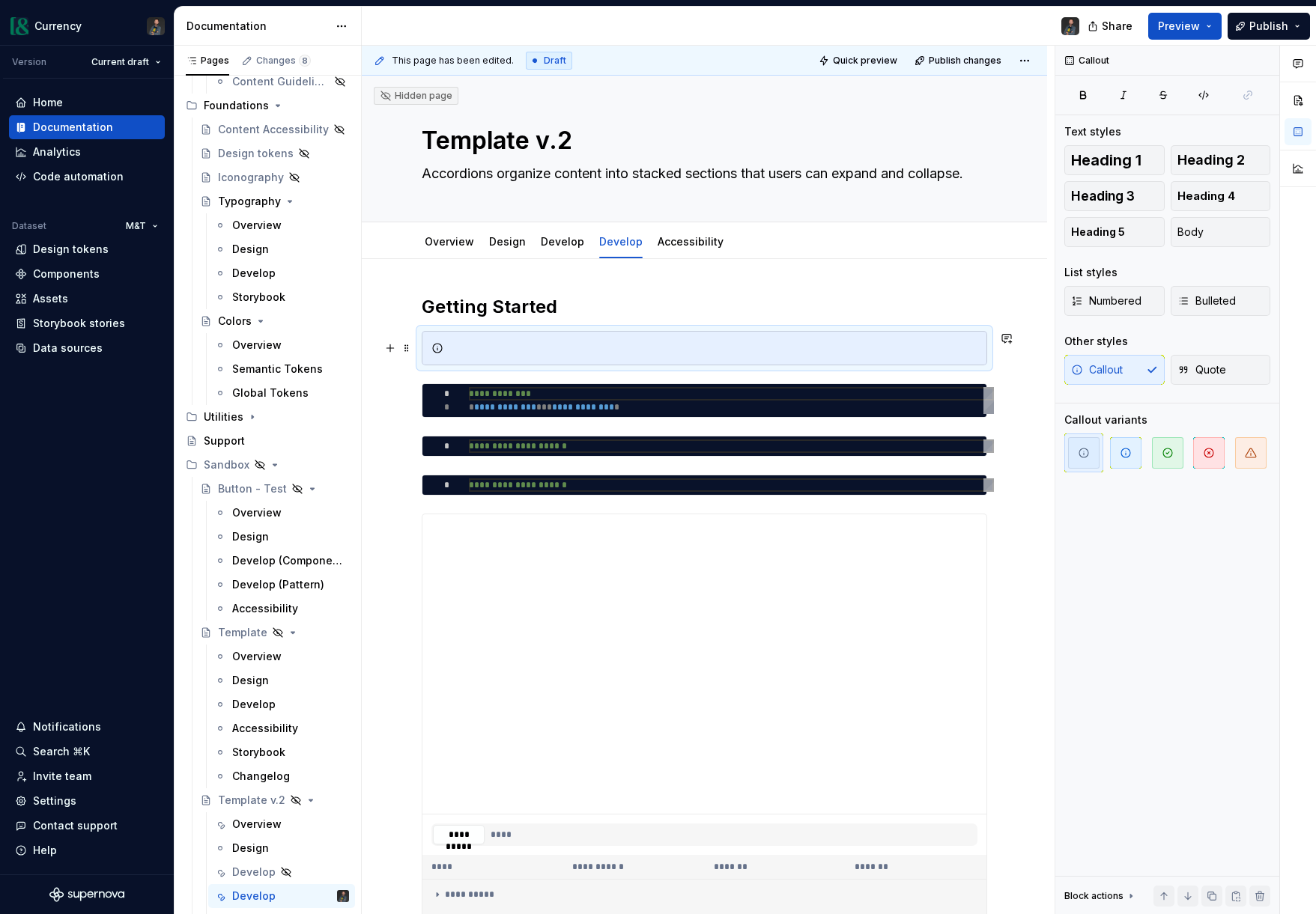
click at [545, 343] on div at bounding box center [713, 348] width 528 height 15
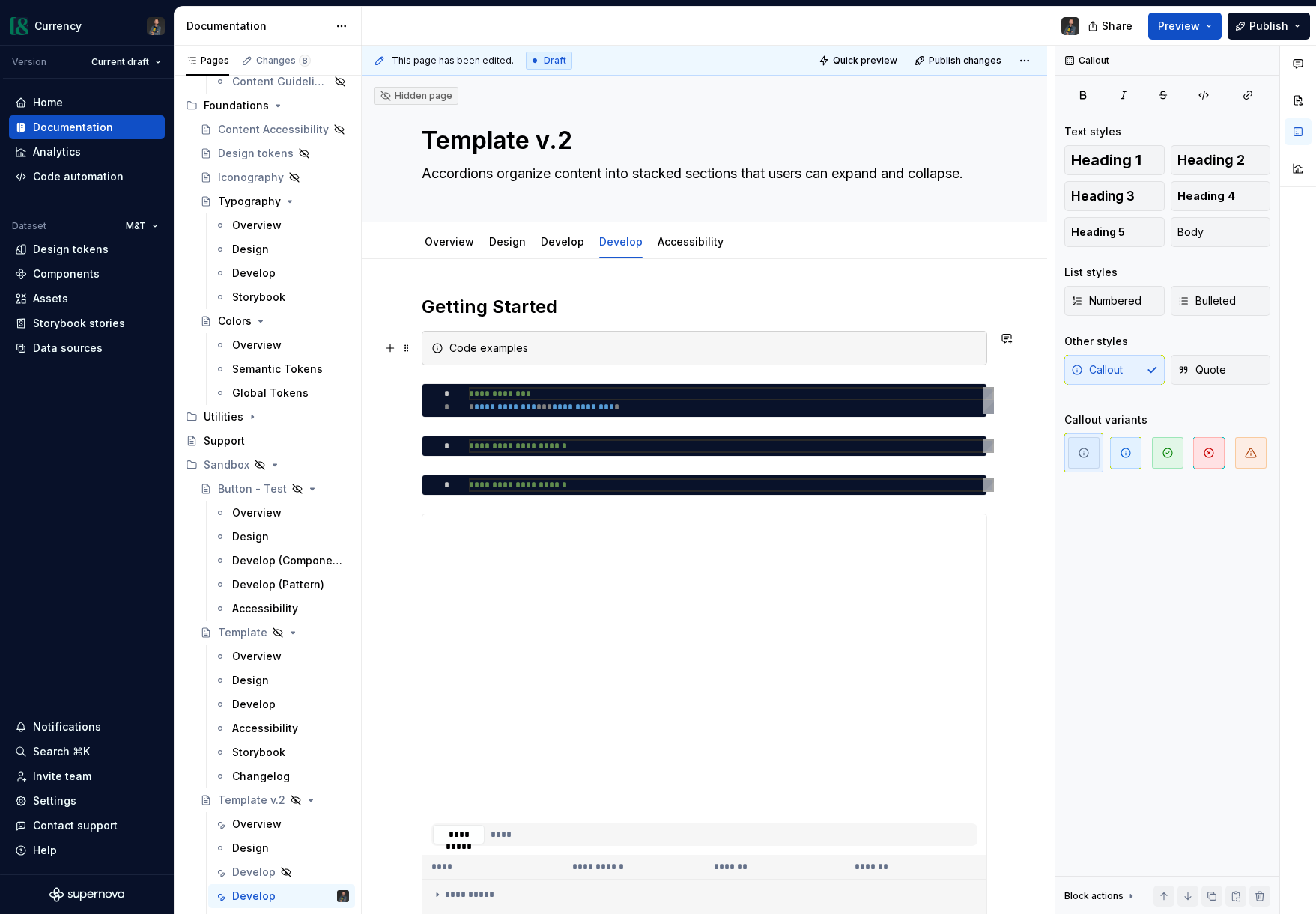
click at [555, 343] on div "Code examples" at bounding box center [713, 348] width 528 height 15
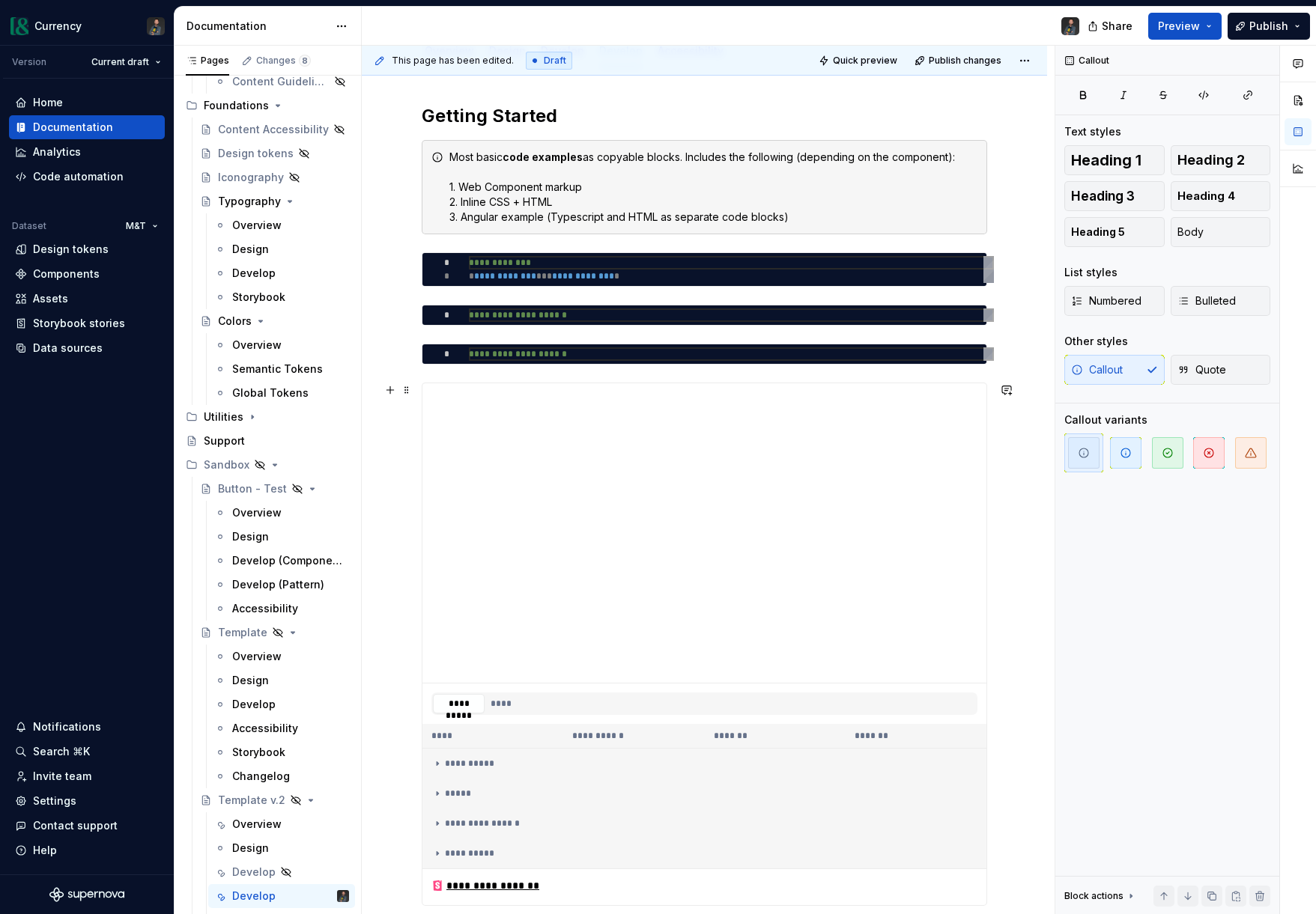
scroll to position [188, 0]
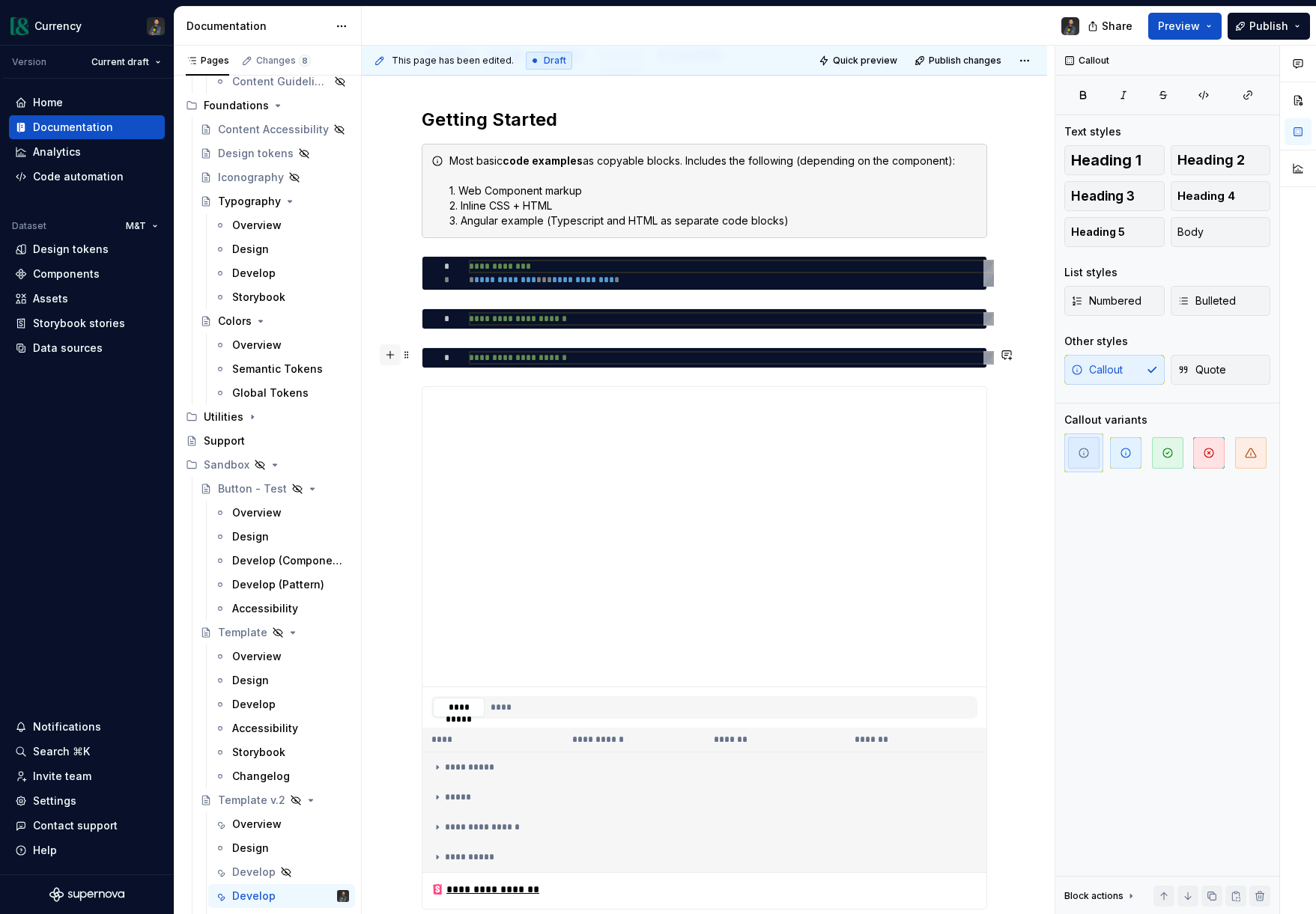
click at [393, 360] on button "button" at bounding box center [390, 354] width 21 height 21
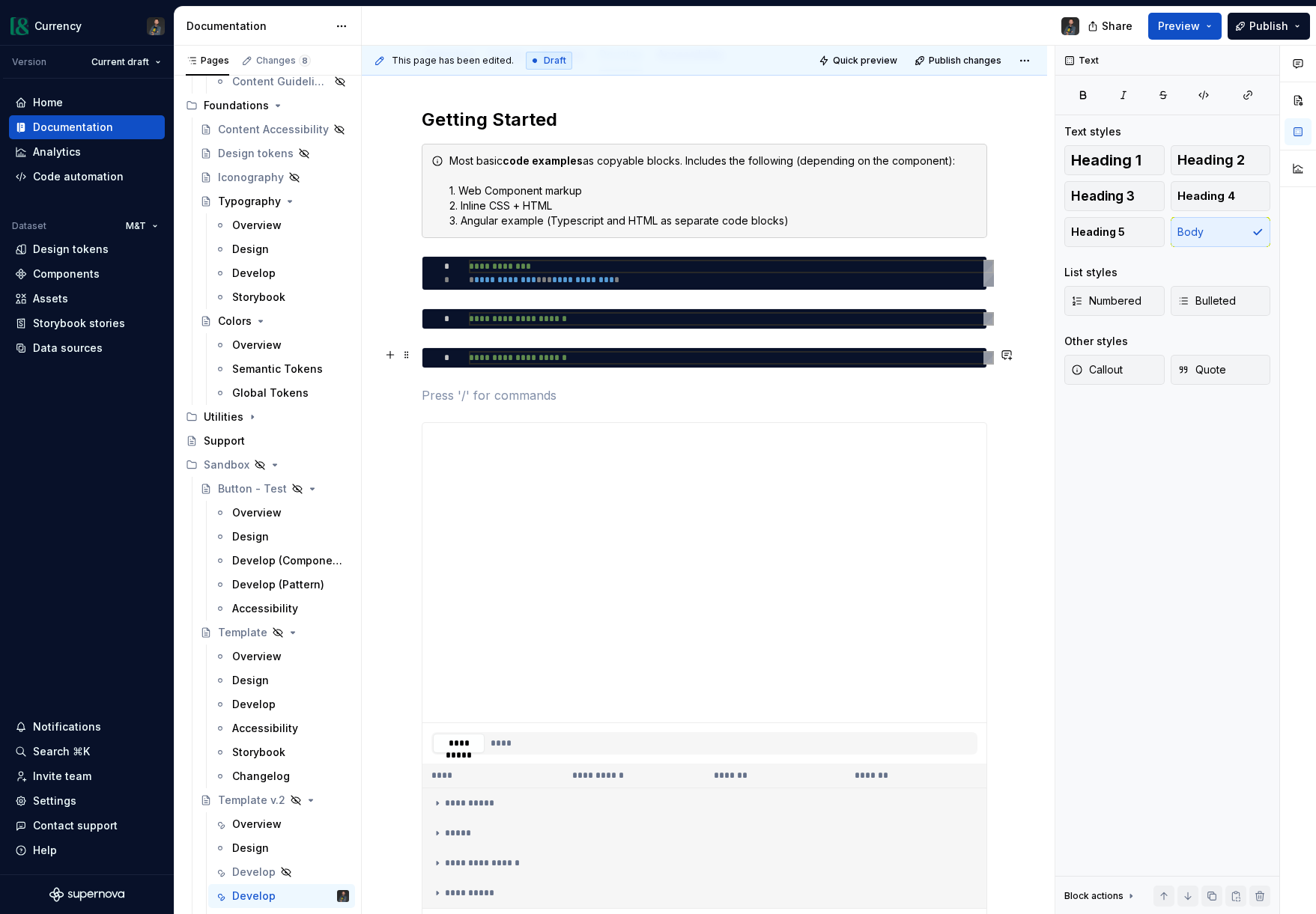
click at [447, 392] on p at bounding box center [704, 395] width 565 height 18
click at [531, 397] on p at bounding box center [704, 395] width 565 height 18
click at [499, 451] on div "Callout" at bounding box center [524, 447] width 113 height 15
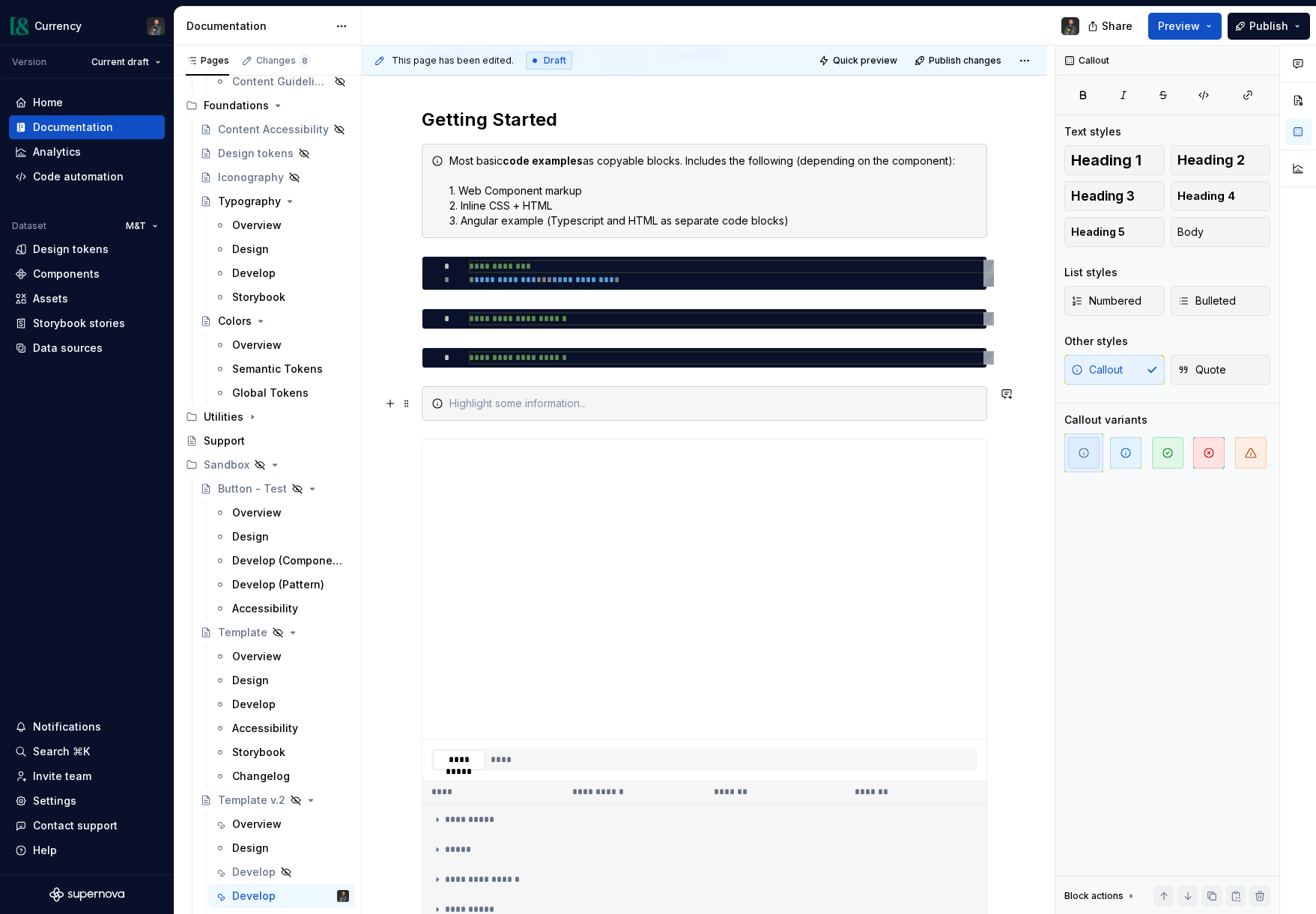
click at [458, 399] on div at bounding box center [713, 403] width 528 height 15
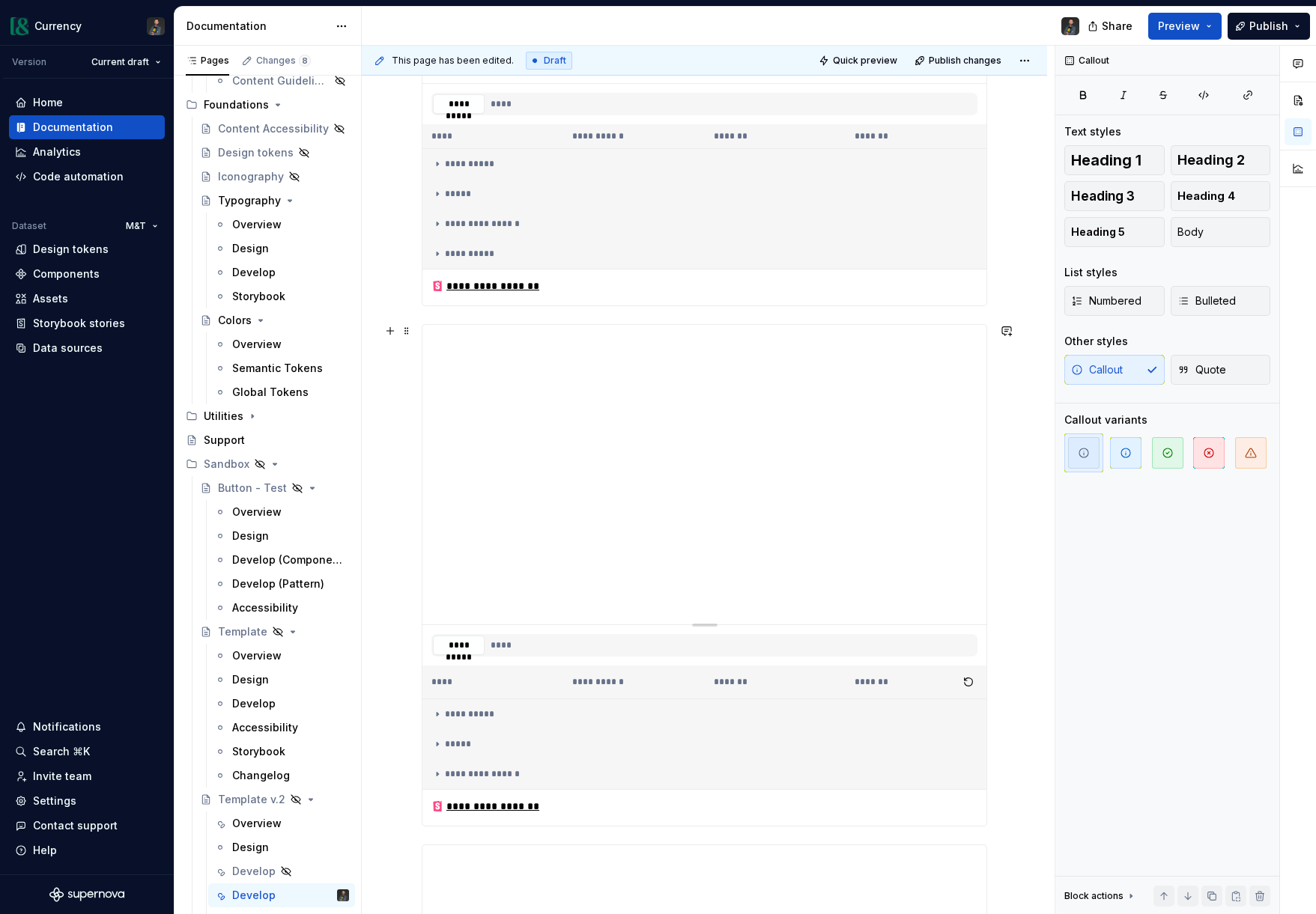
scroll to position [840, 0]
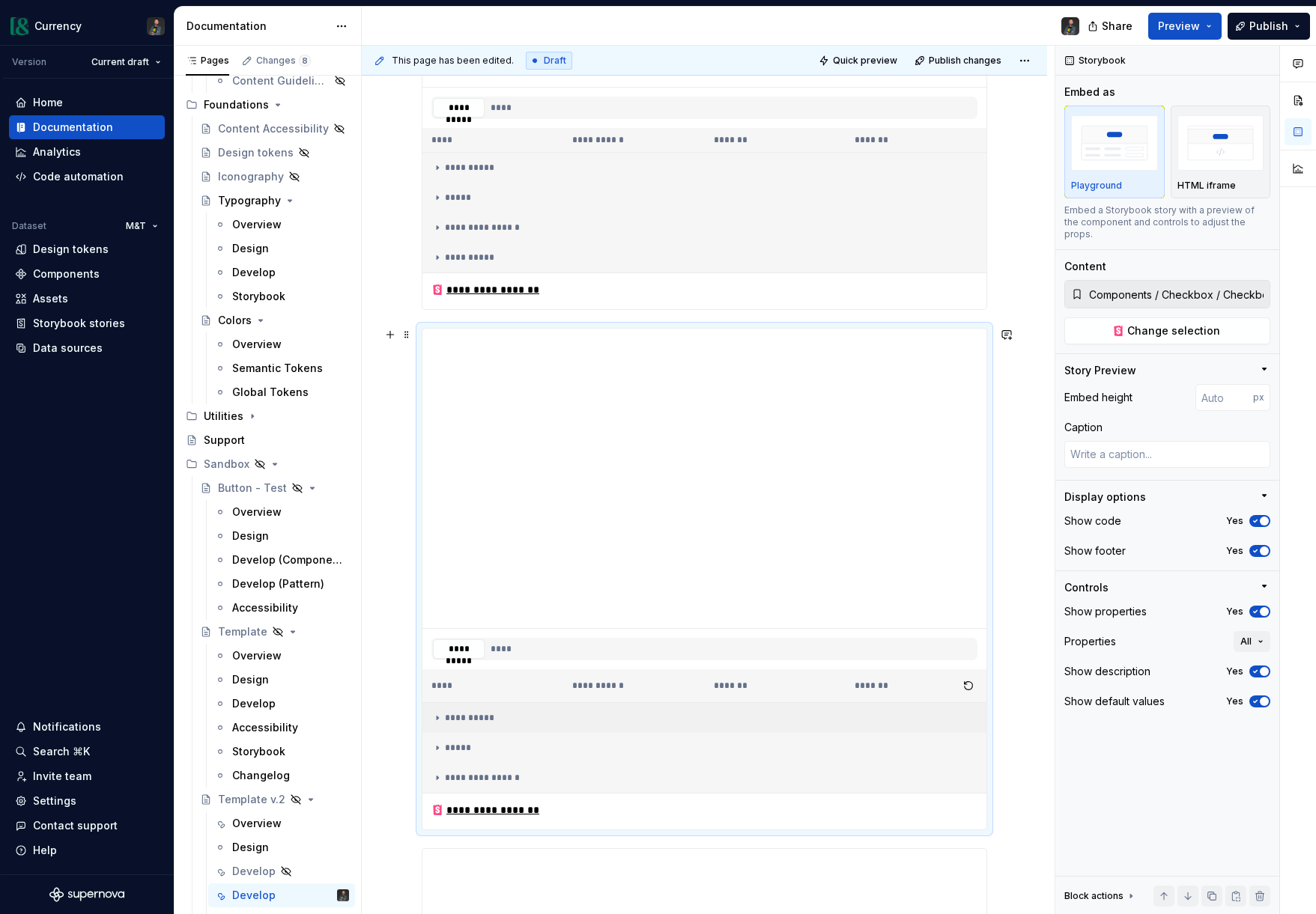
click at [433, 716] on icon at bounding box center [437, 718] width 12 height 12
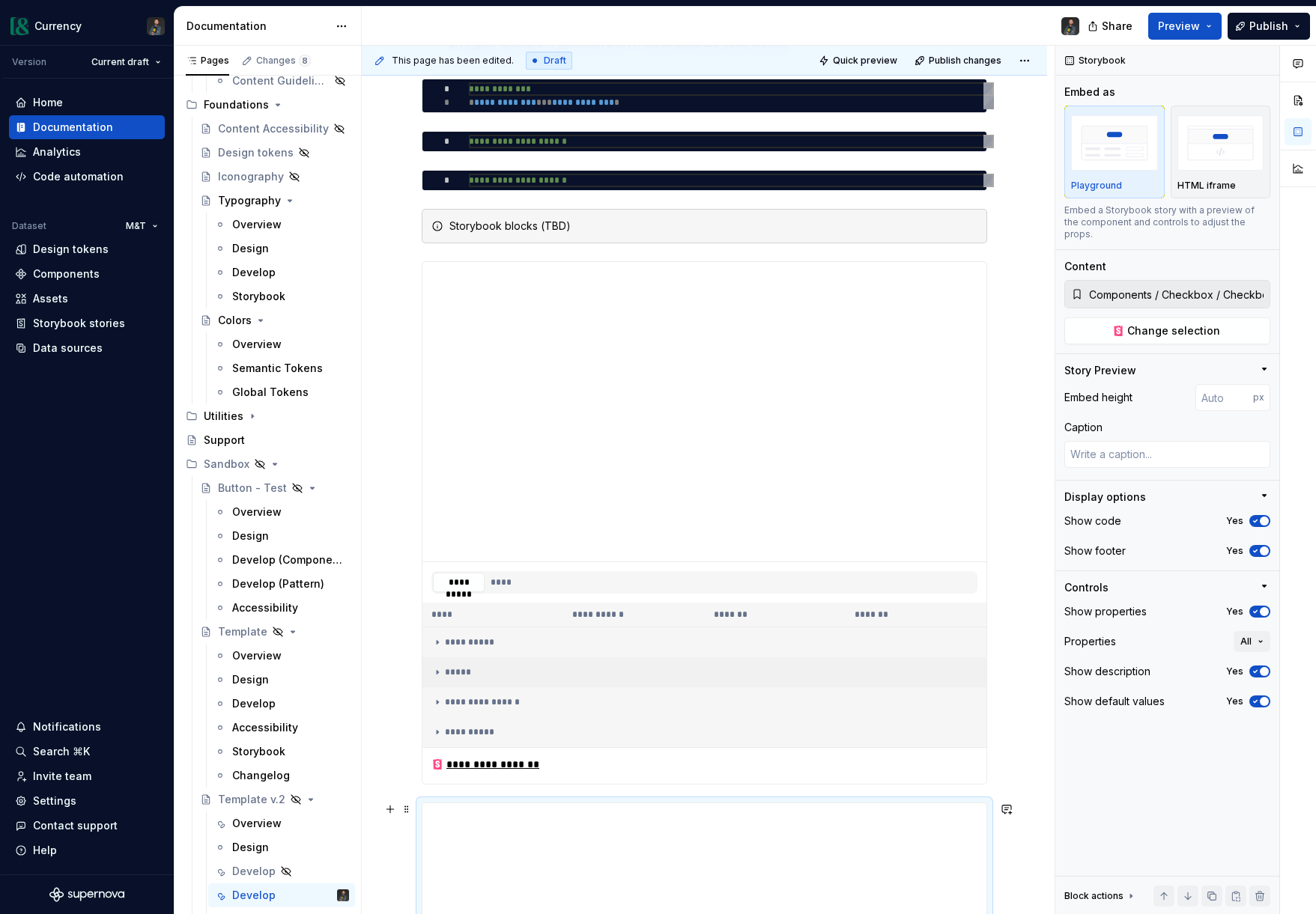
scroll to position [390, 0]
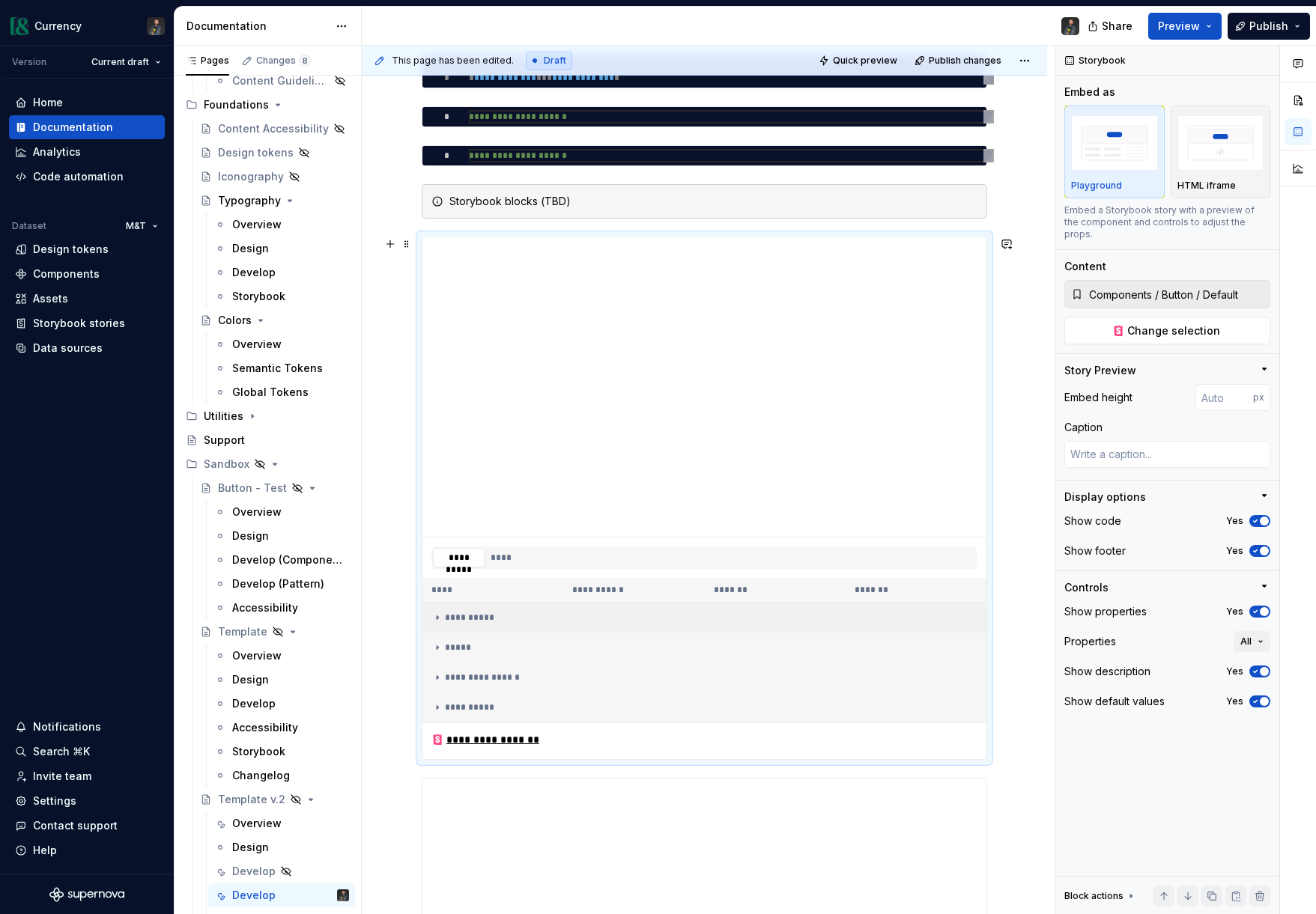
click at [436, 618] on icon at bounding box center [437, 618] width 12 height 12
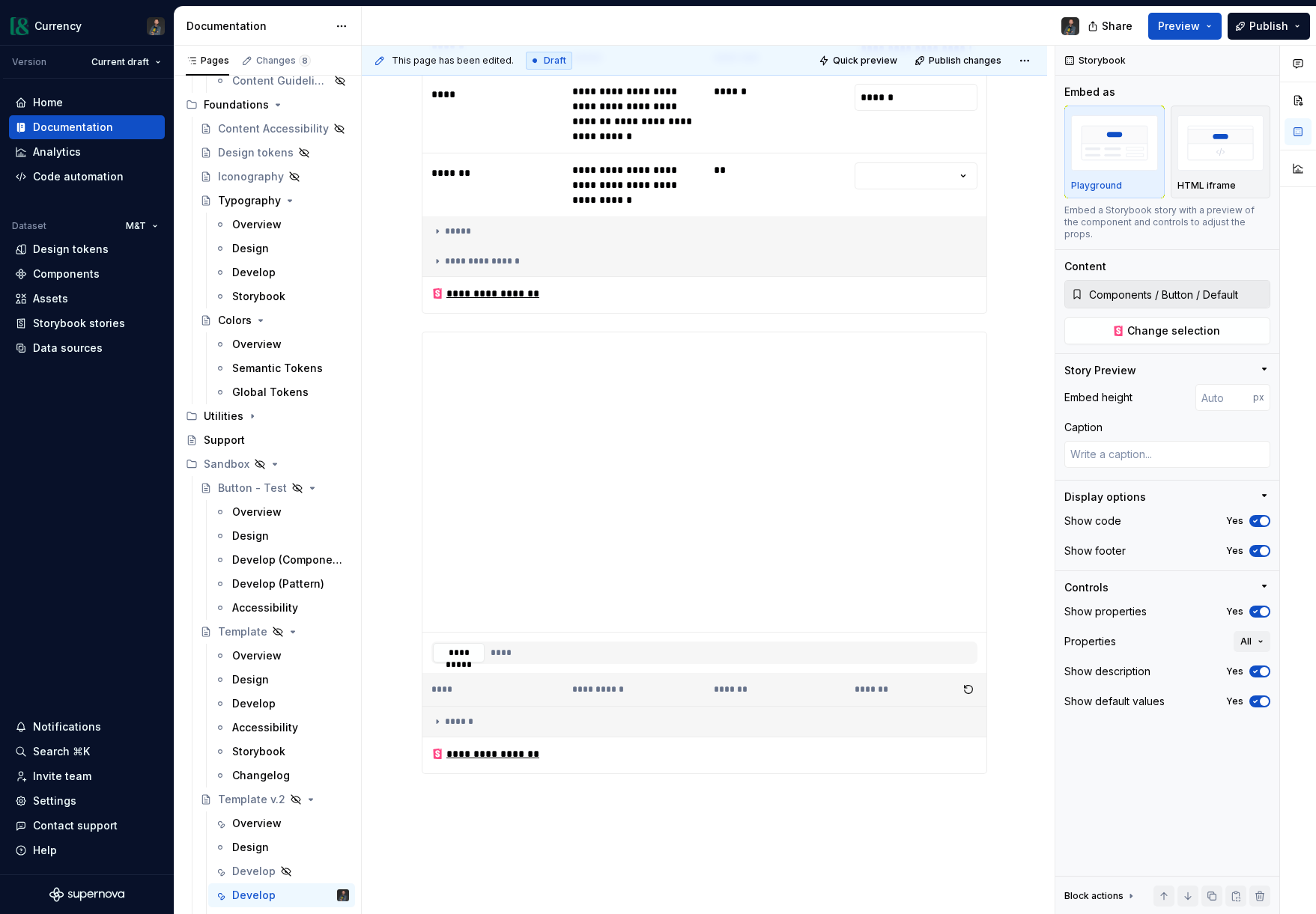
scroll to position [2765, 0]
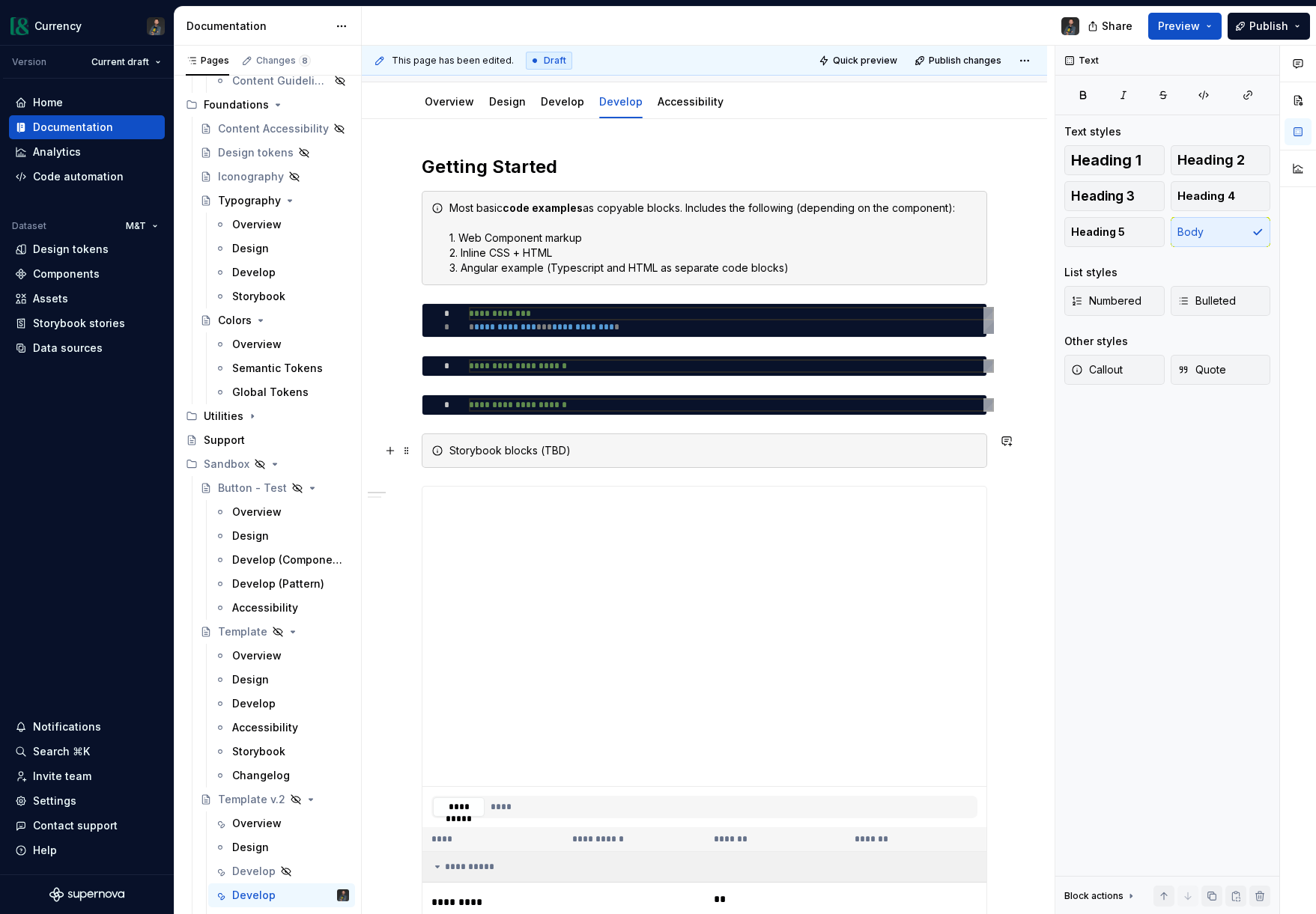
scroll to position [0, 0]
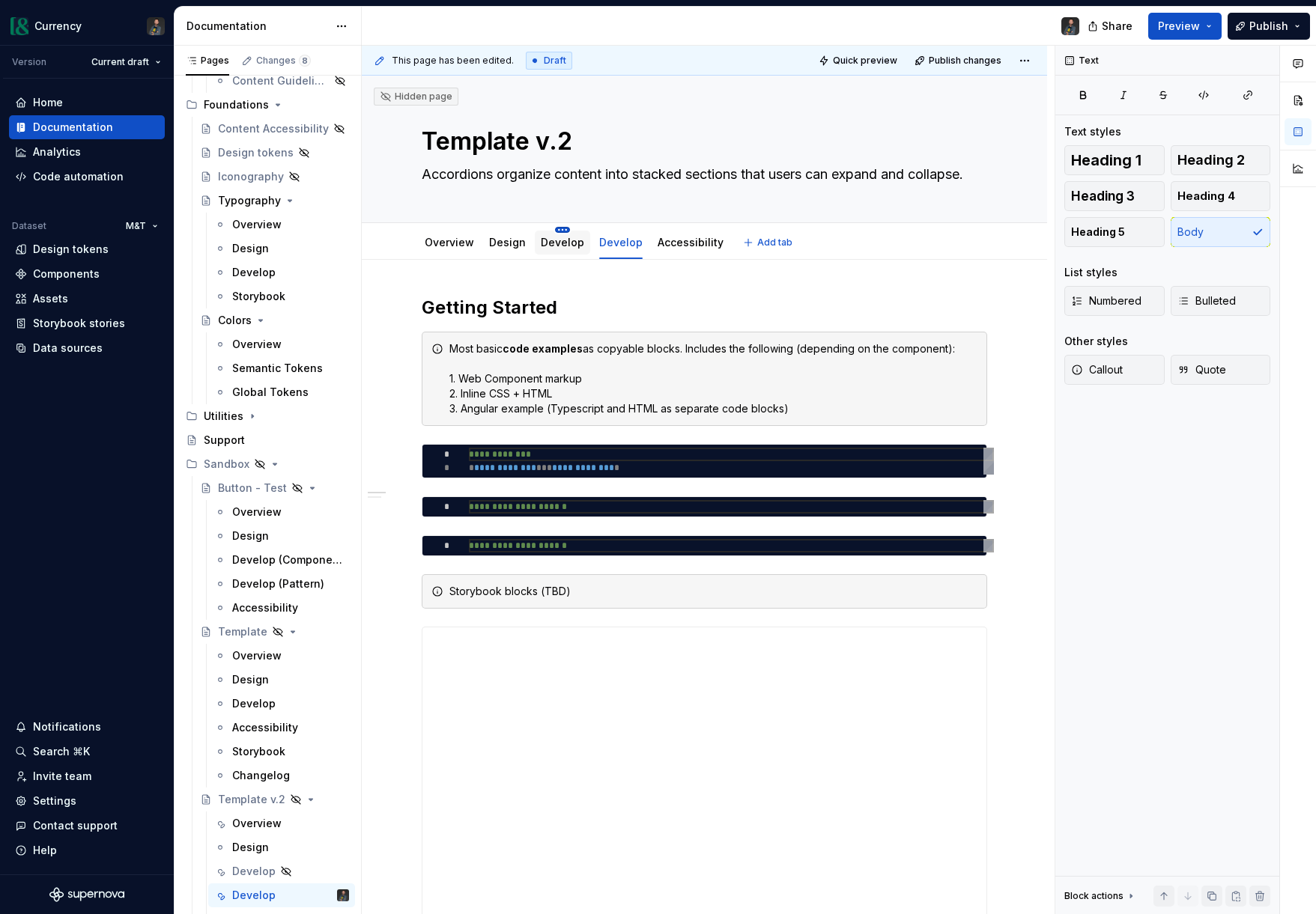
click at [561, 227] on html "Currency Version Current draft Home Documentation Analytics Code automation Dat…" at bounding box center [658, 457] width 1316 height 914
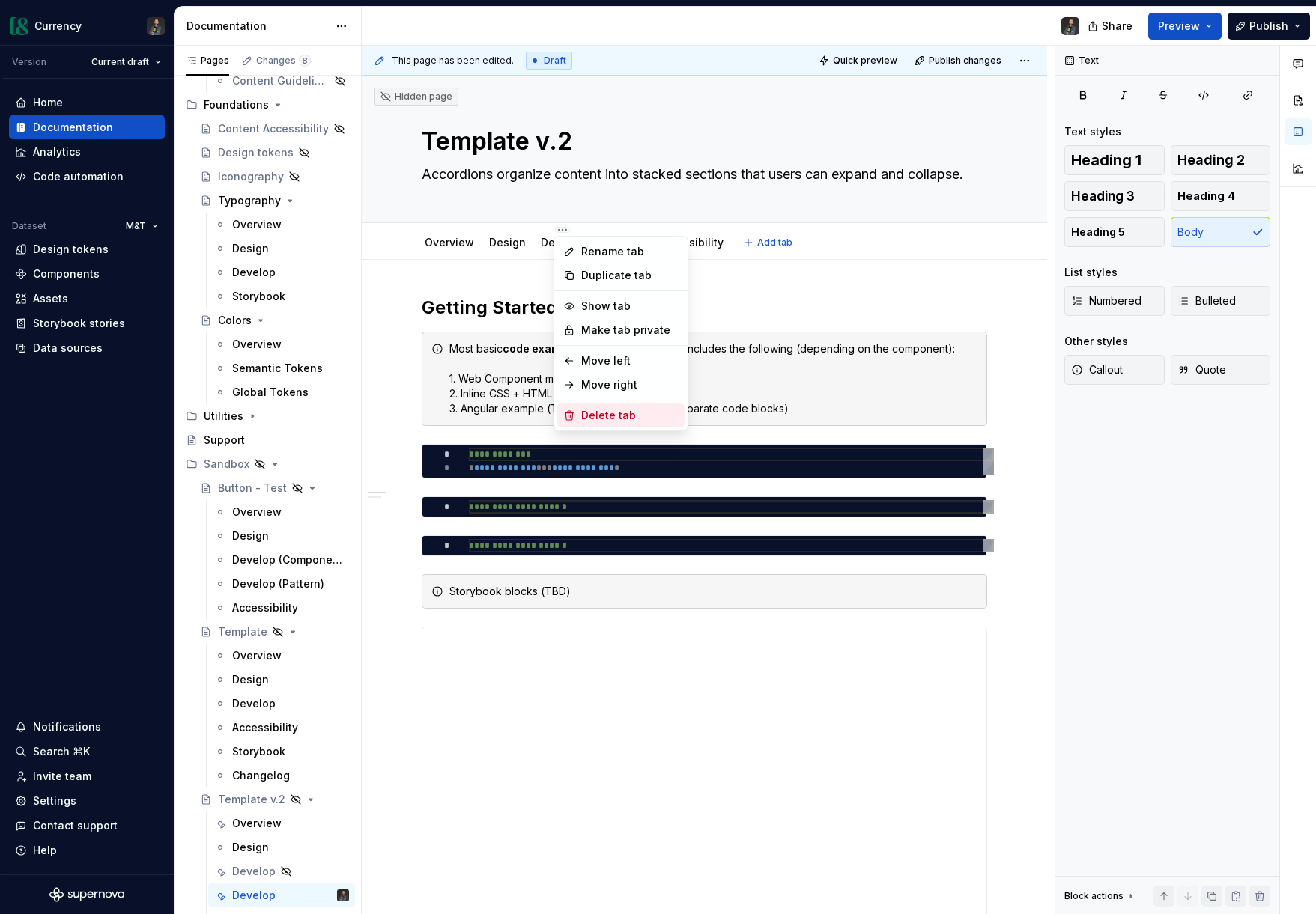
click at [596, 420] on div "Delete tab" at bounding box center [630, 415] width 97 height 15
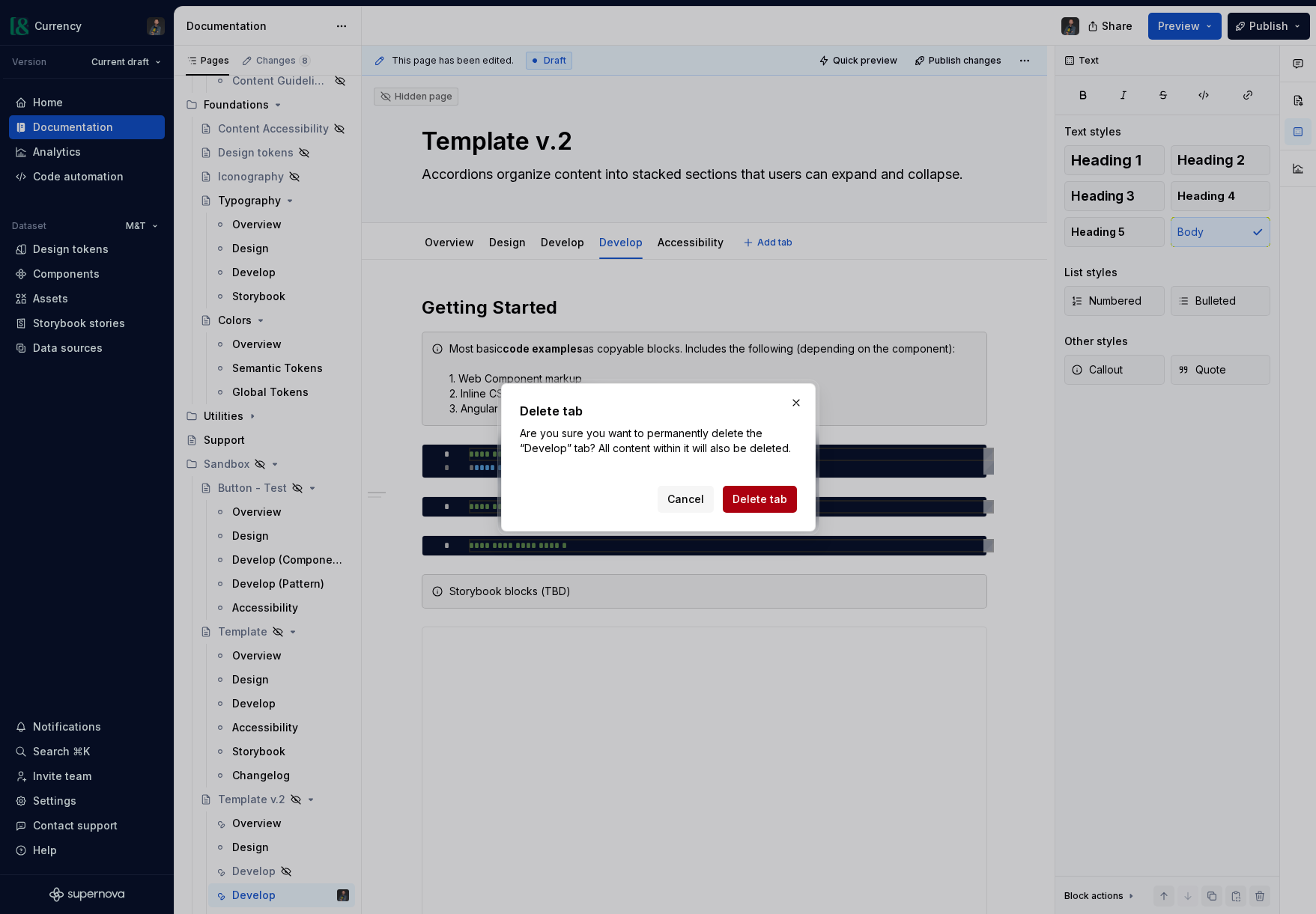
click at [757, 500] on span "Delete tab" at bounding box center [759, 499] width 55 height 15
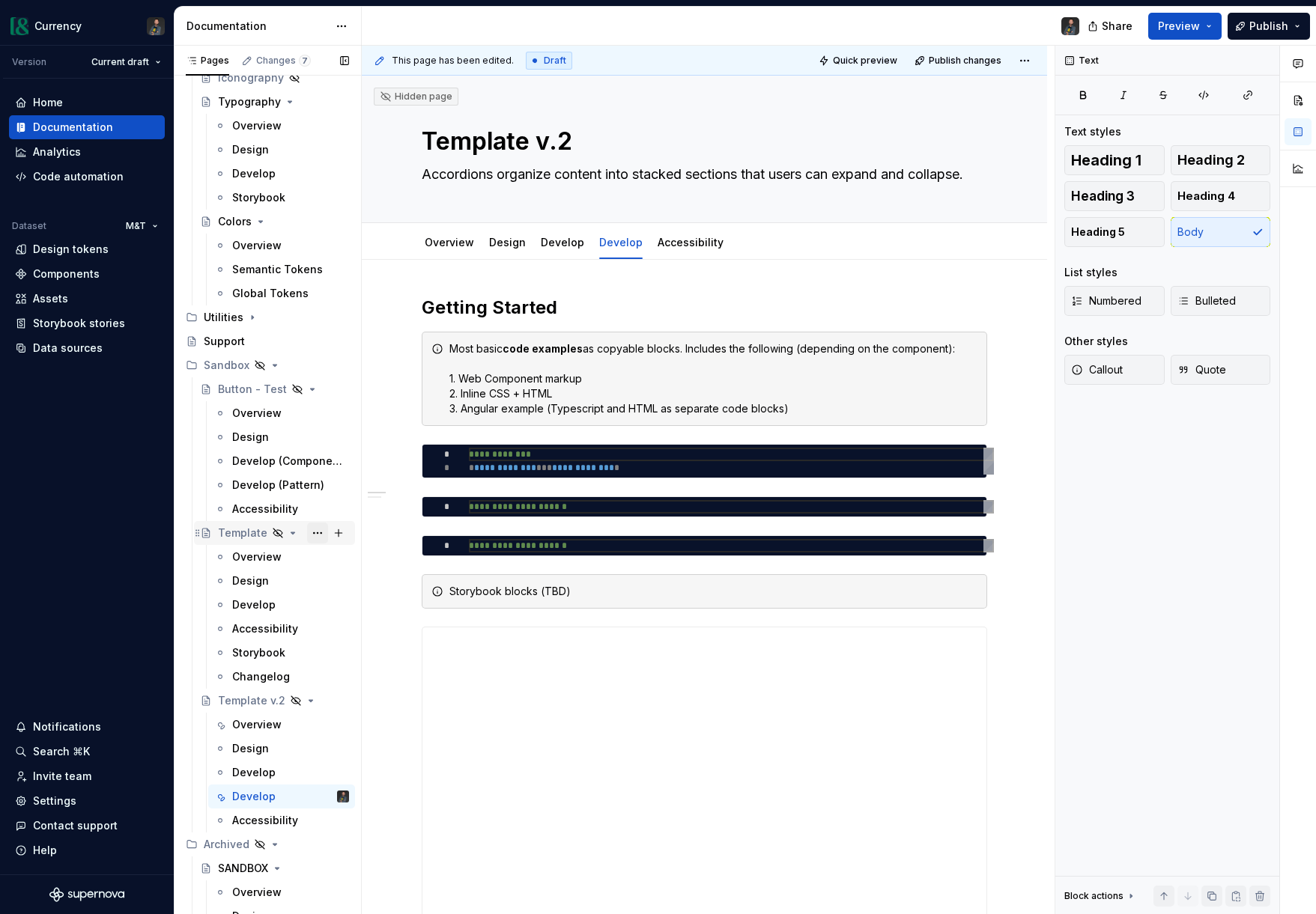
scroll to position [8387, 0]
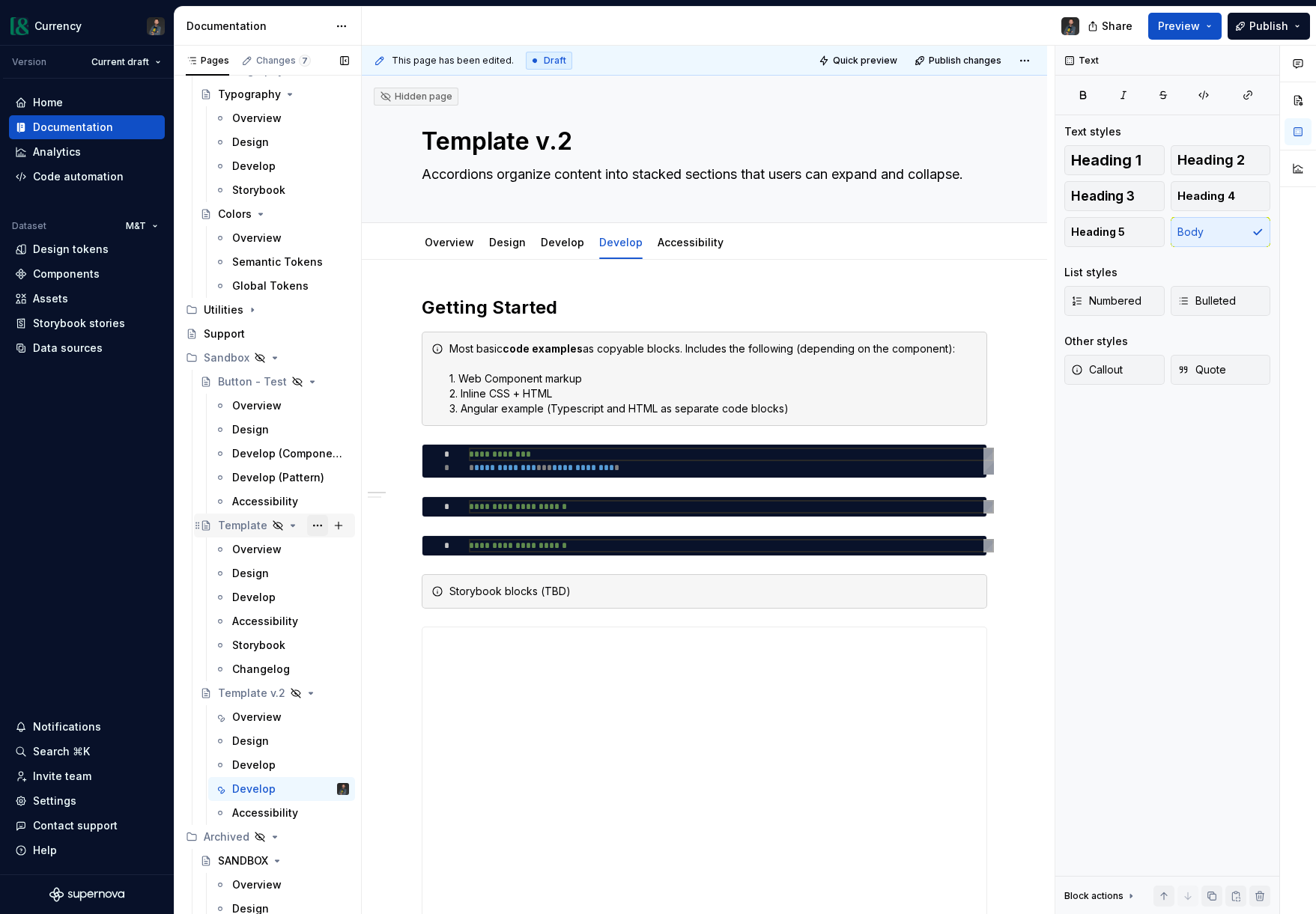
click at [321, 525] on button "Page tree" at bounding box center [317, 525] width 21 height 21
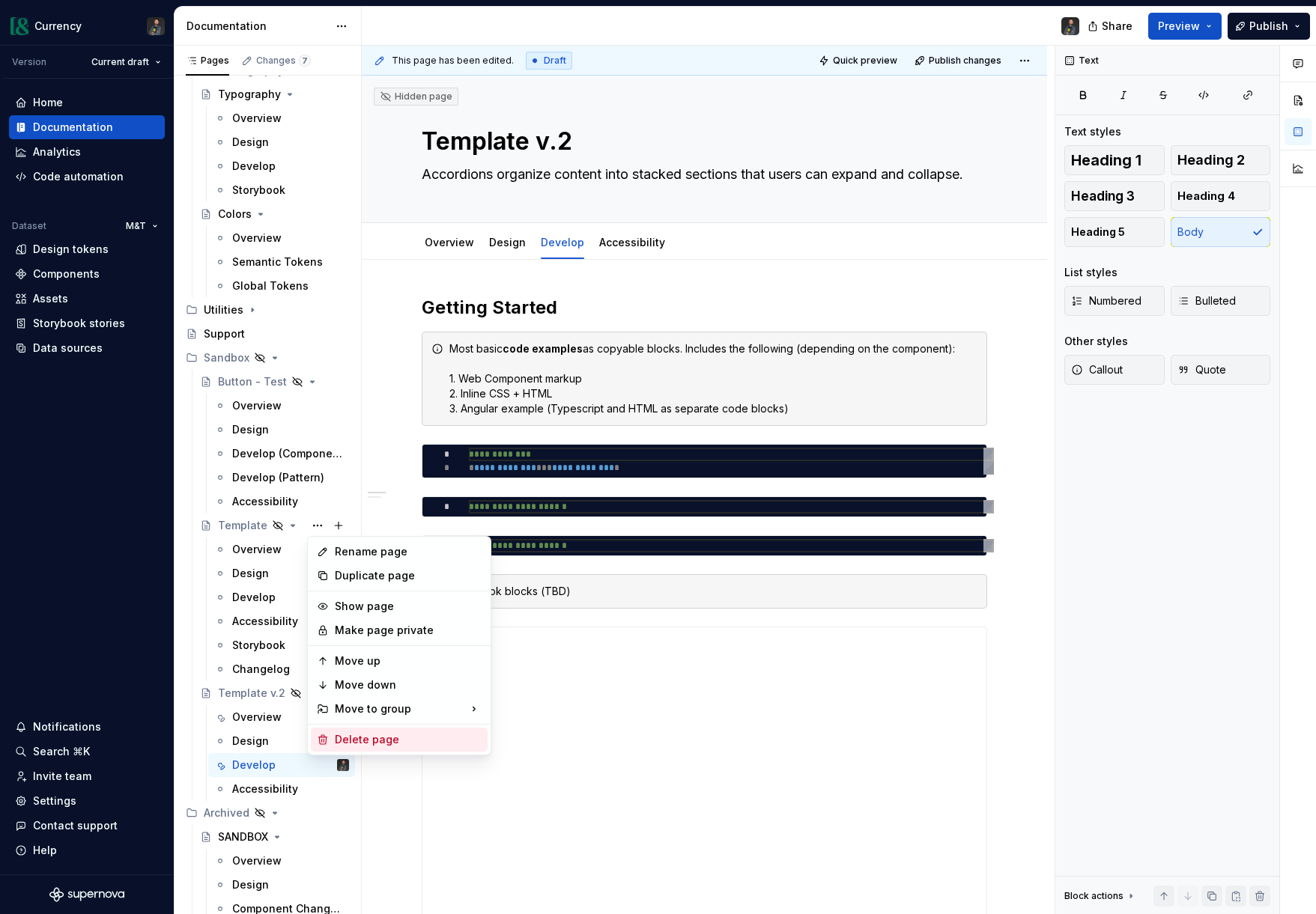
click at [353, 739] on div "Delete page" at bounding box center [408, 739] width 147 height 15
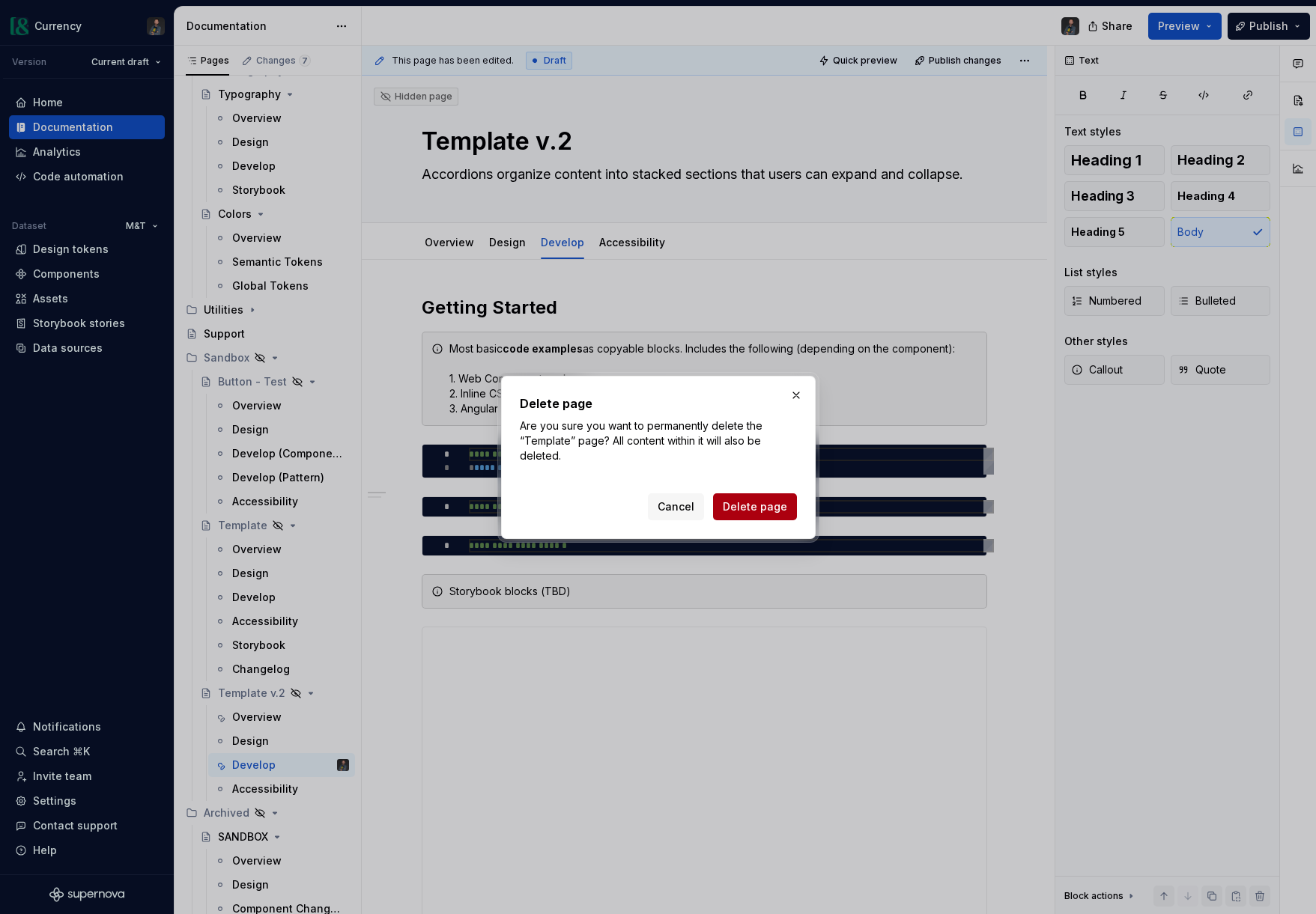
click at [755, 508] on span "Delete page" at bounding box center [755, 506] width 64 height 15
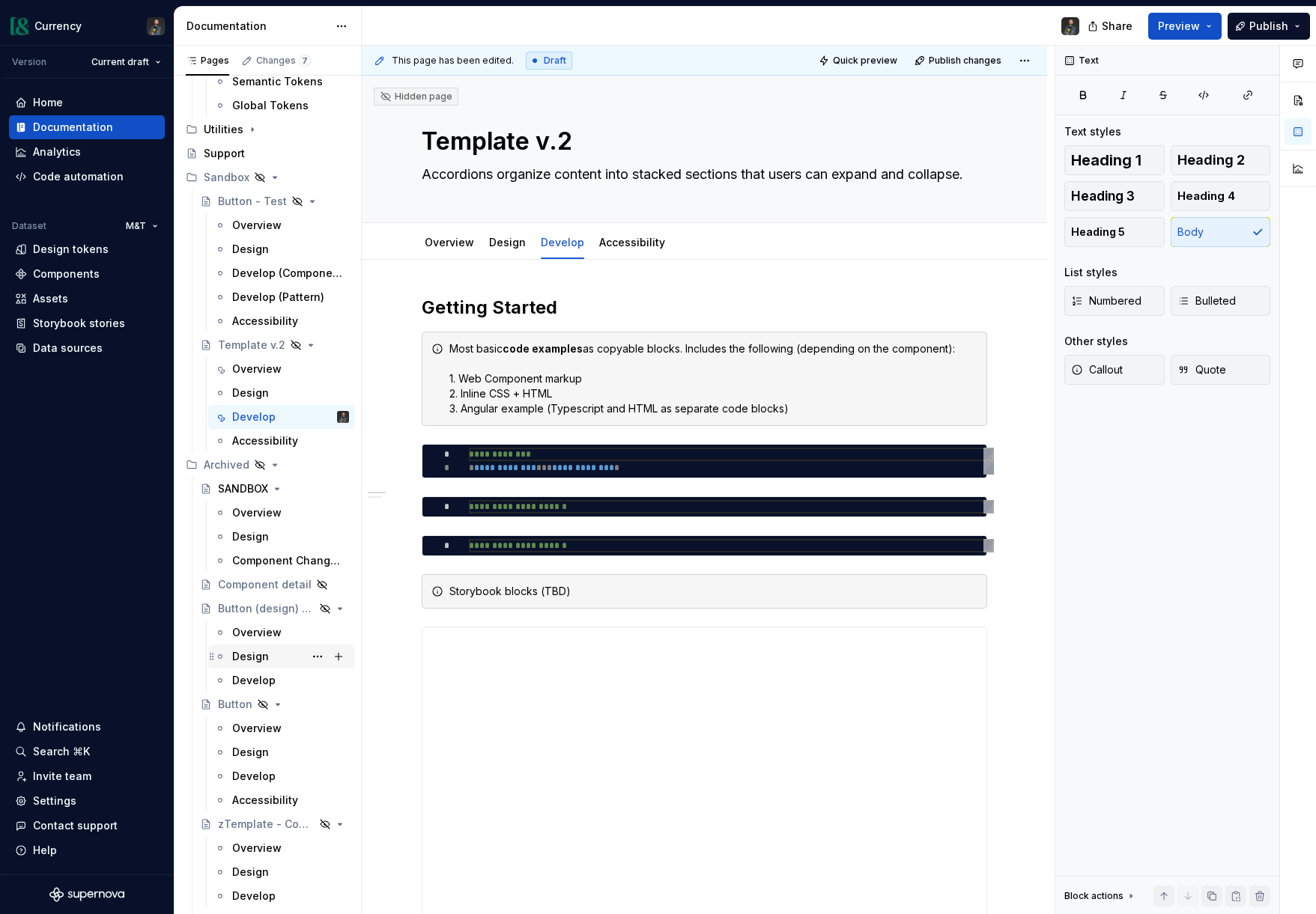
scroll to position [8562, 0]
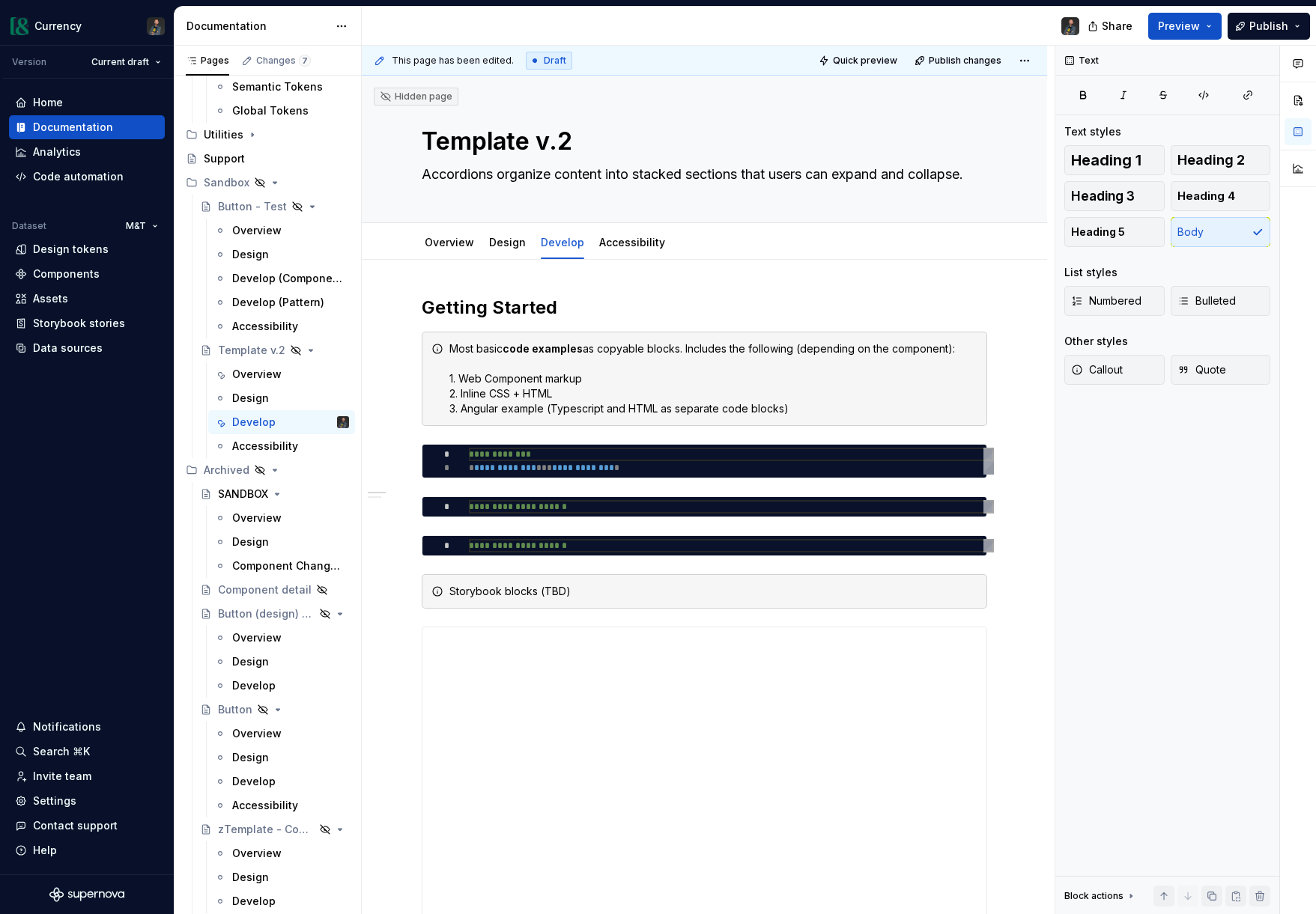
click at [0, 0] on button "Page tree" at bounding box center [0, 0] width 0 height 0
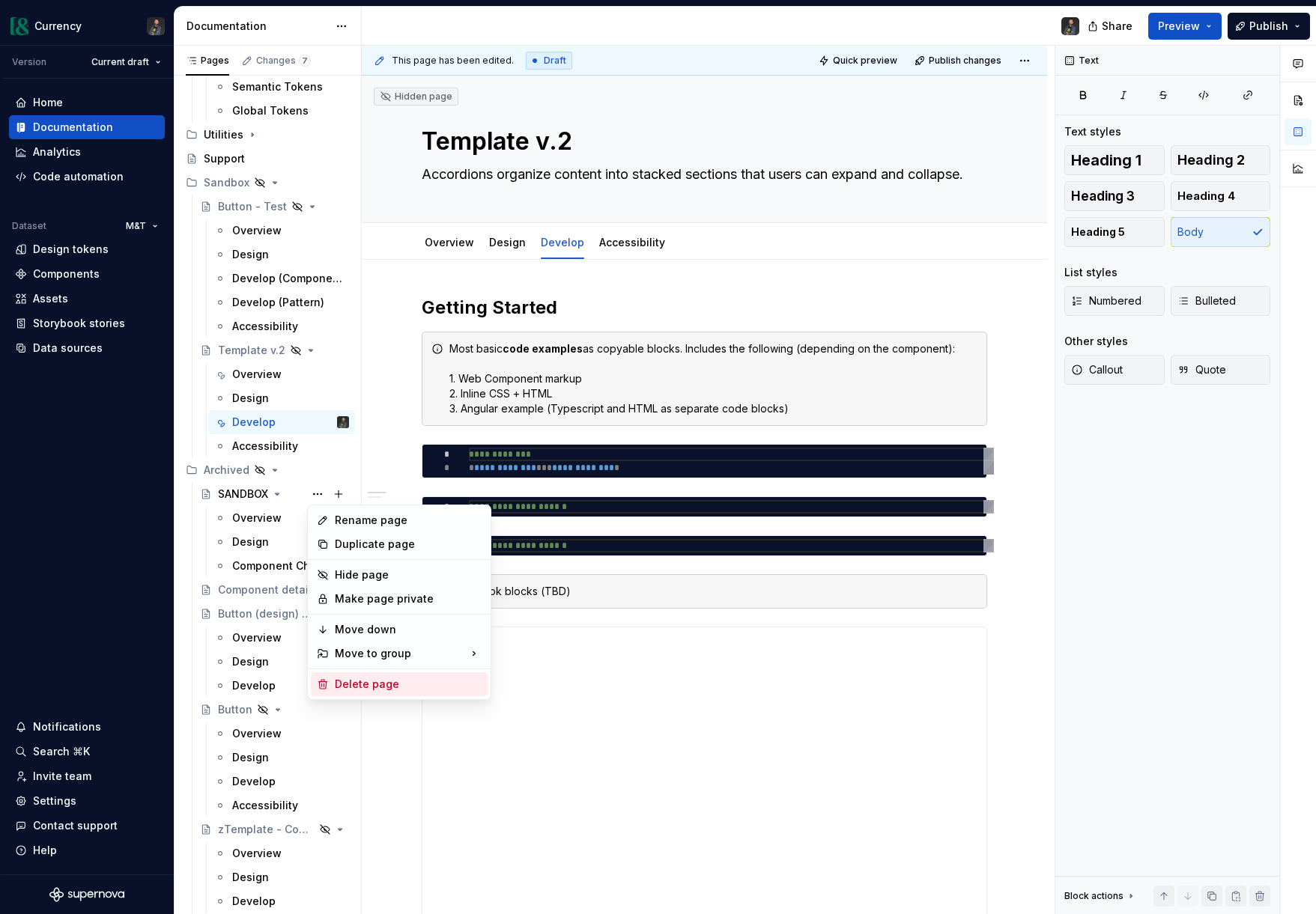
click at [382, 690] on div "Delete page" at bounding box center [408, 684] width 147 height 15
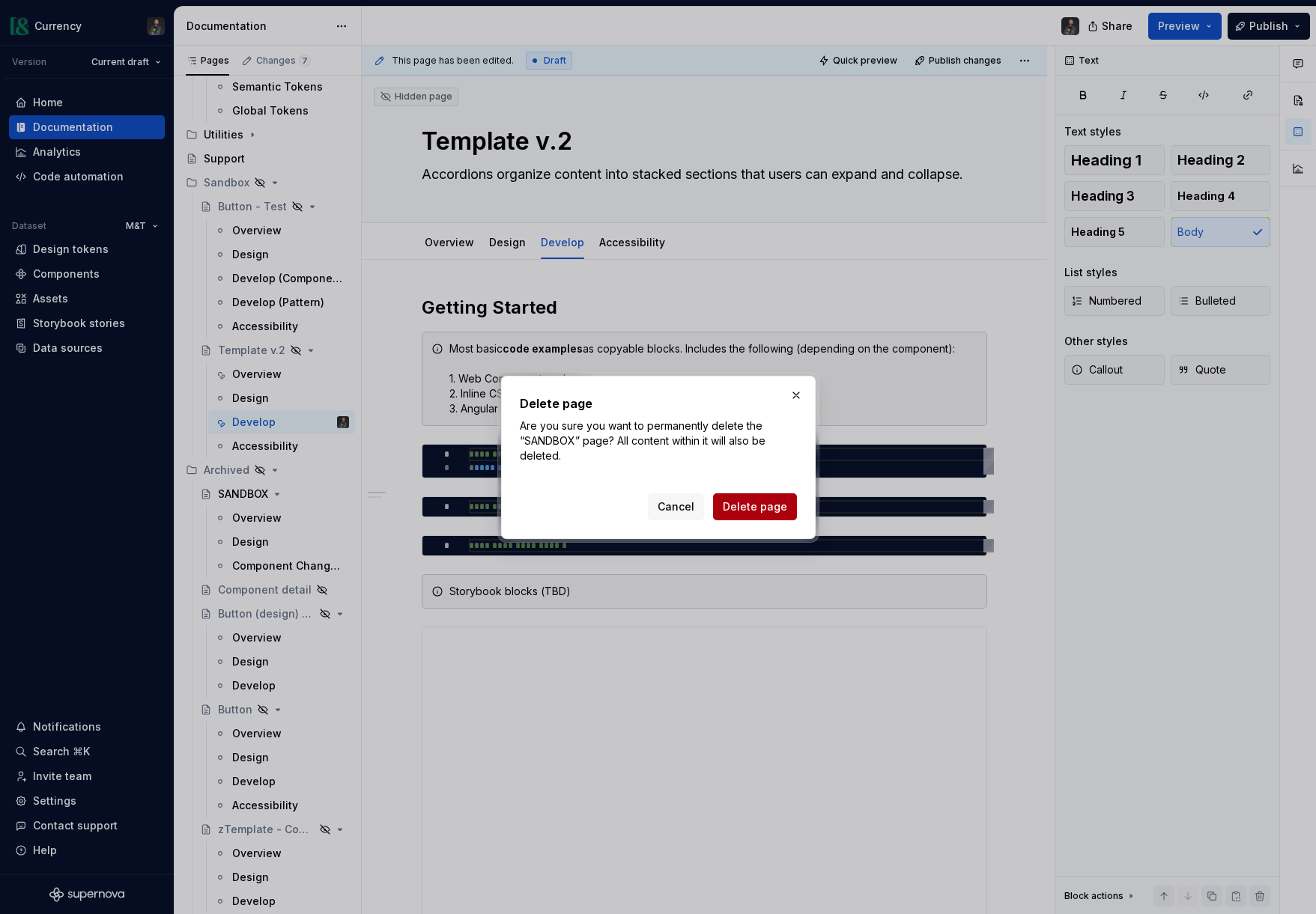
click at [758, 510] on span "Delete page" at bounding box center [755, 506] width 64 height 15
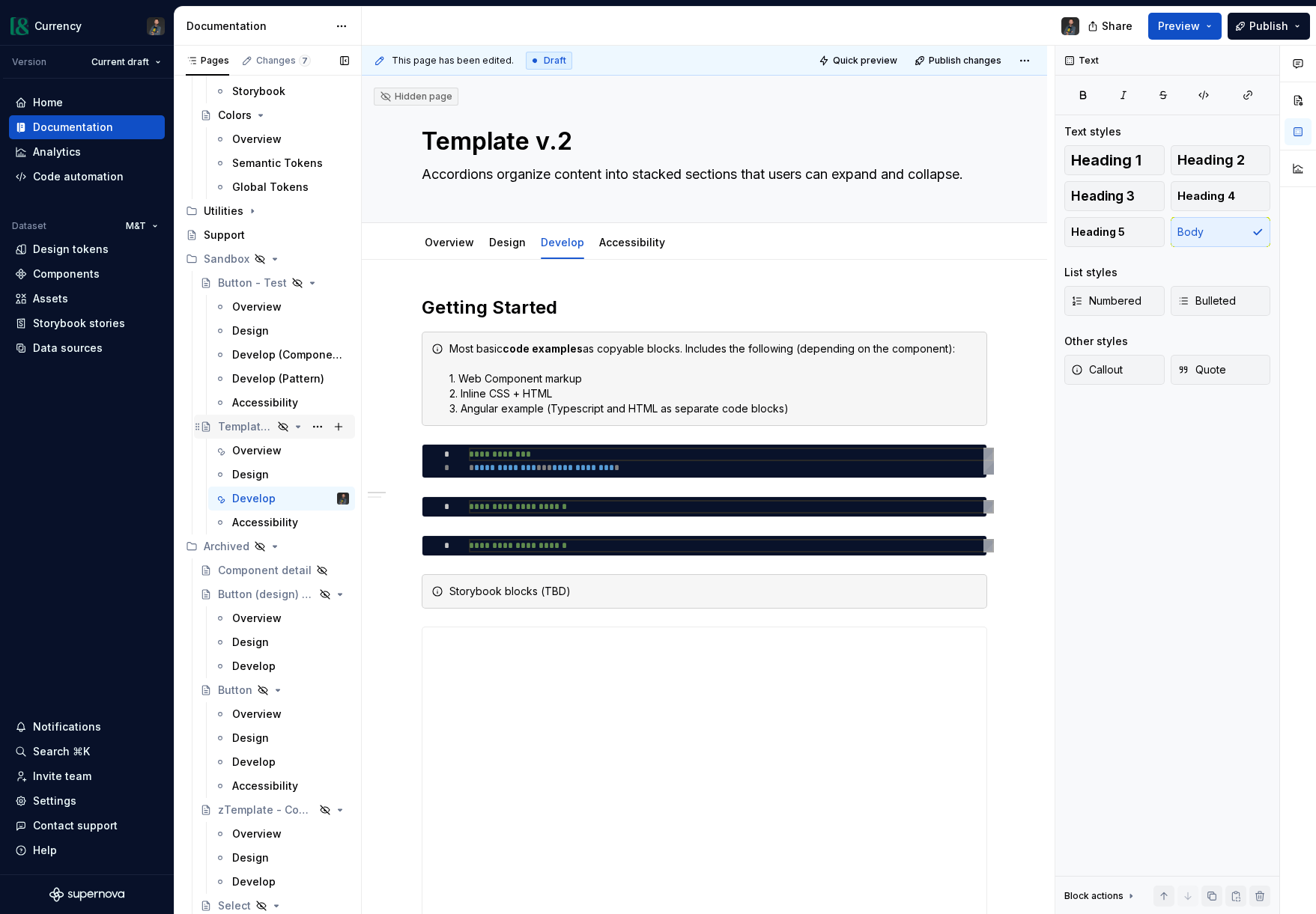
scroll to position [8488, 0]
click at [321, 423] on button "Page tree" at bounding box center [317, 424] width 21 height 21
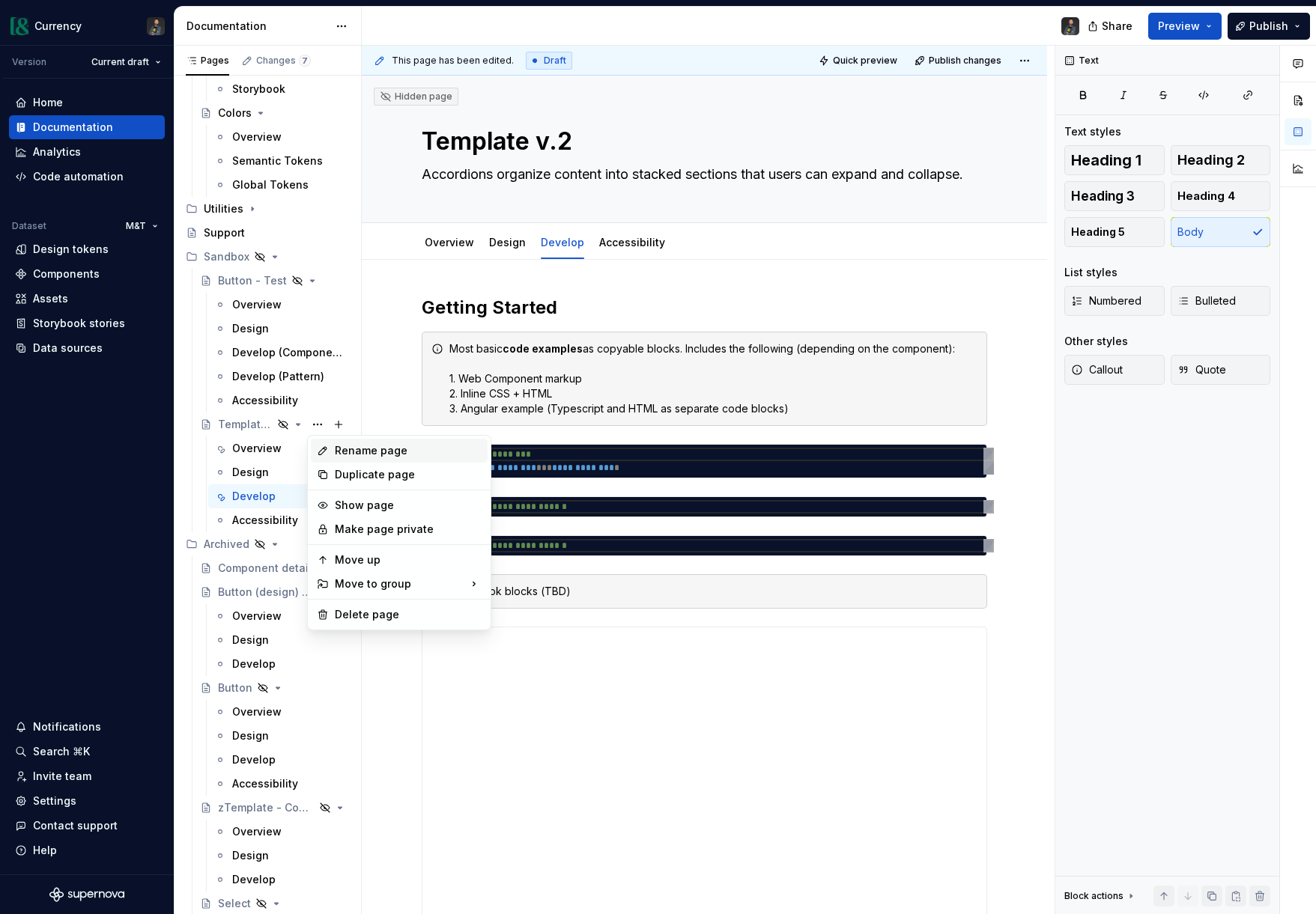
click at [374, 448] on div "Rename page" at bounding box center [408, 451] width 147 height 15
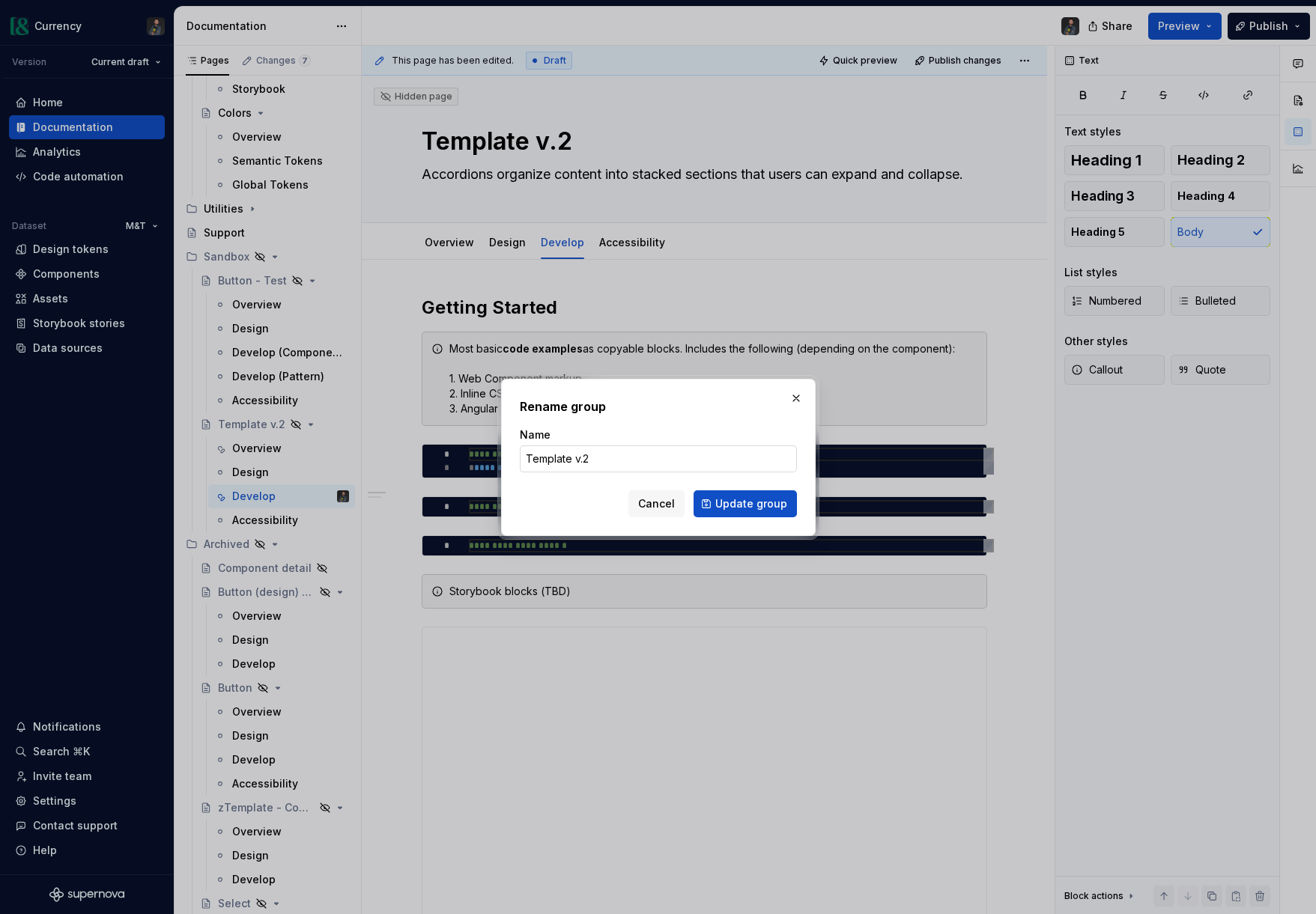
click at [596, 457] on input "Template v.2" at bounding box center [658, 459] width 278 height 27
click at [733, 505] on span "Update group" at bounding box center [751, 504] width 72 height 15
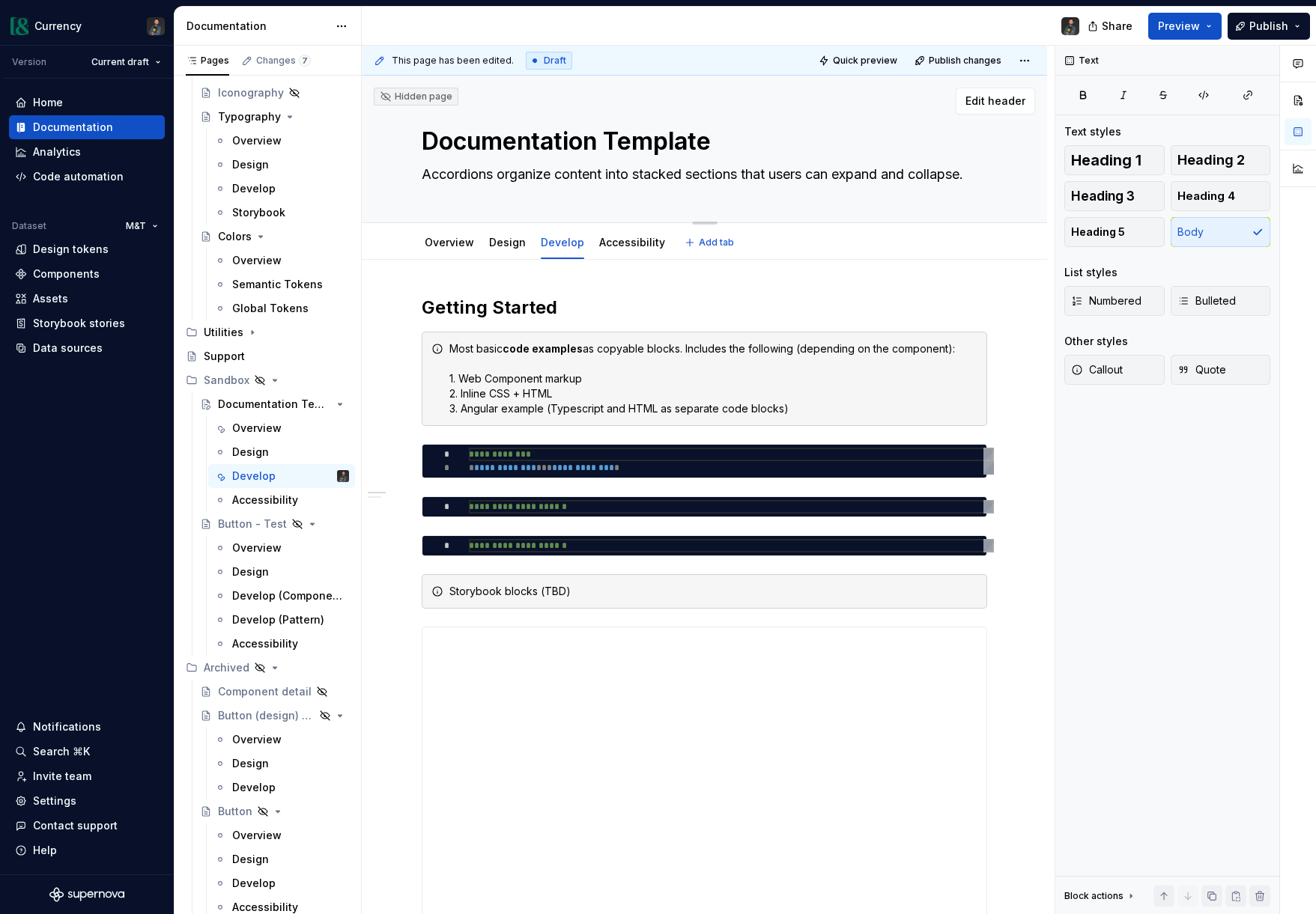
scroll to position [8357, 0]
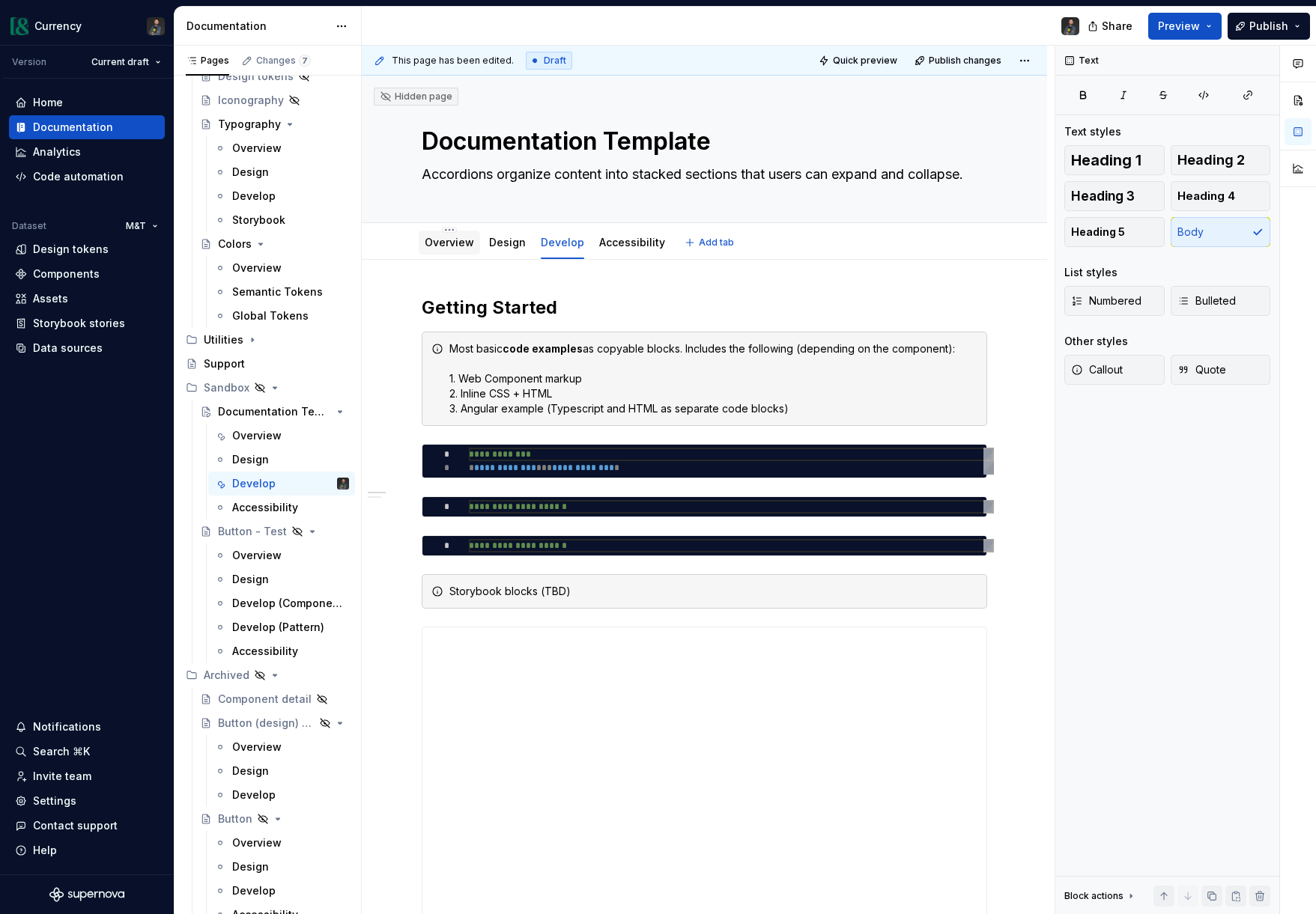
click at [476, 238] on div "Overview" at bounding box center [449, 242] width 61 height 24
click at [573, 137] on textarea "Documentation Template" at bounding box center [701, 141] width 565 height 36
click at [542, 174] on textarea "Accordions organize content into stacked sections that users can expand and col…" at bounding box center [701, 174] width 565 height 24
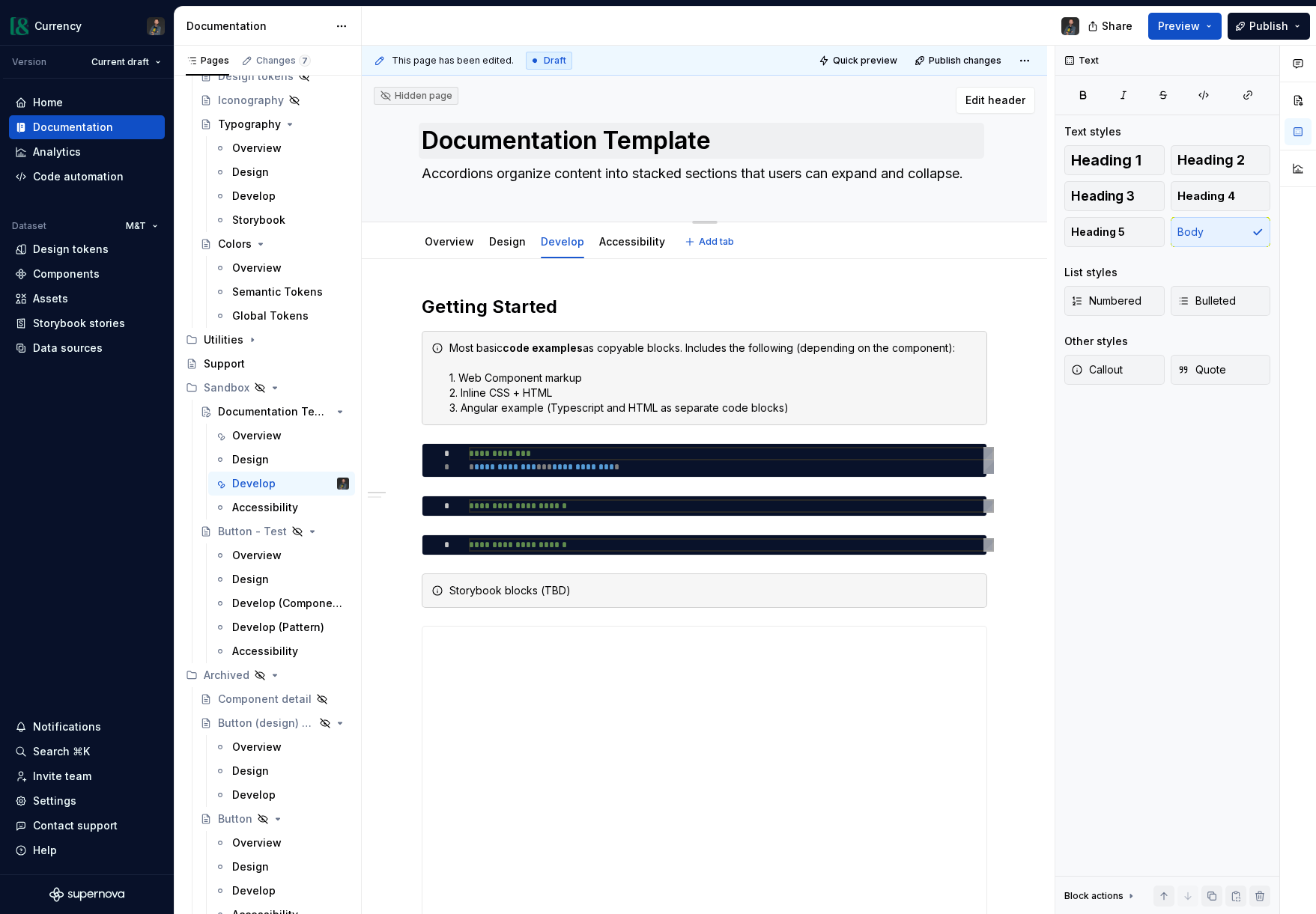
scroll to position [0, 0]
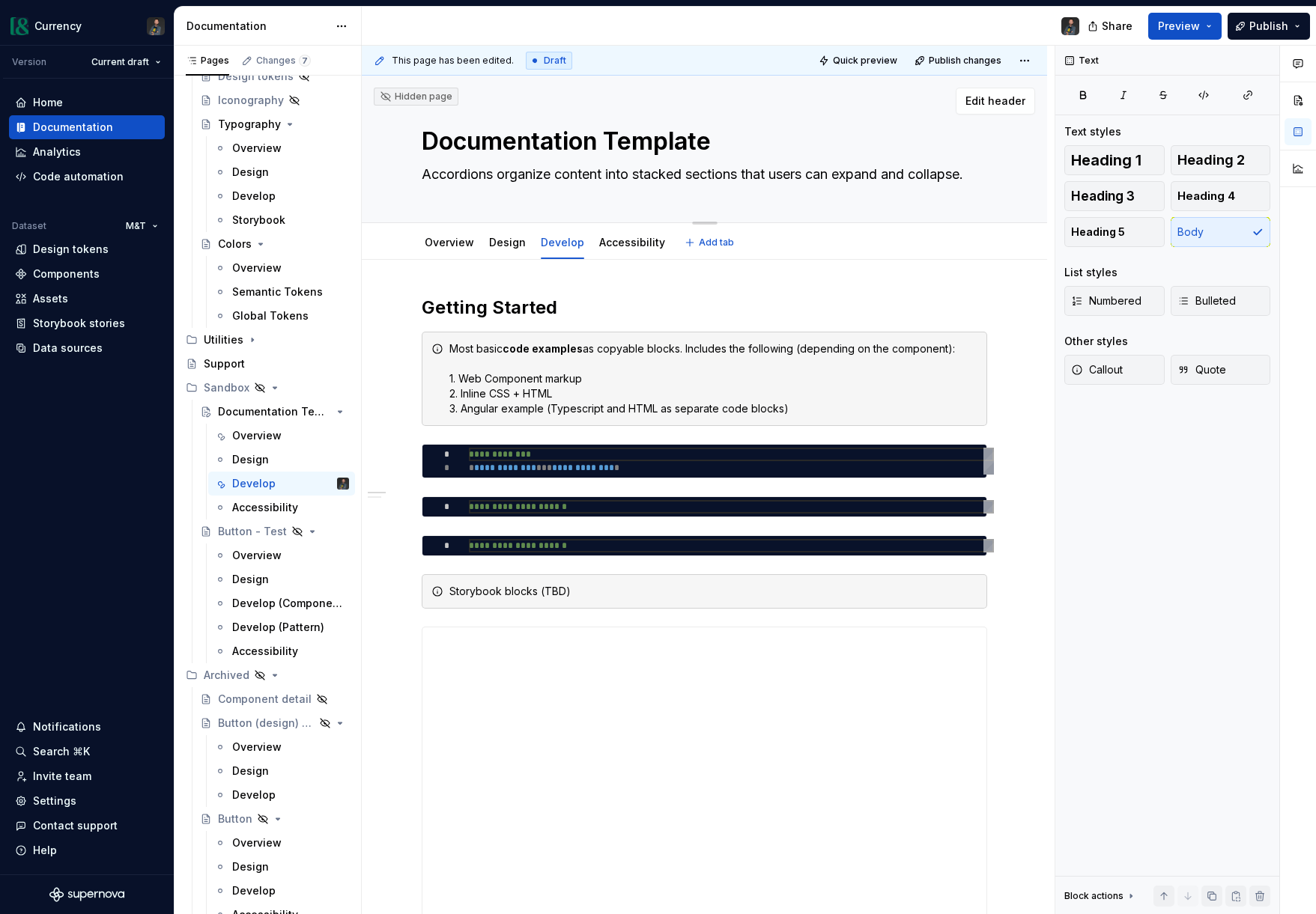
click at [569, 178] on textarea "Accordions organize content into stacked sections that users can expand and col…" at bounding box center [701, 174] width 565 height 24
click at [569, 179] on textarea "Accordions organize content into stacked sections that users can expand and col…" at bounding box center [701, 174] width 565 height 24
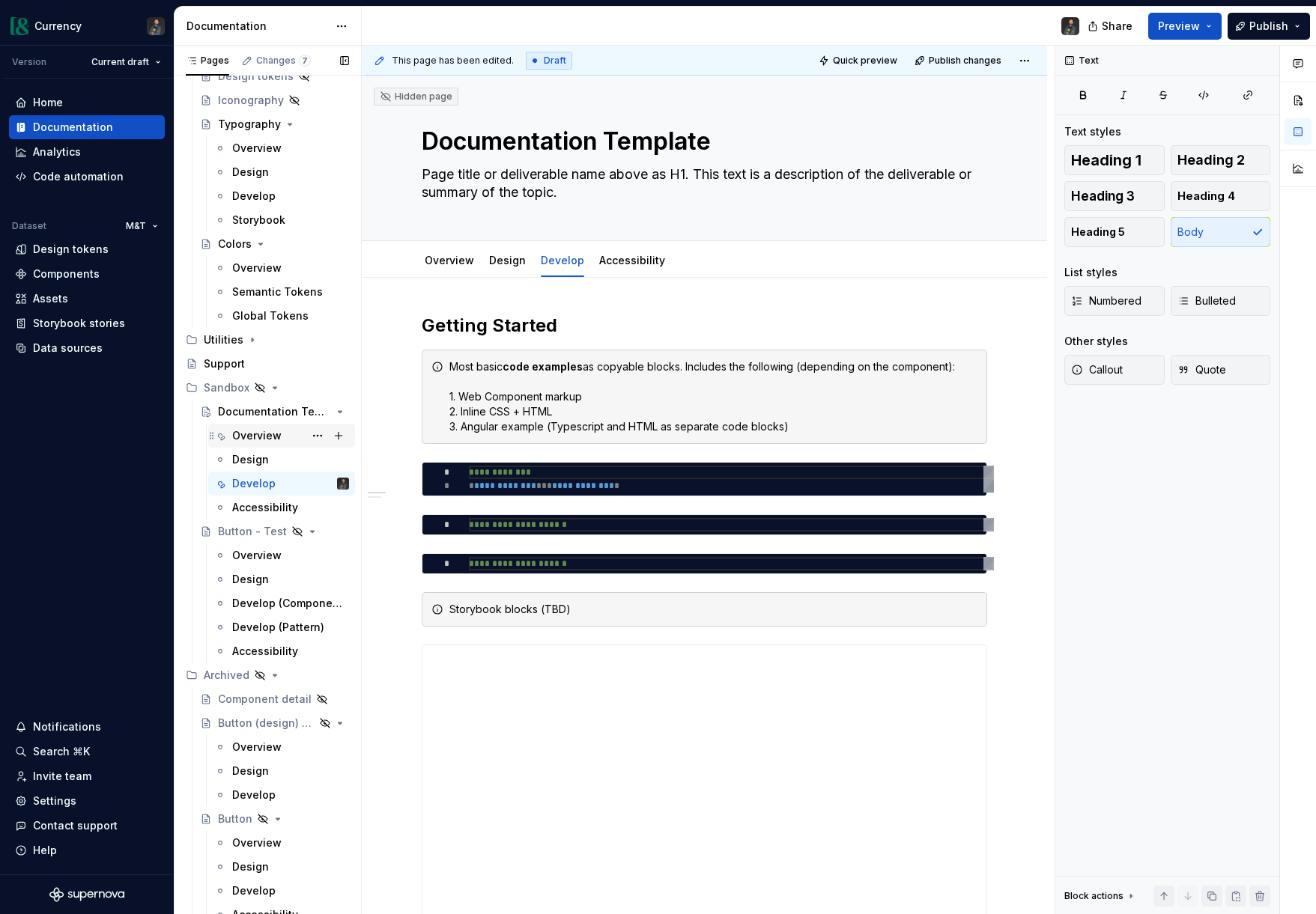
click at [286, 429] on div "Overview" at bounding box center [290, 436] width 117 height 21
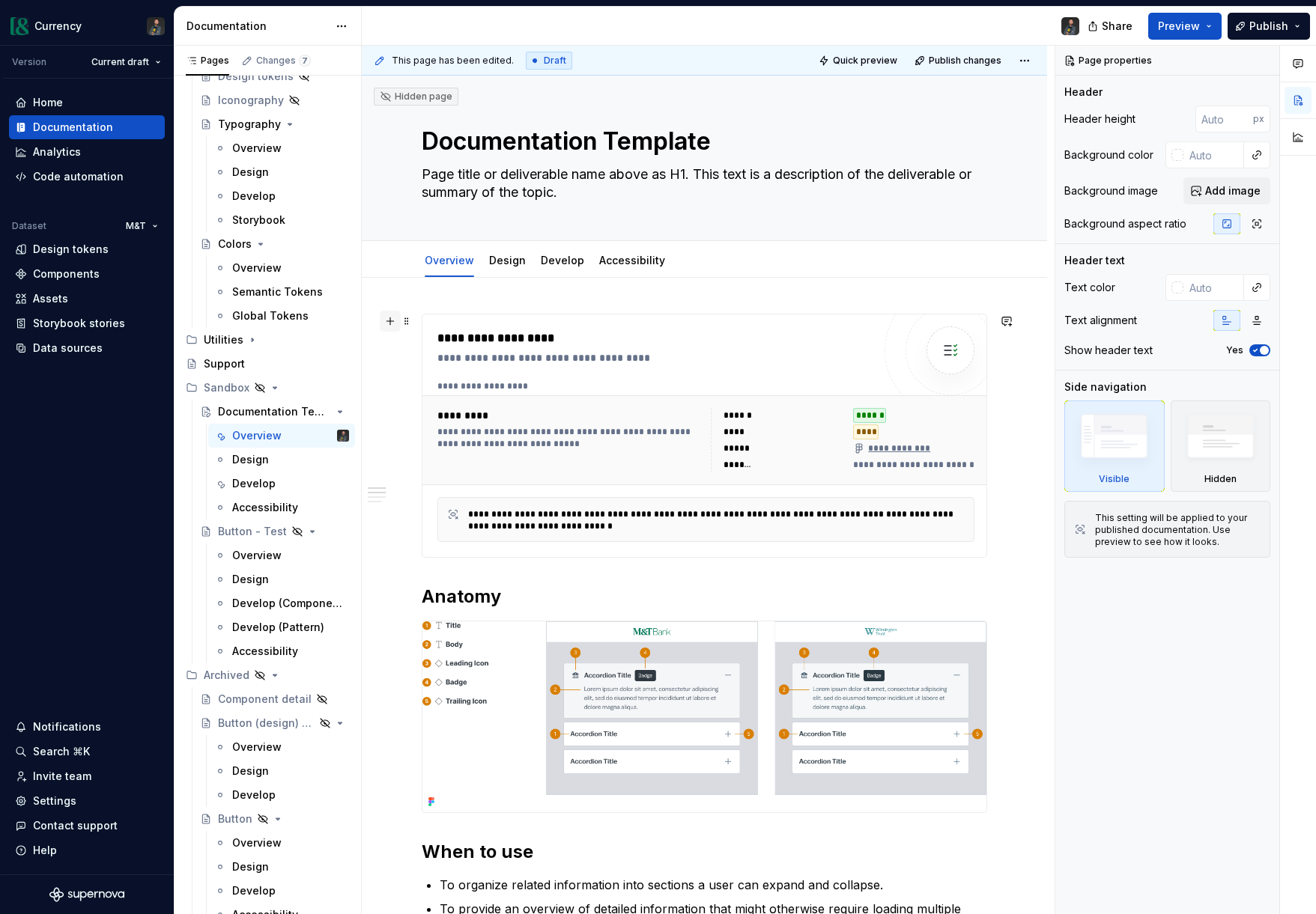
click at [391, 320] on button "button" at bounding box center [390, 321] width 21 height 21
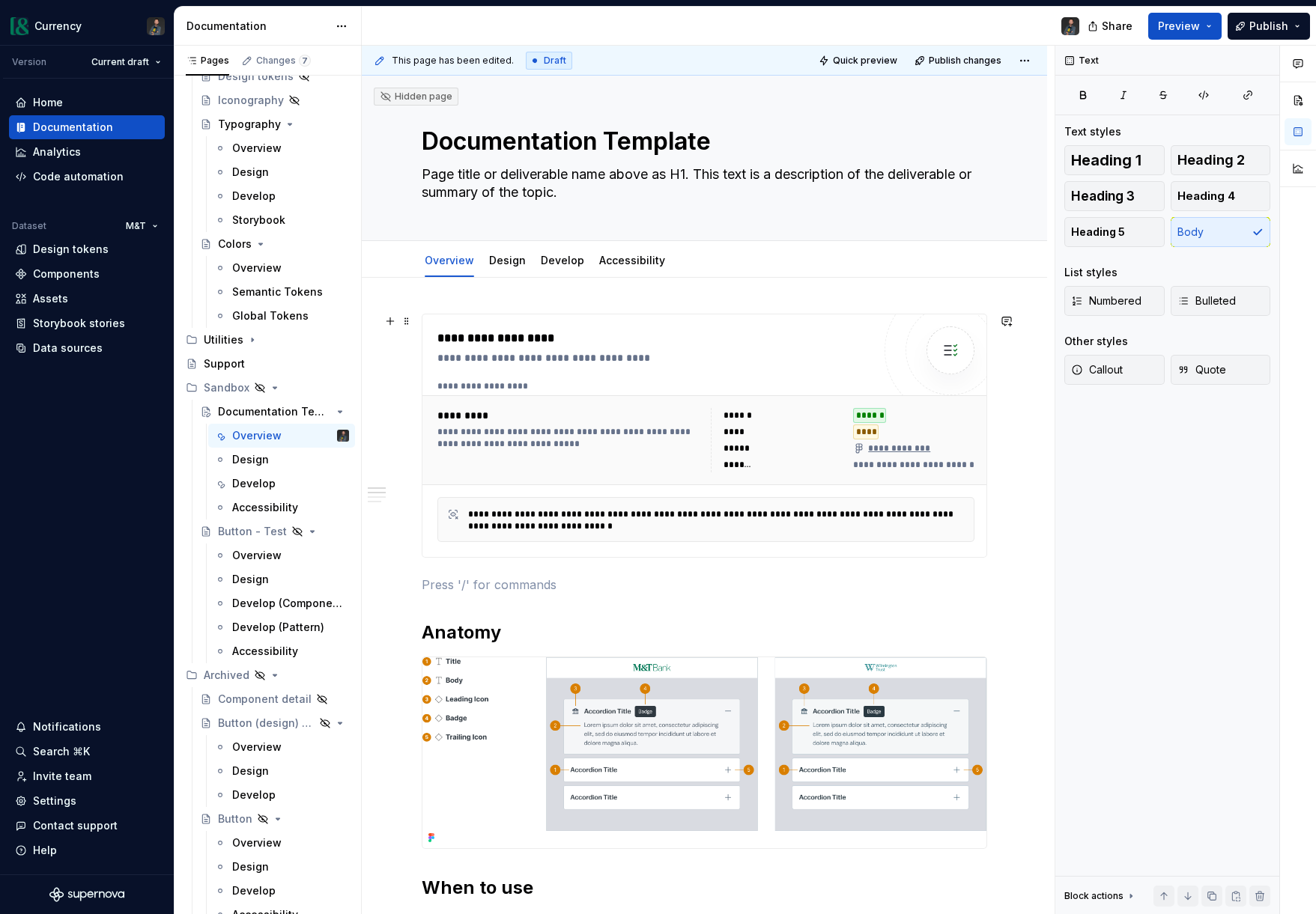
click at [481, 581] on p at bounding box center [704, 584] width 565 height 18
click at [477, 644] on div "Callout" at bounding box center [524, 637] width 113 height 15
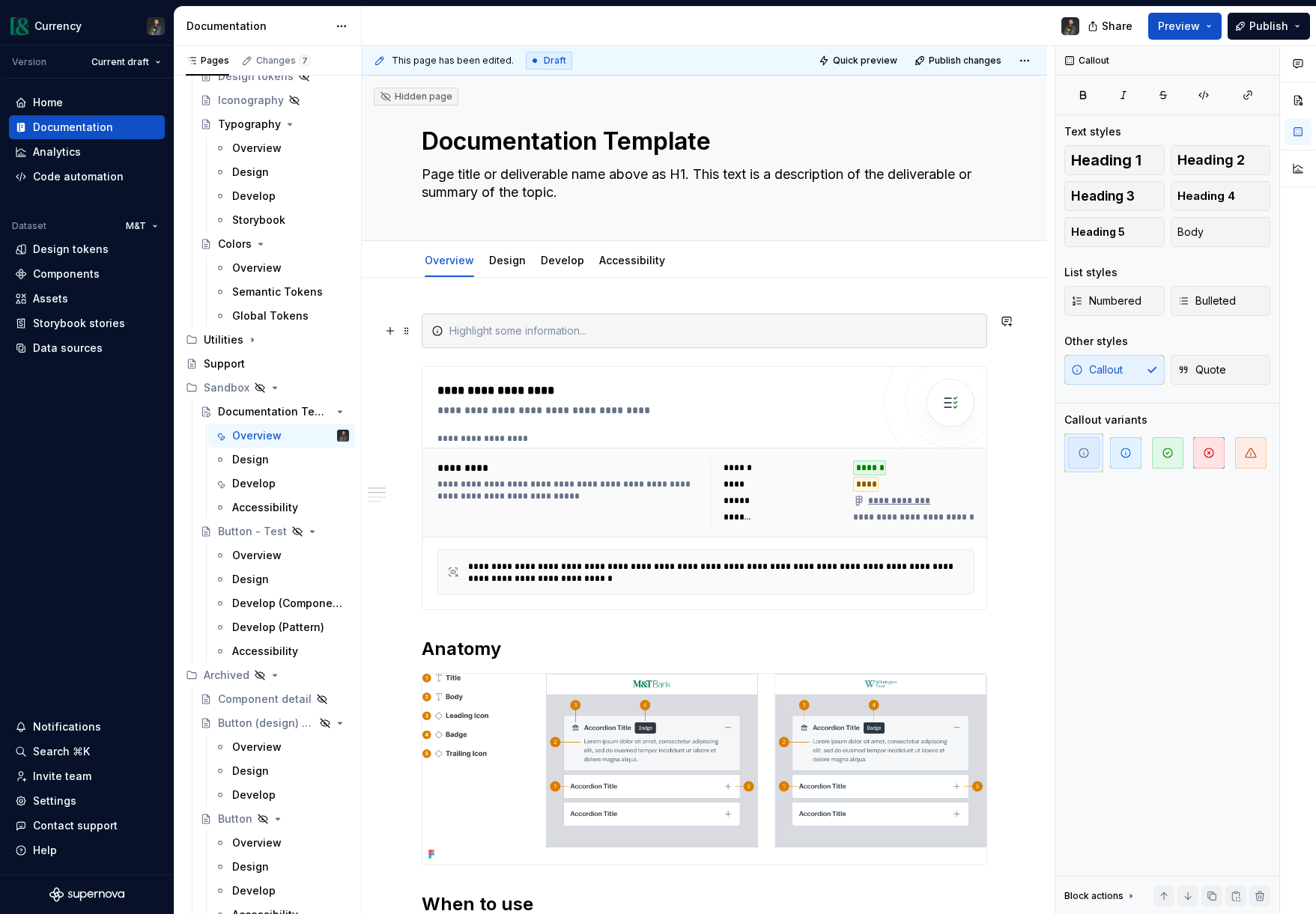
click at [447, 320] on div at bounding box center [704, 331] width 565 height 34
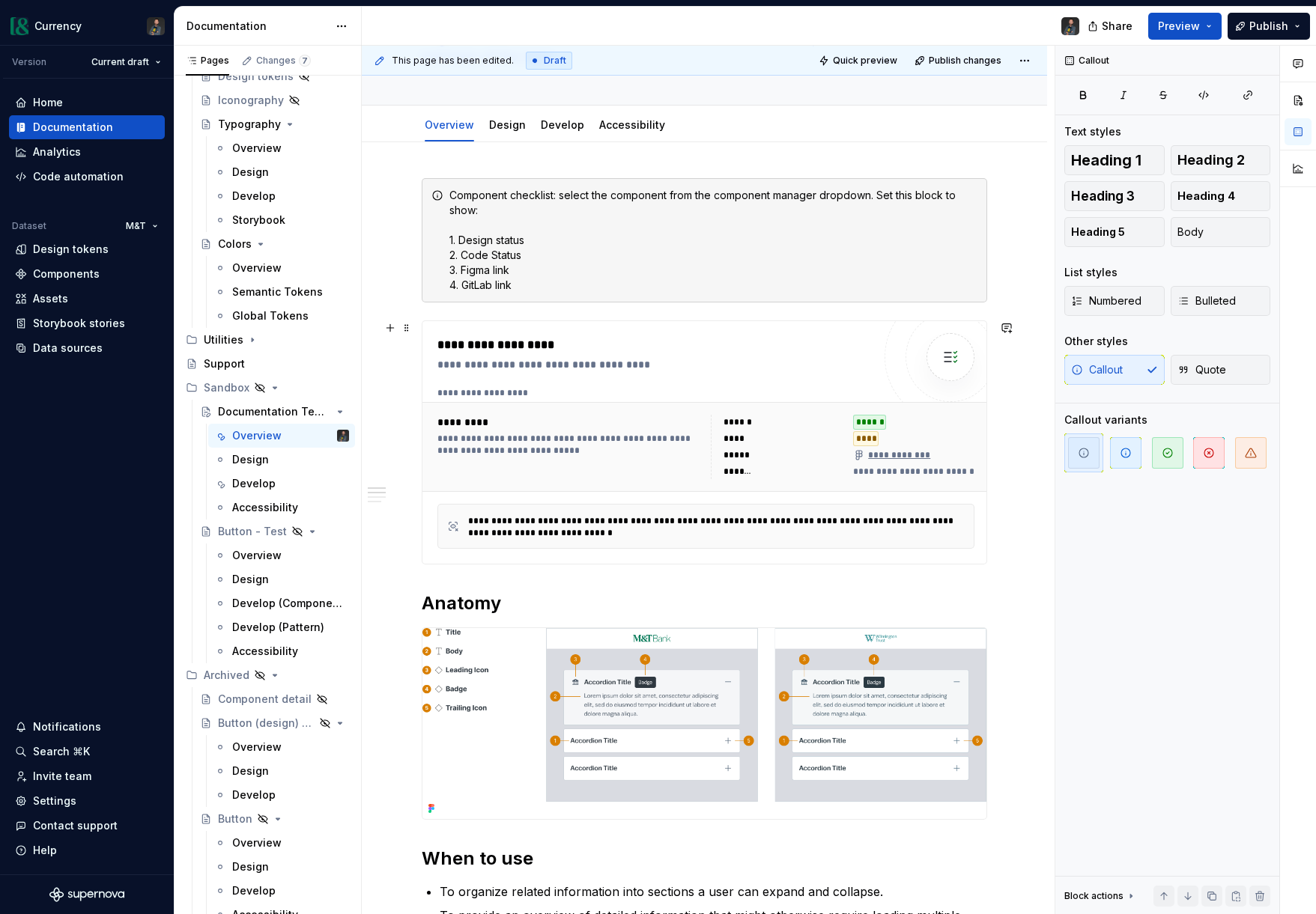
scroll to position [228, 0]
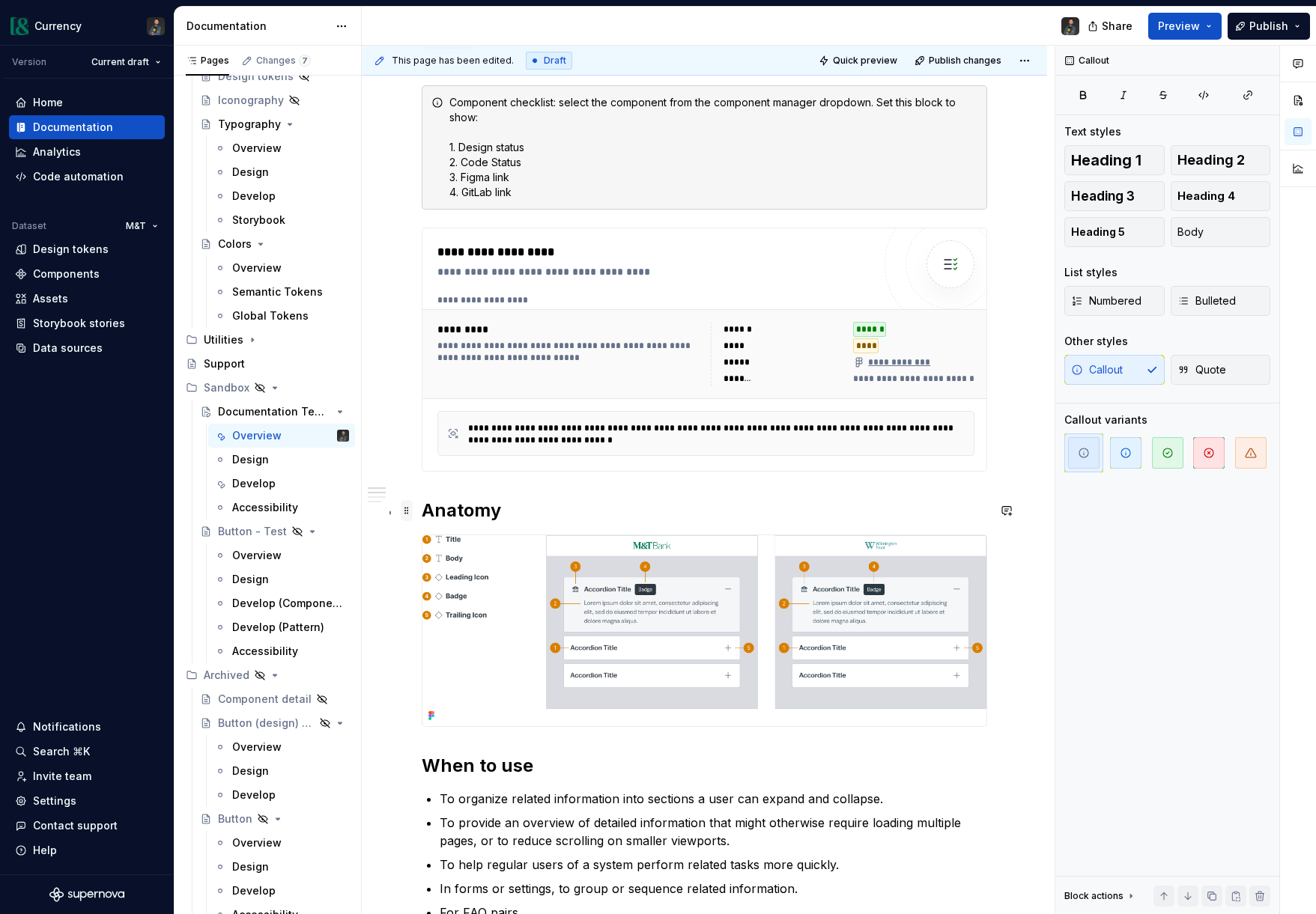
click at [410, 508] on span at bounding box center [406, 510] width 12 height 21
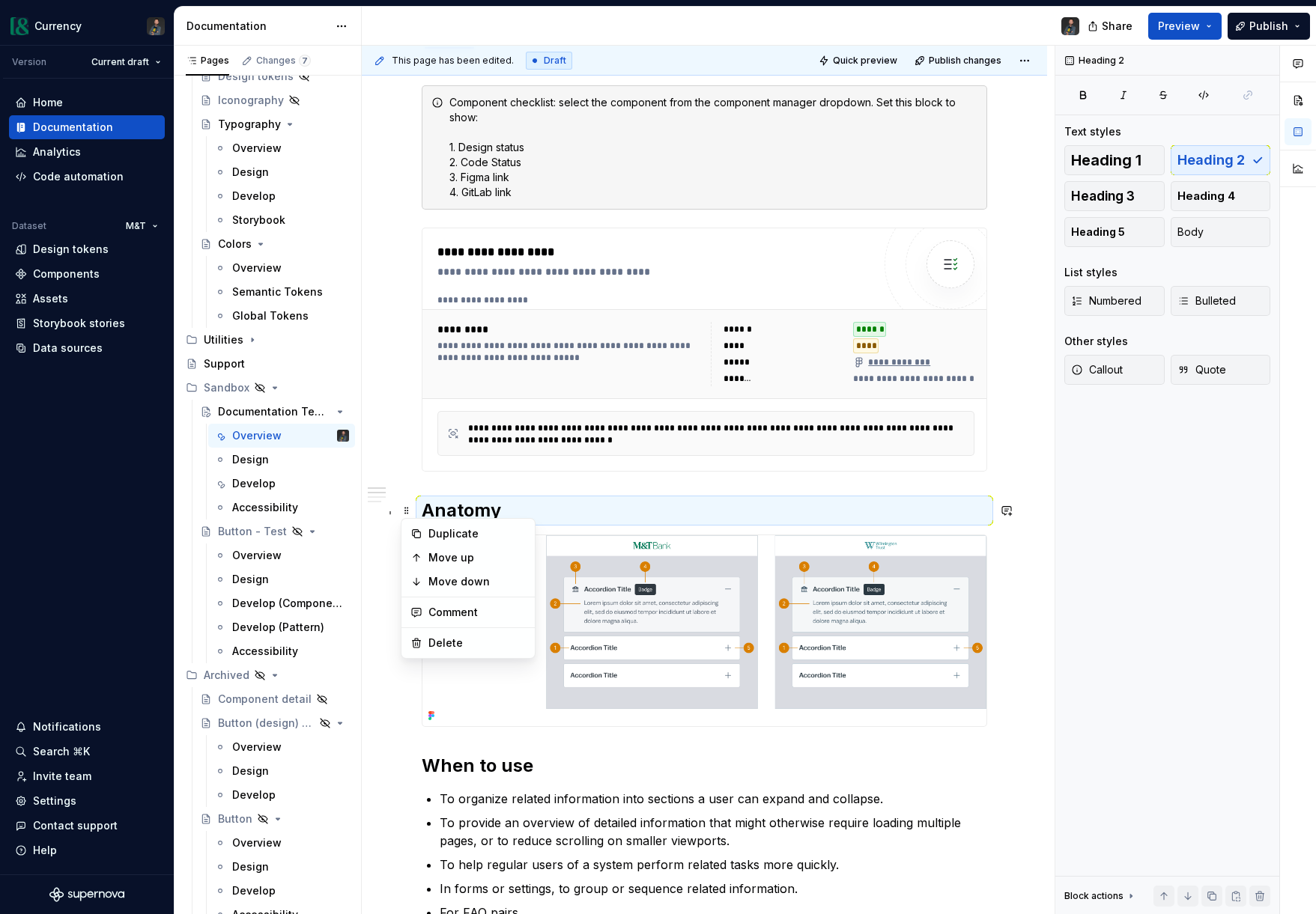
click at [522, 297] on div "**********" at bounding box center [709, 300] width 545 height 12
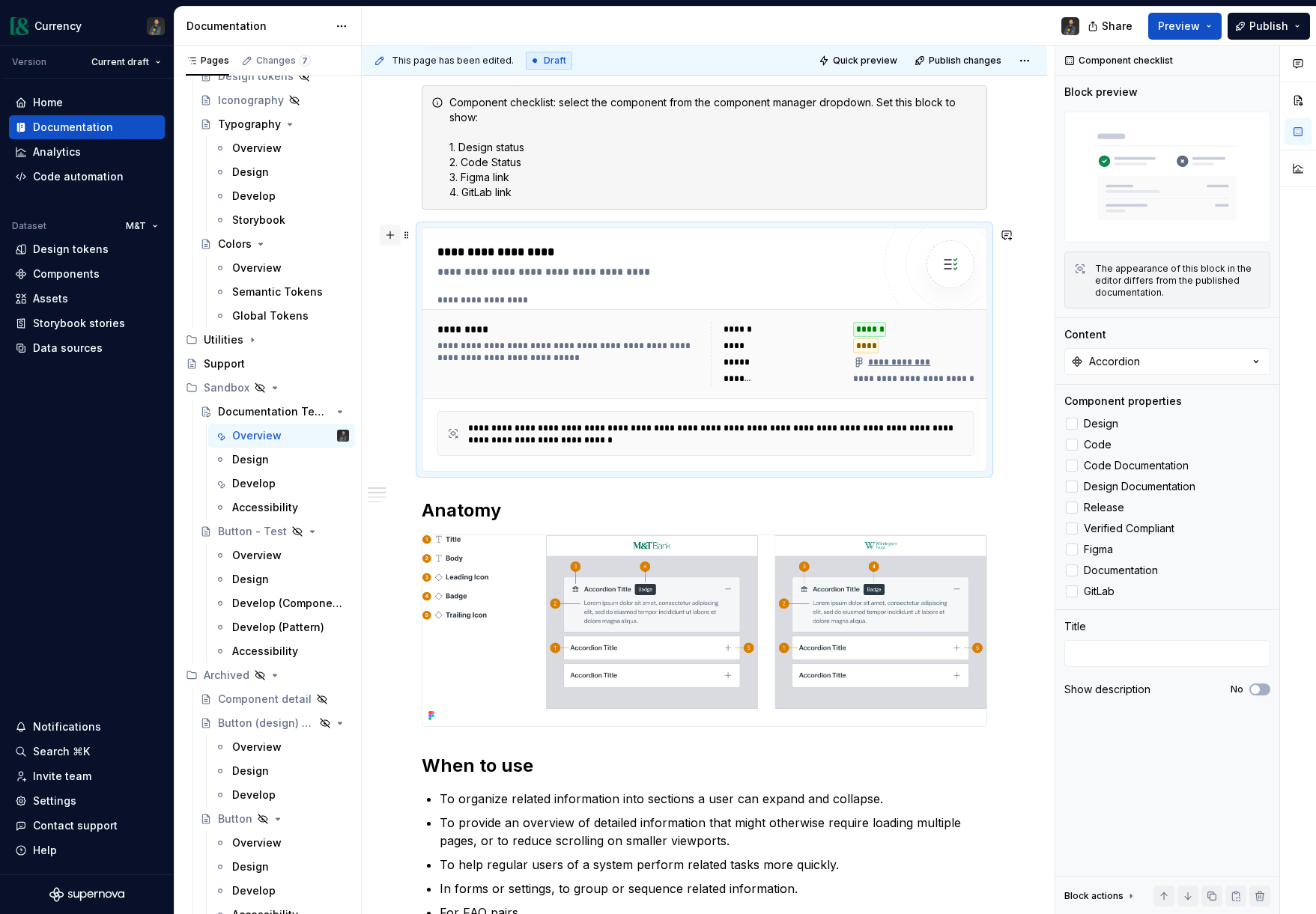
click at [395, 238] on button "button" at bounding box center [390, 235] width 21 height 21
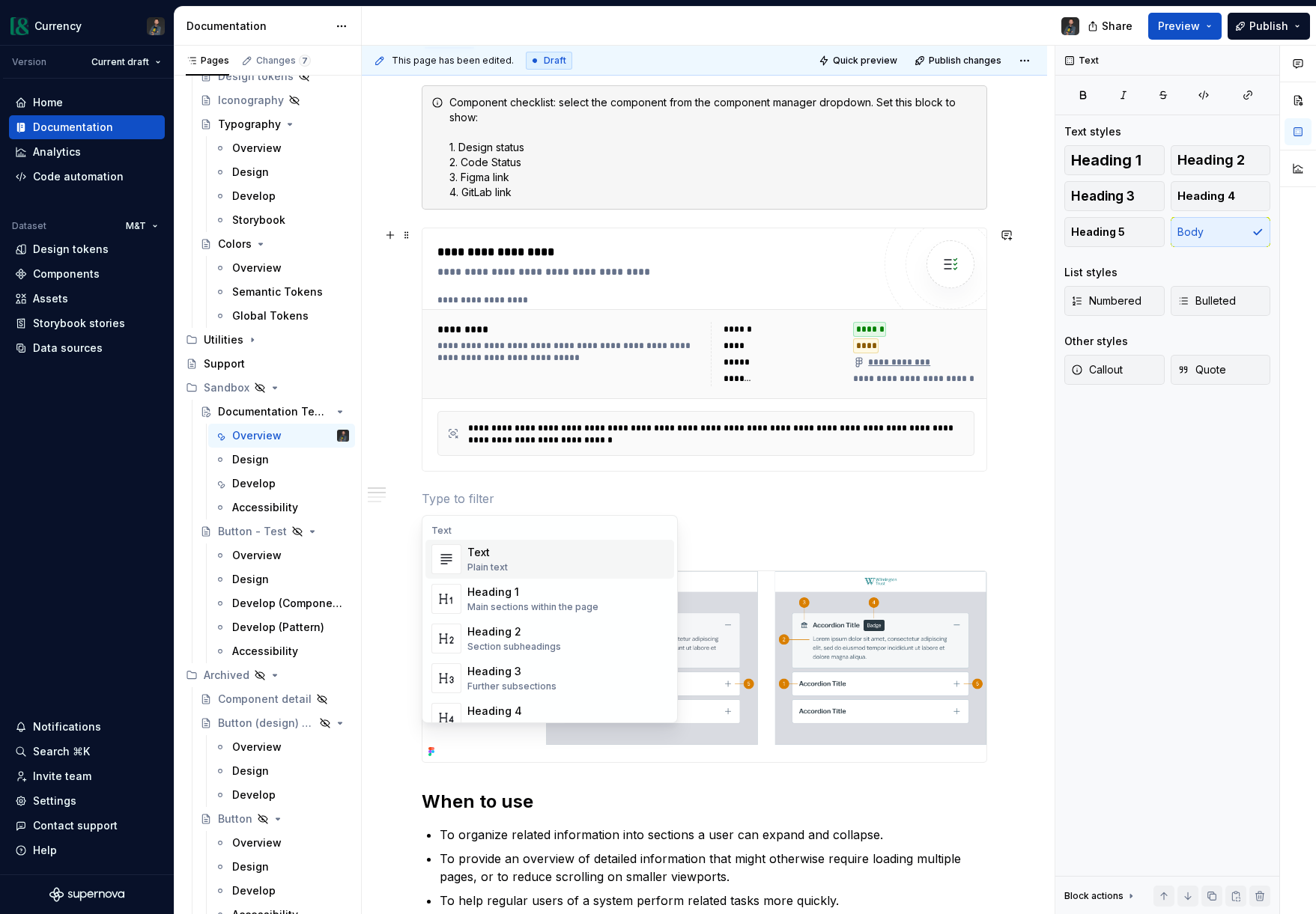
click at [482, 492] on p at bounding box center [704, 498] width 565 height 18
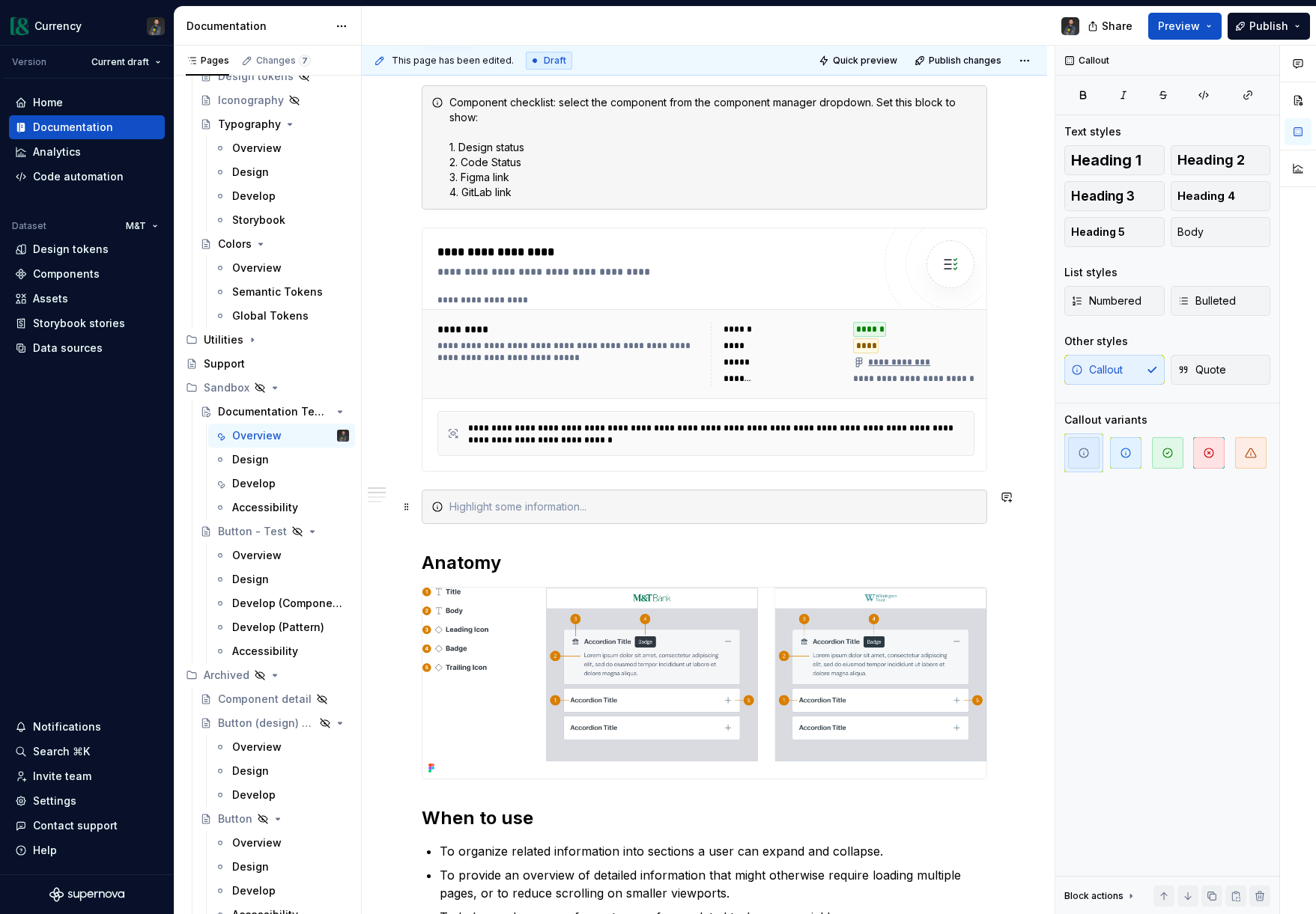
click at [485, 511] on div at bounding box center [713, 506] width 528 height 15
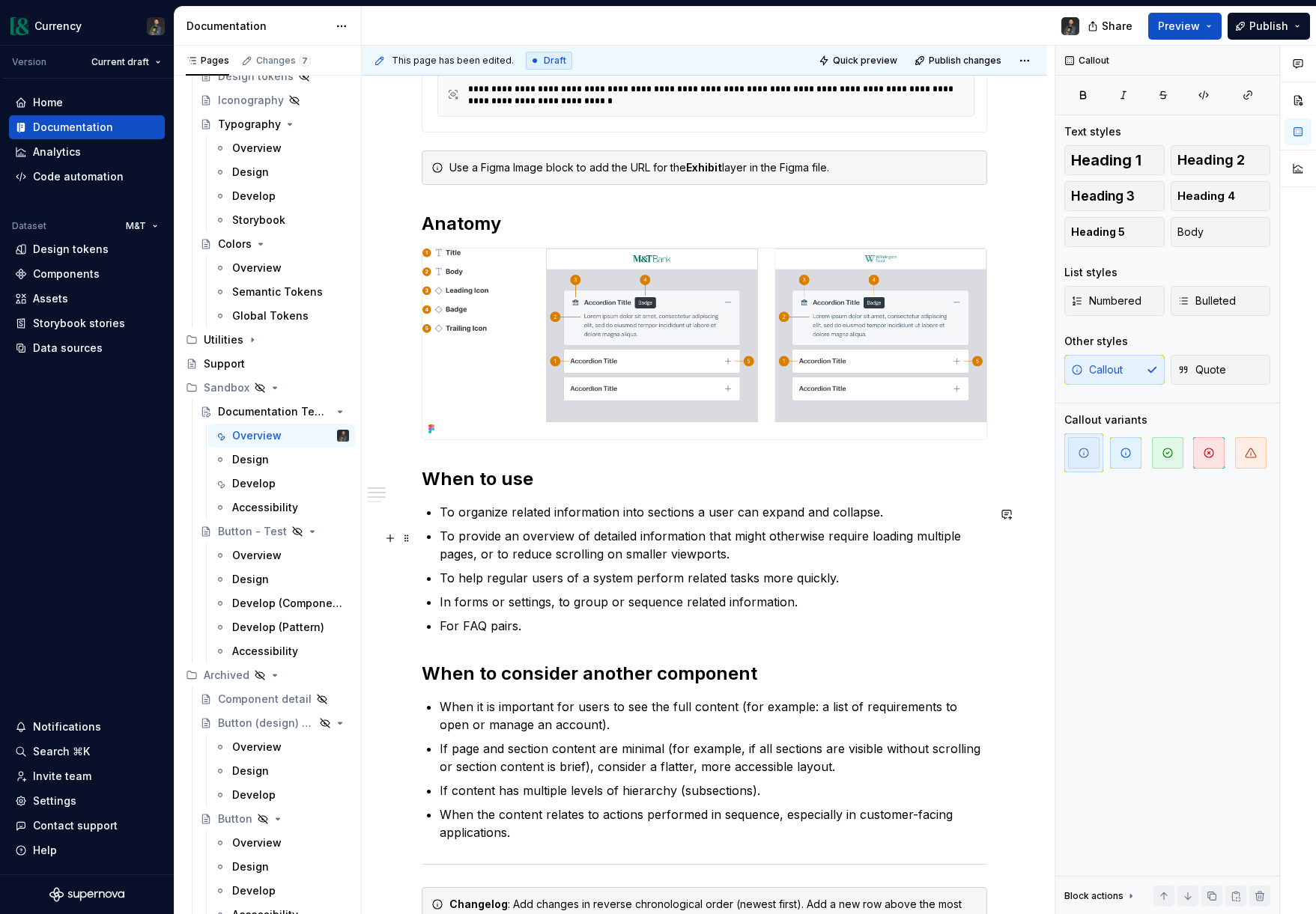
scroll to position [606, 0]
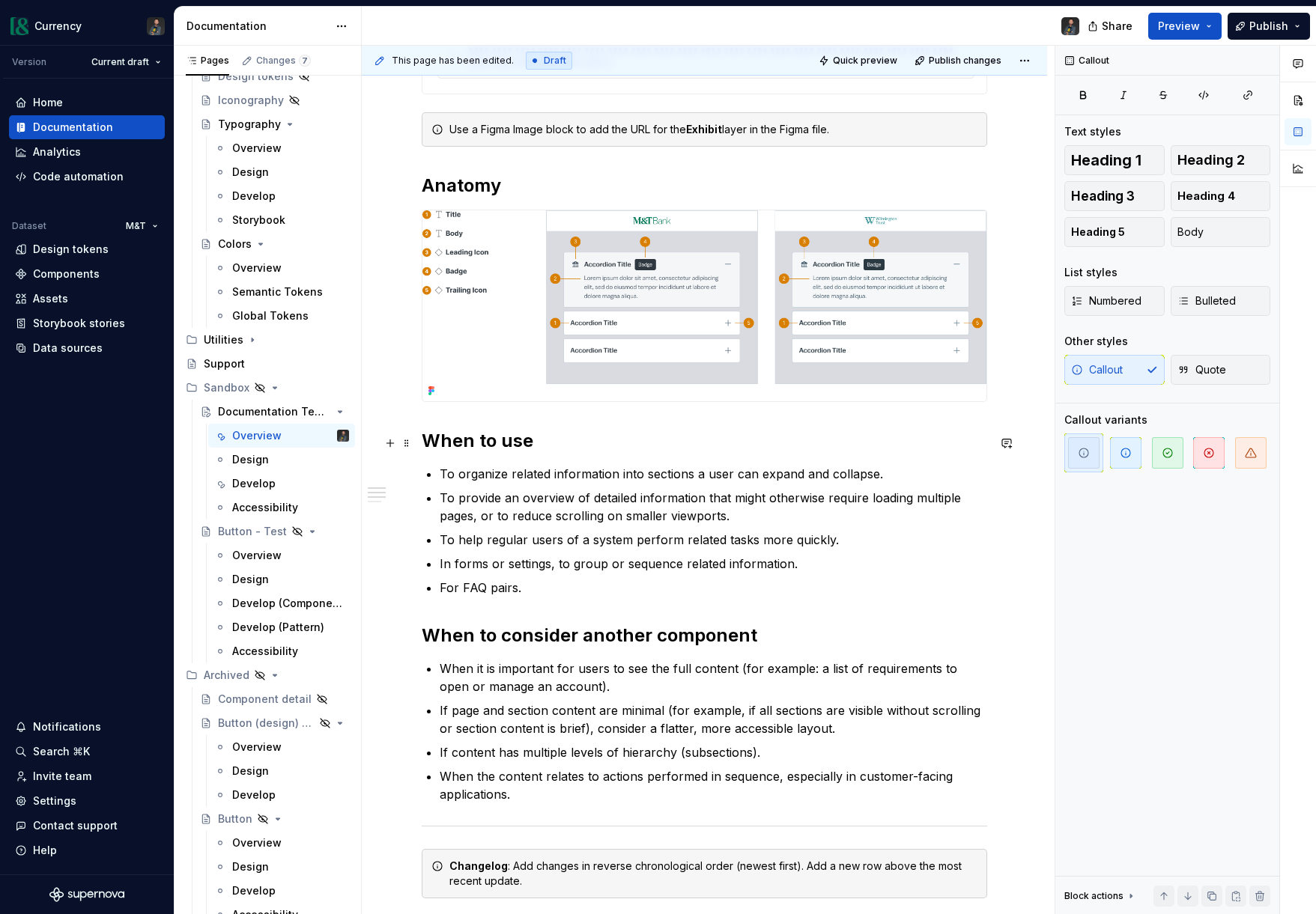
click at [424, 436] on h2 "When to use" at bounding box center [704, 441] width 565 height 24
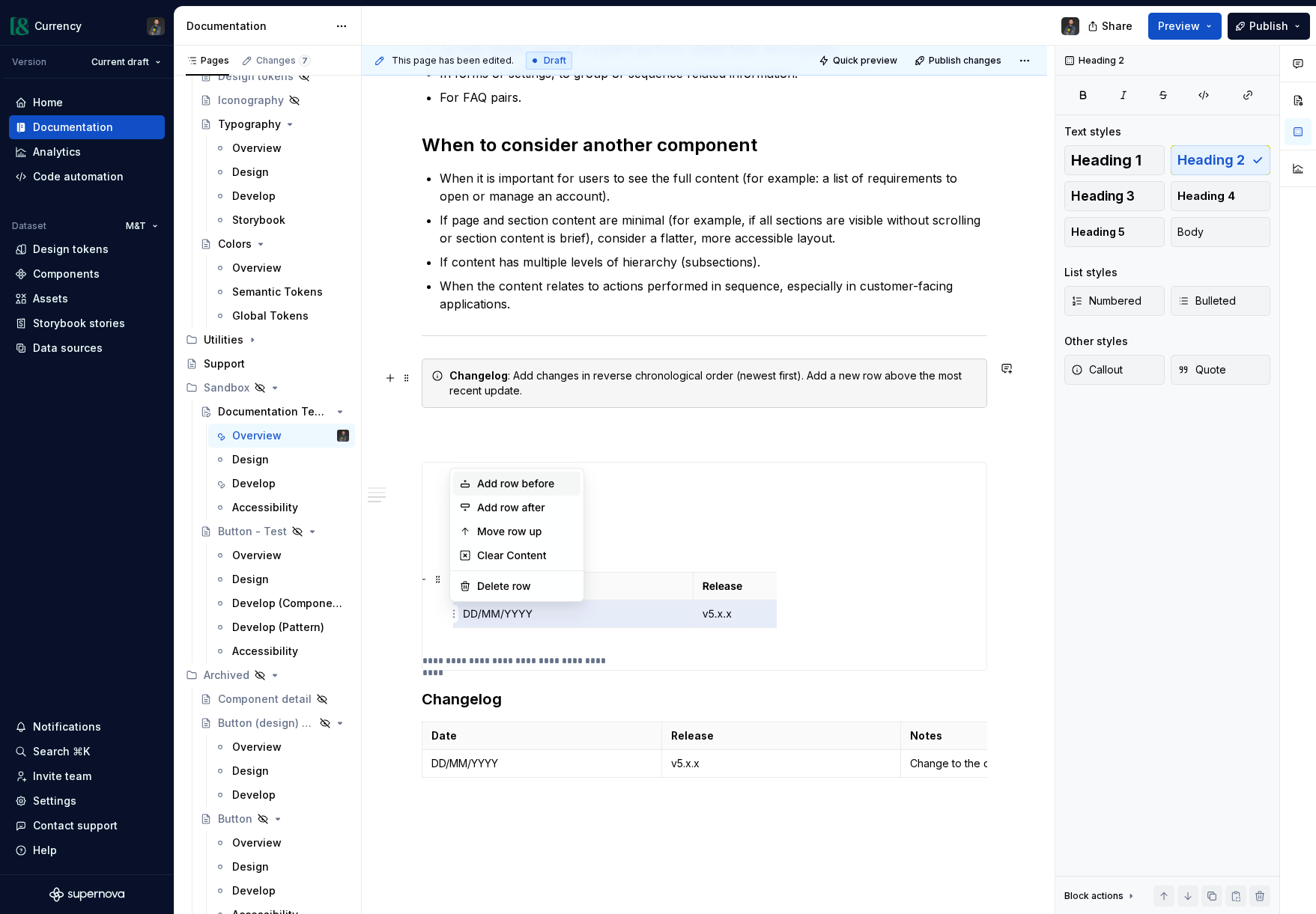
scroll to position [1089, 0]
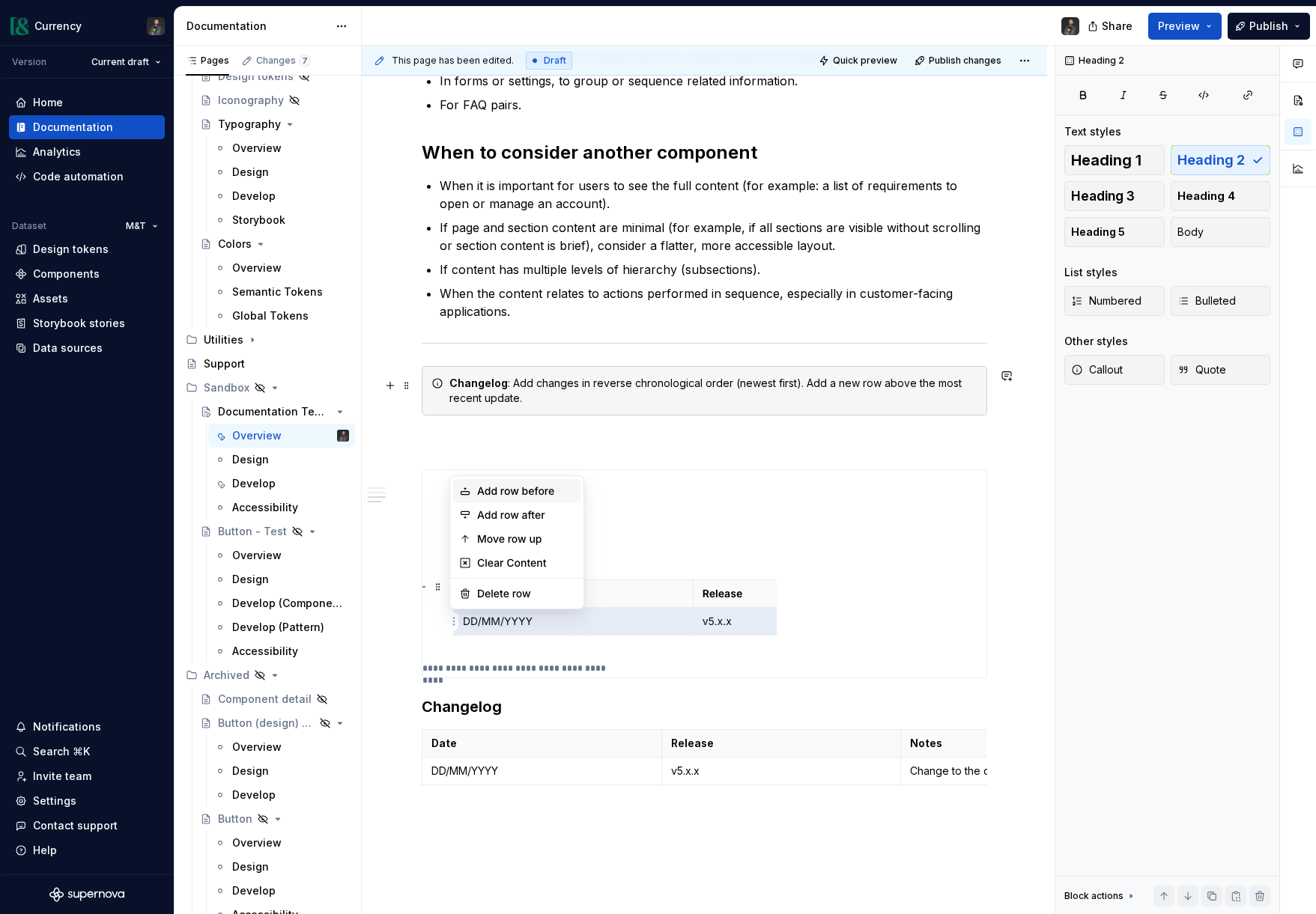
click at [513, 374] on div "Changelog : Add changes in reverse chronological order (newest first). Add a ne…" at bounding box center [704, 391] width 565 height 49
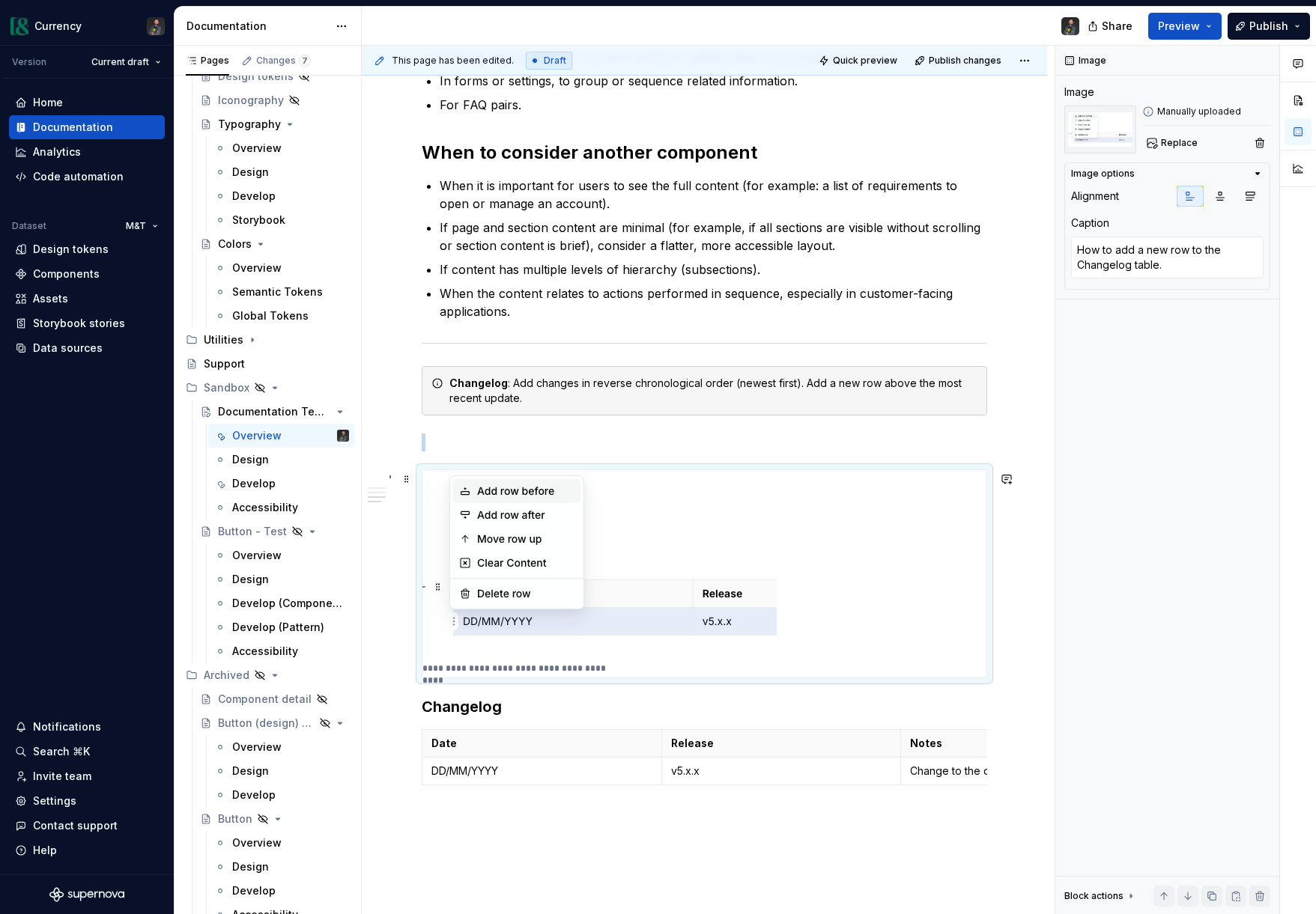
click at [478, 549] on img at bounding box center [600, 565] width 355 height 189
click at [1224, 199] on icon "button" at bounding box center [1220, 196] width 12 height 12
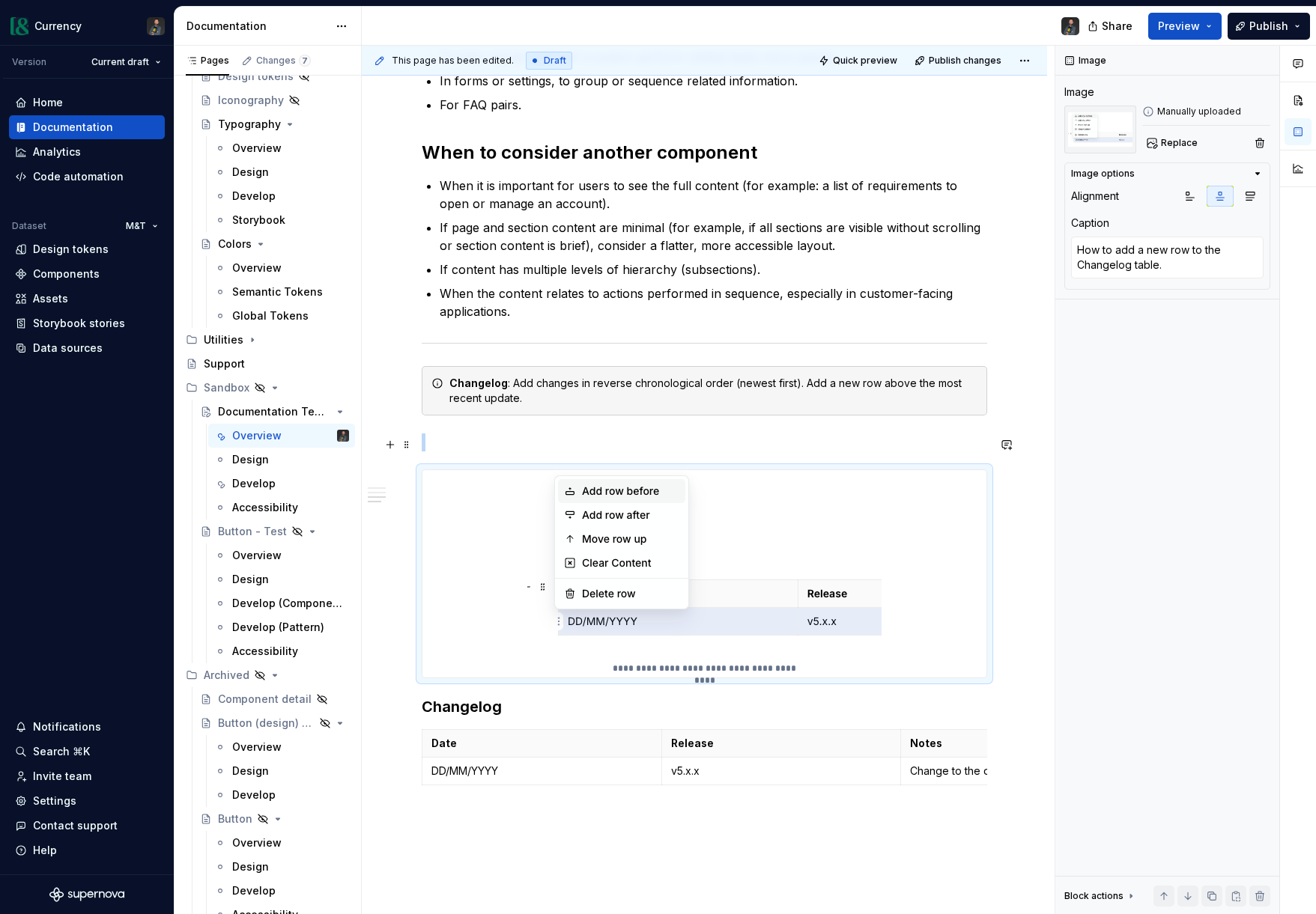
click at [464, 443] on p at bounding box center [704, 442] width 565 height 18
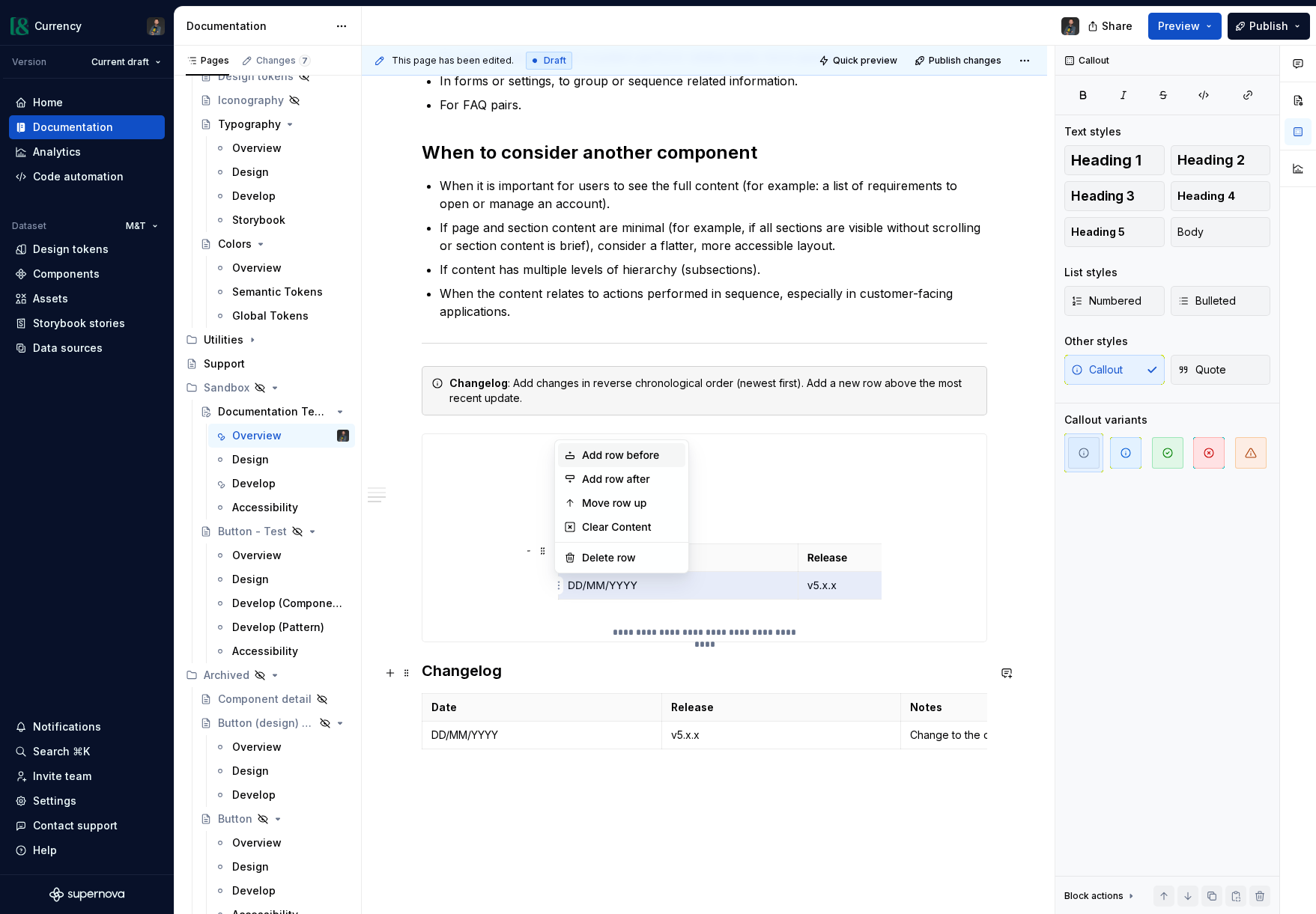
click at [421, 672] on h3 "Changelog" at bounding box center [704, 671] width 565 height 21
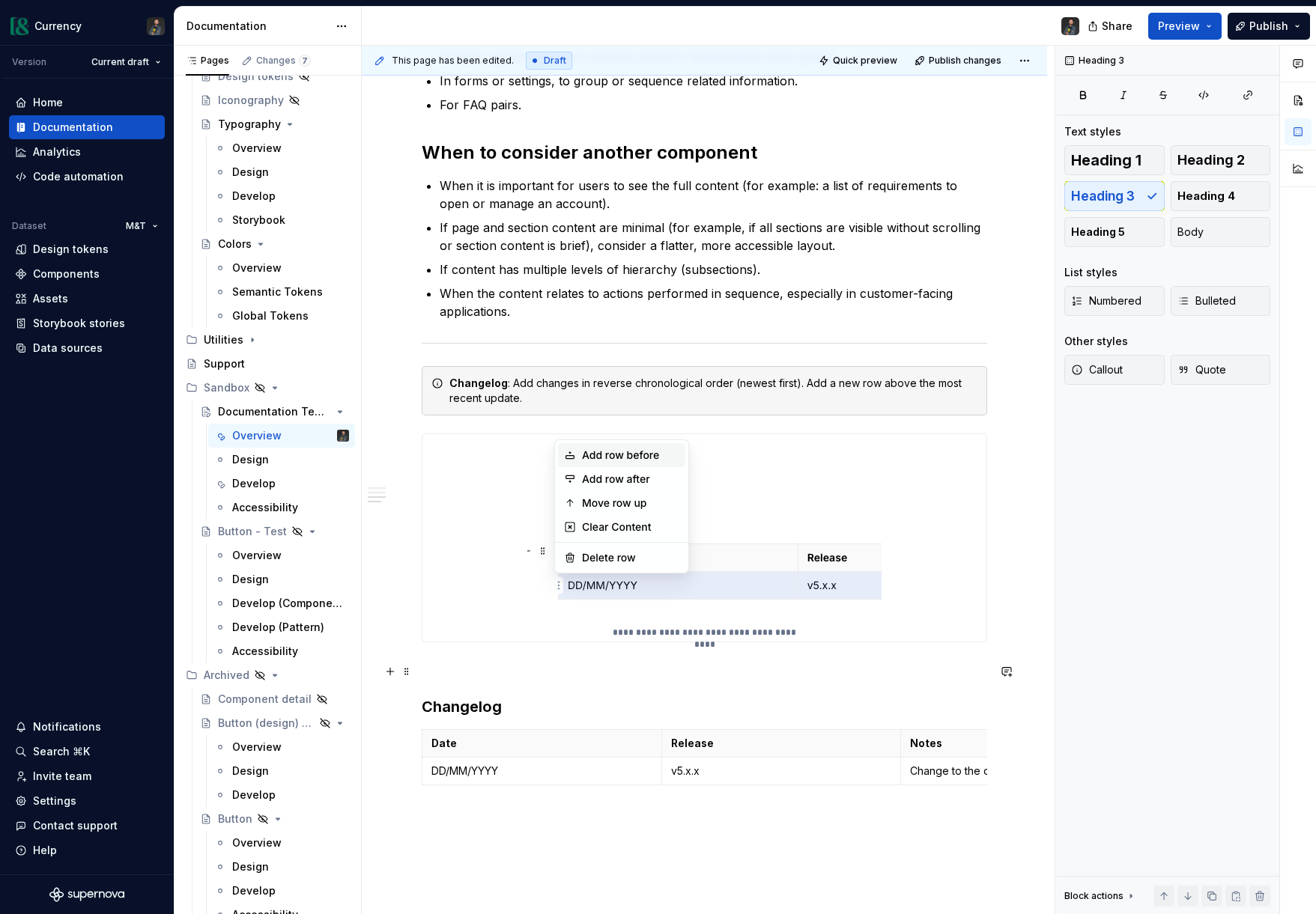
click at [442, 678] on p at bounding box center [704, 669] width 565 height 18
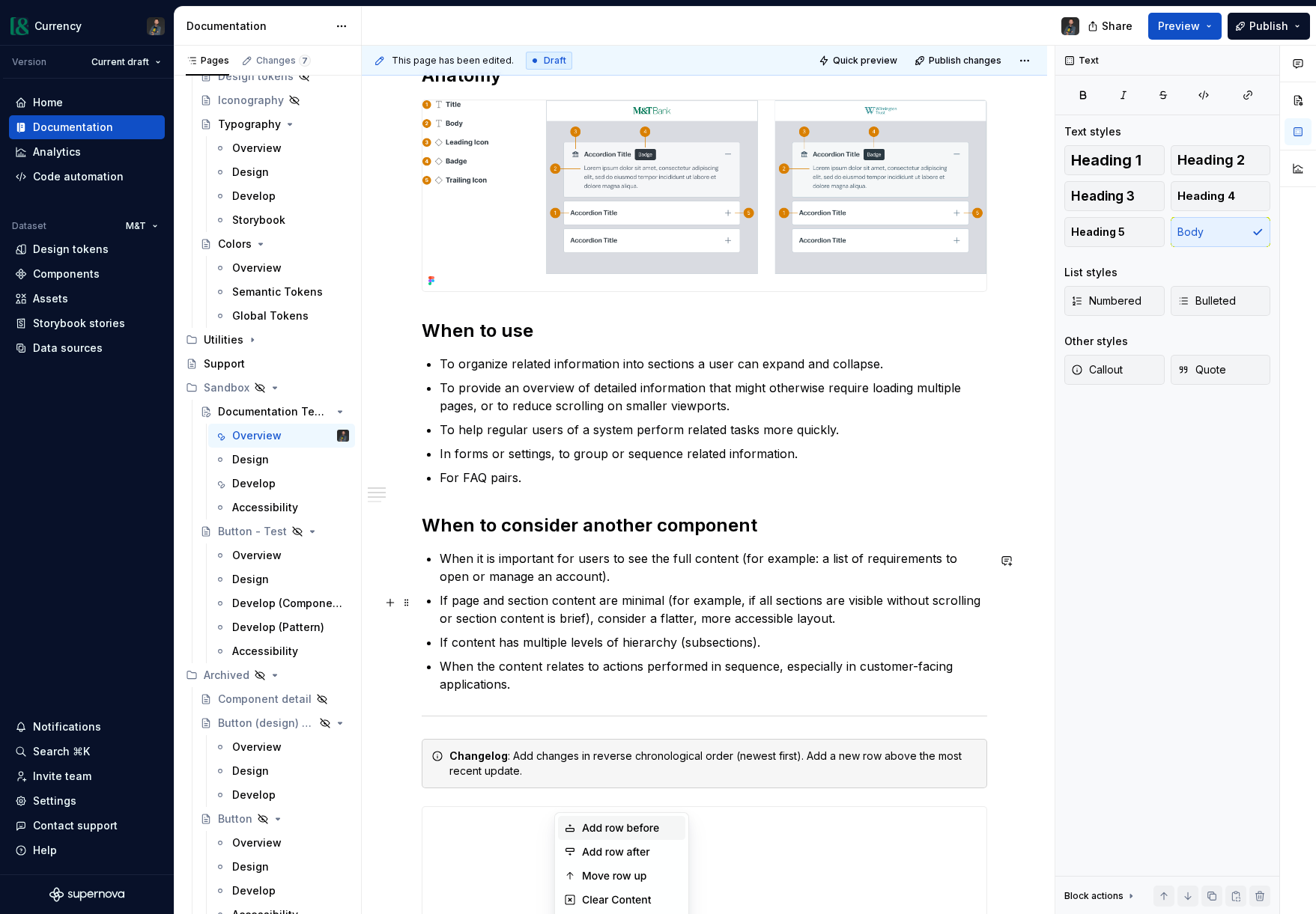
scroll to position [659, 0]
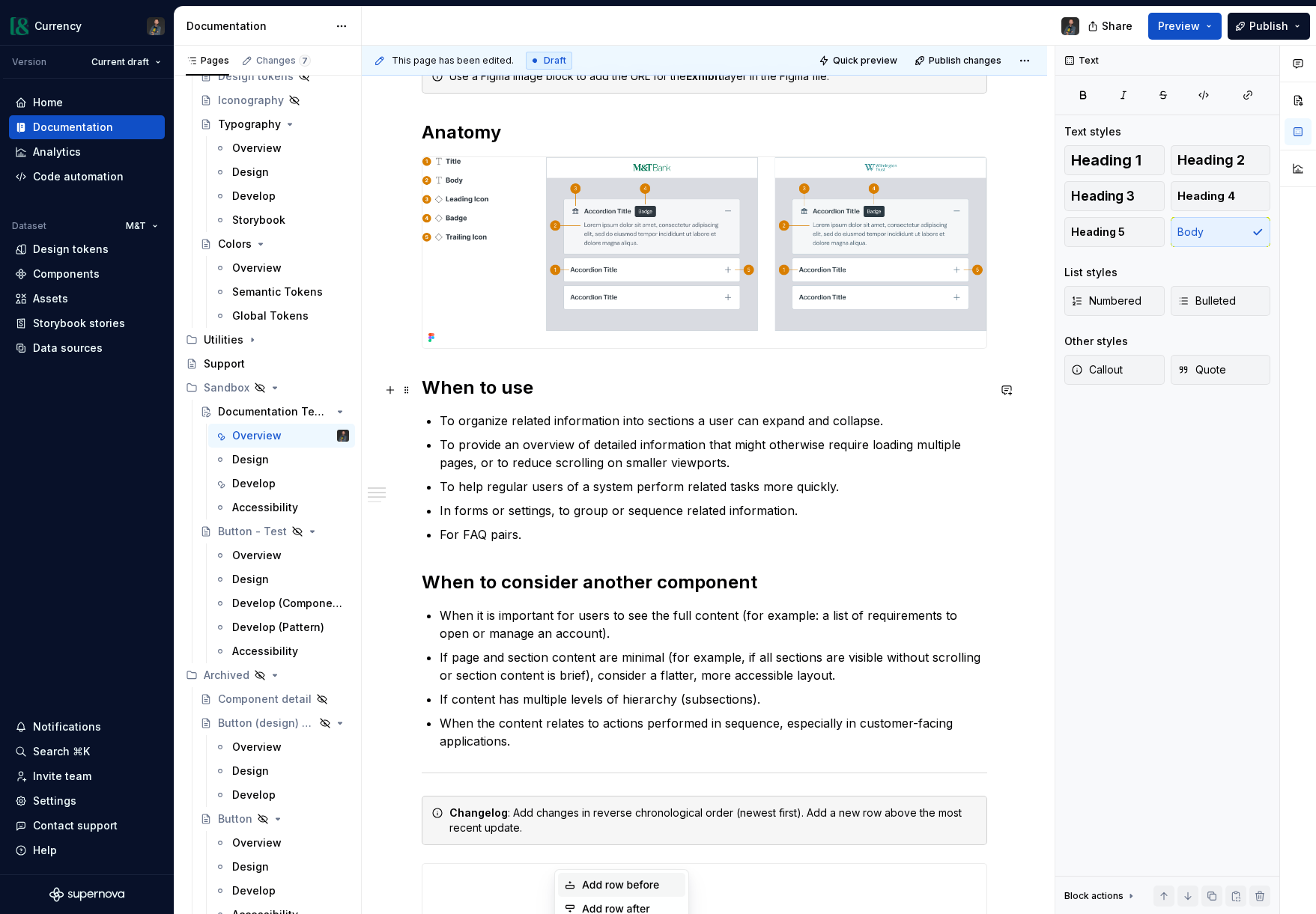
click at [426, 383] on h2 "When to use" at bounding box center [704, 388] width 565 height 24
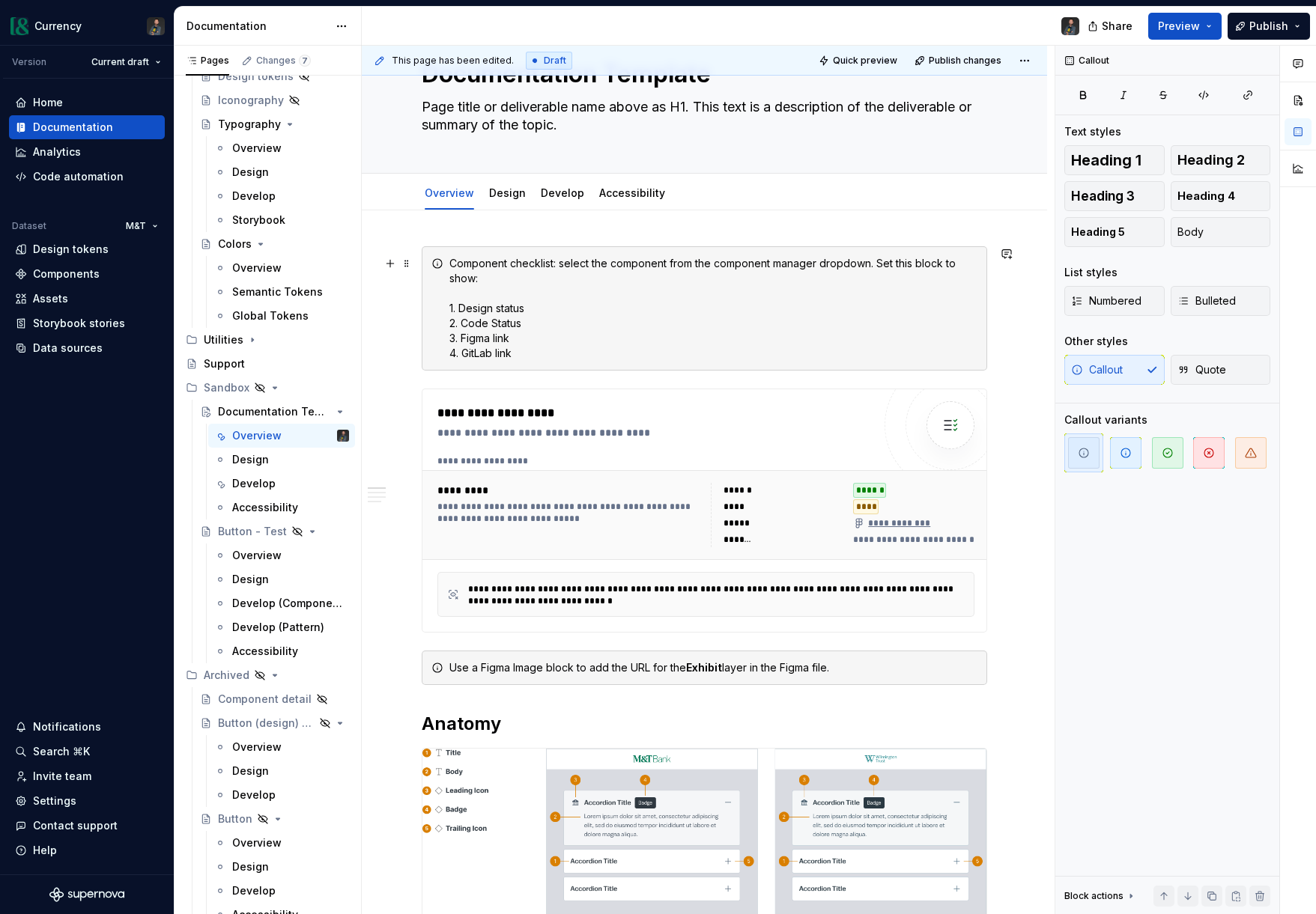
scroll to position [66, 0]
click at [511, 195] on link "Design" at bounding box center [507, 194] width 37 height 13
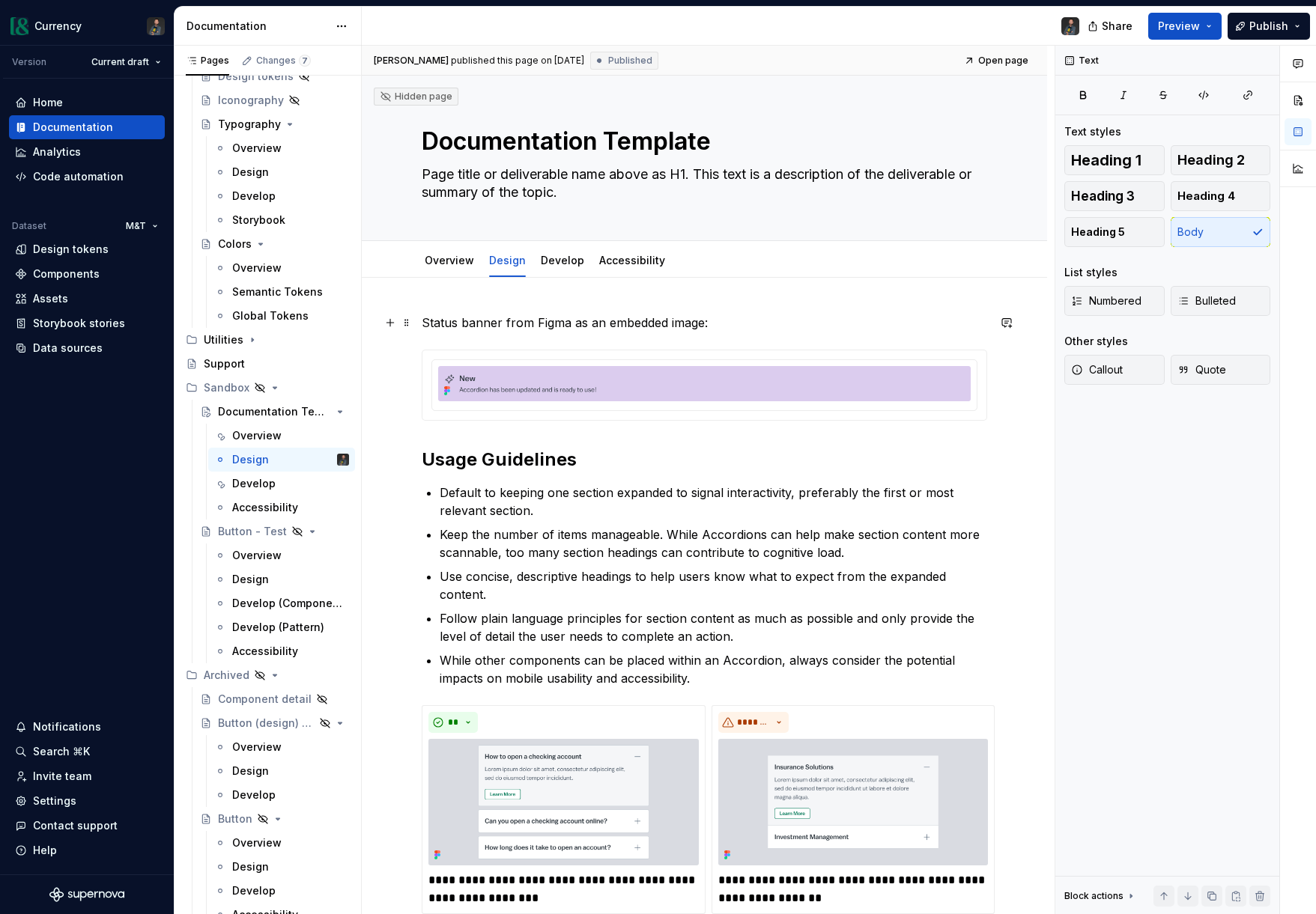
click at [667, 323] on p "Status banner from Figma as an embedded image:" at bounding box center [704, 323] width 565 height 18
click at [545, 318] on p "Status banner from Figma as an embedded image:" at bounding box center [704, 323] width 565 height 18
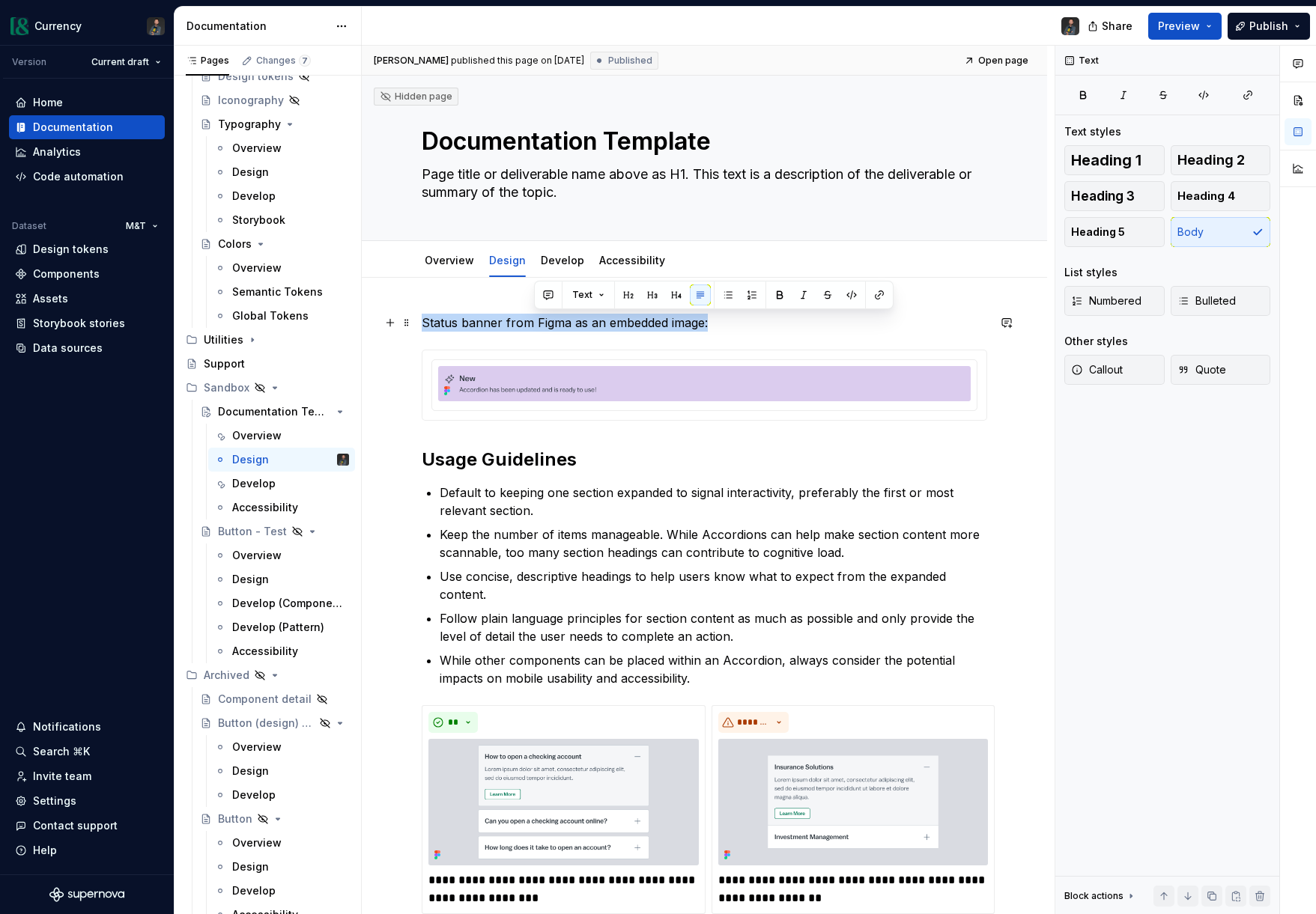
click at [545, 318] on p "Status banner from Figma as an embedded image:" at bounding box center [704, 323] width 565 height 18
click at [1112, 368] on span "Callout" at bounding box center [1097, 370] width 52 height 15
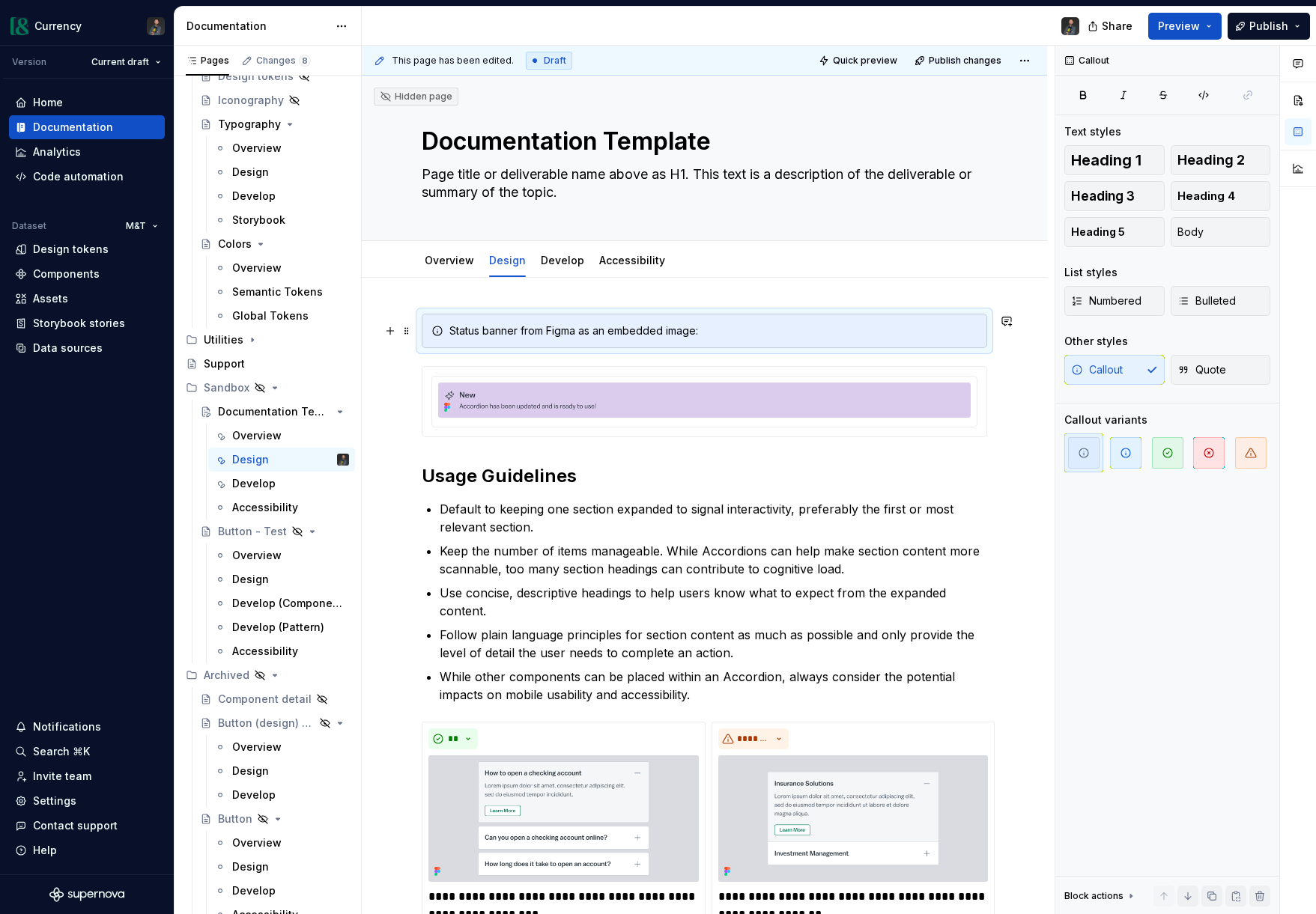
click at [730, 324] on div "Status banner from Figma as an embedded image:" at bounding box center [713, 331] width 528 height 15
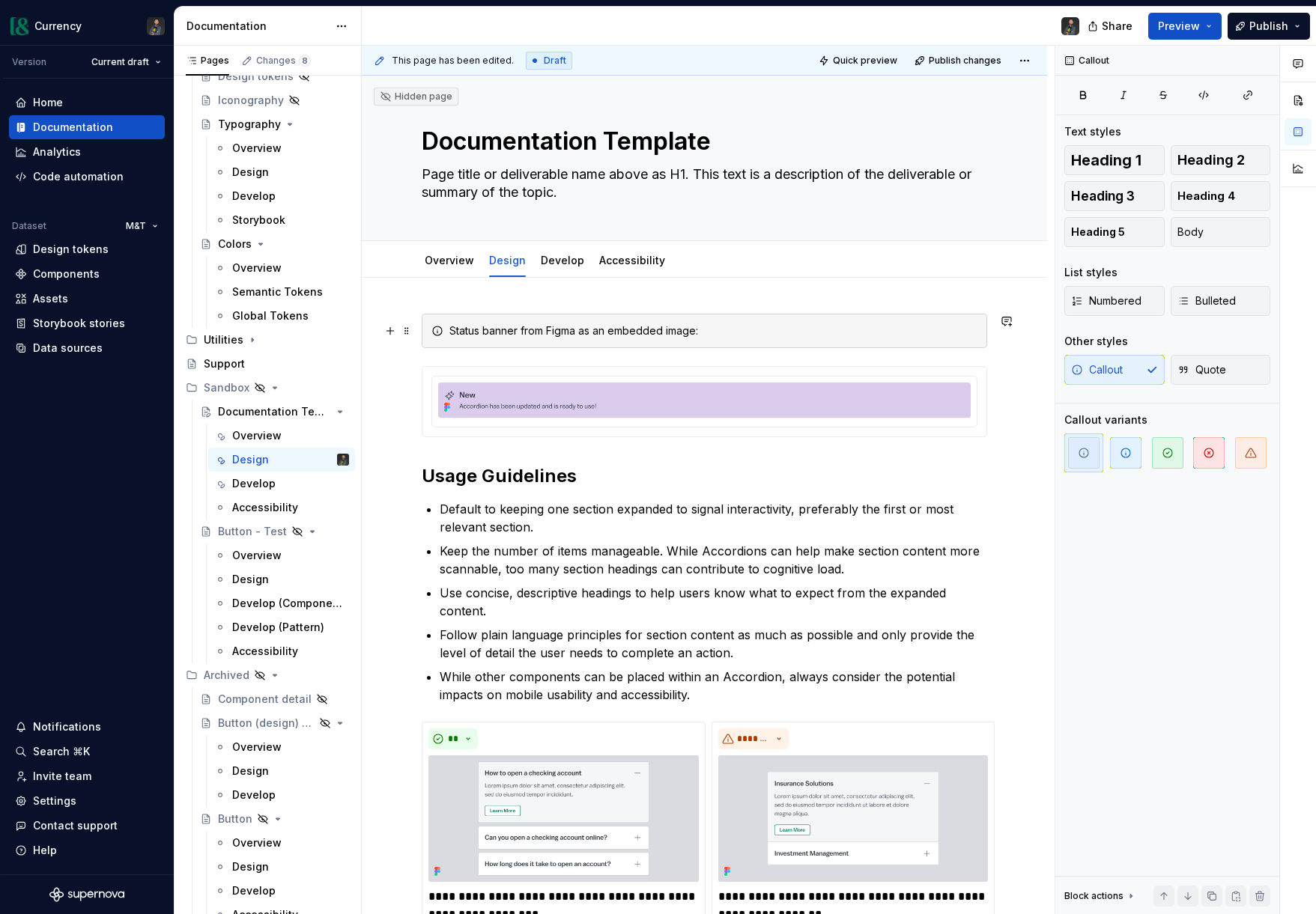
click at [725, 334] on div "Status banner from Figma as an embedded image:" at bounding box center [713, 331] width 528 height 15
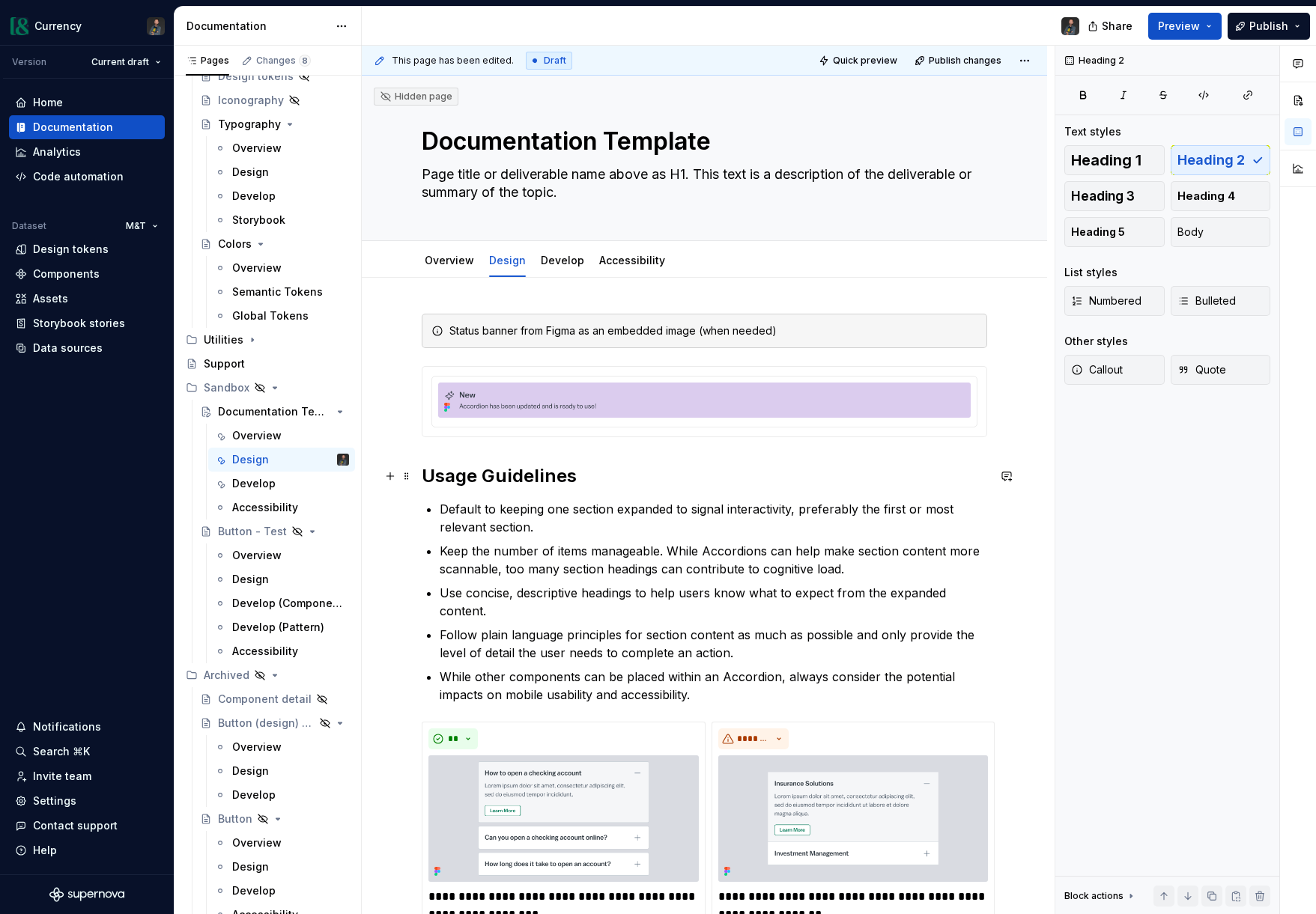
click at [585, 486] on h2 "Usage Guidelines" at bounding box center [704, 476] width 565 height 24
click at [812, 331] on div "Status banner from Figma as an embedded image (when needed)" at bounding box center [713, 331] width 528 height 15
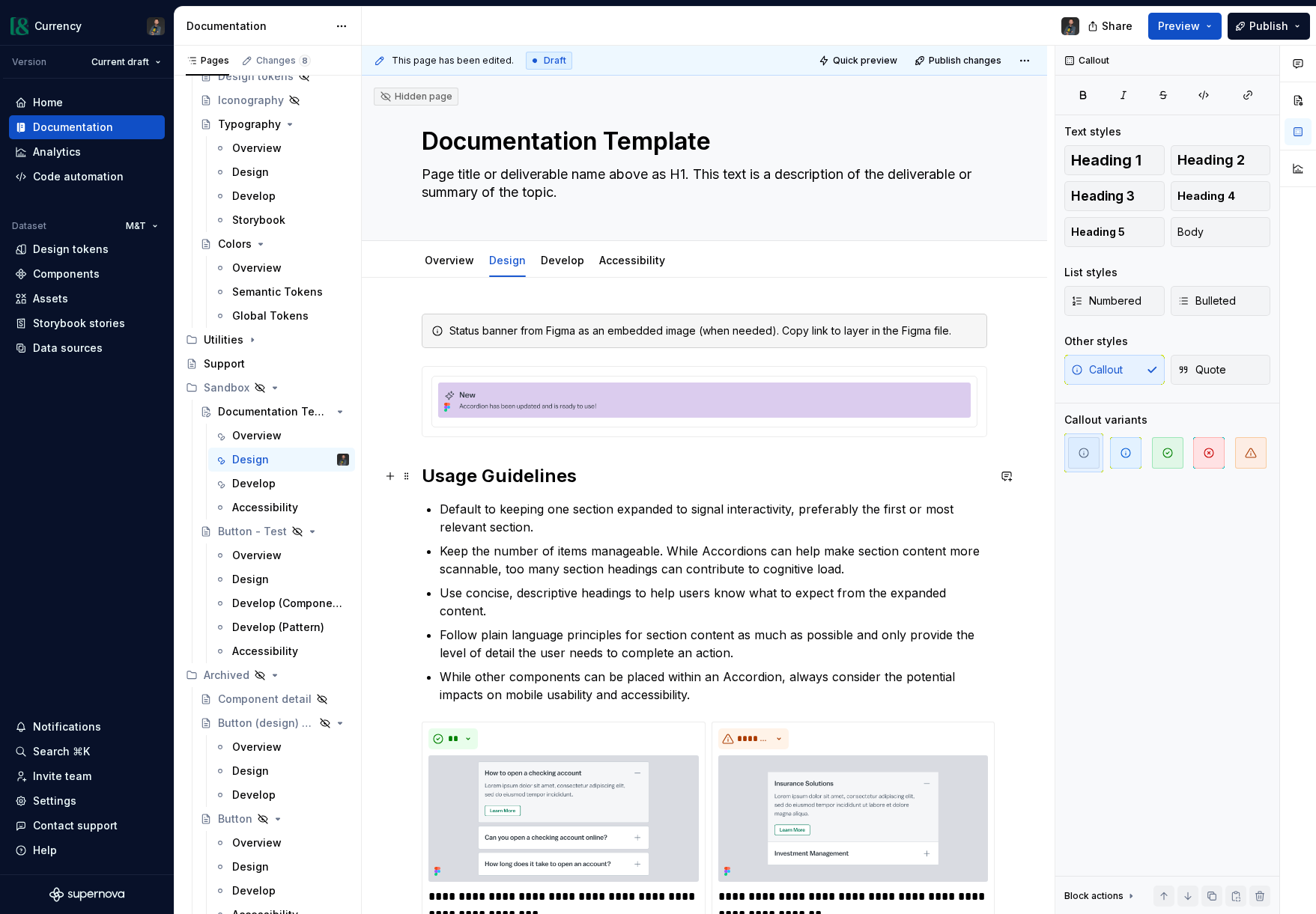
scroll to position [33, 0]
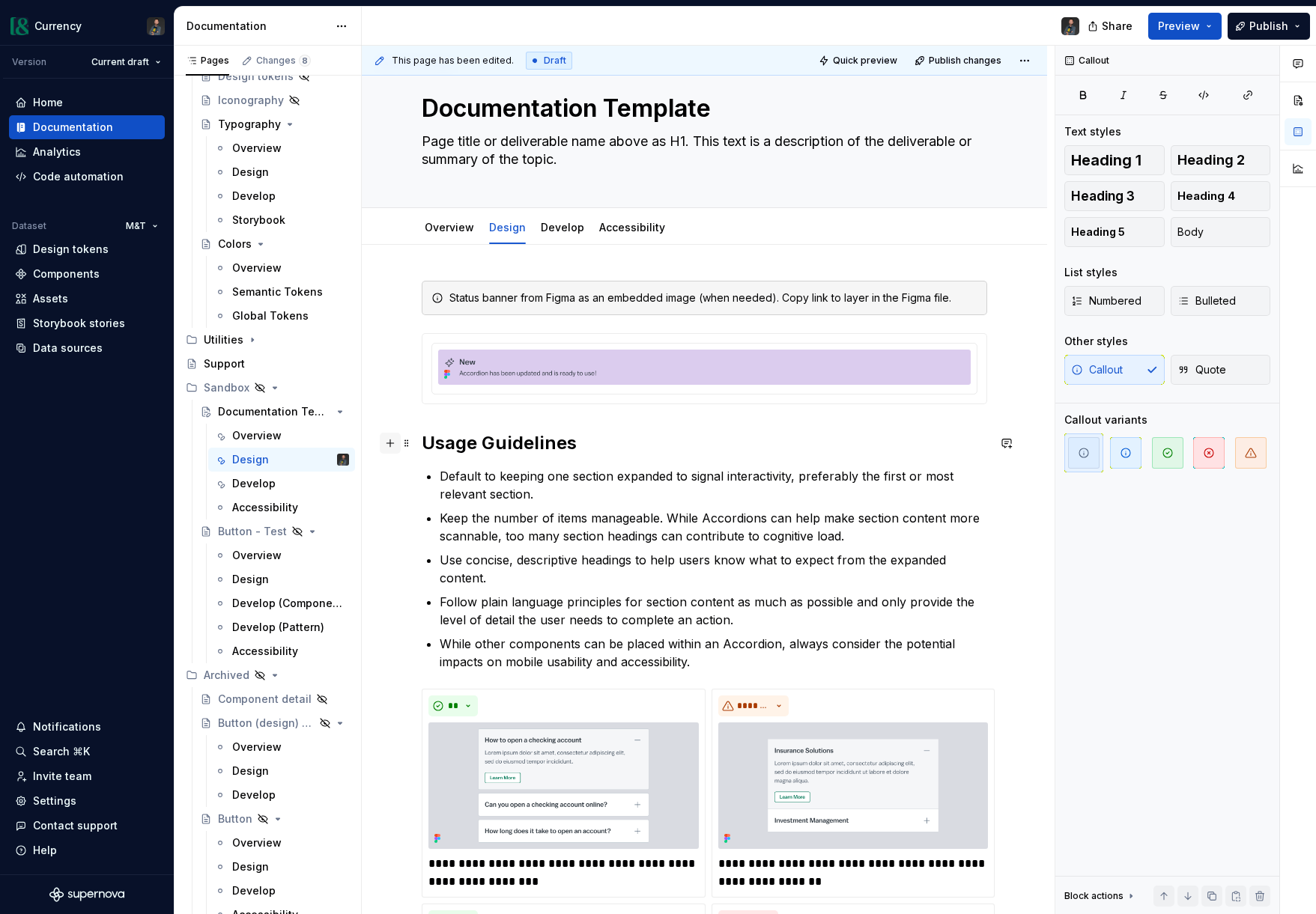
click at [394, 442] on button "button" at bounding box center [390, 443] width 21 height 21
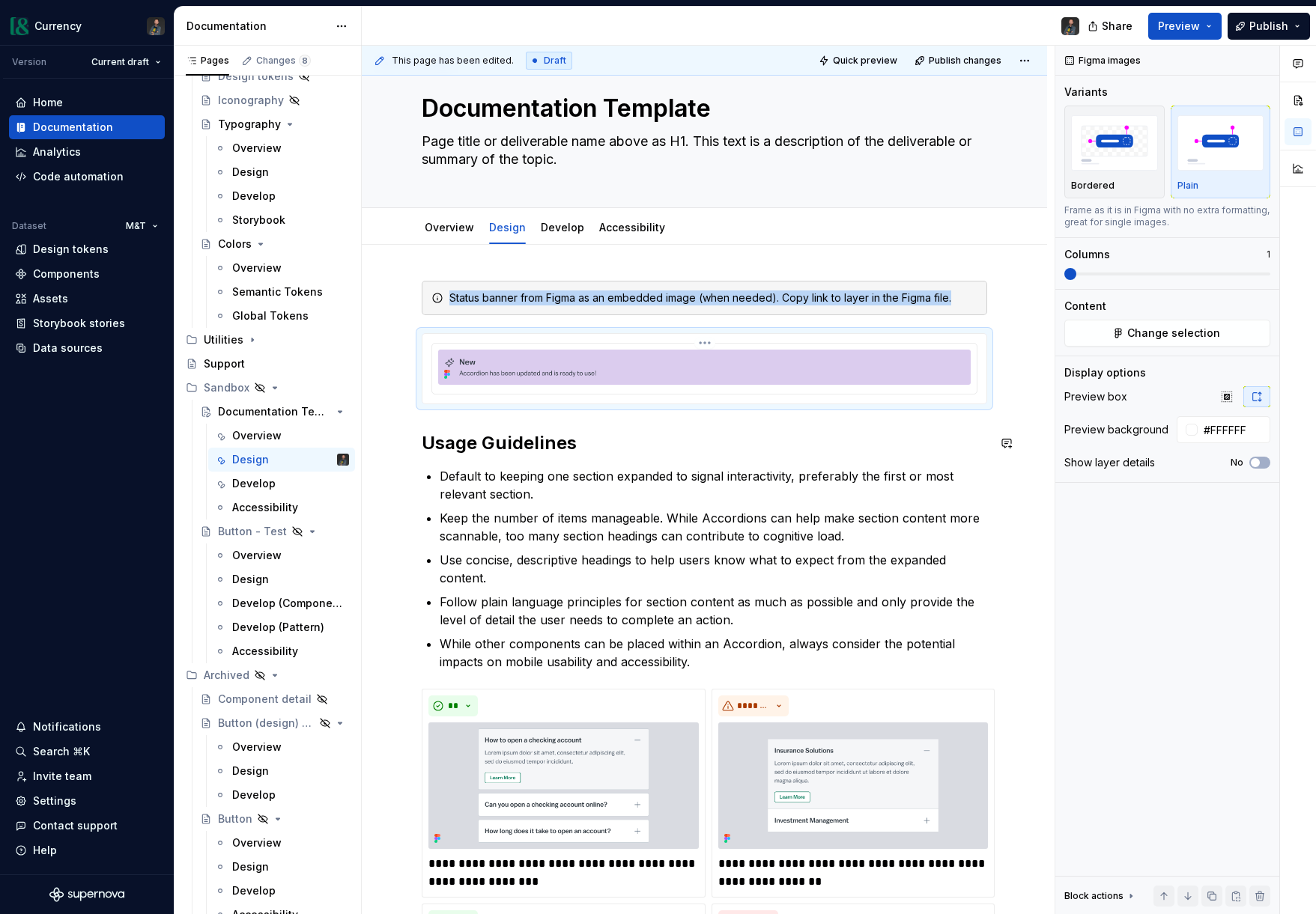
click at [438, 362] on img at bounding box center [705, 367] width 533 height 35
click at [387, 339] on button "button" at bounding box center [390, 340] width 21 height 21
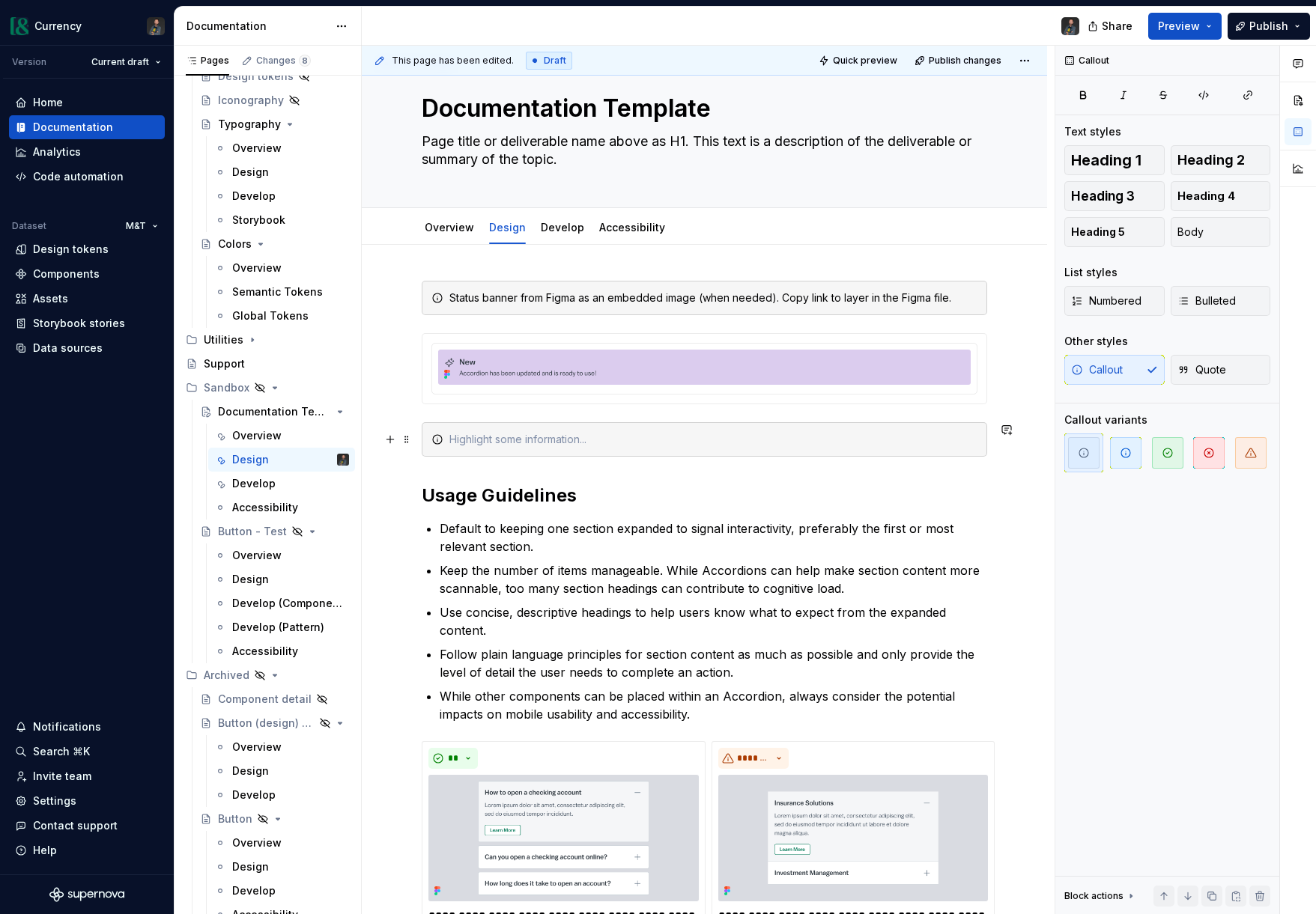
click at [525, 443] on div at bounding box center [713, 440] width 528 height 15
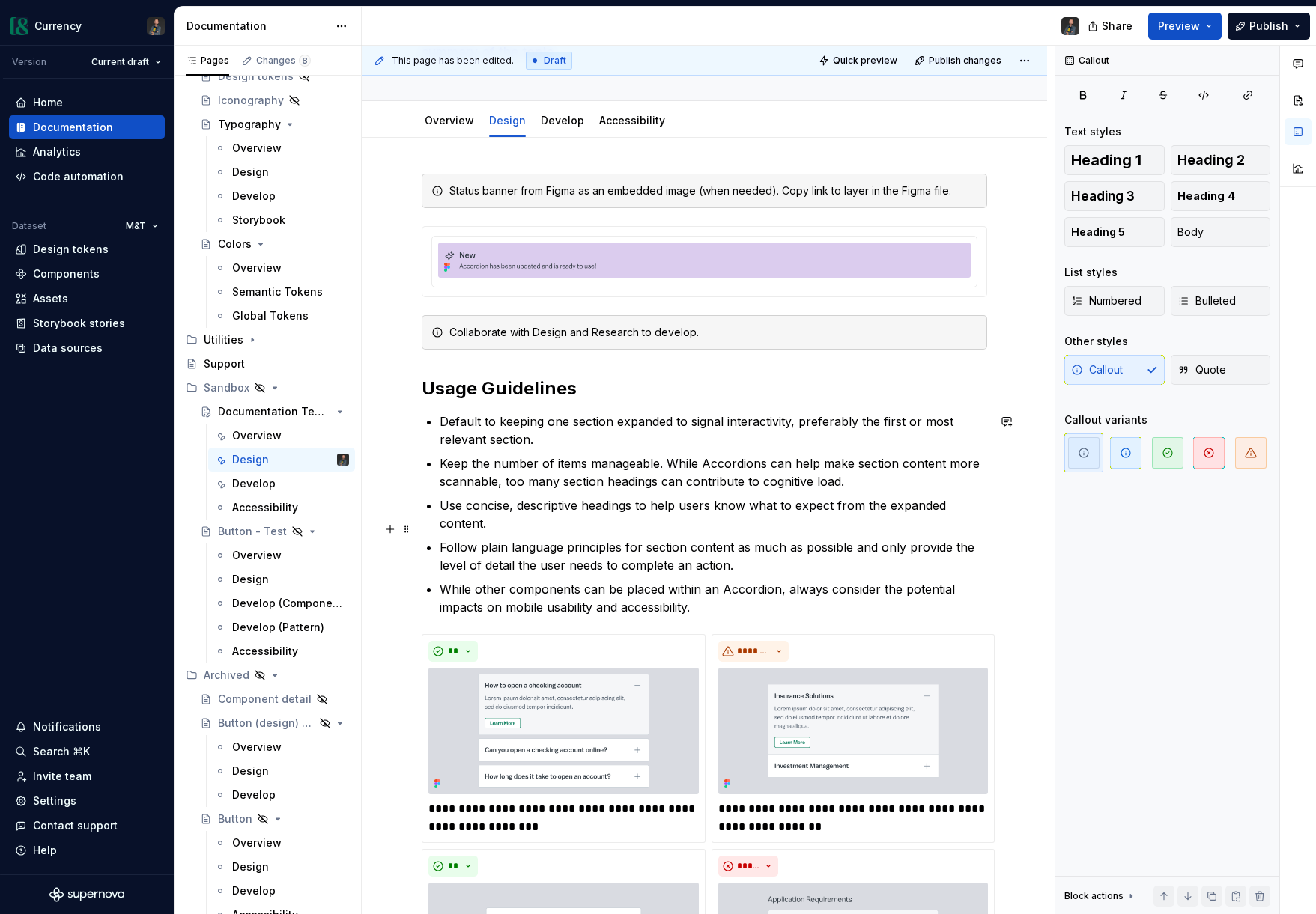
scroll to position [149, 0]
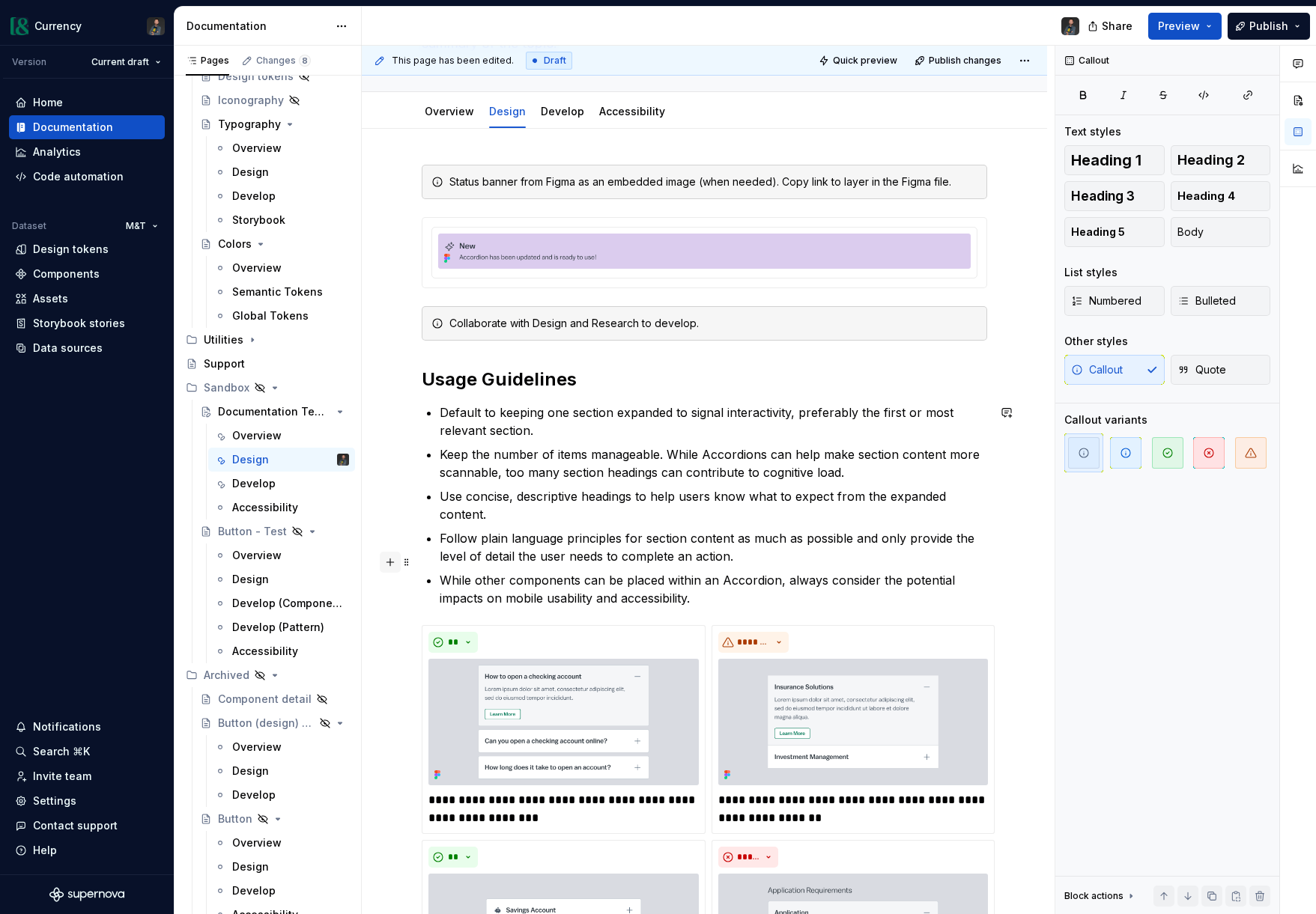
click at [394, 564] on button "button" at bounding box center [390, 562] width 21 height 21
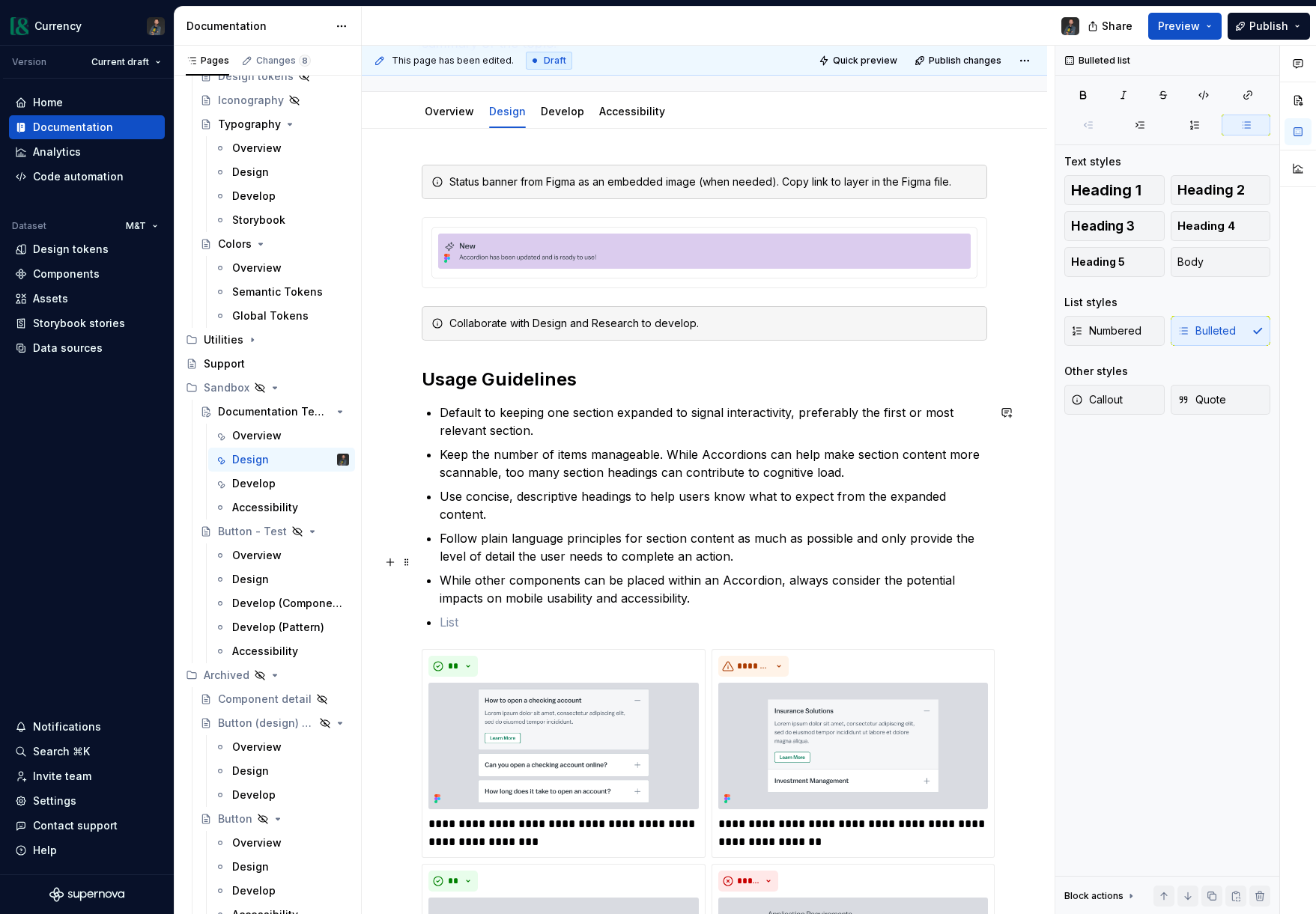
click at [470, 613] on p at bounding box center [713, 622] width 548 height 18
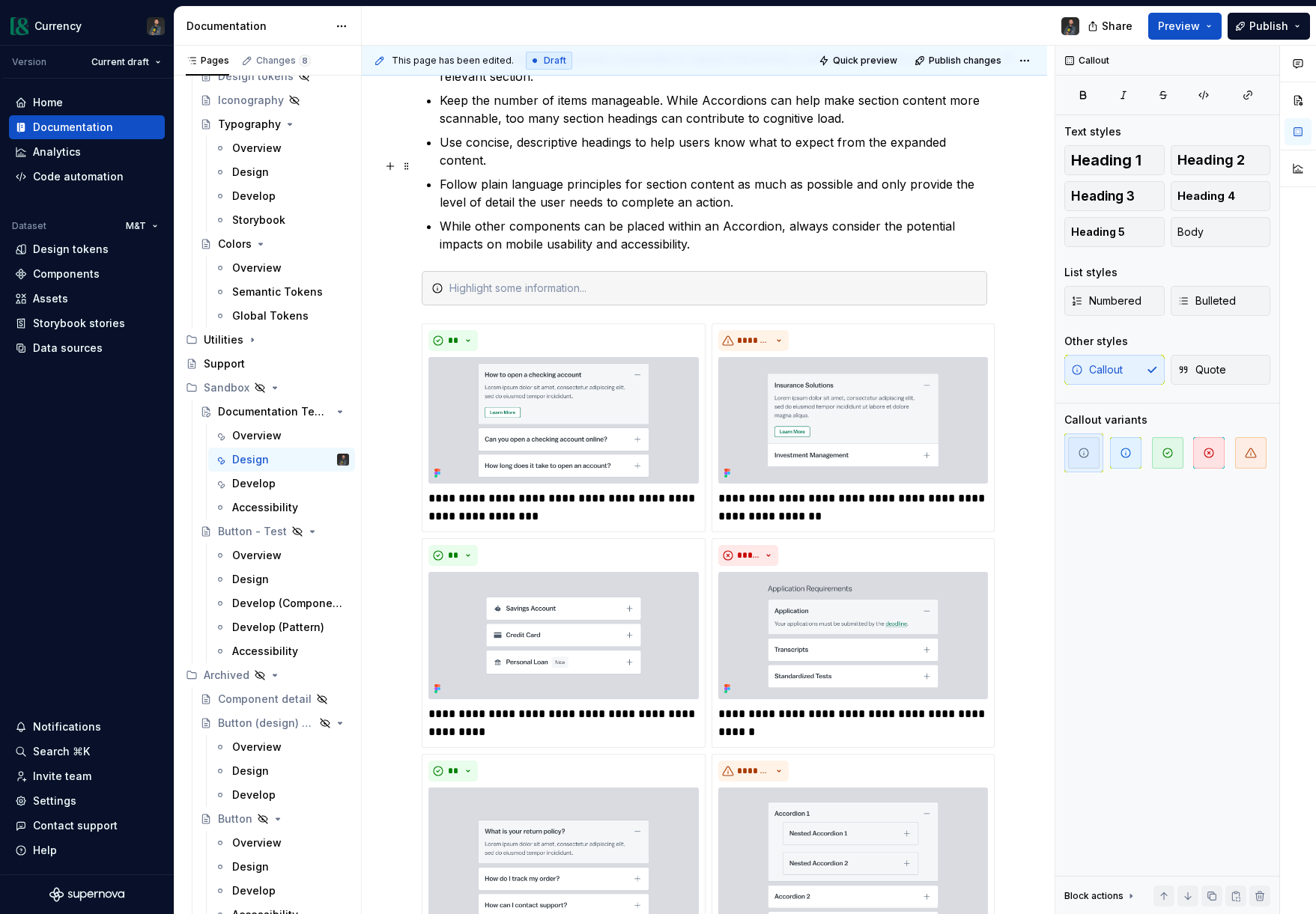
scroll to position [517, 0]
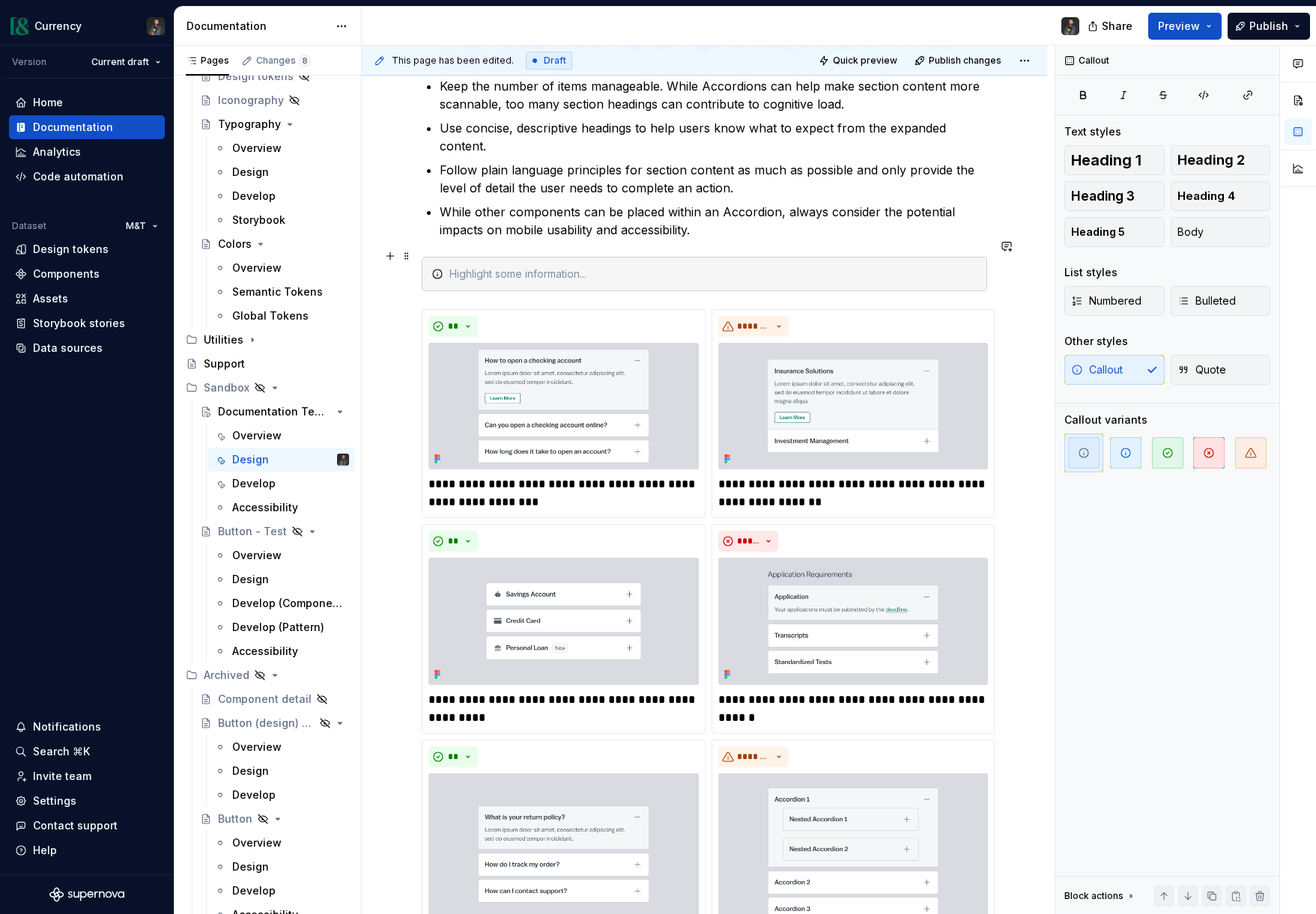
click at [513, 266] on div at bounding box center [713, 273] width 528 height 15
drag, startPoint x: 554, startPoint y: 252, endPoint x: 619, endPoint y: 277, distance: 69.6
click at [555, 266] on div "Copy Do/Don’t layer from Figma" at bounding box center [713, 273] width 528 height 15
click at [674, 266] on div "Copy Do/Don’t layer URL from Figma" at bounding box center [713, 273] width 528 height 15
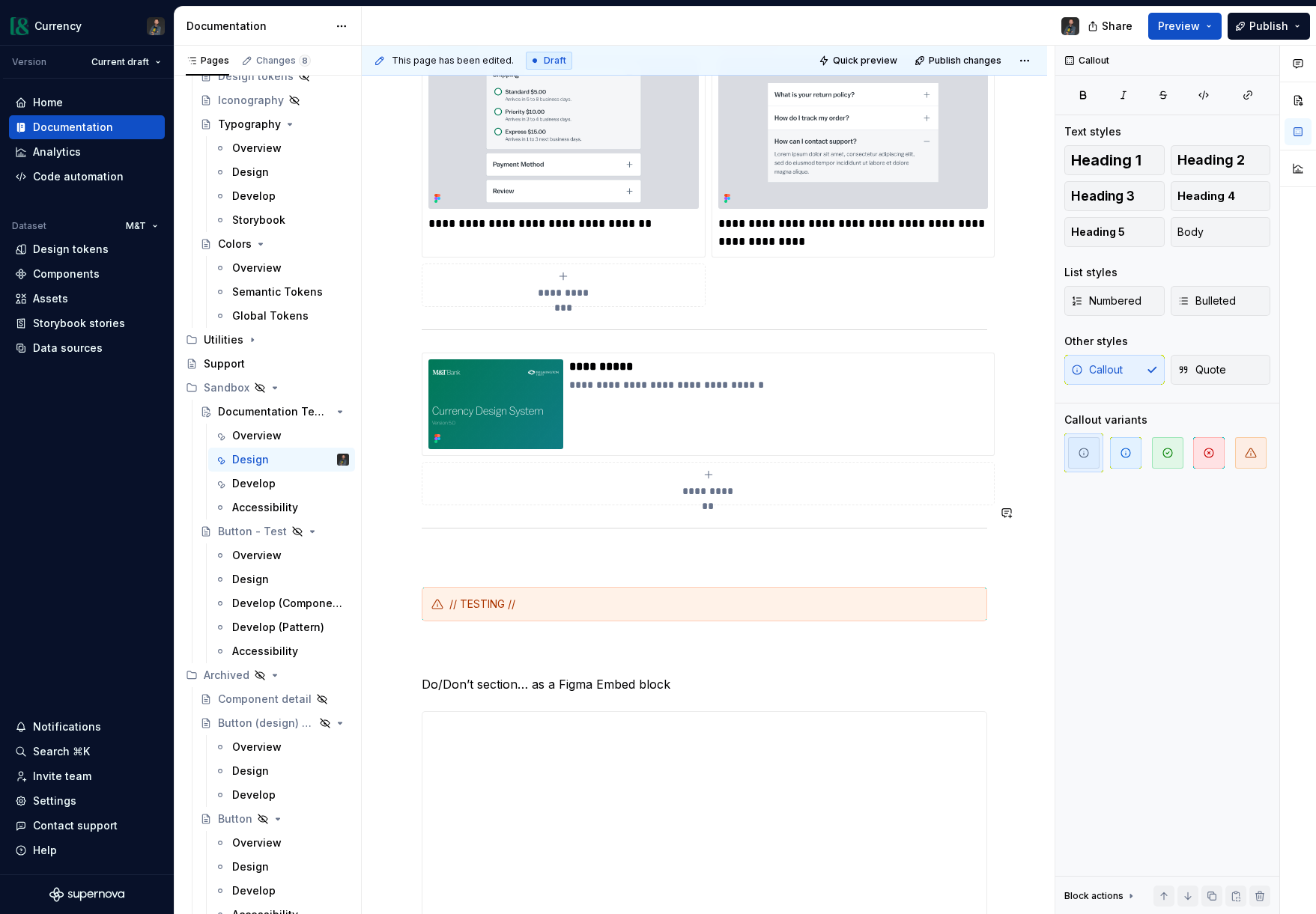
scroll to position [1487, 0]
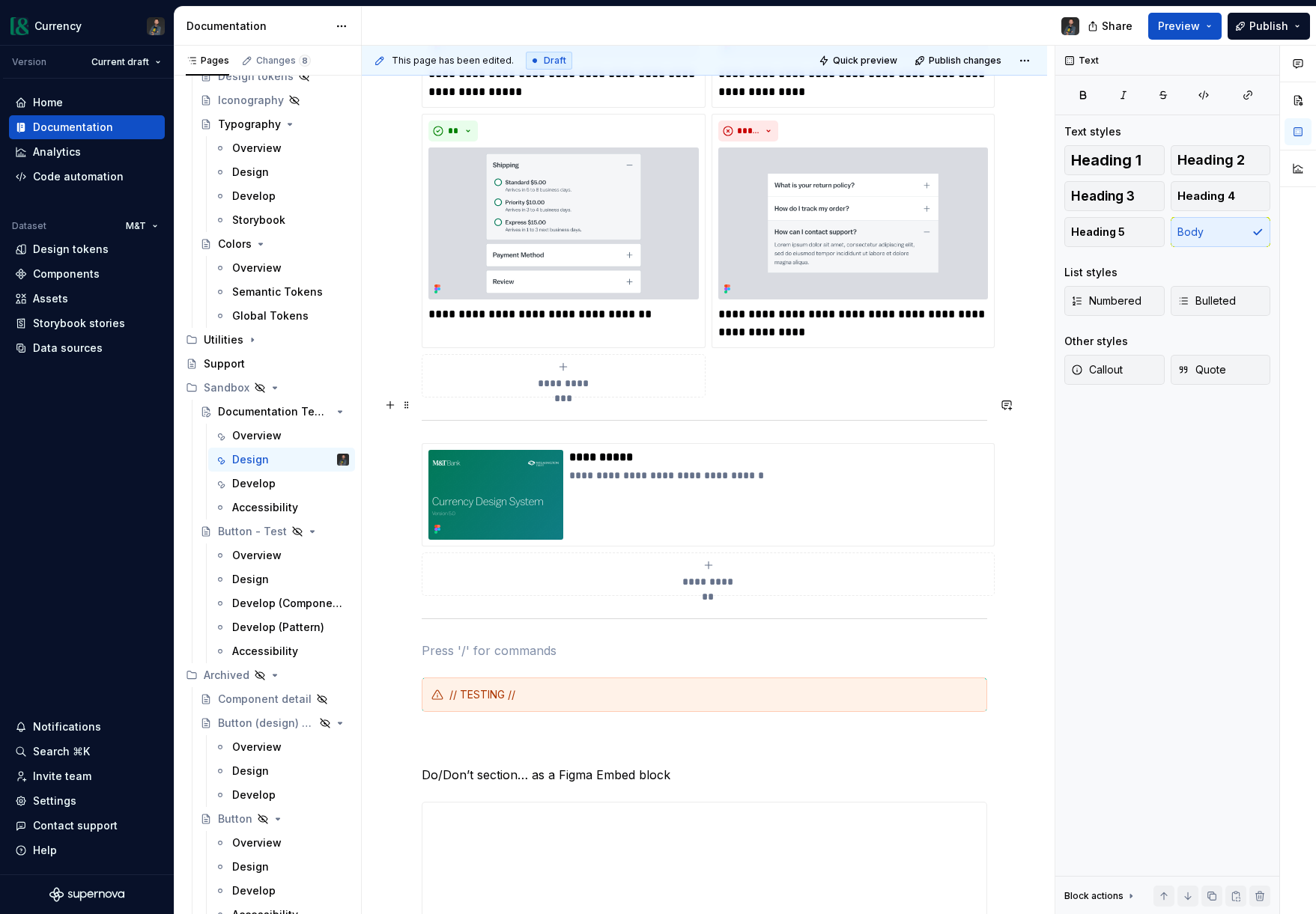
scroll to position [1396, 0]
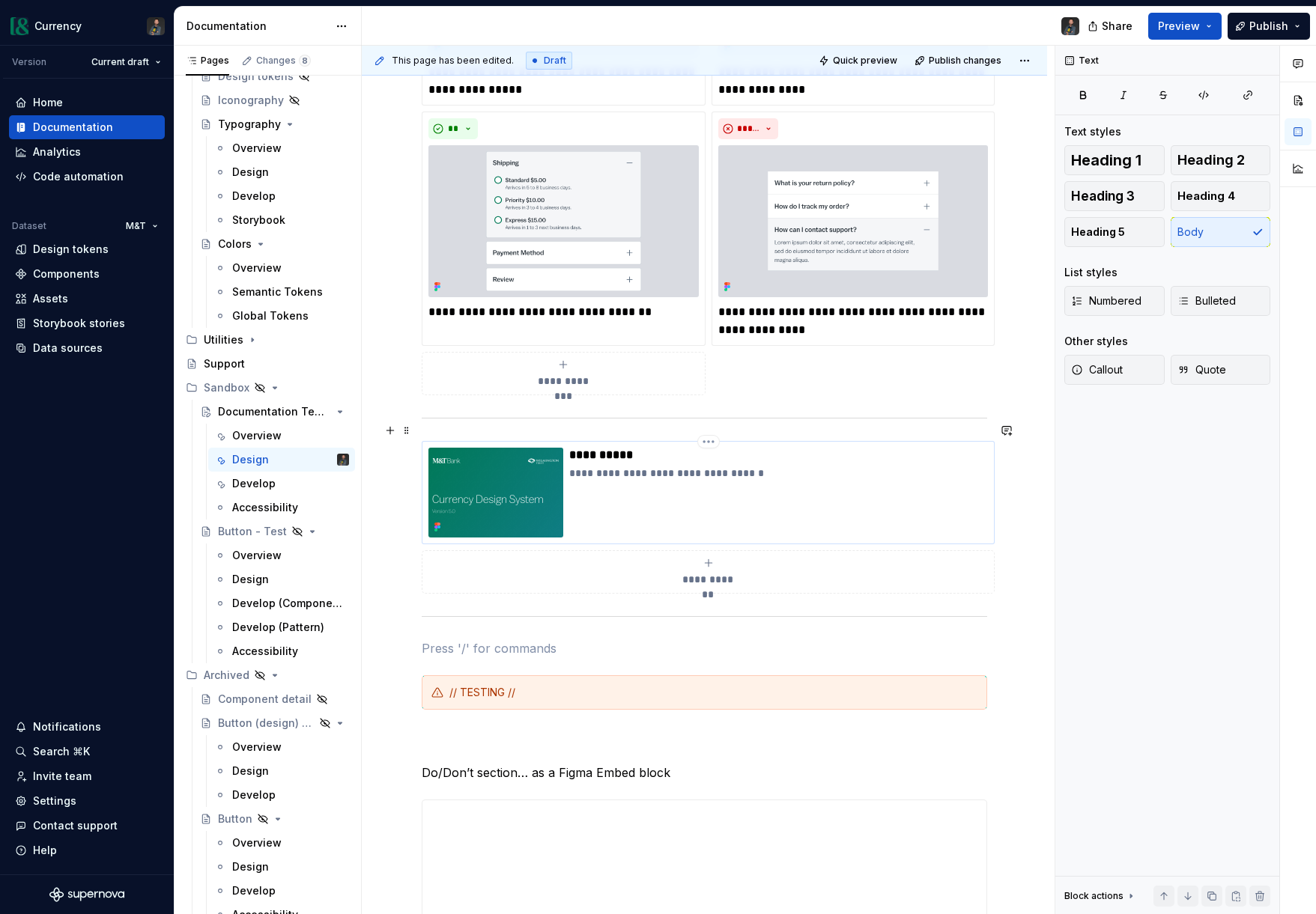
click at [619, 447] on p "**********" at bounding box center [778, 455] width 419 height 15
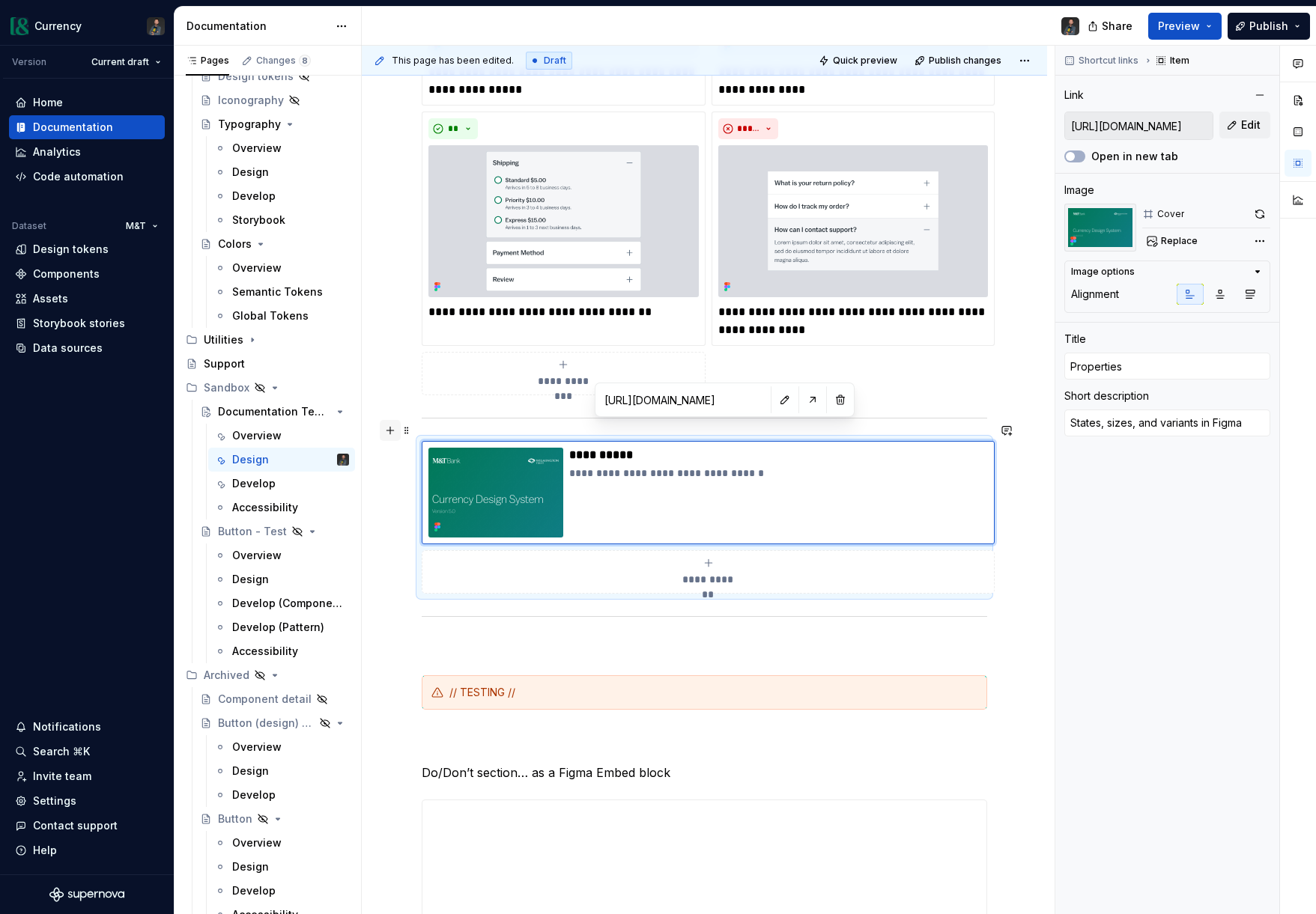
click at [395, 430] on button "button" at bounding box center [390, 430] width 21 height 21
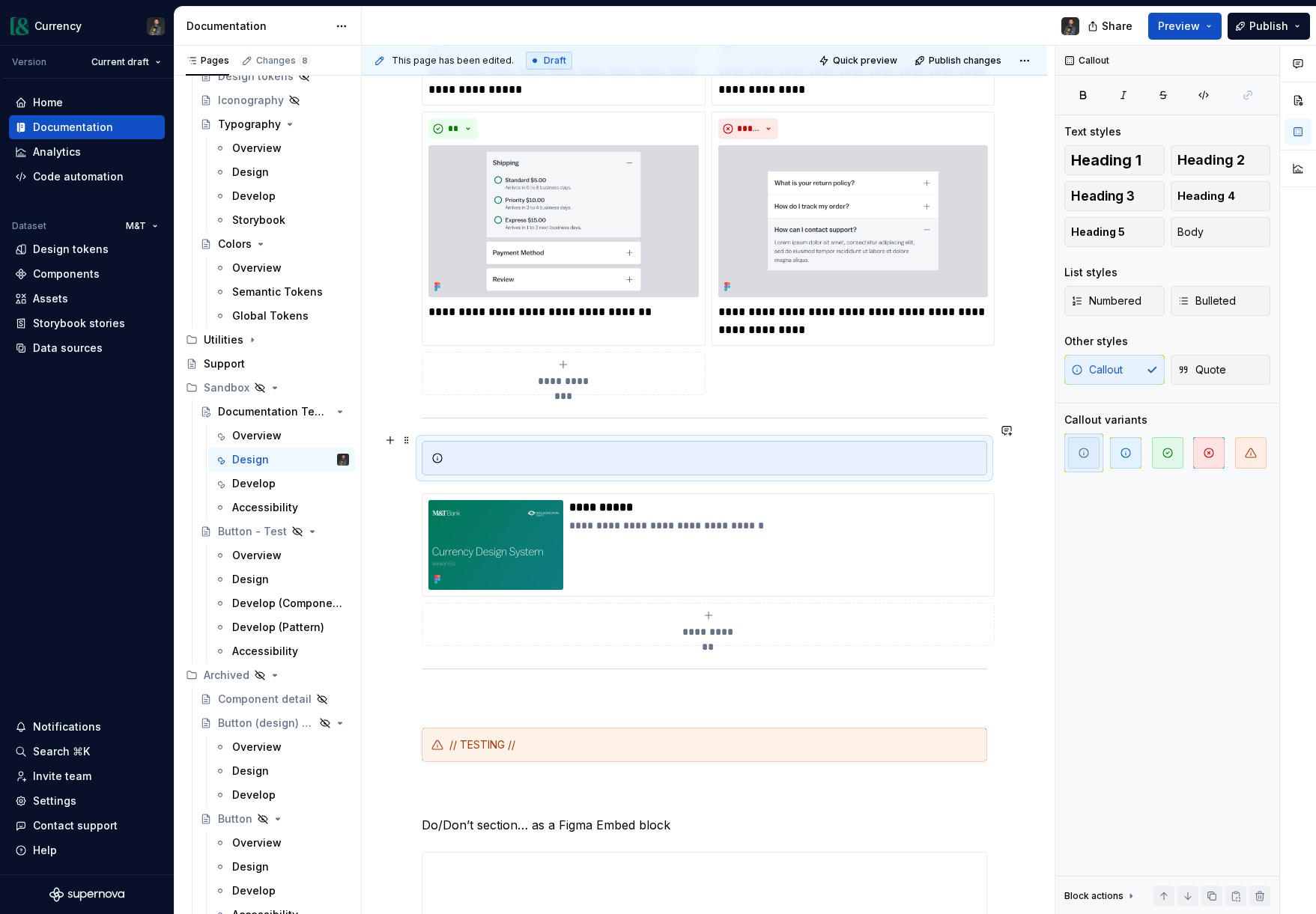
click at [474, 451] on div at bounding box center [713, 458] width 528 height 15
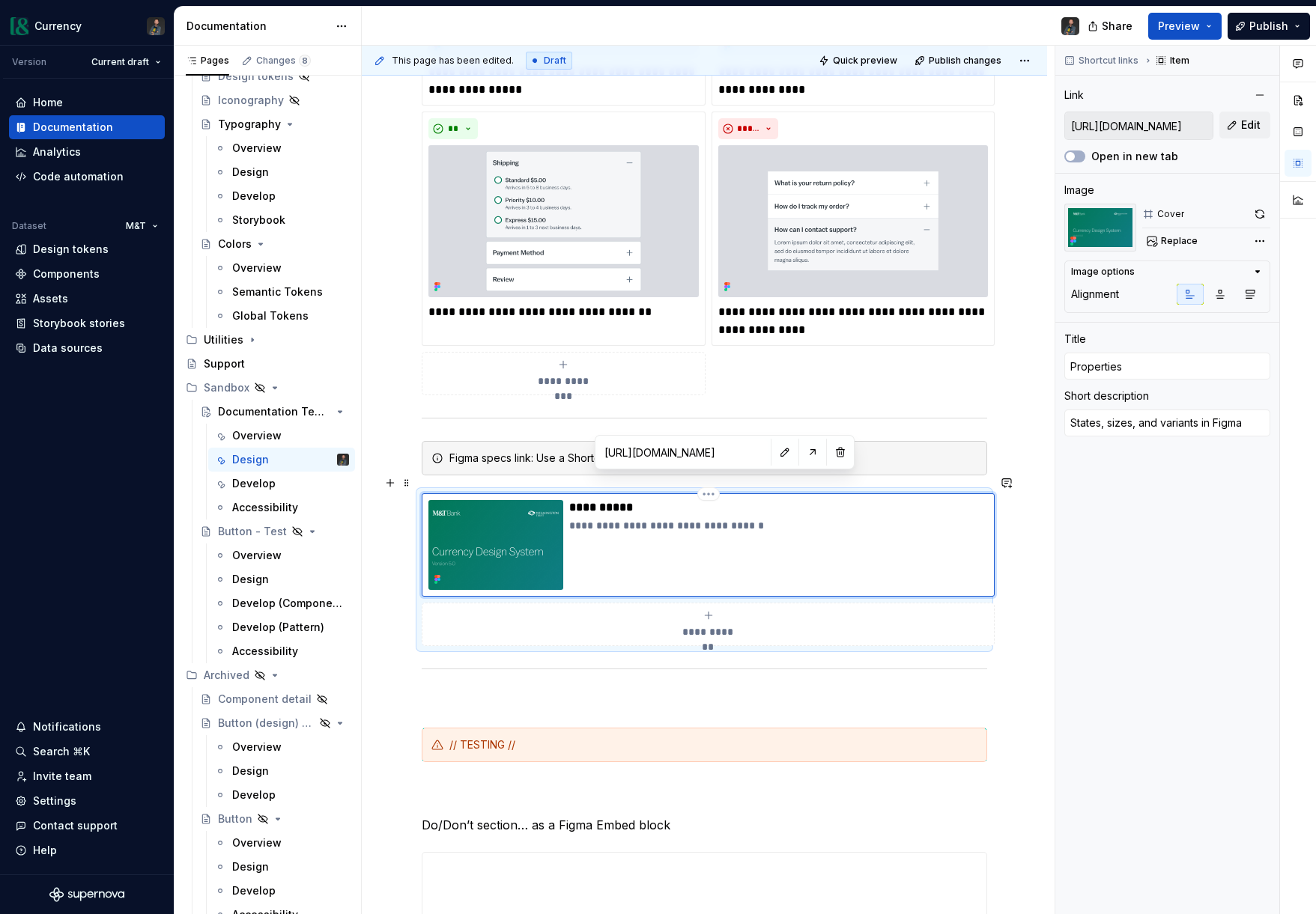
click at [553, 509] on img at bounding box center [496, 544] width 135 height 90
click at [409, 482] on span at bounding box center [406, 482] width 12 height 21
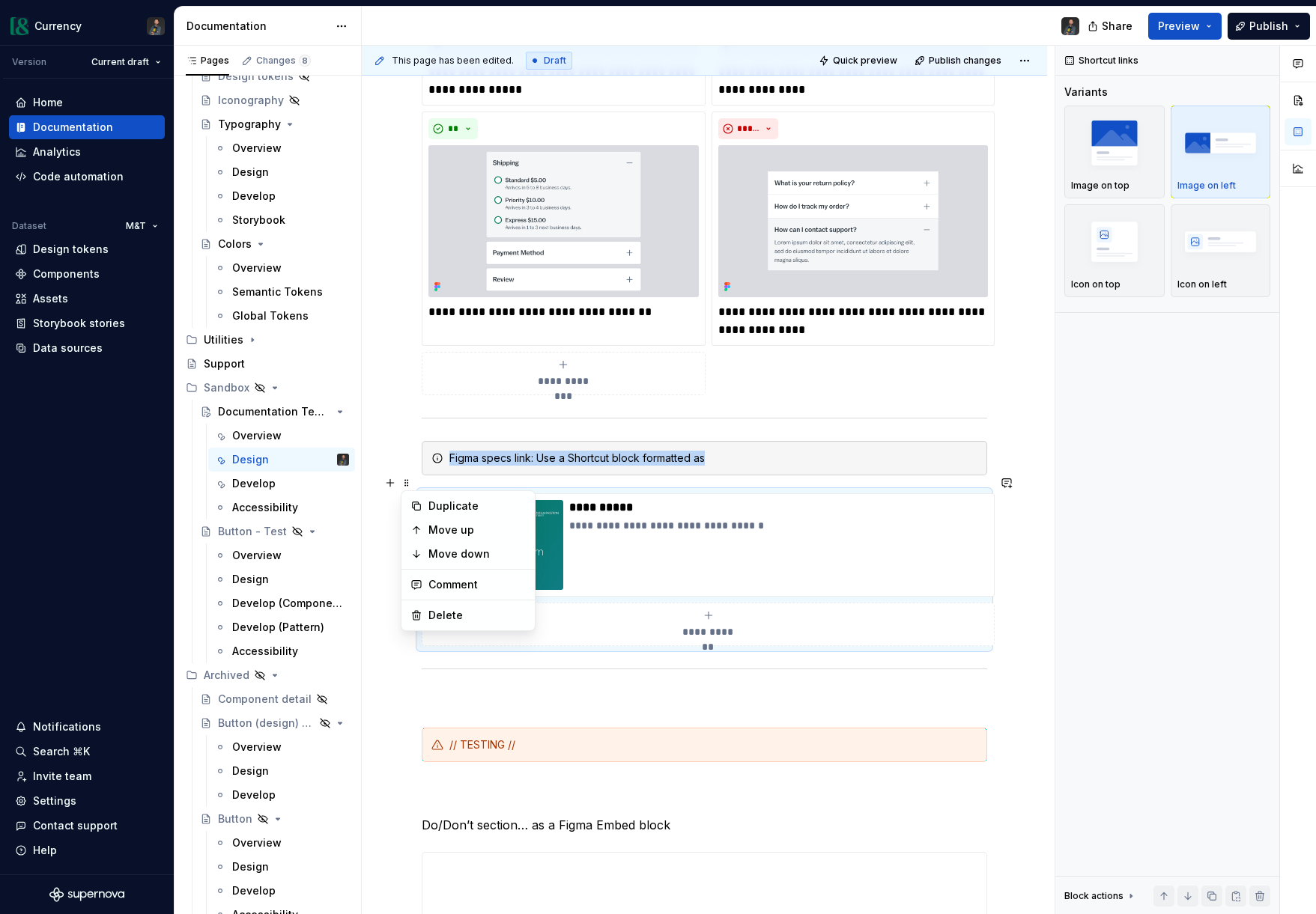
click at [724, 451] on div "Figma specs link: Use a Shortcut block formatted as" at bounding box center [713, 458] width 528 height 15
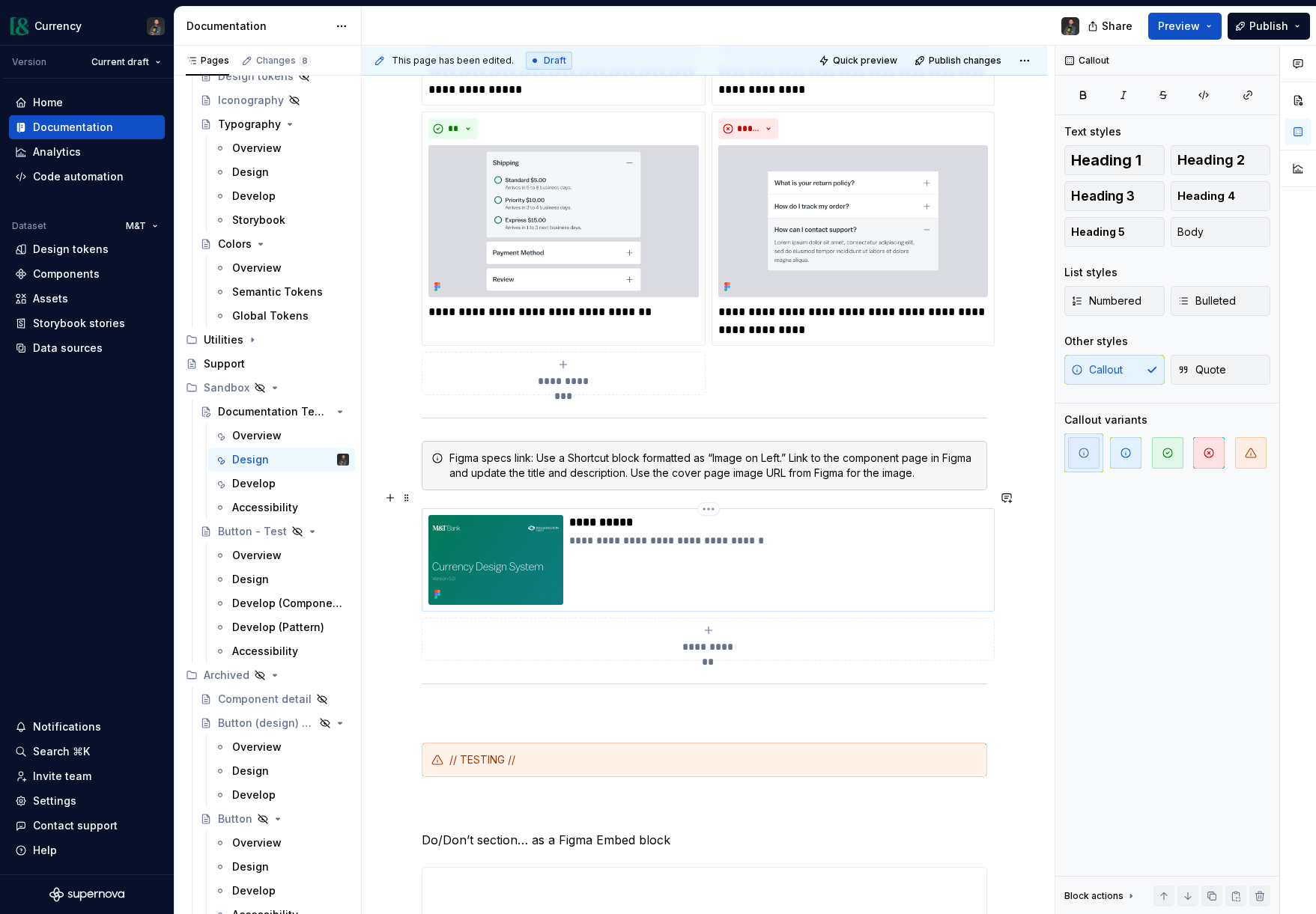
click at [589, 515] on p "**********" at bounding box center [778, 522] width 419 height 15
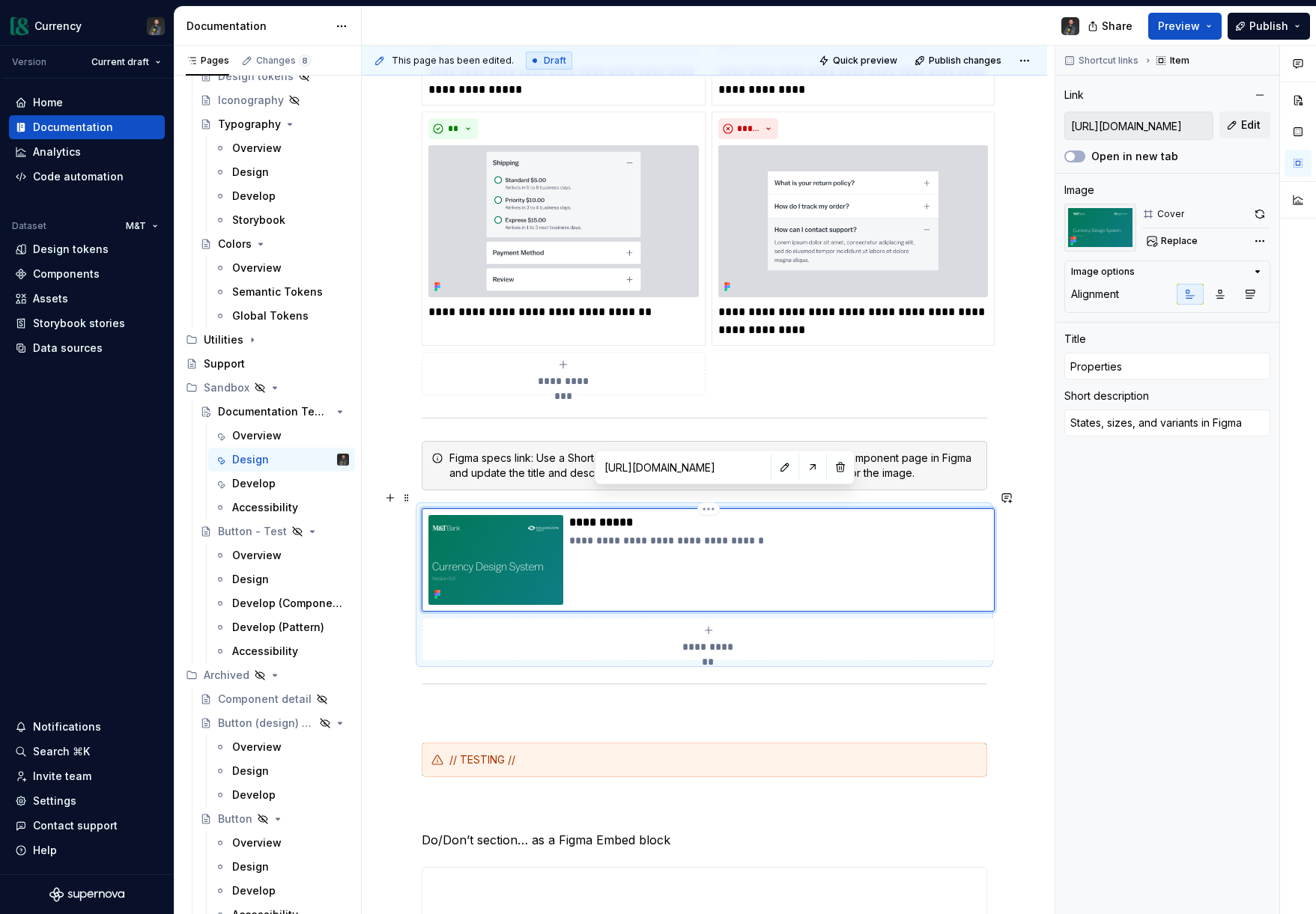
click at [602, 515] on p "**********" at bounding box center [778, 522] width 419 height 15
click at [1248, 486] on div "Shortcut links Item Link https://www.figma.com/design/gJtw8d0kI3KTyr9O2x0KGN/Cu…" at bounding box center [1167, 480] width 224 height 869
click at [924, 451] on div "Figma specs link: Use a Shortcut block formatted as “Image on Left.” Link to th…" at bounding box center [713, 466] width 528 height 30
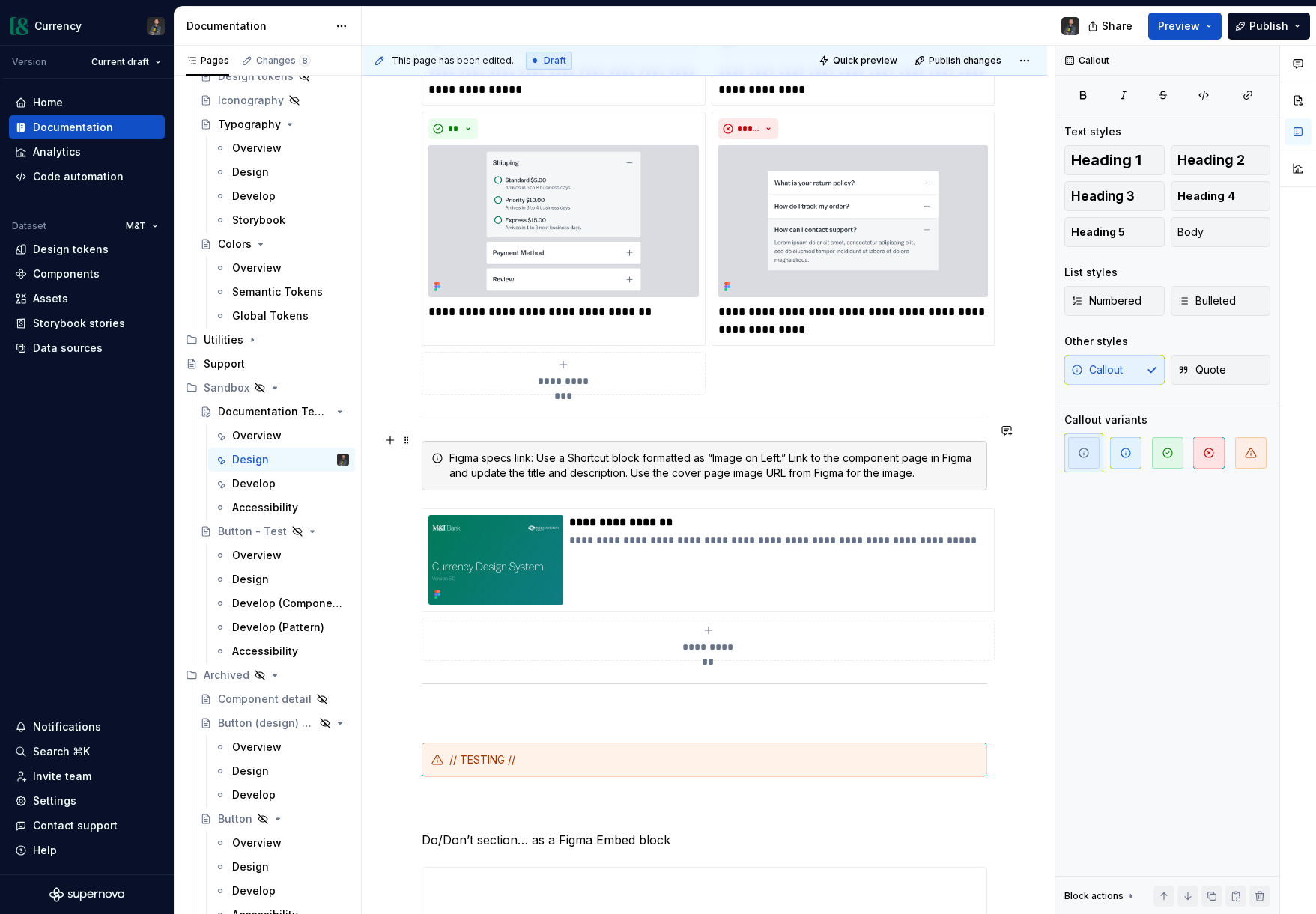
click at [624, 458] on div "Figma specs link: Use a Shortcut block formatted as “Image on Left.” Link to th…" at bounding box center [713, 466] width 528 height 30
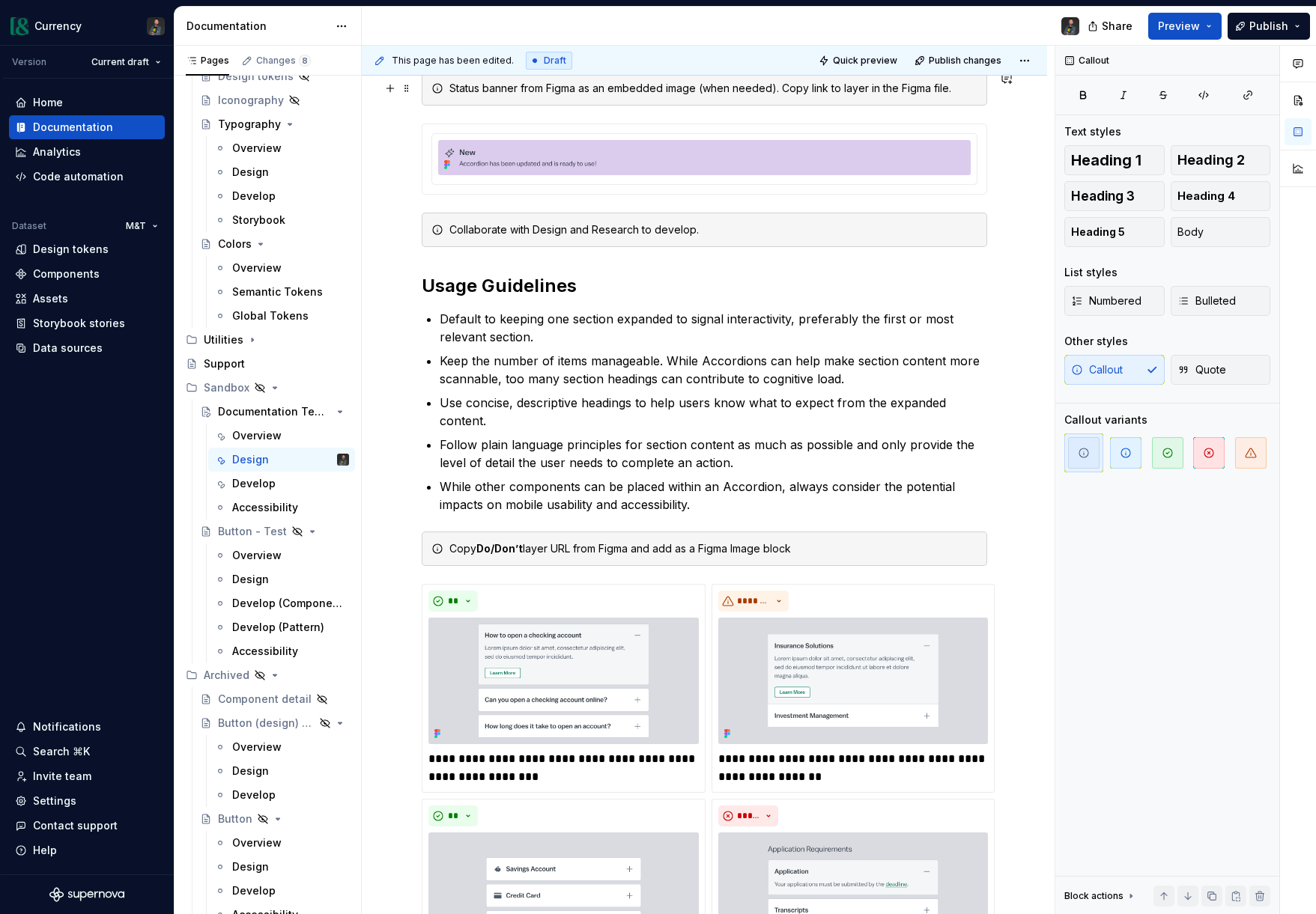
scroll to position [0, 0]
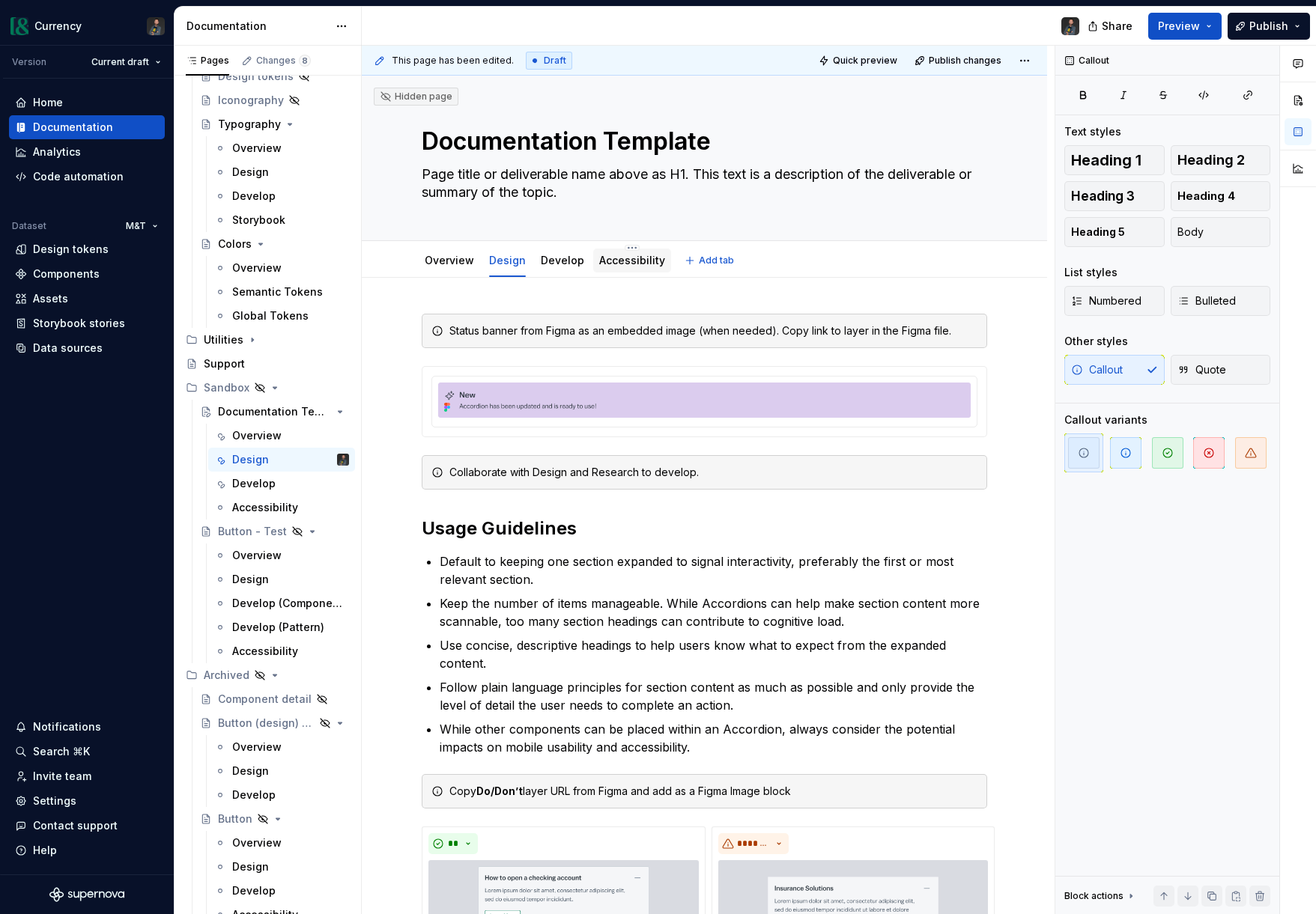
click at [639, 256] on link "Accessibility" at bounding box center [632, 260] width 66 height 13
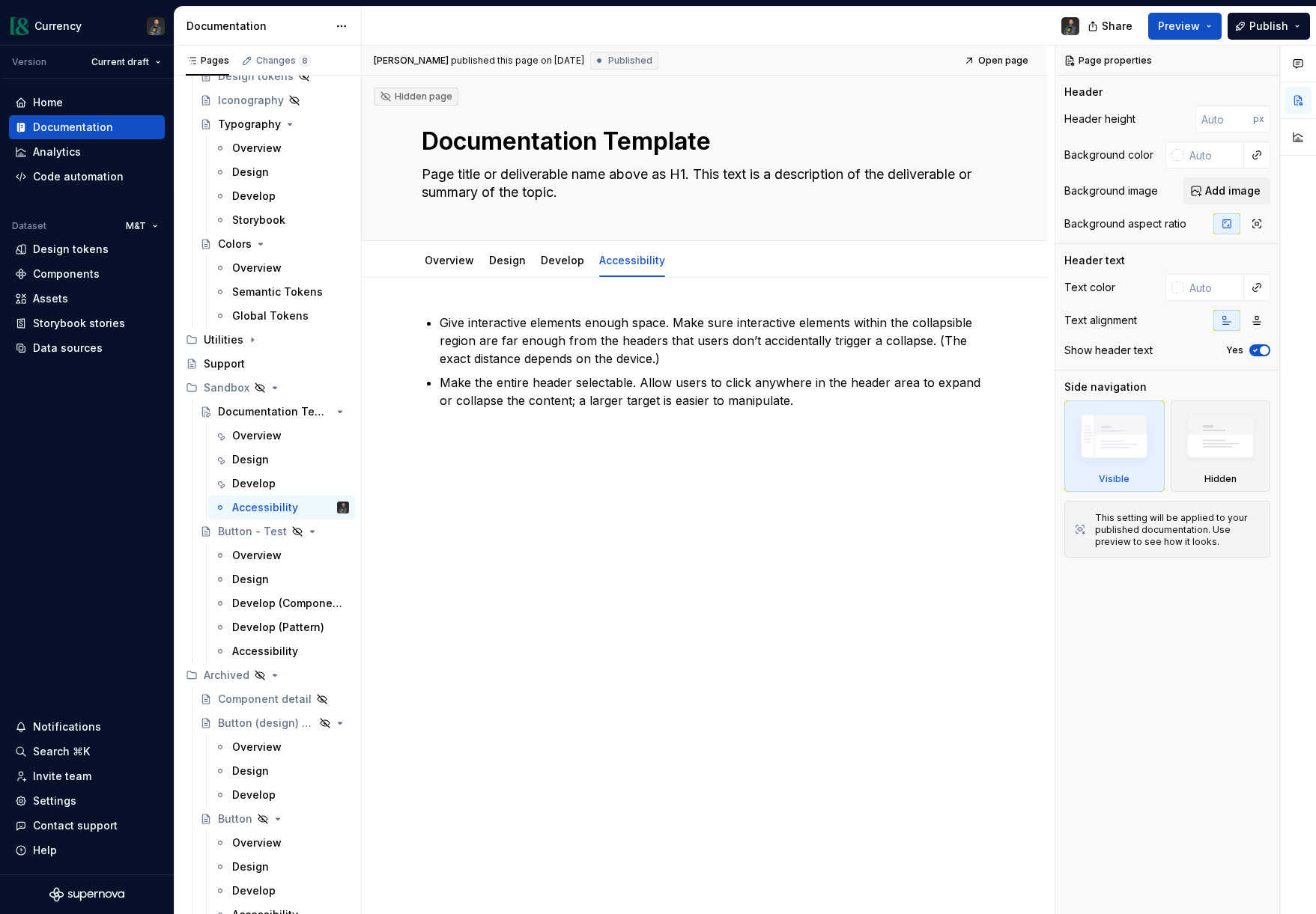
click at [468, 301] on div "Give interactive elements enough space. Make sure interactive elements within t…" at bounding box center [705, 489] width 685 height 424
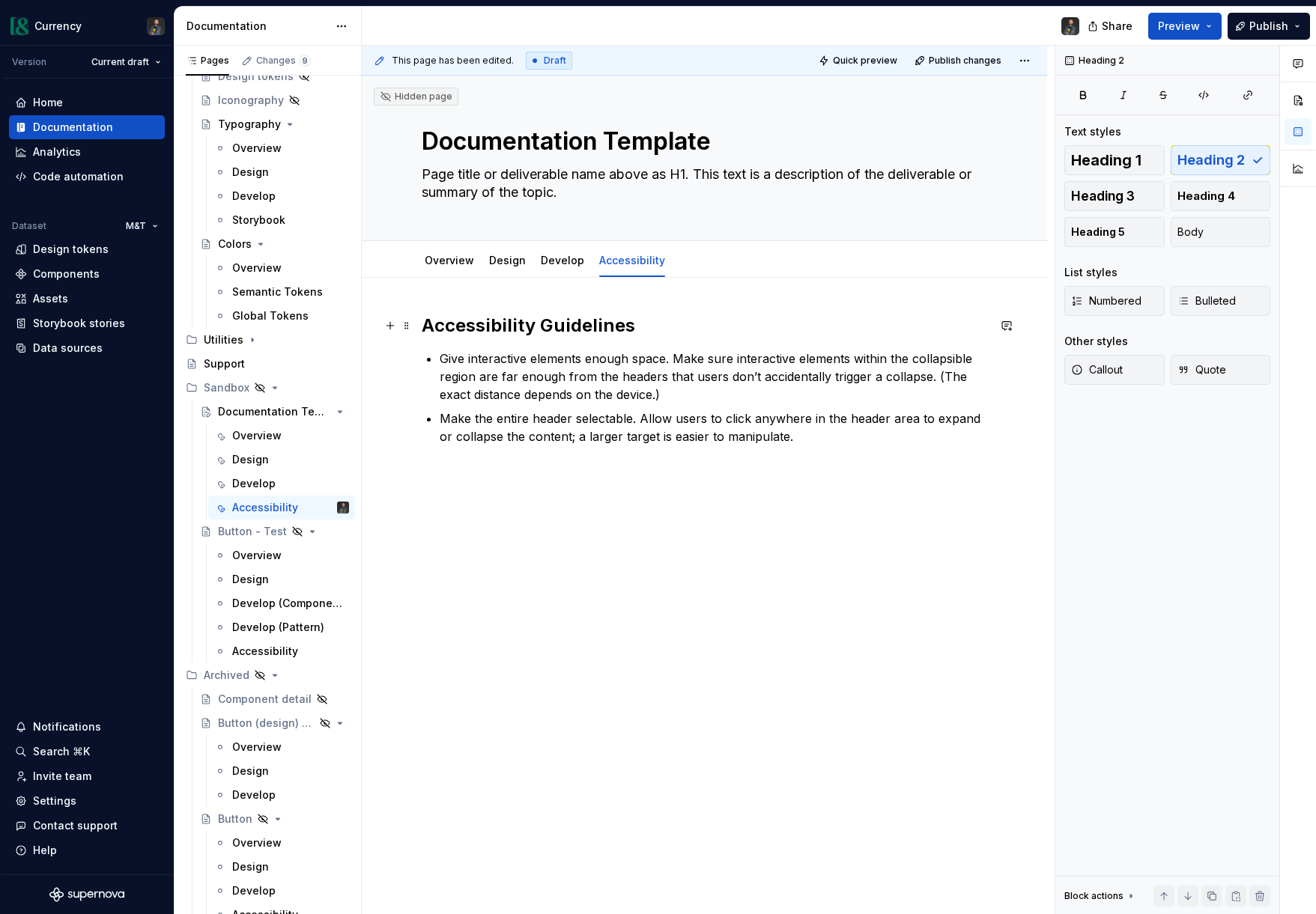
click at [418, 323] on div "Accessibility Guidelines Give interactive elements enough space. Make sure inte…" at bounding box center [705, 507] width 685 height 459
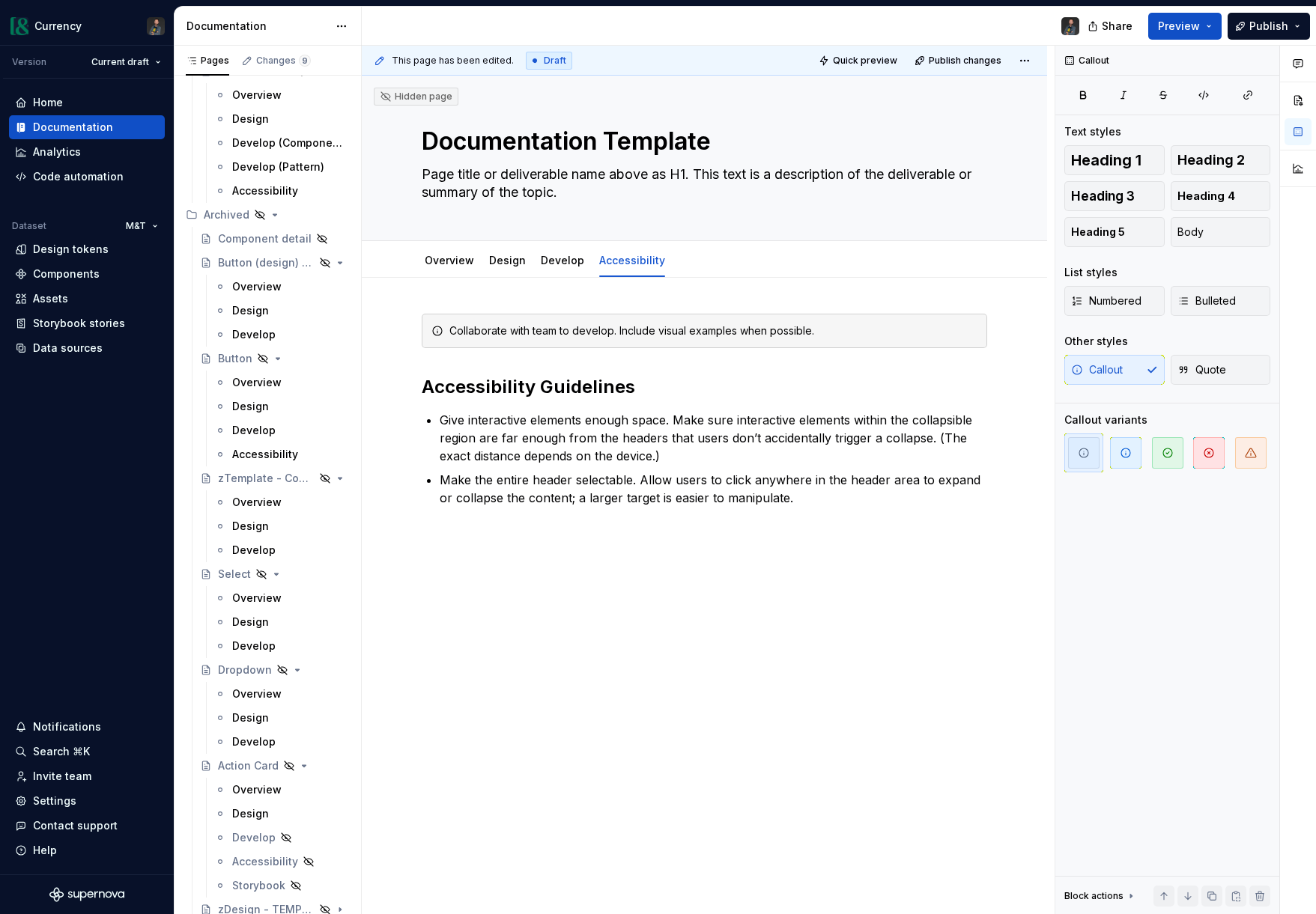
scroll to position [8941, 0]
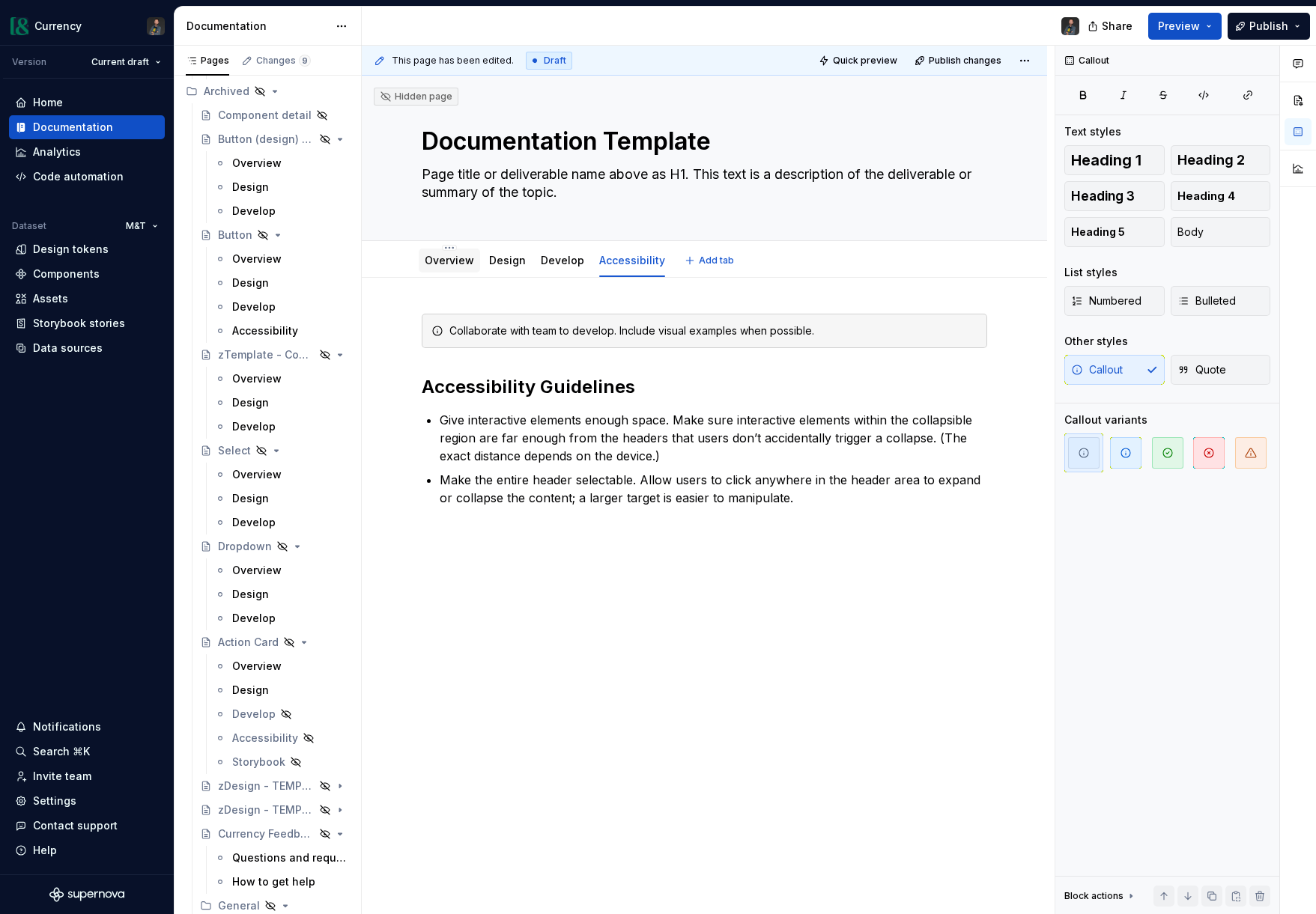
click at [438, 258] on link "Overview" at bounding box center [449, 260] width 49 height 13
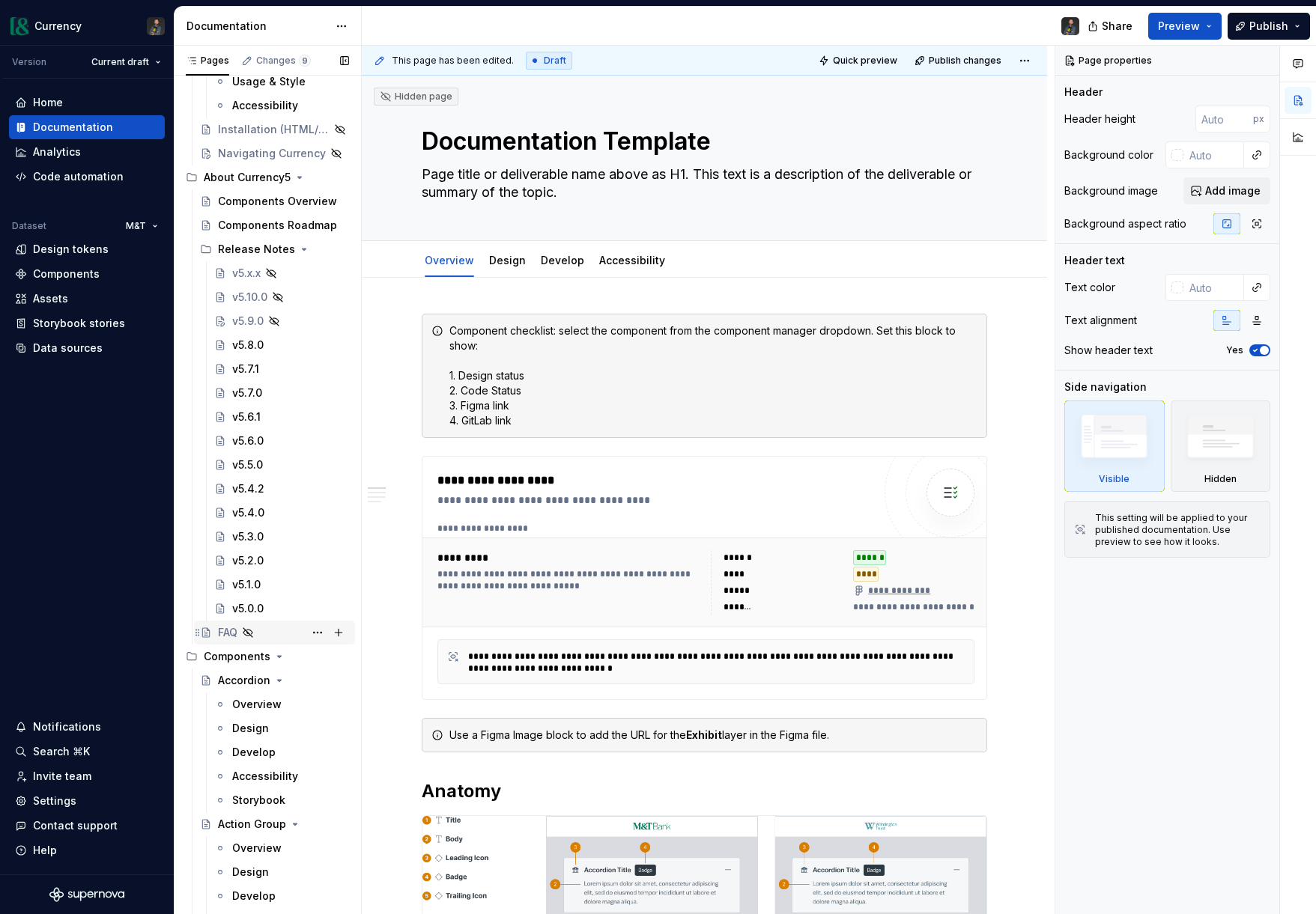
click at [239, 633] on div "FAQ CB" at bounding box center [283, 633] width 131 height 21
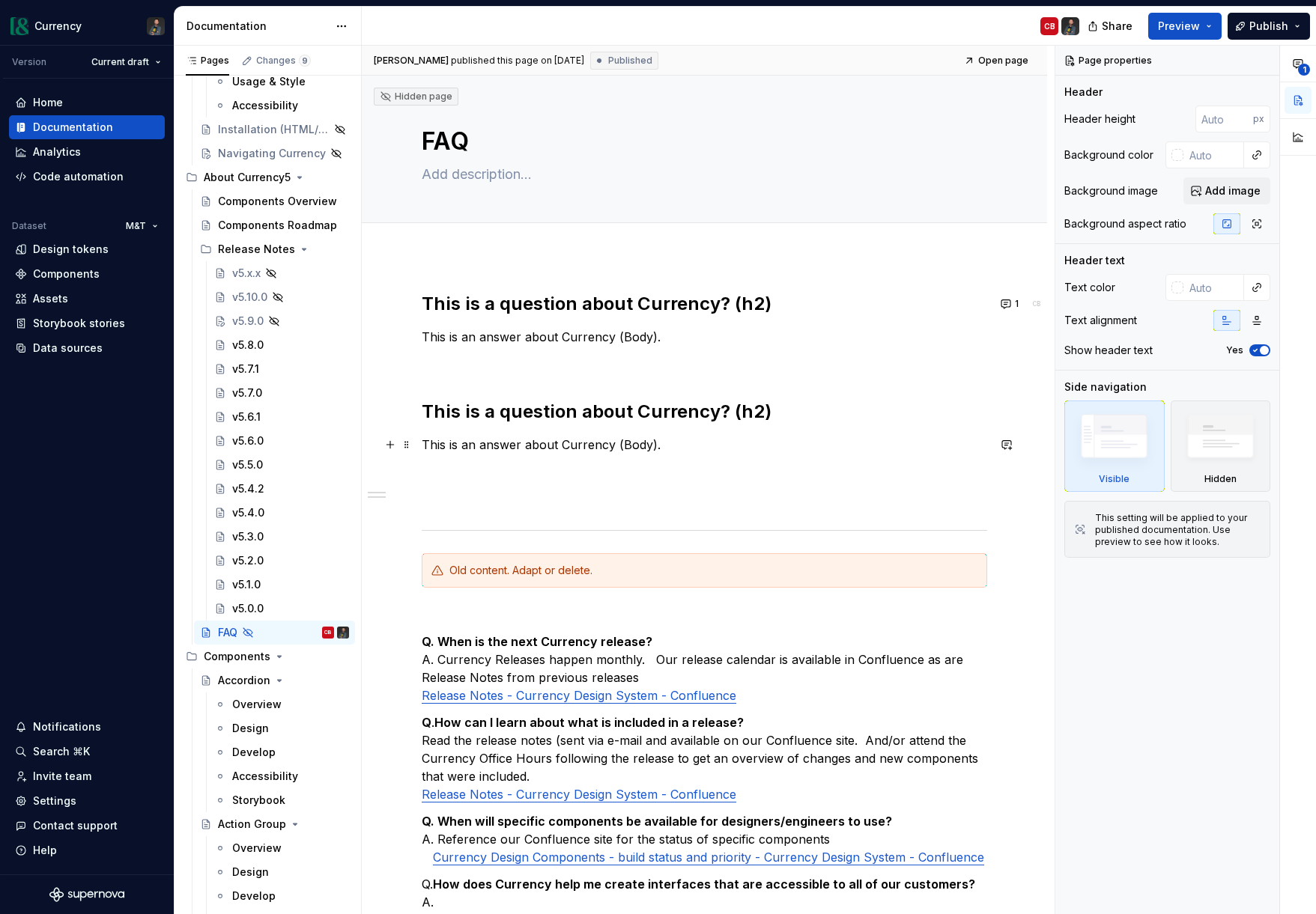
click at [666, 445] on p "This is an answer about Currency (Body)." at bounding box center [704, 444] width 565 height 18
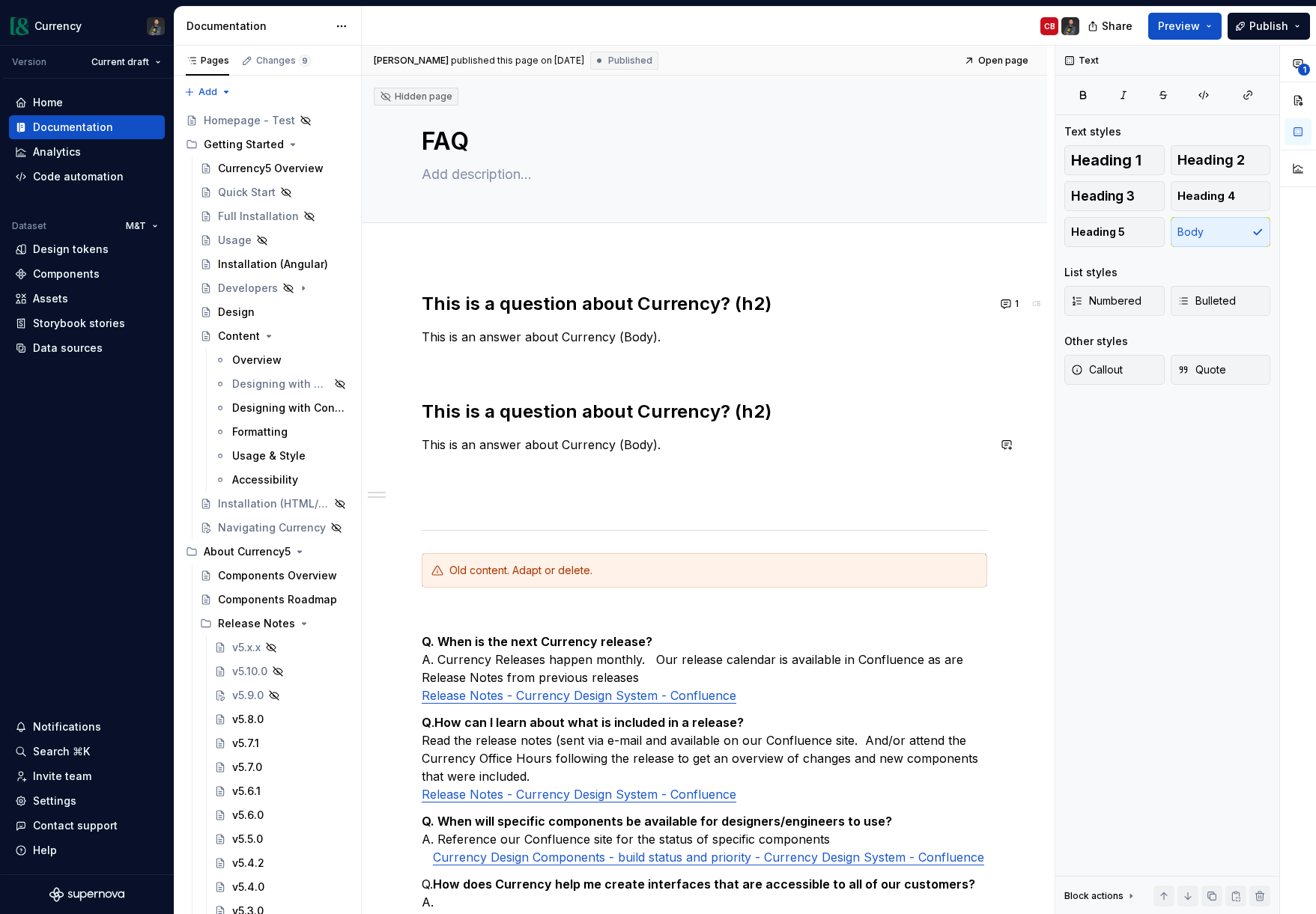
click at [669, 434] on div "This is a question about Currency? (h2) This is an answer about Currency (Body)…" at bounding box center [704, 700] width 565 height 817
click at [663, 344] on p "This is an answer about Currency (Body)." at bounding box center [704, 337] width 565 height 18
click at [660, 456] on div "This is a question about Currency? (h2) This is an answer about Currency (Body)…" at bounding box center [704, 700] width 565 height 817
click at [657, 442] on p "This is an answer about Currency (Body)." at bounding box center [704, 444] width 565 height 18
click at [72, 271] on div "Components" at bounding box center [66, 273] width 67 height 15
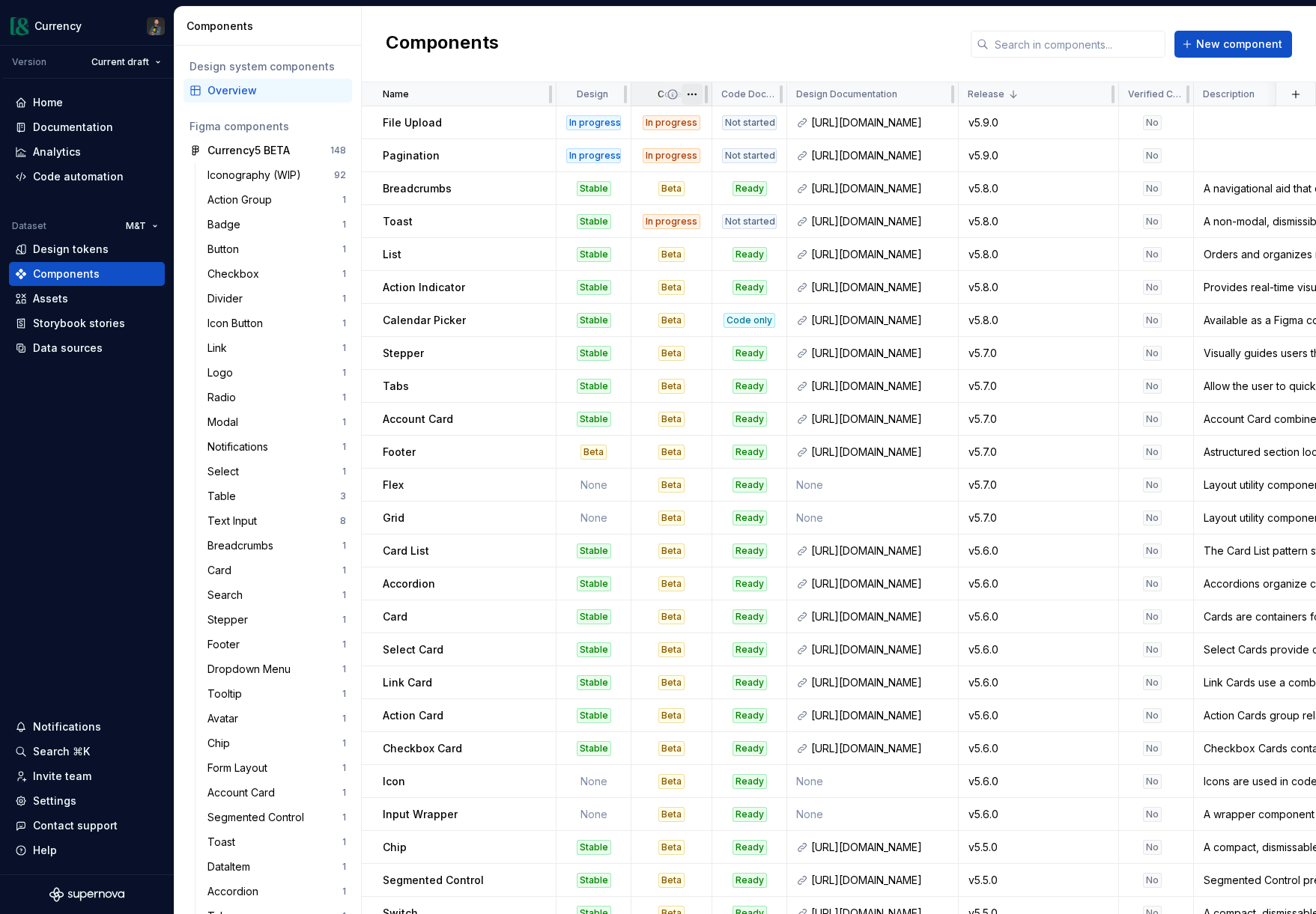
click at [690, 95] on html "Currency Version Current draft Home Documentation Analytics Code automation Dat…" at bounding box center [658, 457] width 1316 height 914
click at [720, 119] on span "Edit property" at bounding box center [758, 123] width 97 height 15
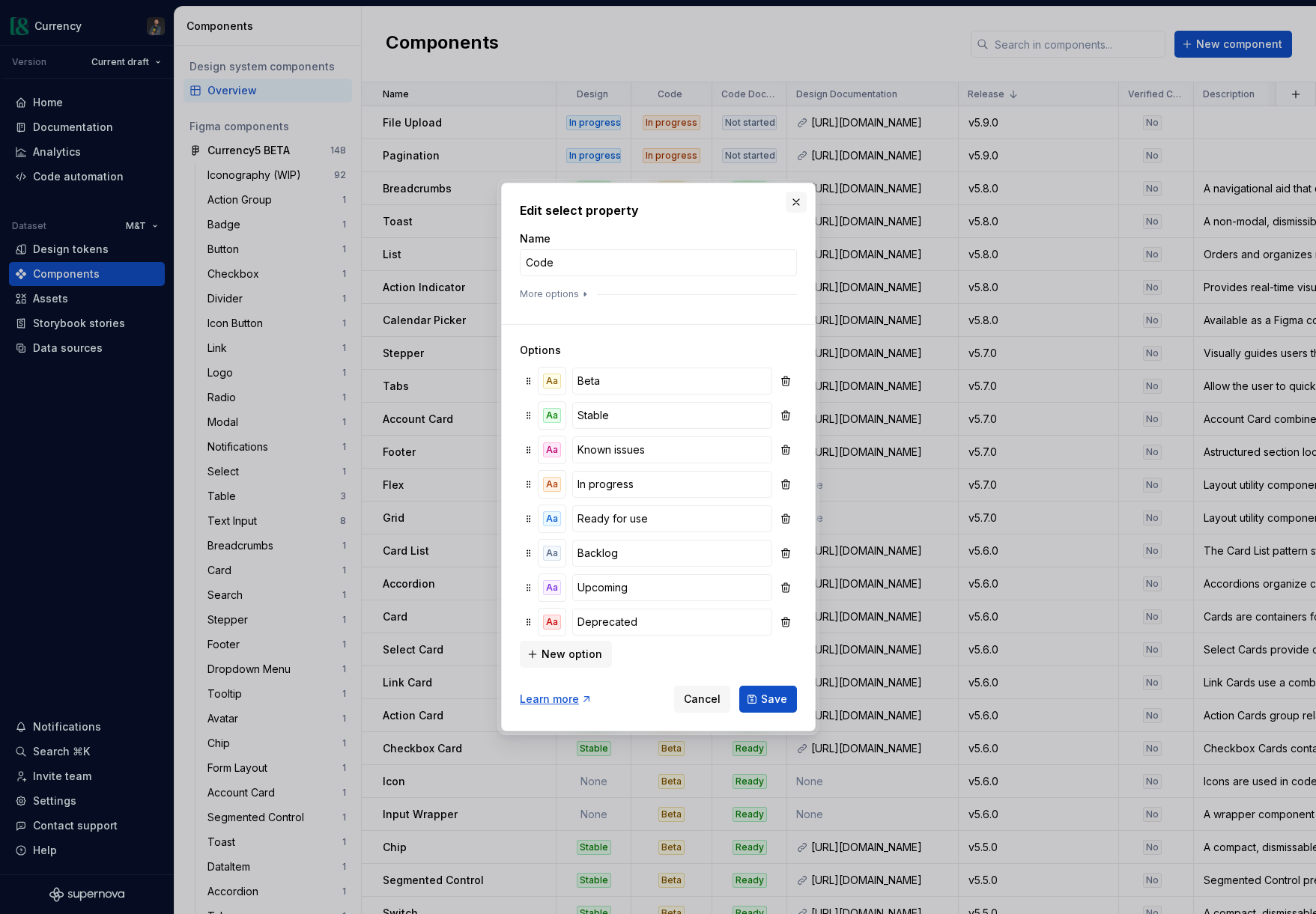
click at [797, 200] on button "button" at bounding box center [796, 202] width 21 height 21
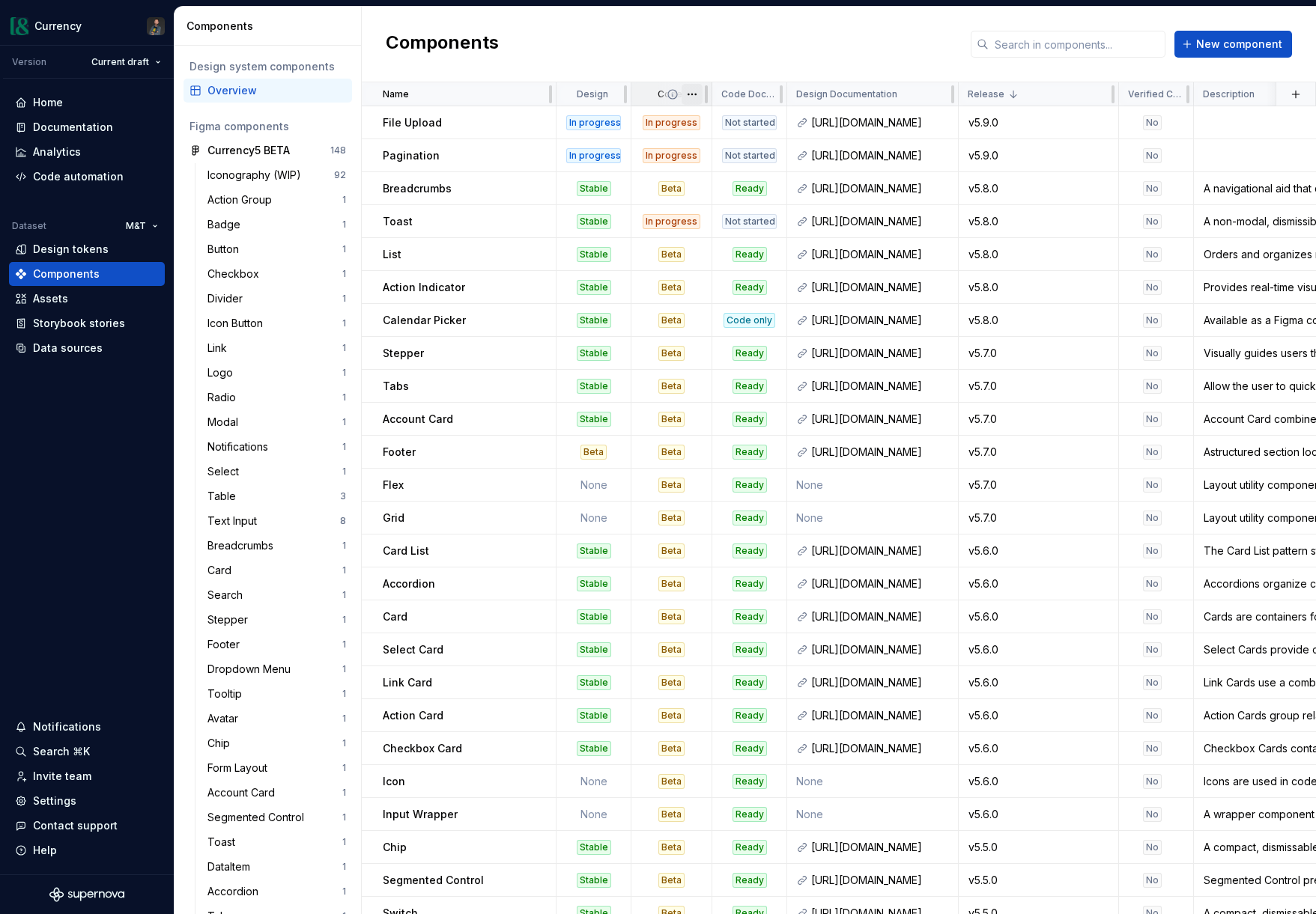
click at [691, 91] on html "Currency Version Current draft Home Documentation Analytics Code automation Dat…" at bounding box center [658, 457] width 1316 height 914
click at [742, 125] on span "Edit property" at bounding box center [758, 123] width 97 height 15
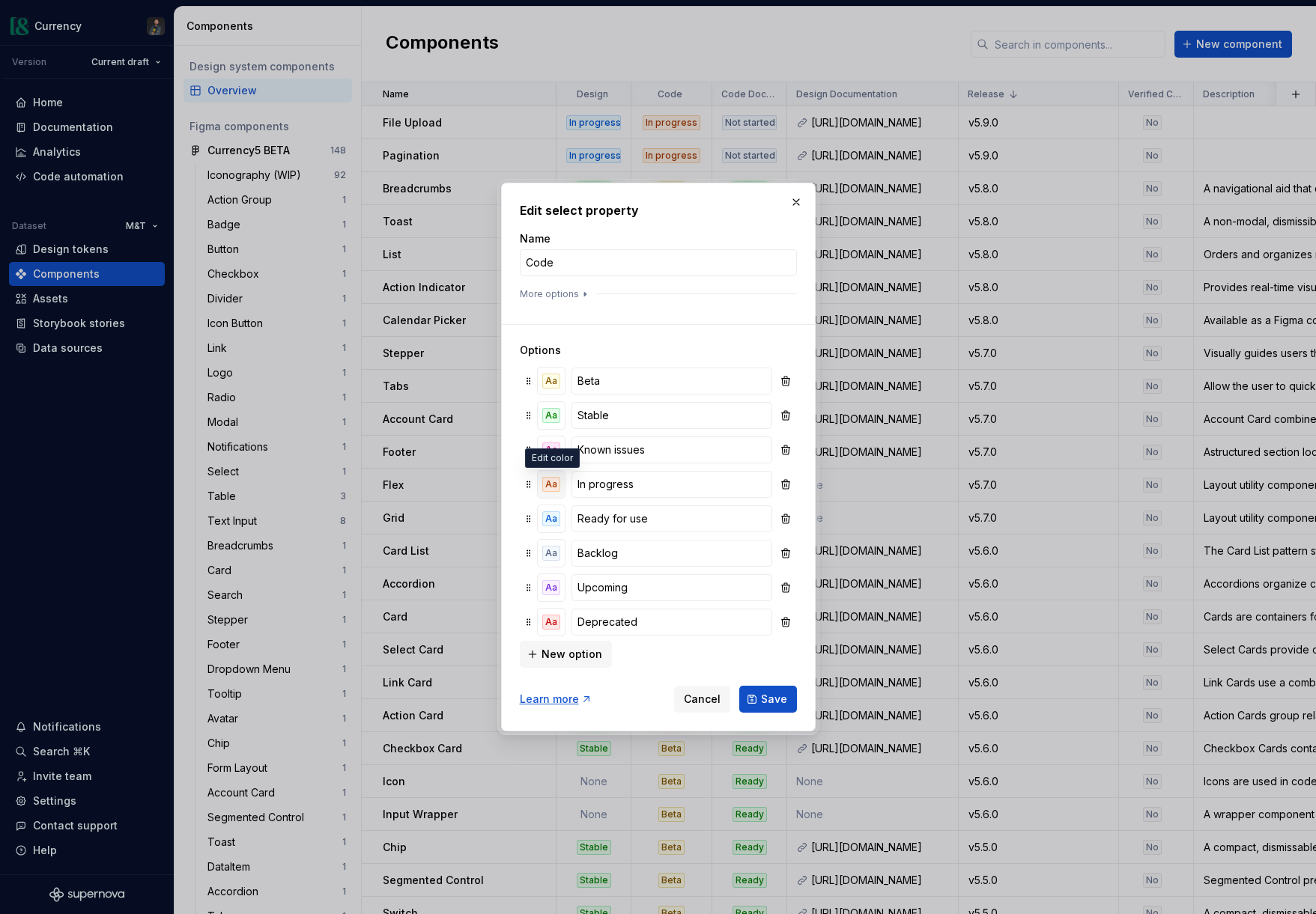
click at [549, 485] on div "Aa" at bounding box center [551, 484] width 18 height 15
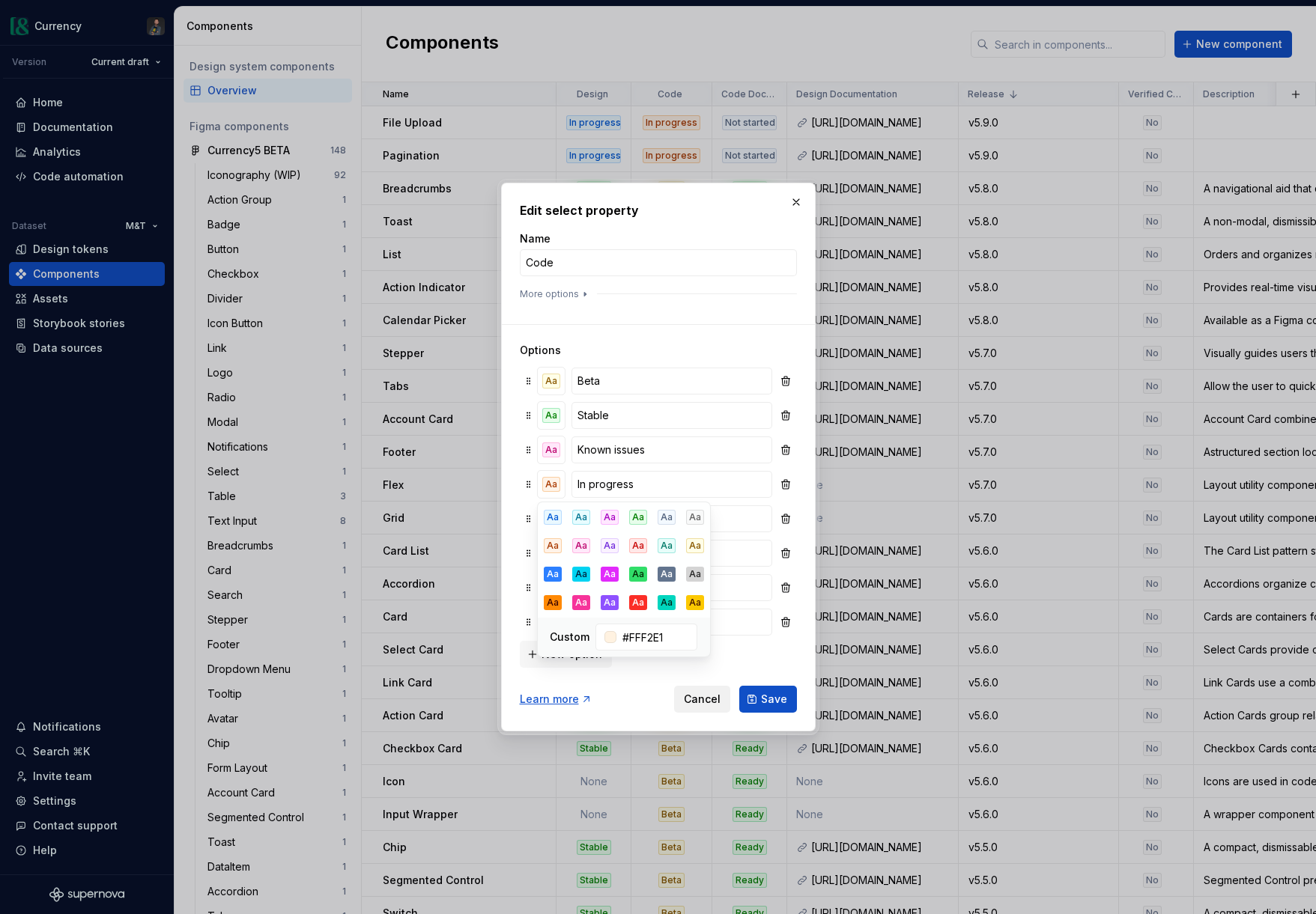
click at [708, 692] on span "Cancel" at bounding box center [702, 699] width 37 height 15
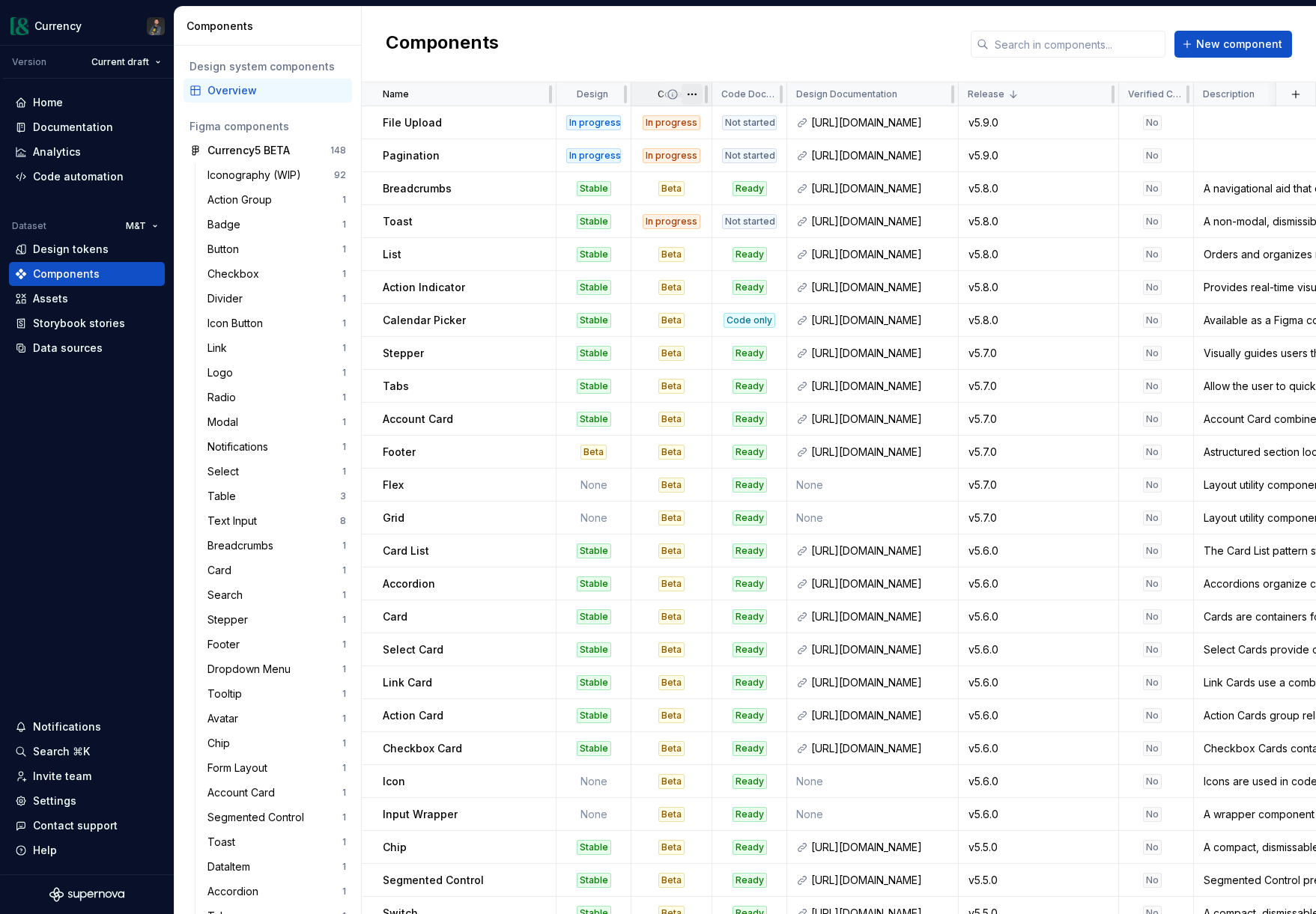
click at [691, 93] on html "Currency Version Current draft Home Documentation Analytics Code automation Dat…" at bounding box center [658, 457] width 1316 height 914
click at [745, 129] on span "Edit property" at bounding box center [758, 123] width 97 height 15
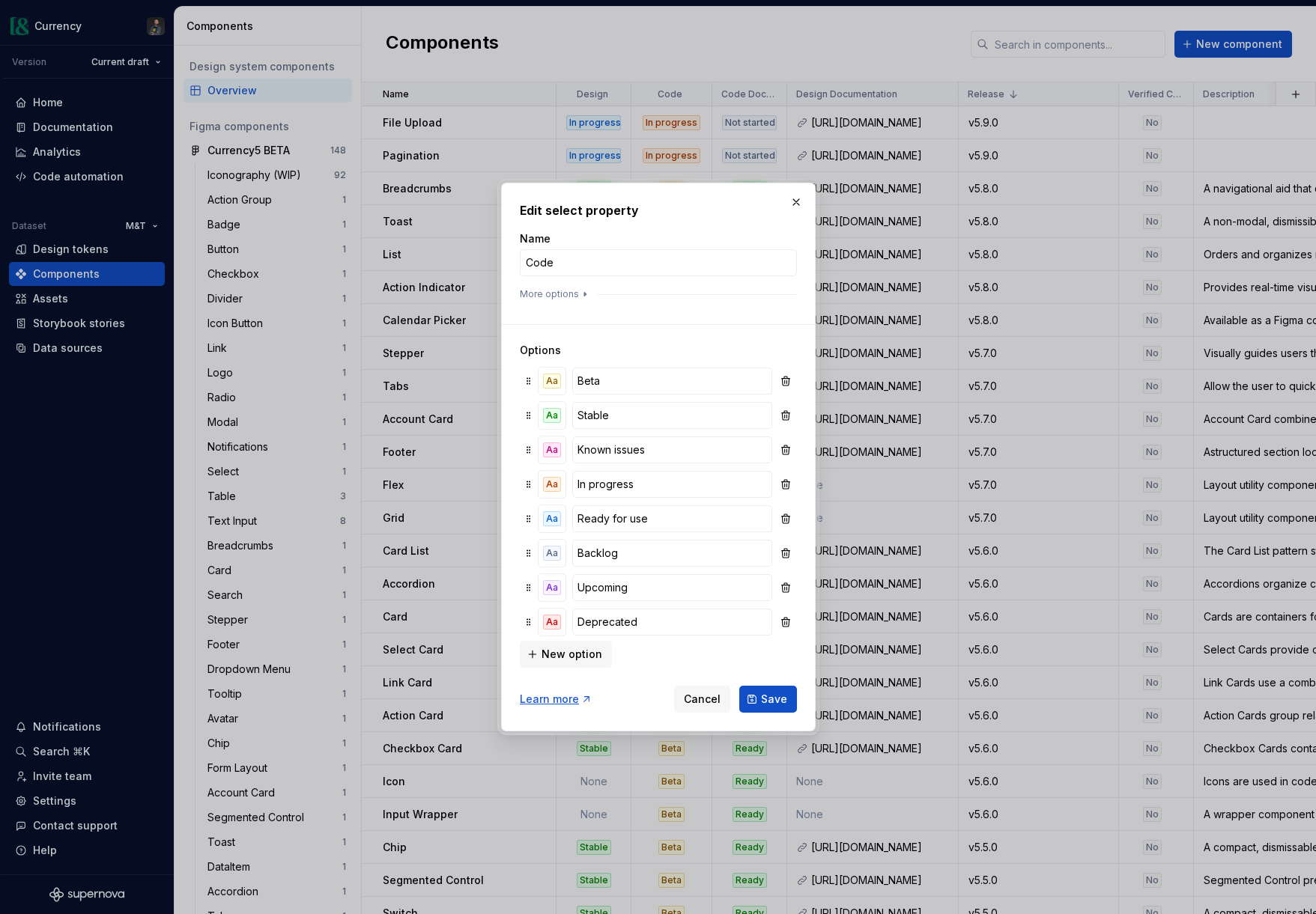
scroll to position [7, 0]
click at [798, 199] on button "button" at bounding box center [796, 202] width 21 height 21
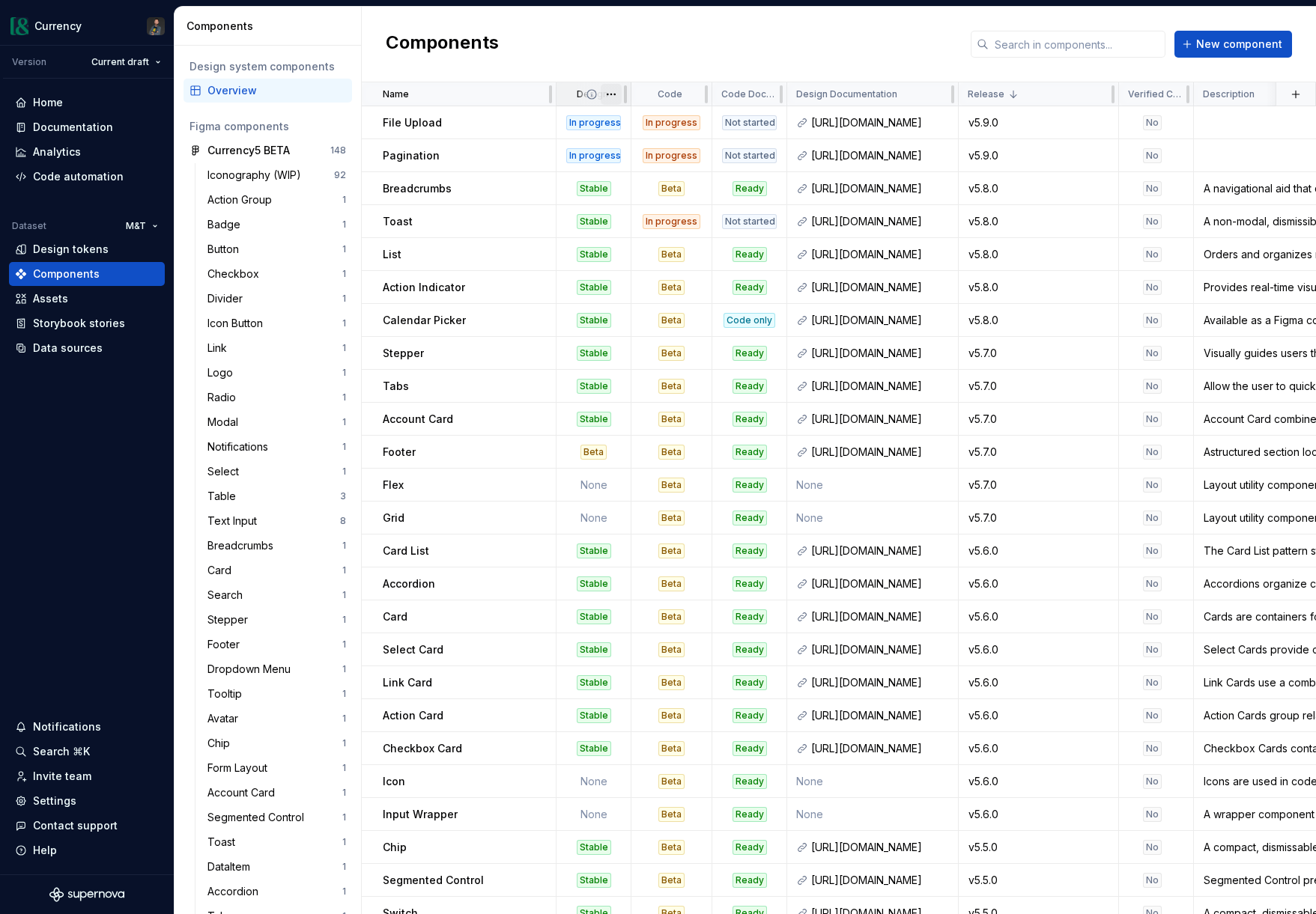
click at [613, 93] on html "Currency Version Current draft Home Documentation Analytics Code automation Dat…" at bounding box center [658, 457] width 1316 height 914
click at [661, 123] on span "Edit property" at bounding box center [677, 123] width 97 height 15
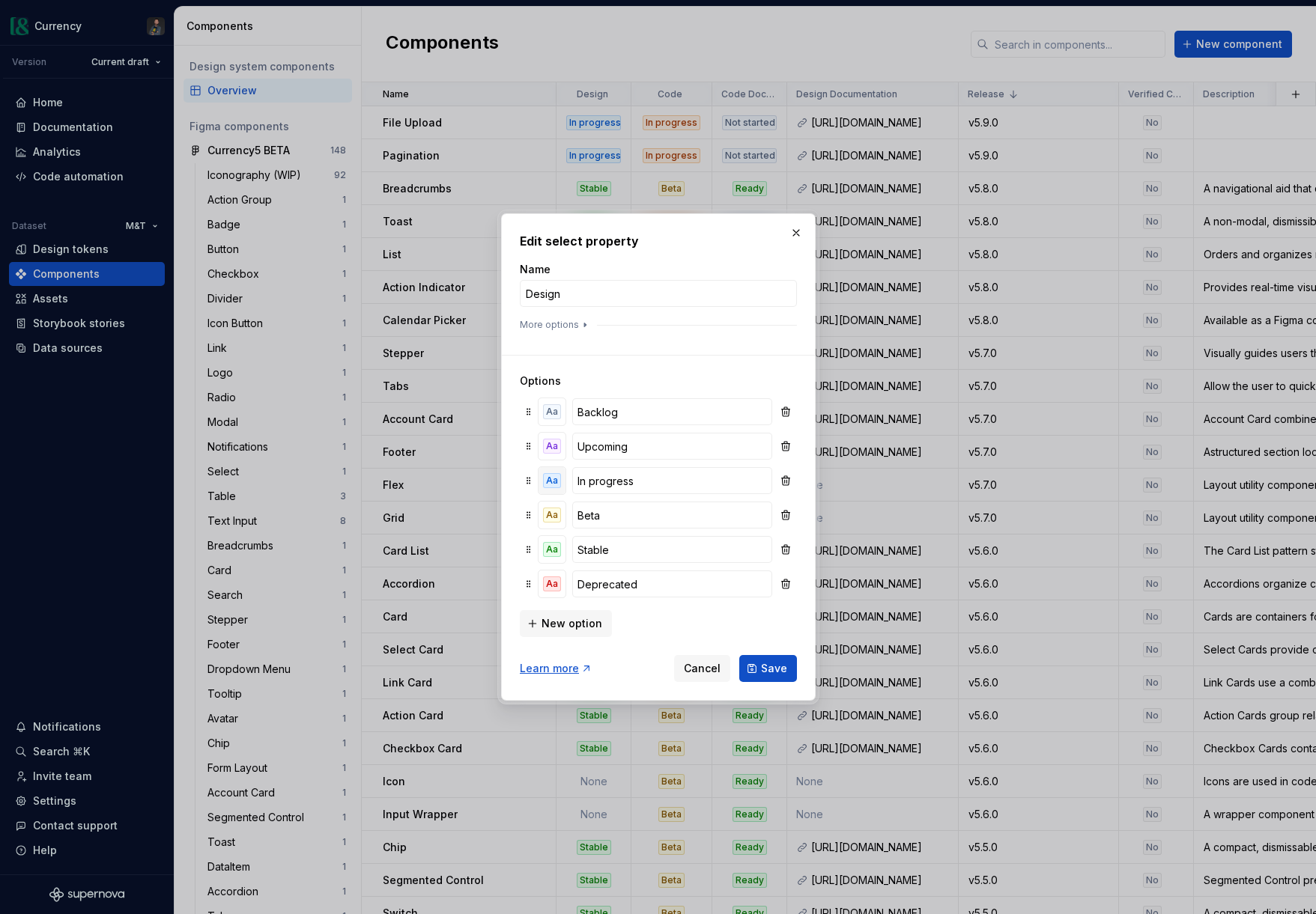
click at [552, 475] on div "Aa" at bounding box center [551, 480] width 18 height 15
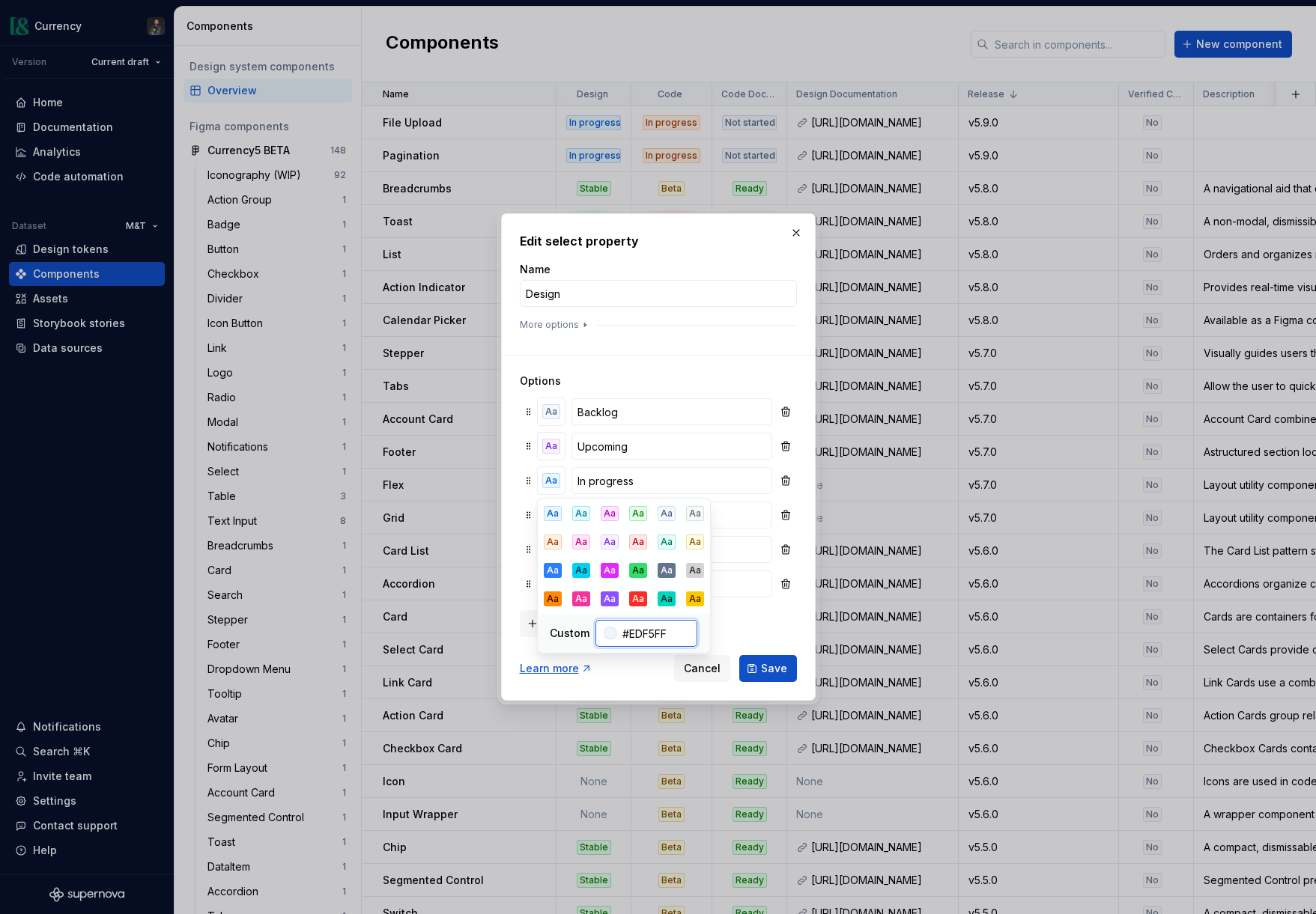
click at [685, 635] on input "#EDF5FF" at bounding box center [657, 633] width 81 height 27
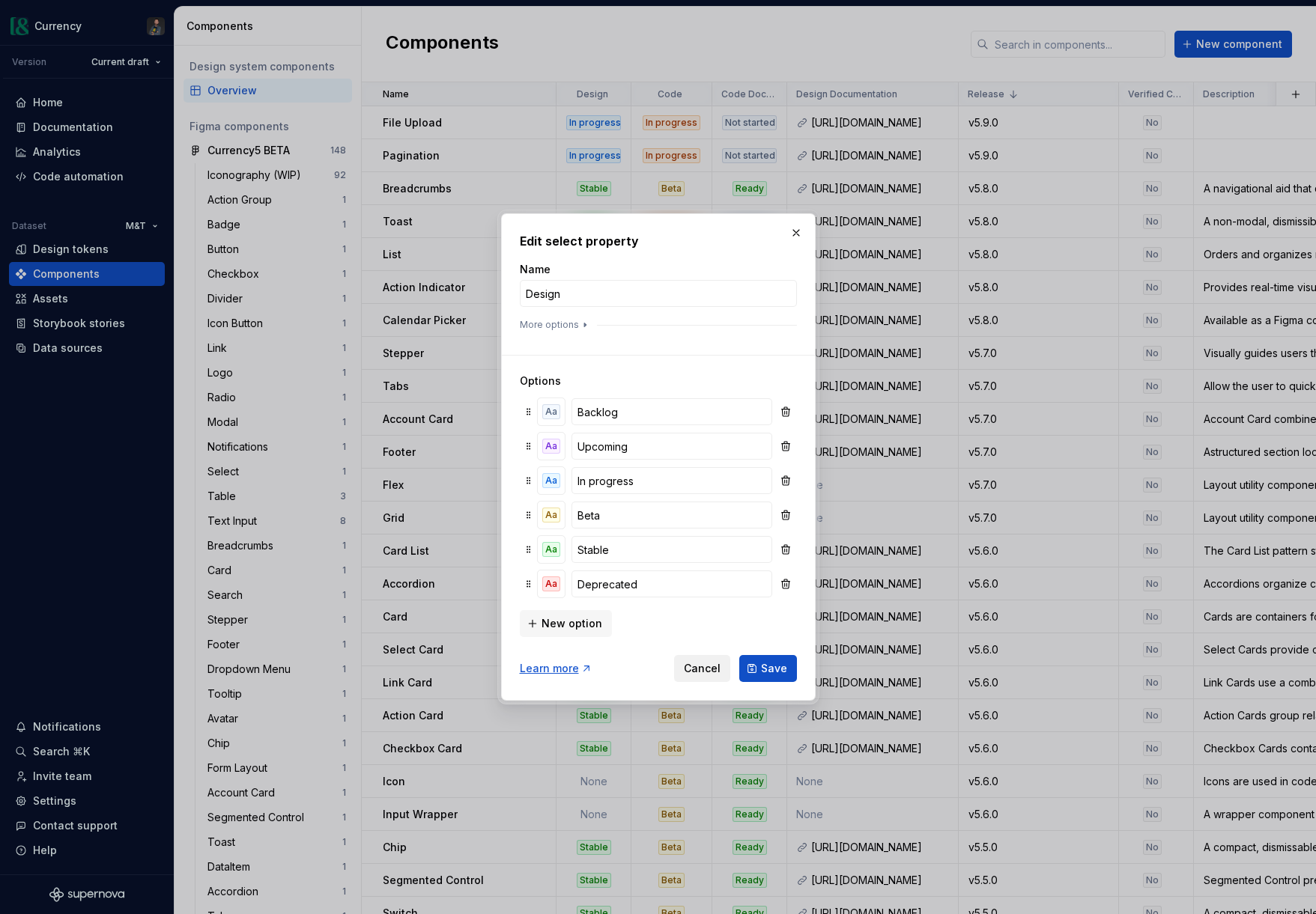
click at [713, 677] on button "Cancel" at bounding box center [702, 668] width 56 height 27
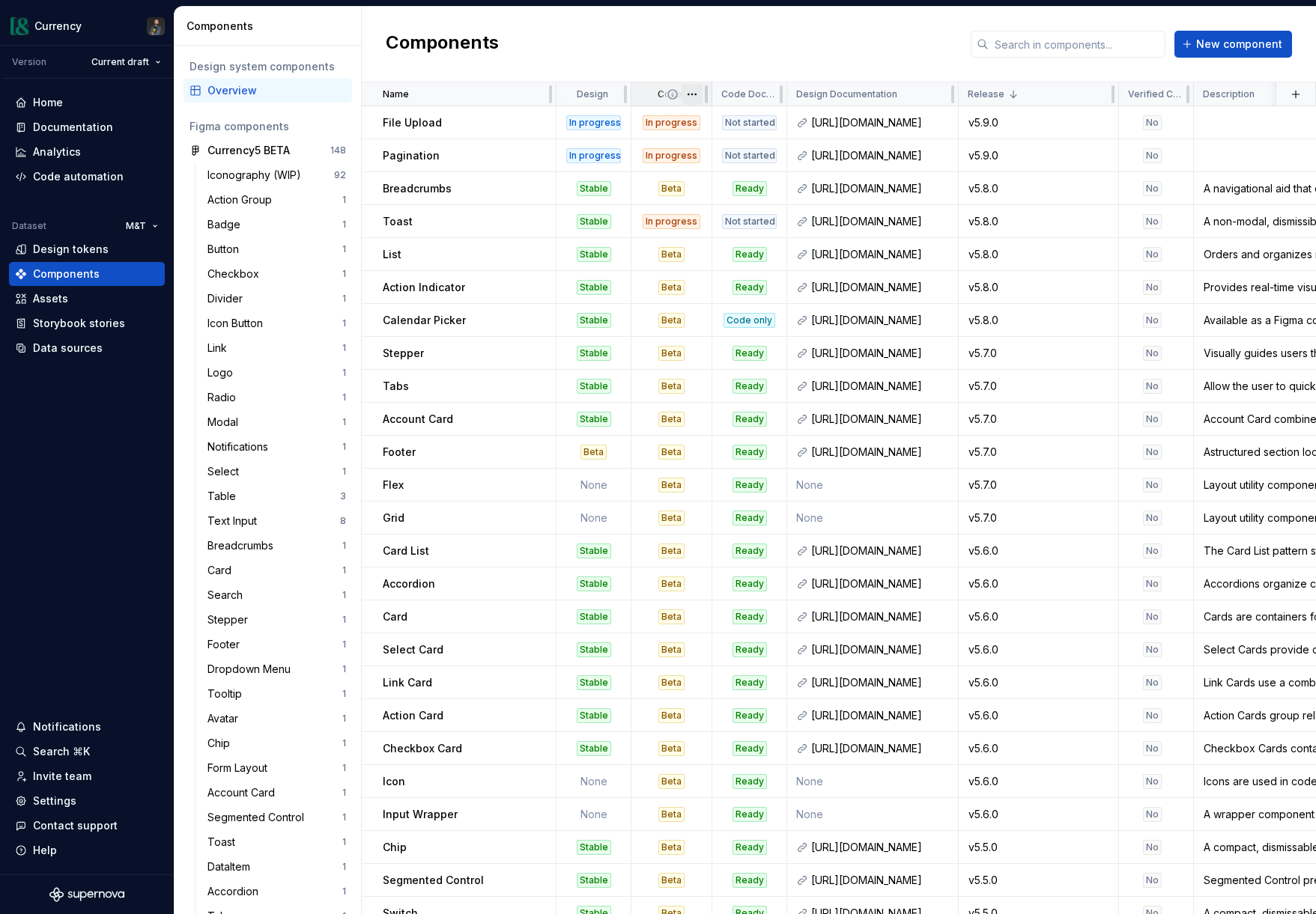
click at [690, 95] on html "Currency Version Current draft Home Documentation Analytics Code automation Dat…" at bounding box center [658, 457] width 1316 height 914
click at [720, 122] on span "Edit property" at bounding box center [758, 123] width 97 height 15
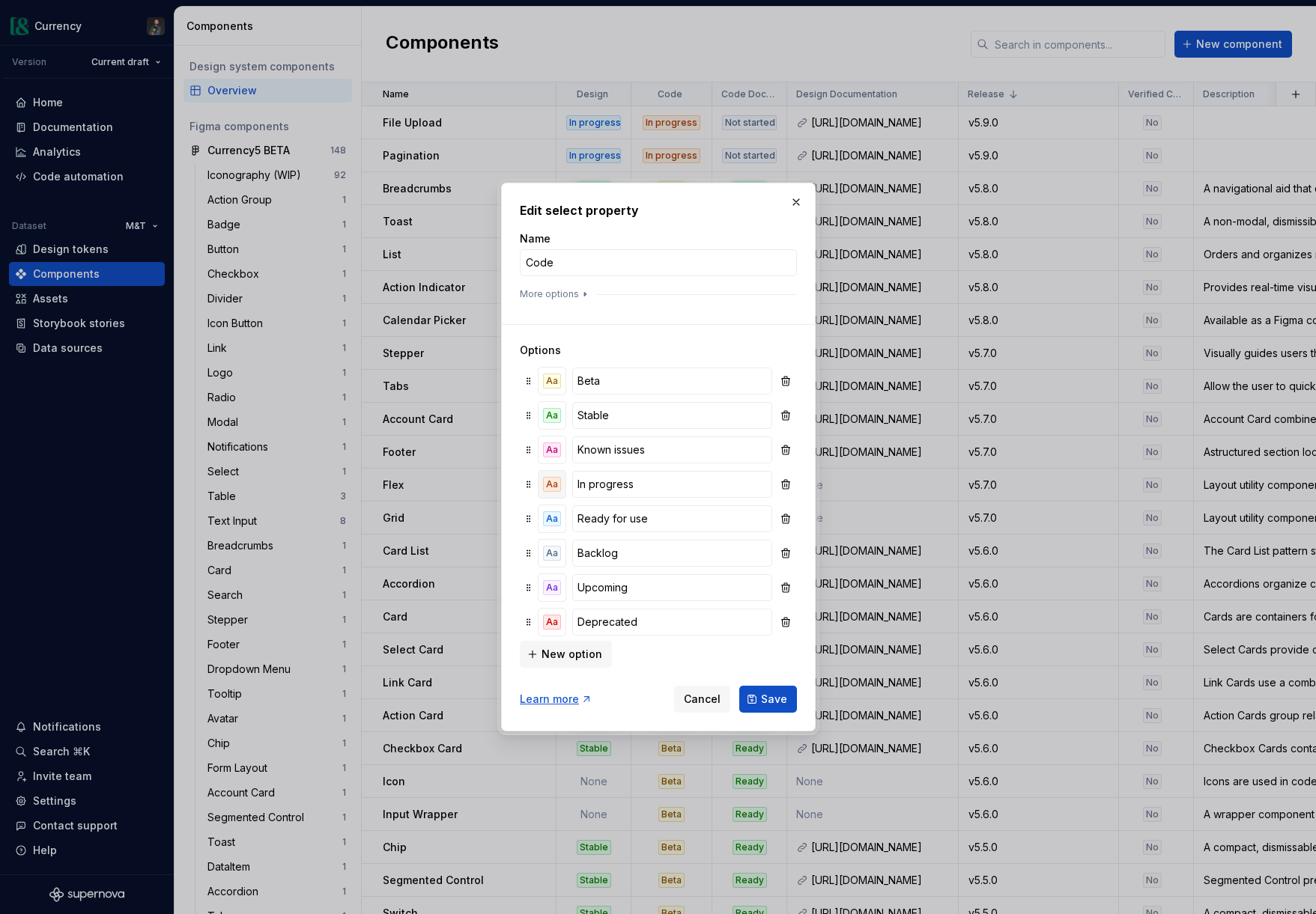
click at [551, 484] on div "Aa" at bounding box center [551, 484] width 18 height 15
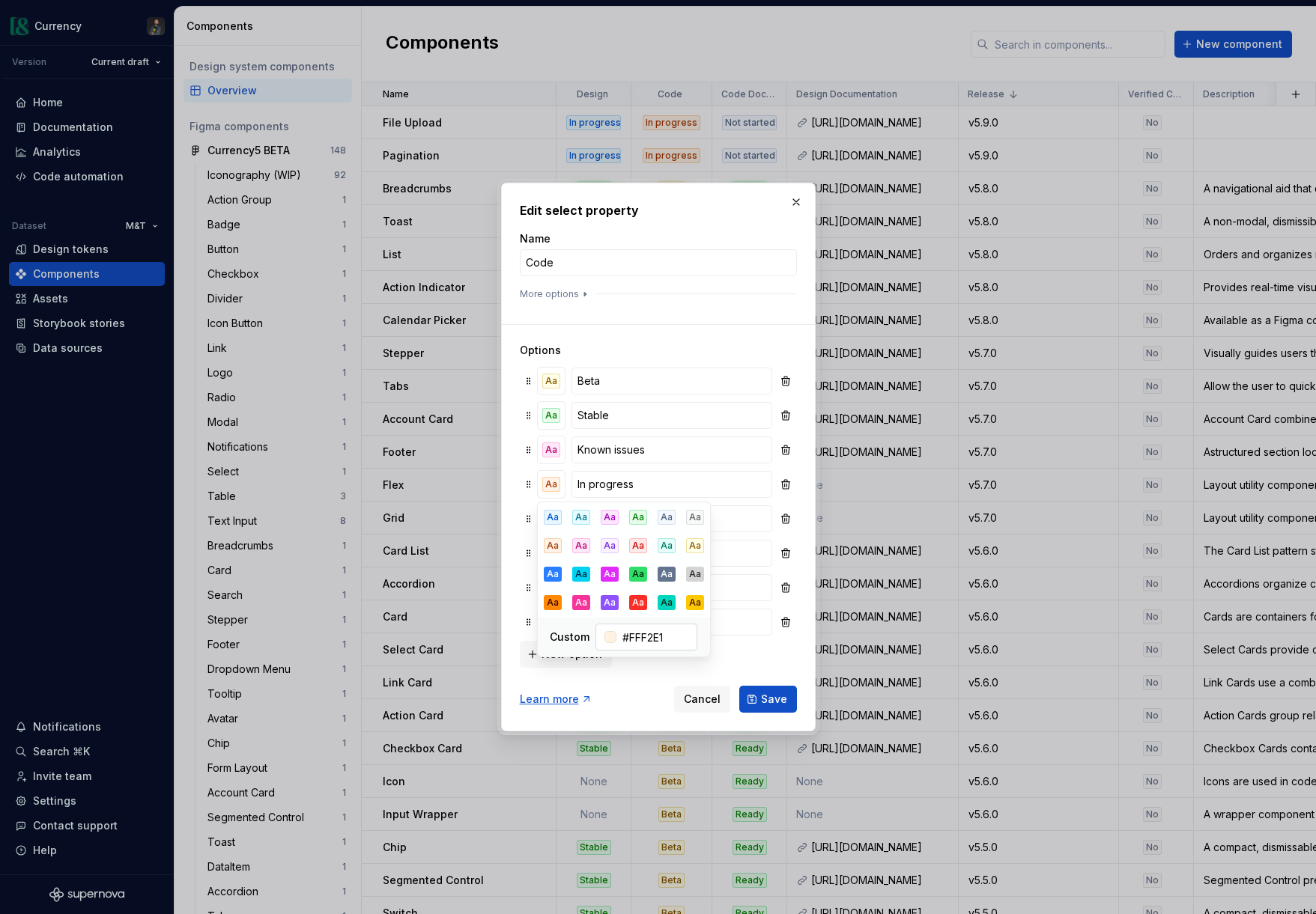
click at [670, 636] on input "#FFF2E1" at bounding box center [657, 637] width 81 height 27
paste input "EDF5FF"
click at [768, 691] on span "Save" at bounding box center [774, 699] width 26 height 15
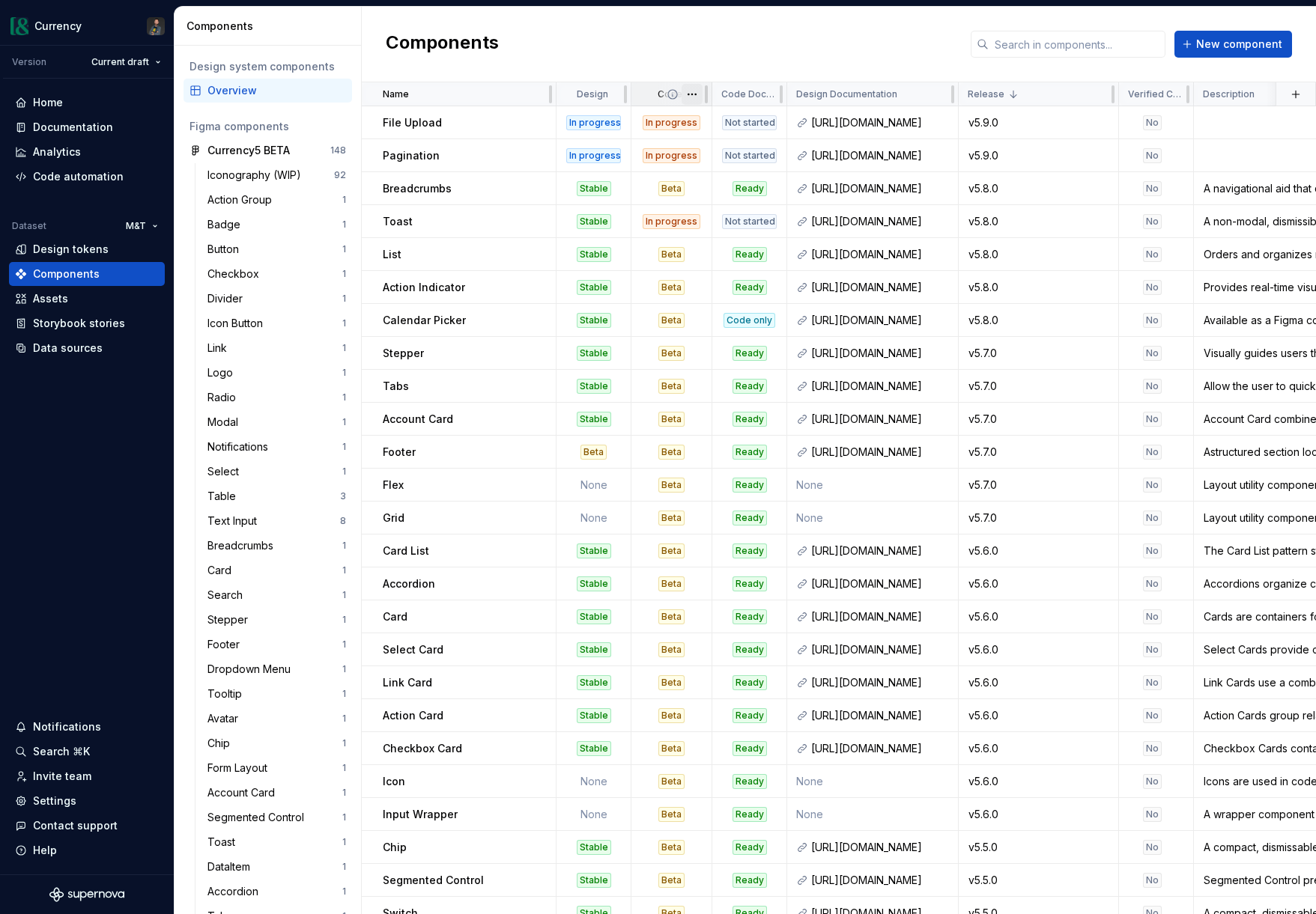
click at [695, 93] on html "Currency Version Current draft Home Documentation Analytics Code automation Dat…" at bounding box center [658, 457] width 1316 height 914
click at [724, 122] on span "Edit property" at bounding box center [758, 123] width 97 height 15
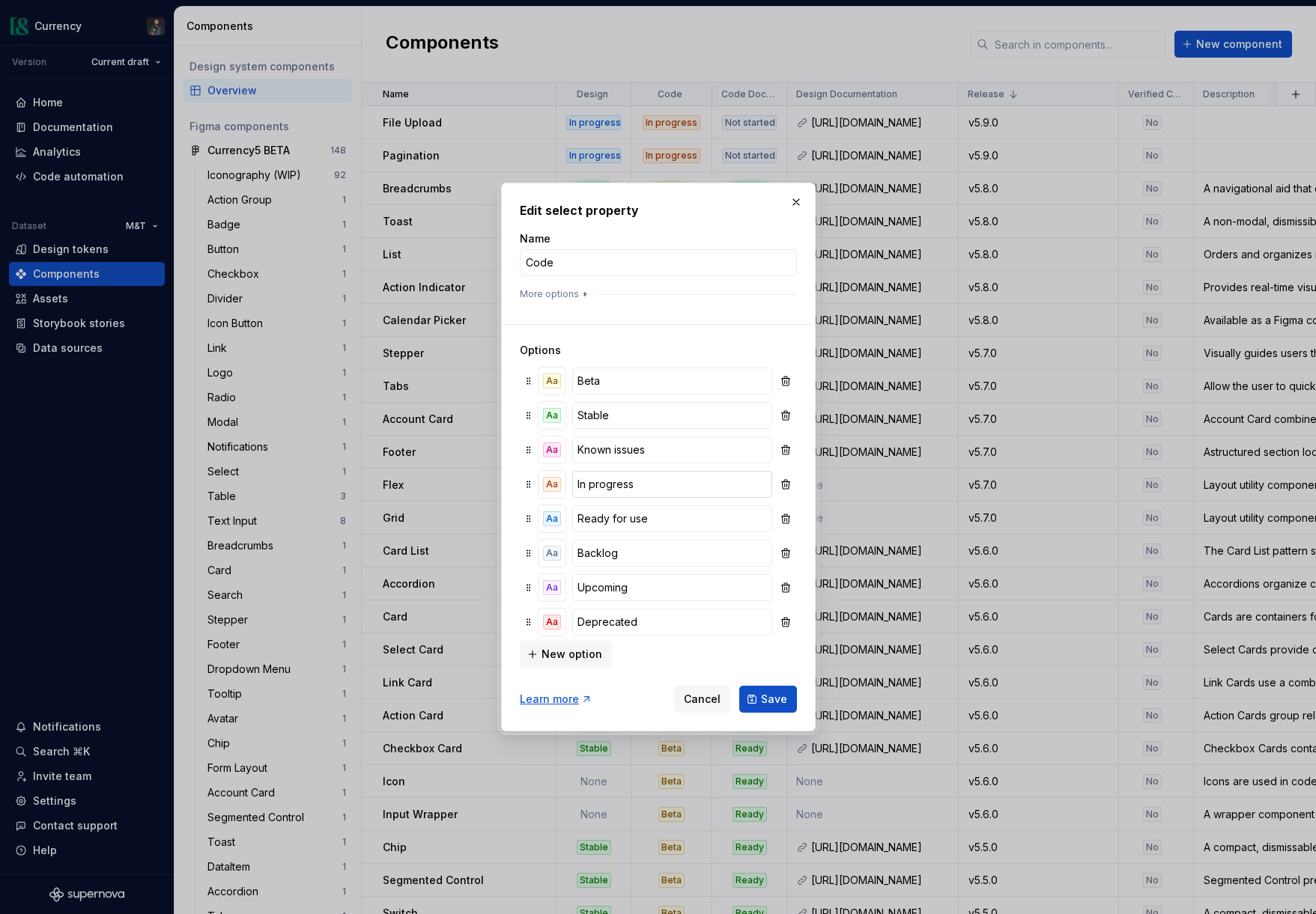
click at [664, 482] on input "In progress" at bounding box center [672, 484] width 200 height 27
click at [553, 494] on button "Aa" at bounding box center [551, 484] width 27 height 27
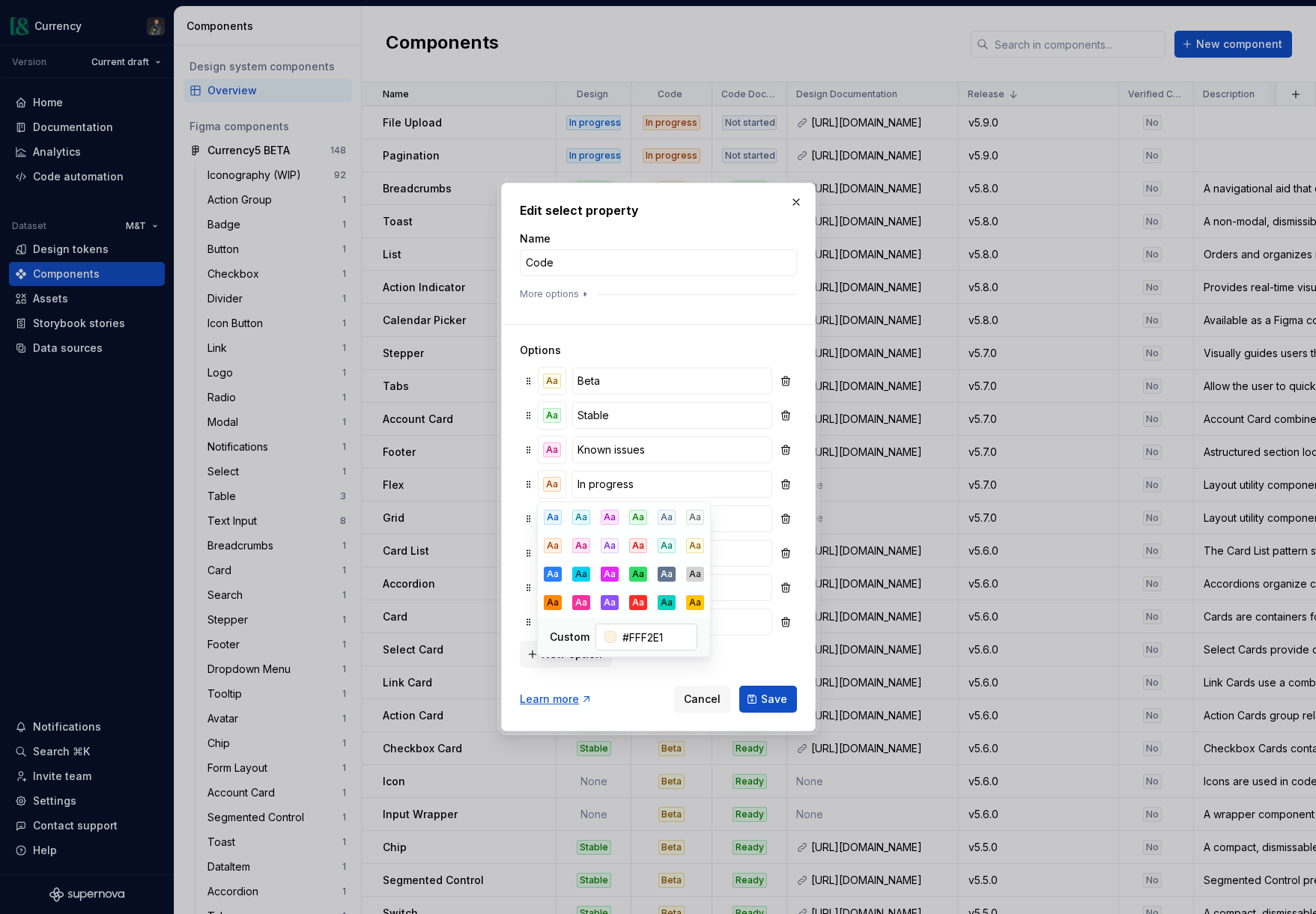
click at [661, 630] on input "#FFF2E1" at bounding box center [657, 637] width 81 height 27
paste input "EDF5FF"
click at [667, 638] on input "#EDF5FF" at bounding box center [657, 637] width 81 height 27
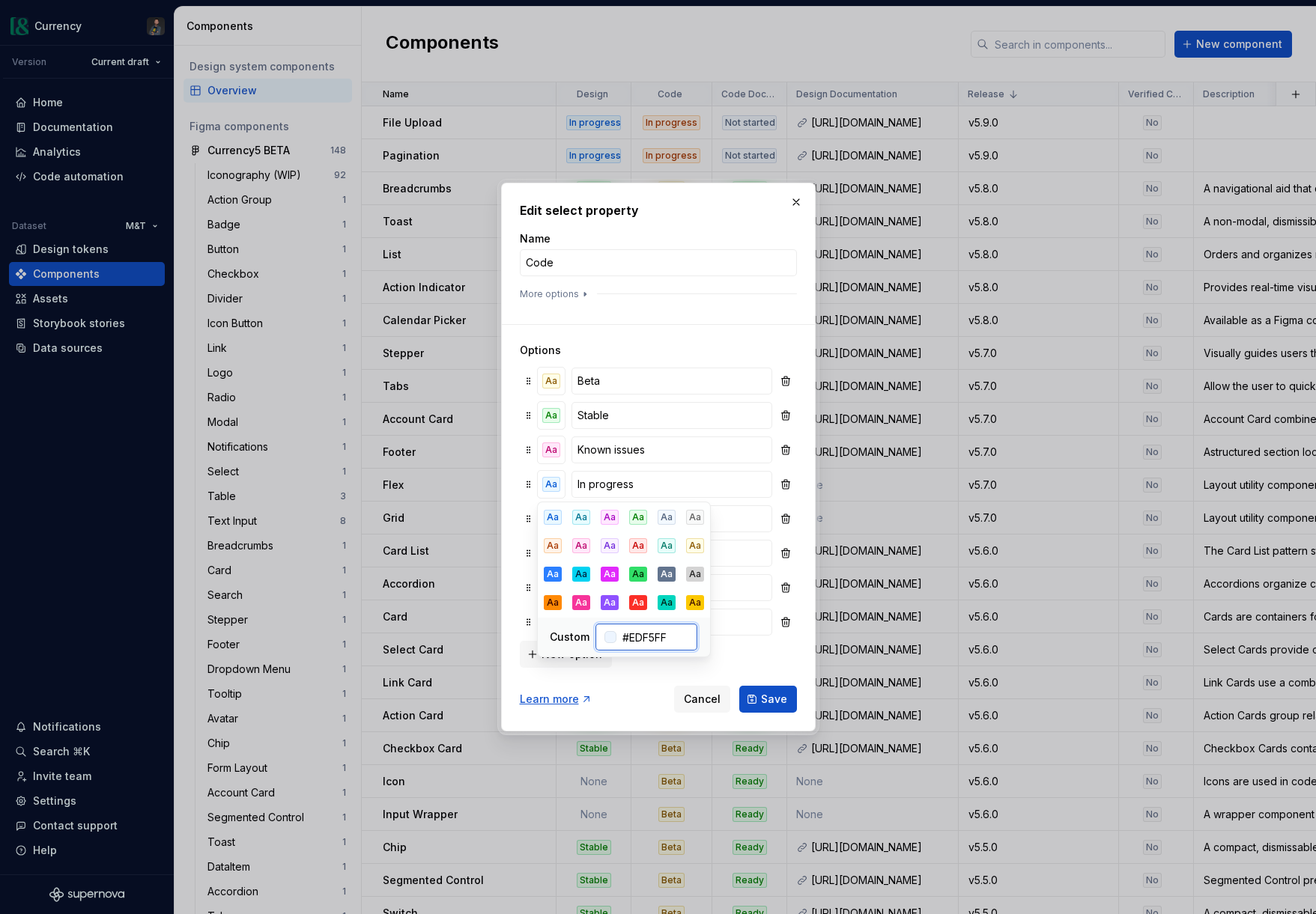
click at [676, 638] on input "#EDF5FF" at bounding box center [657, 637] width 81 height 27
click at [720, 644] on div "New option" at bounding box center [658, 653] width 278 height 30
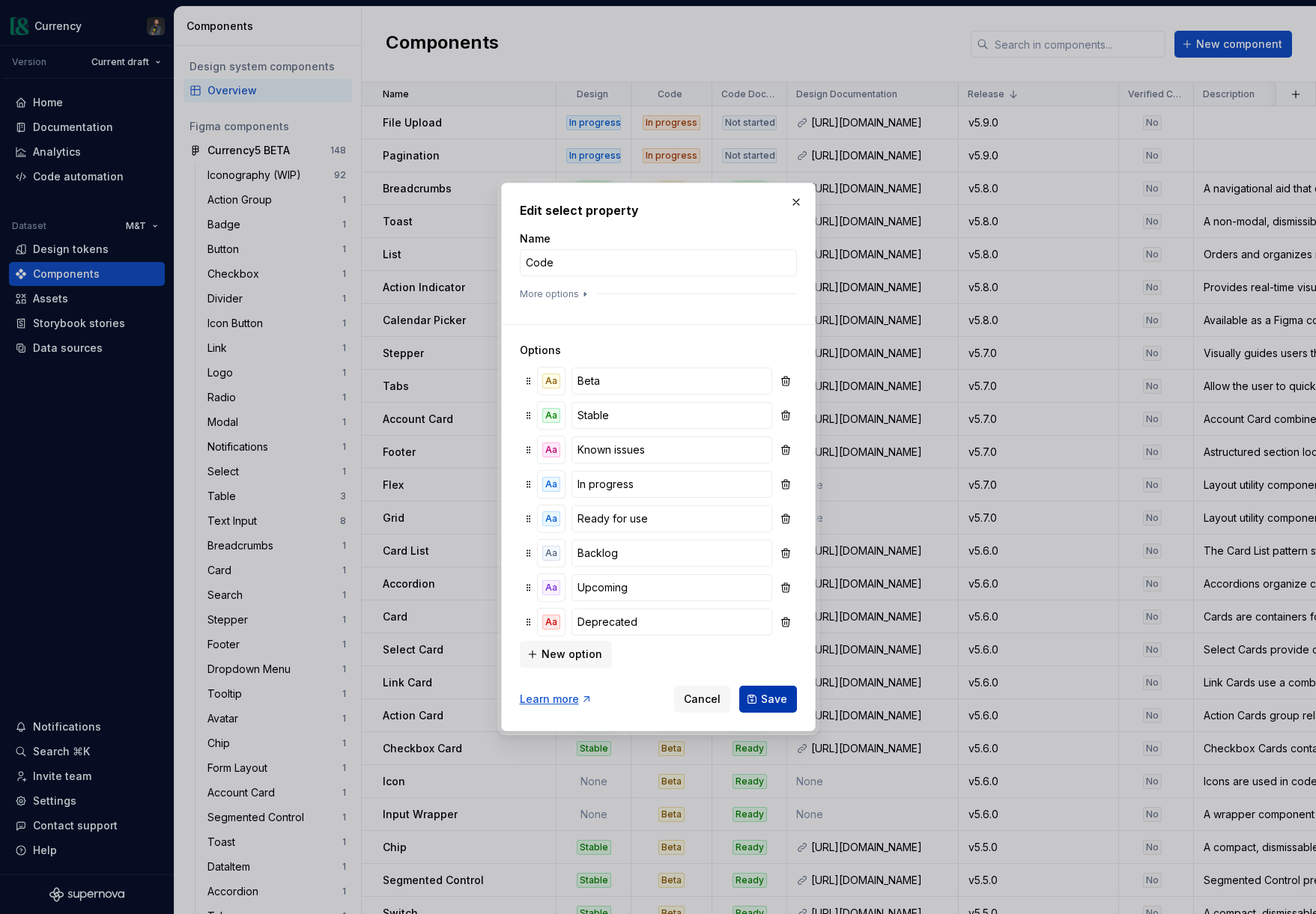
click at [776, 695] on span "Save" at bounding box center [774, 699] width 26 height 15
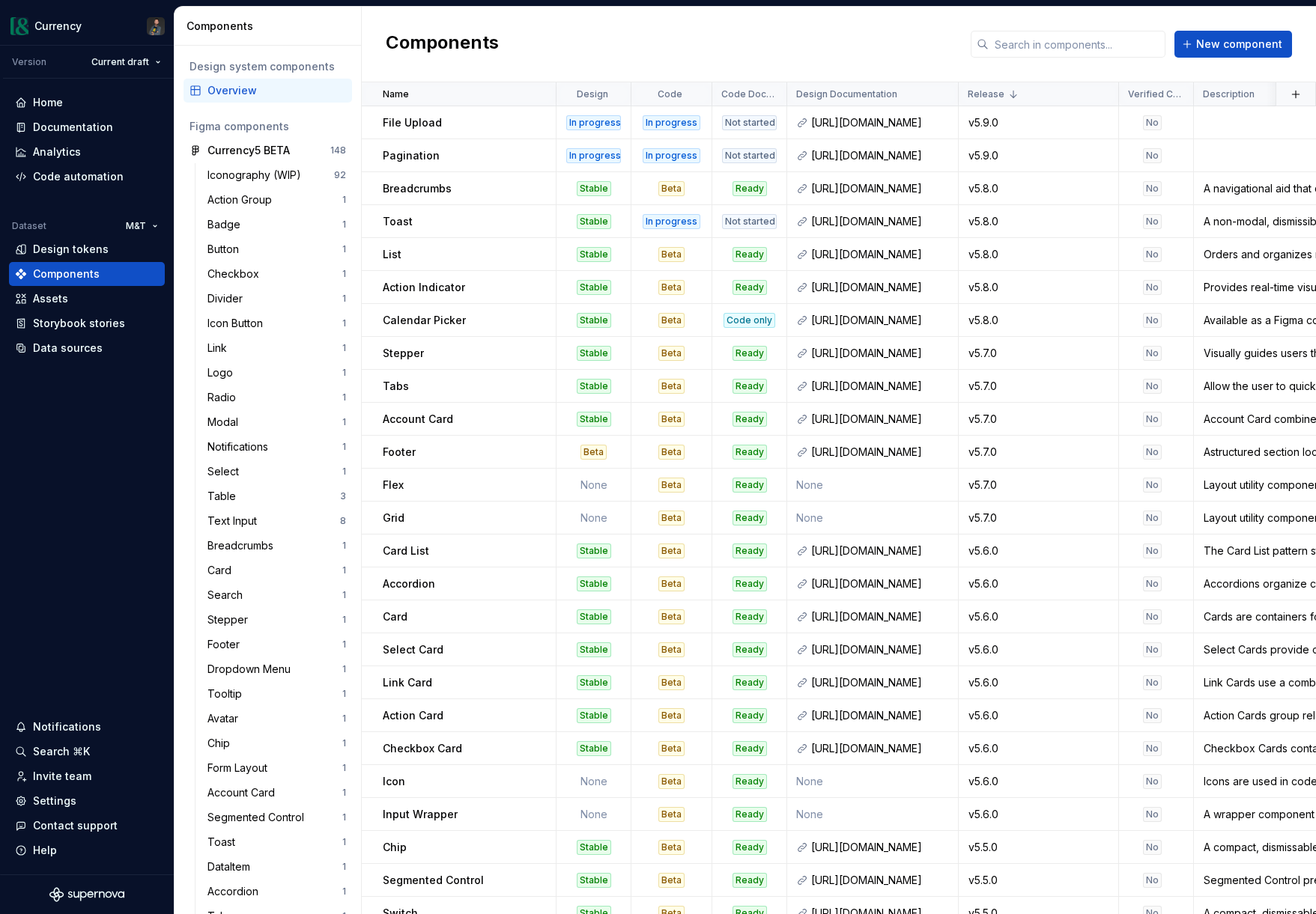
click at [790, 37] on div "Components New component" at bounding box center [839, 44] width 954 height 76
click at [58, 125] on div "Documentation" at bounding box center [72, 127] width 80 height 15
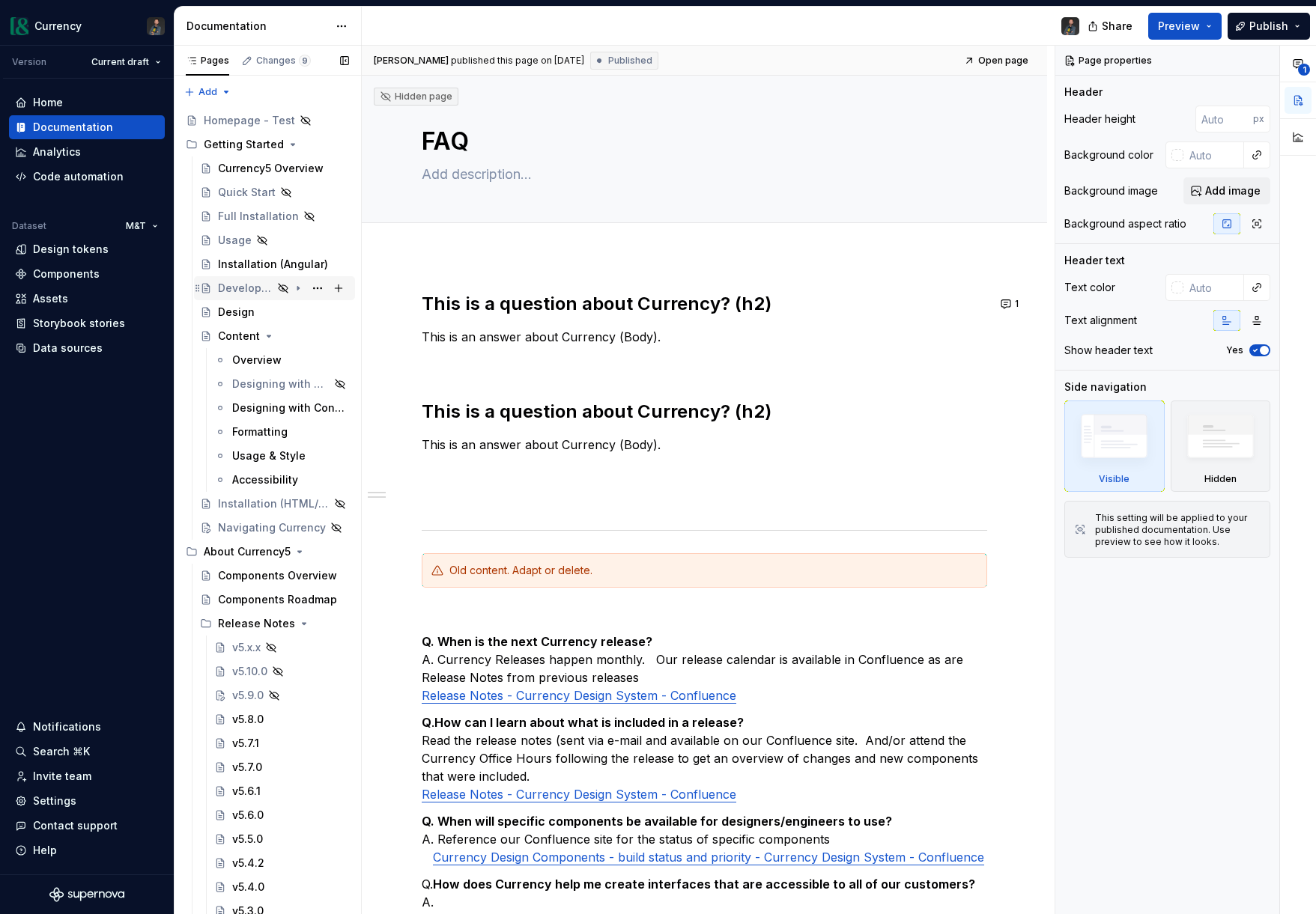
click at [297, 287] on icon "Page tree" at bounding box center [298, 289] width 2 height 4
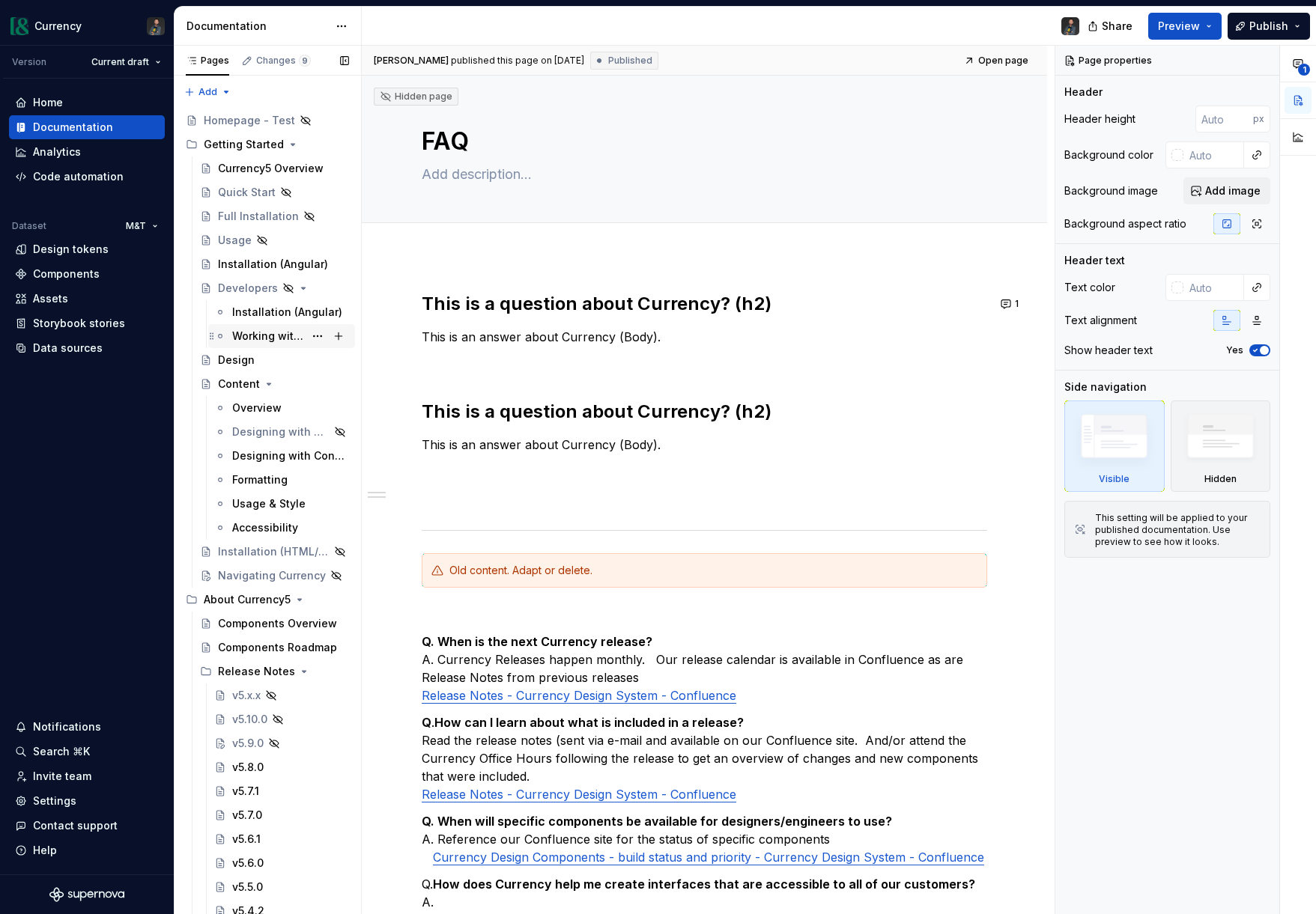
click at [265, 331] on div "Working with Figma" at bounding box center [268, 336] width 72 height 15
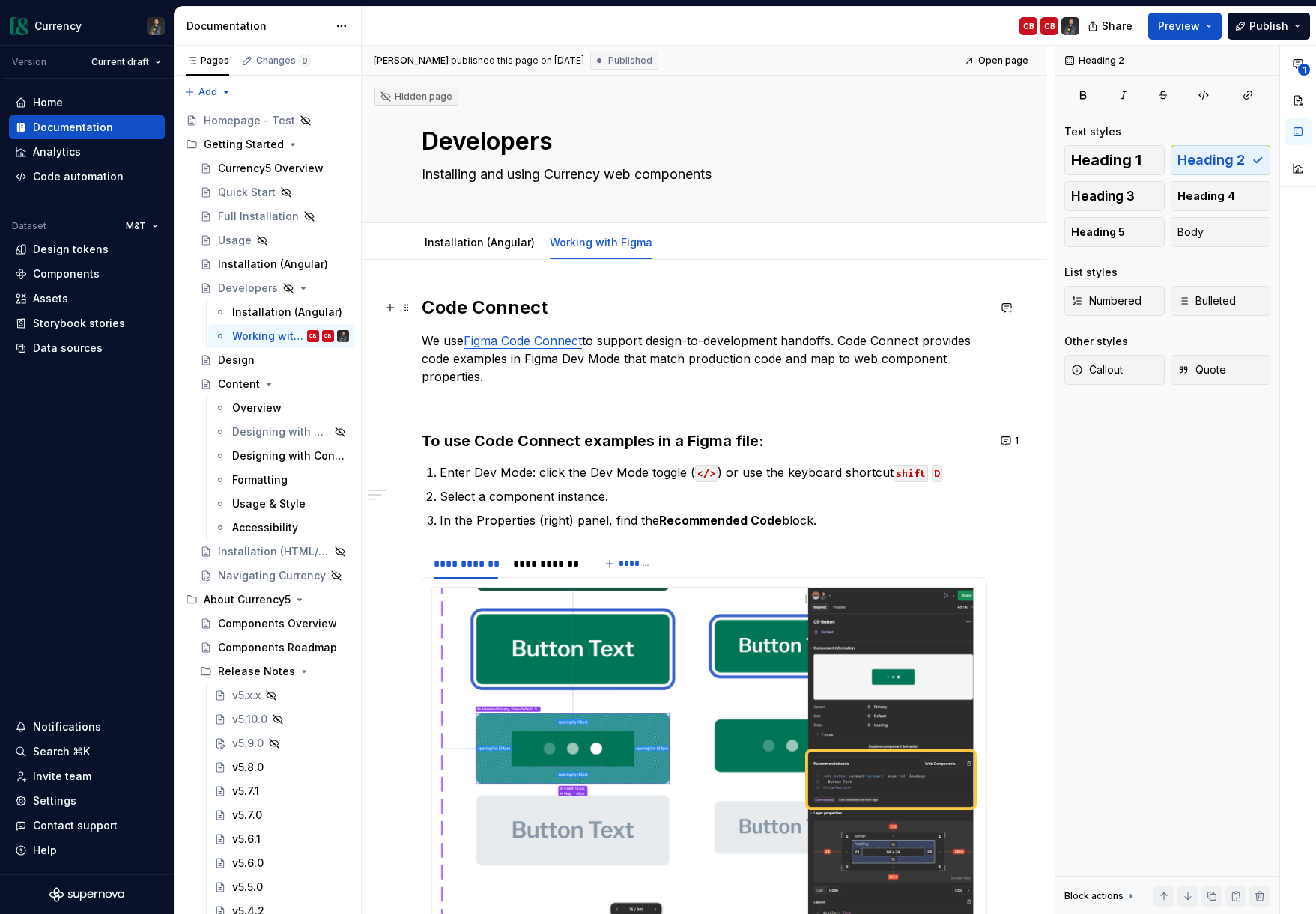
click at [580, 299] on h2 "Code Connect" at bounding box center [704, 308] width 565 height 24
click at [462, 401] on p at bounding box center [704, 403] width 565 height 18
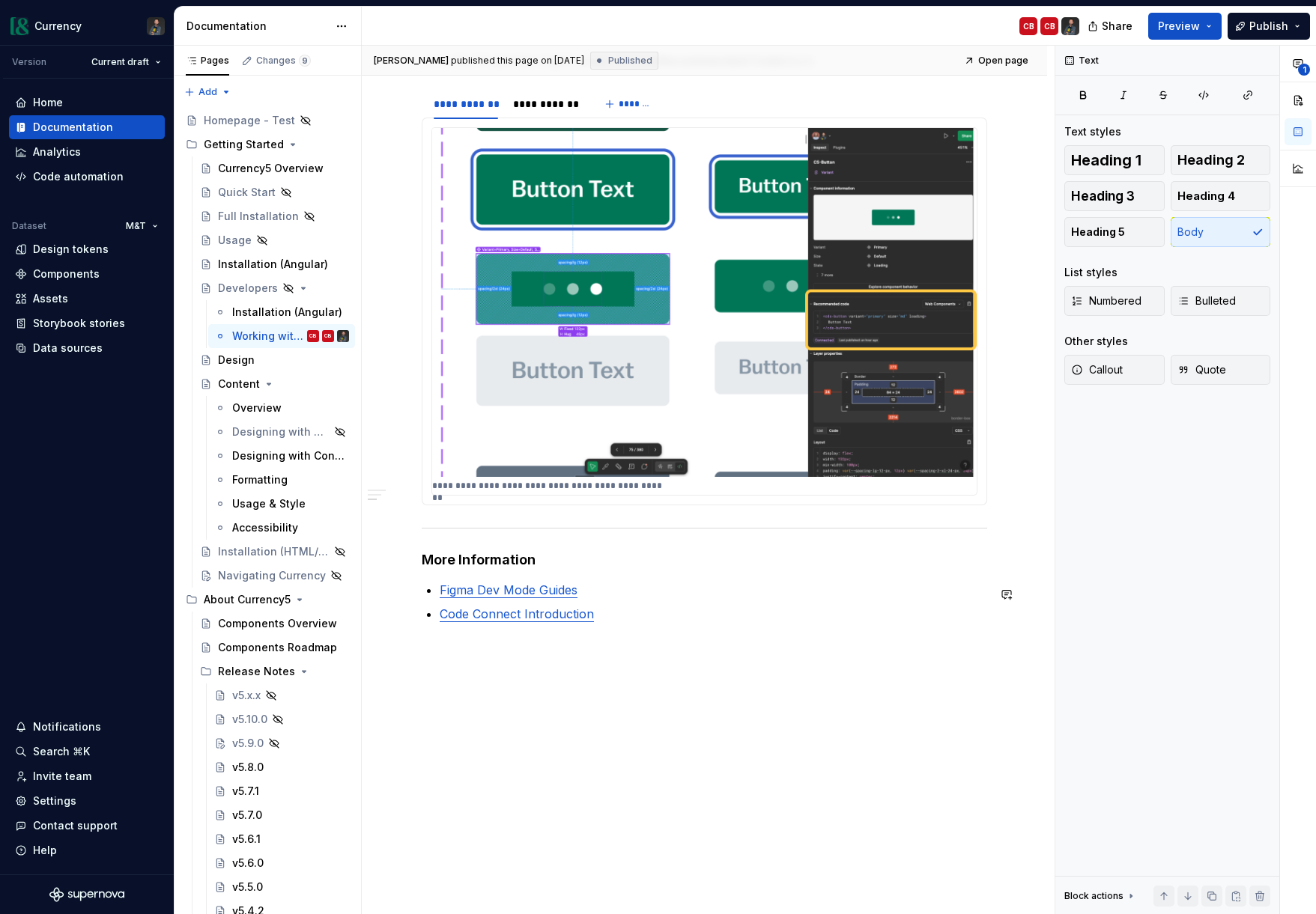
click at [495, 682] on div "**********" at bounding box center [705, 357] width 685 height 1115
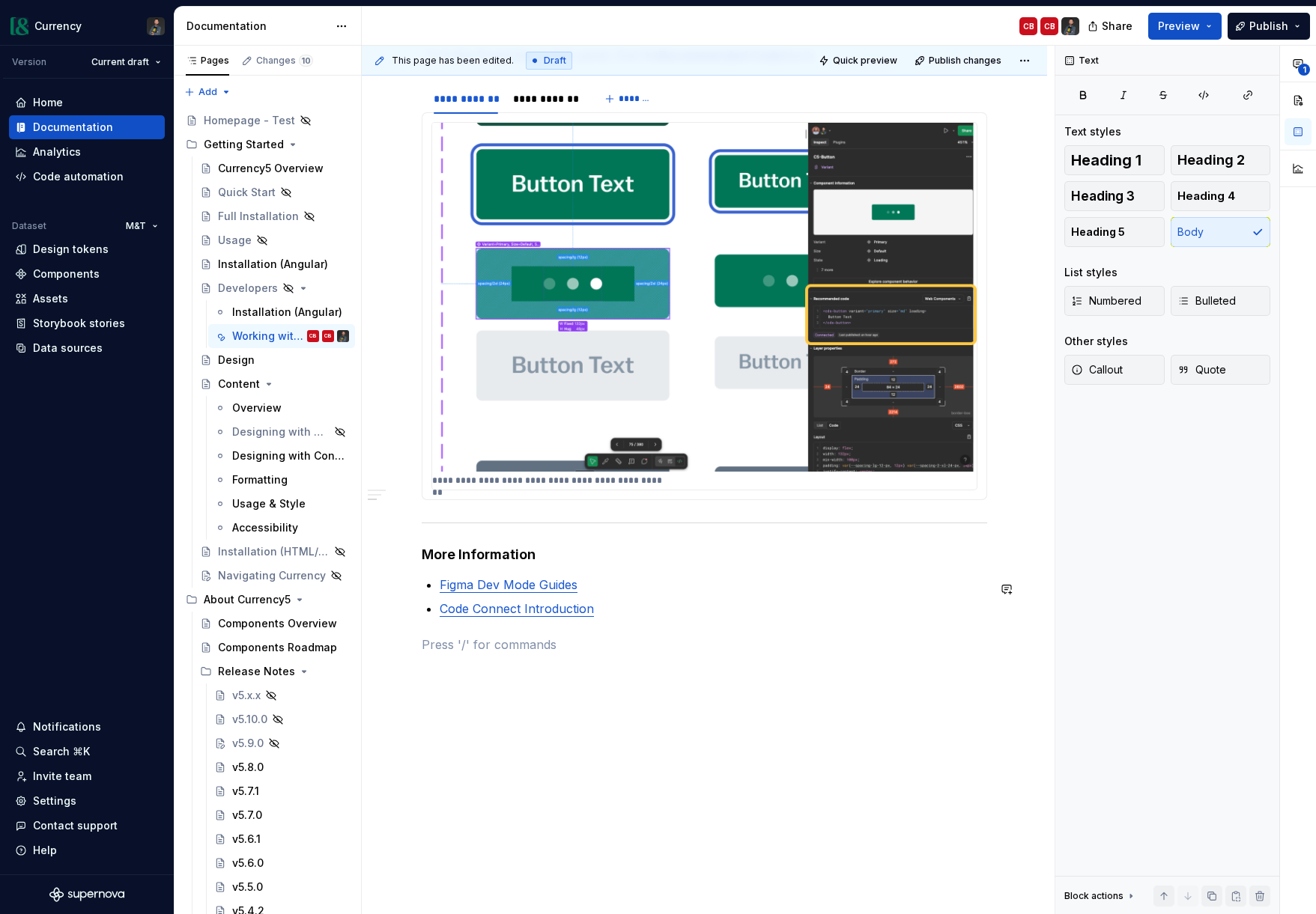
type textarea "*"
click at [510, 680] on p "Internal Notes:" at bounding box center [704, 672] width 565 height 18
click at [628, 742] on p "Page-level list + caveats?" at bounding box center [713, 732] width 548 height 18
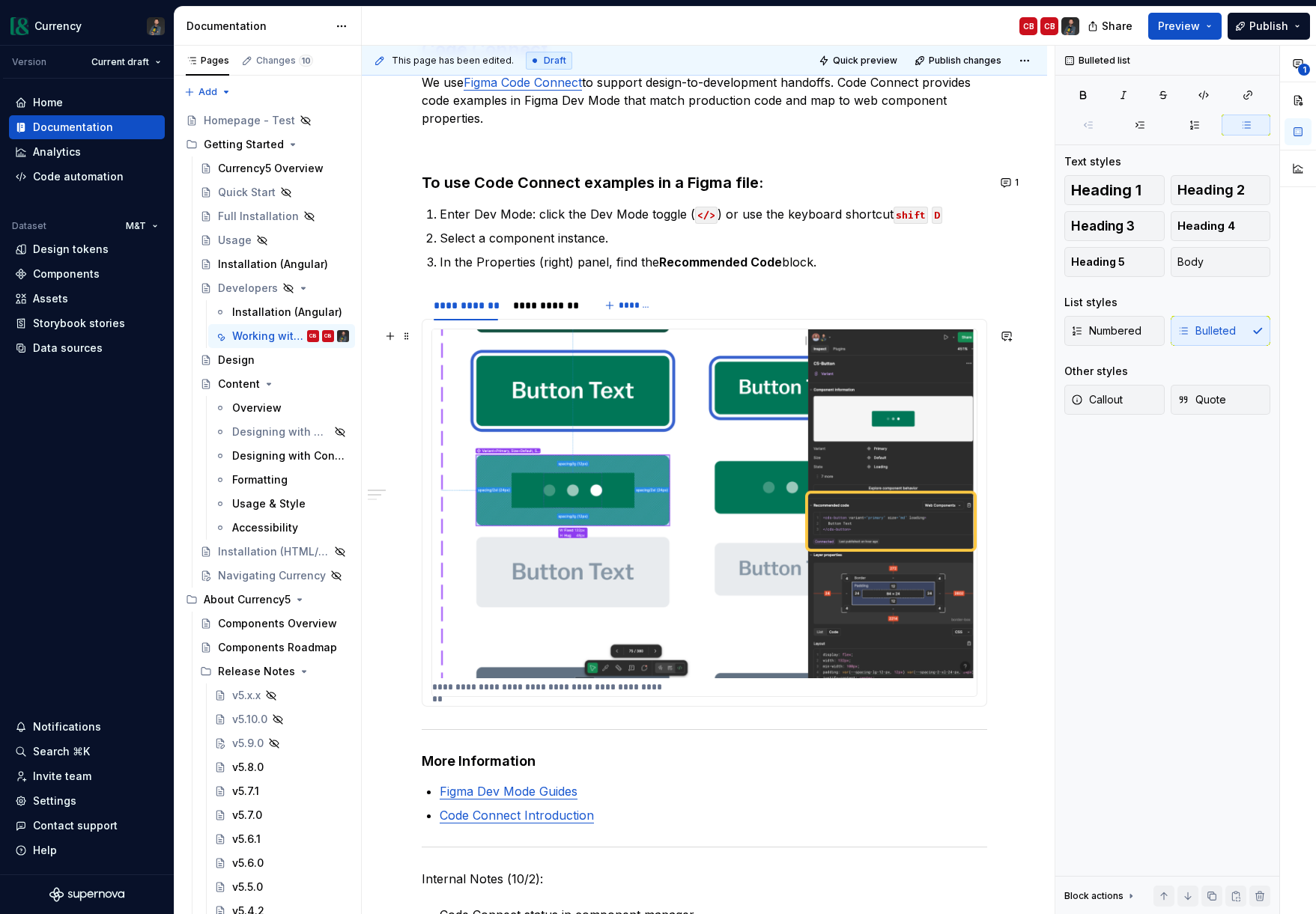
scroll to position [0, 0]
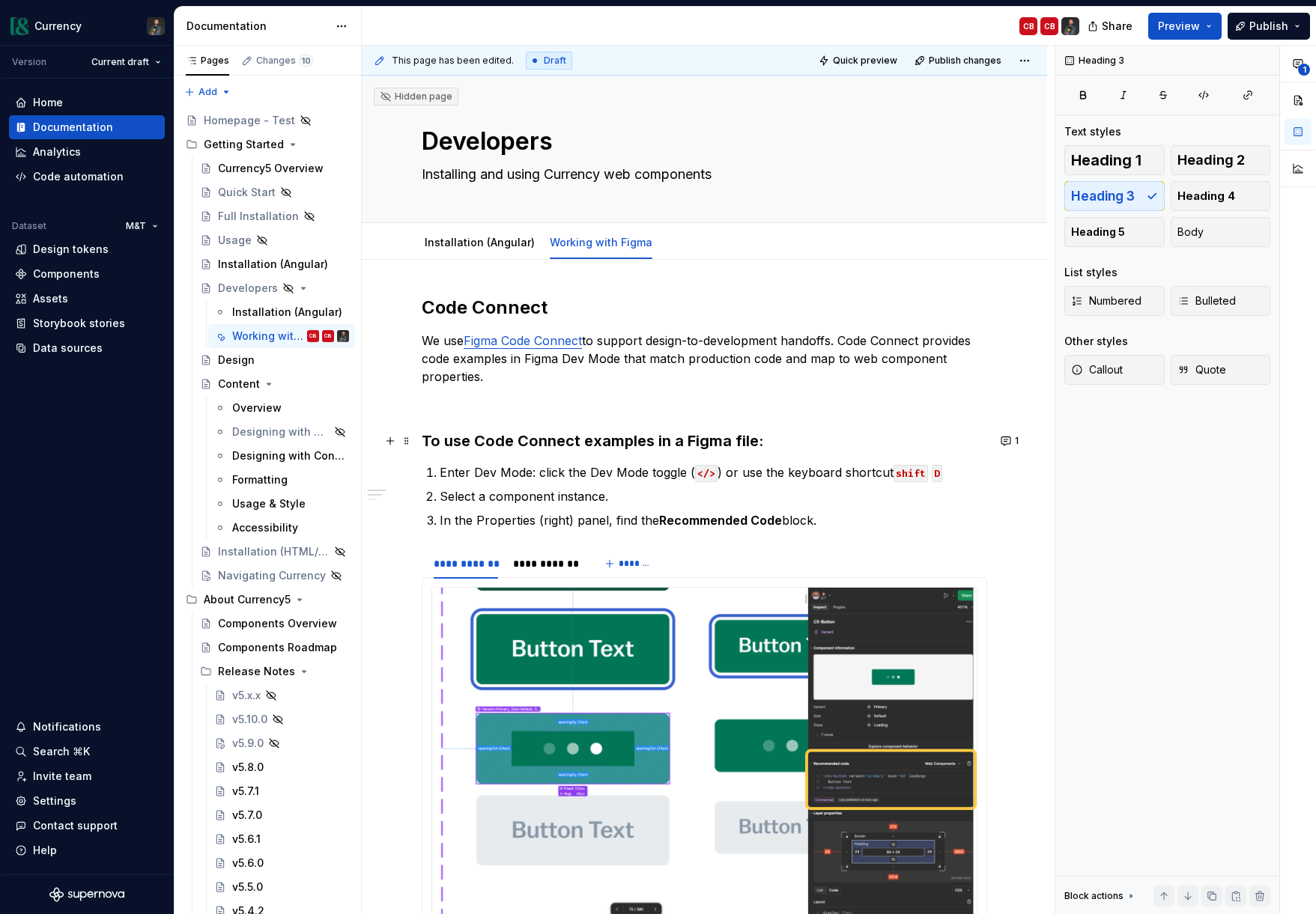
click at [789, 433] on h3 "To use Code Connect examples in a Figma file:" at bounding box center [704, 441] width 565 height 21
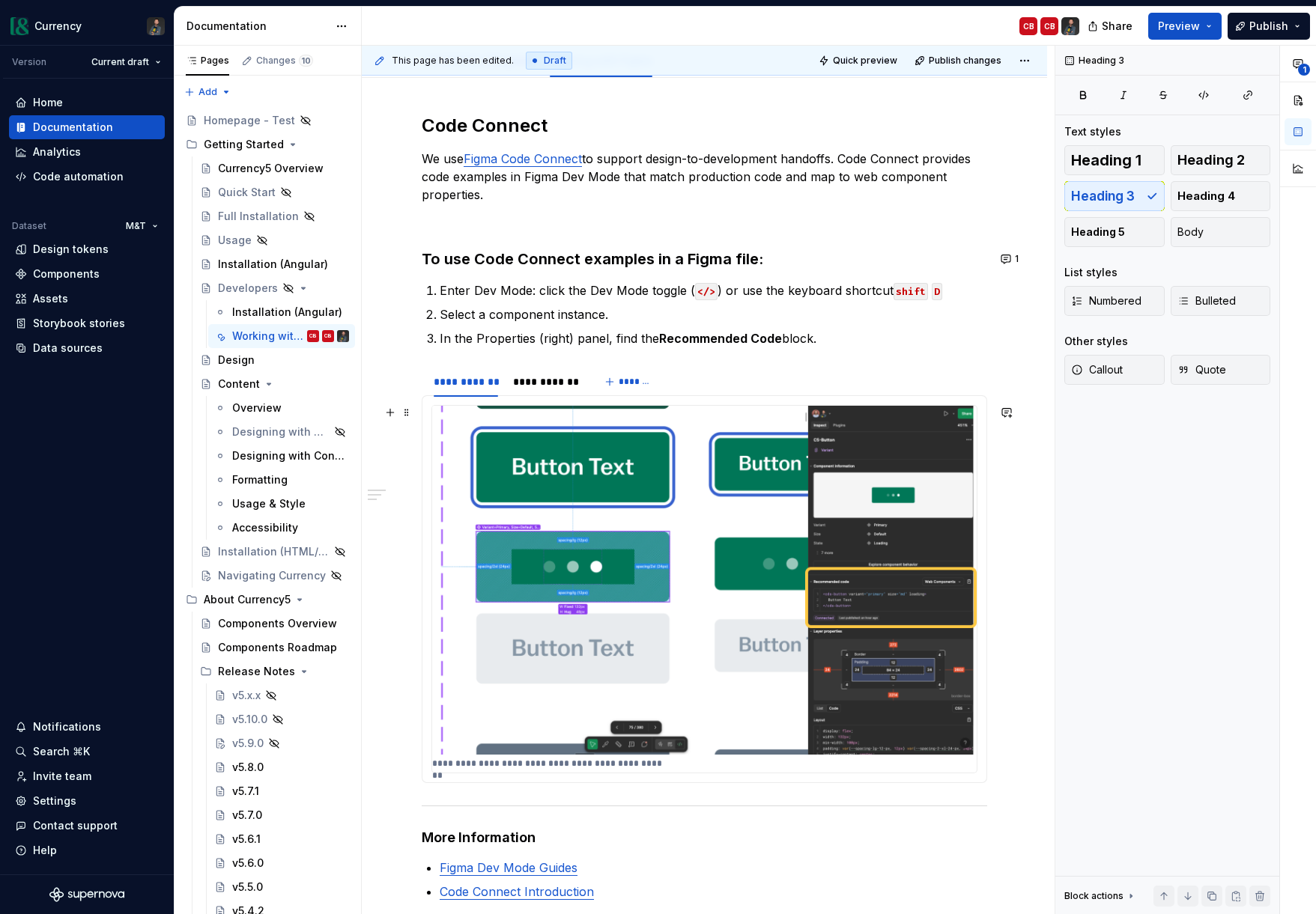
scroll to position [203, 0]
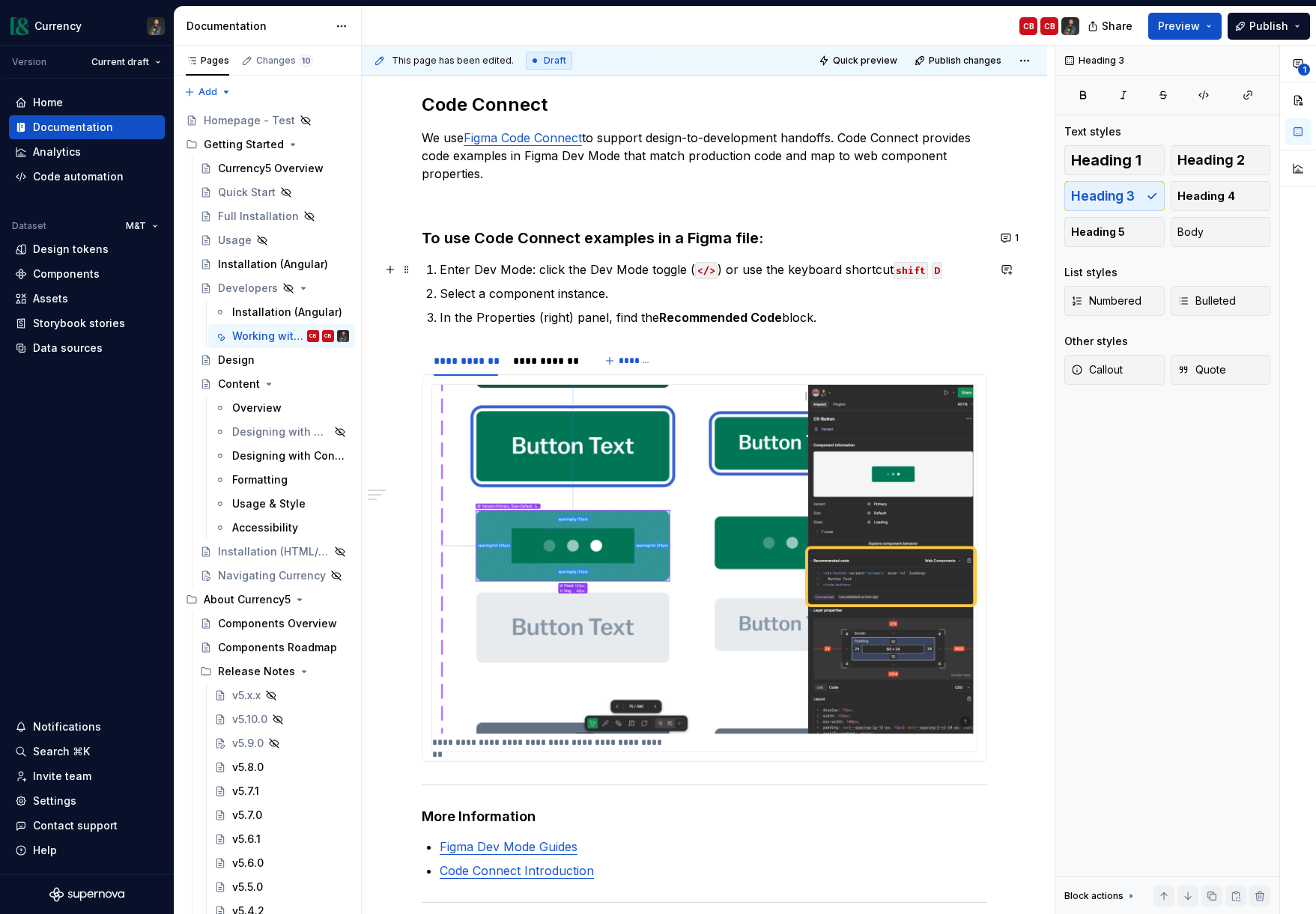
click at [798, 269] on p "Enter Dev Mode: click the Dev Mode toggle ( </> ) or use the keyboard shortcut …" at bounding box center [713, 269] width 548 height 18
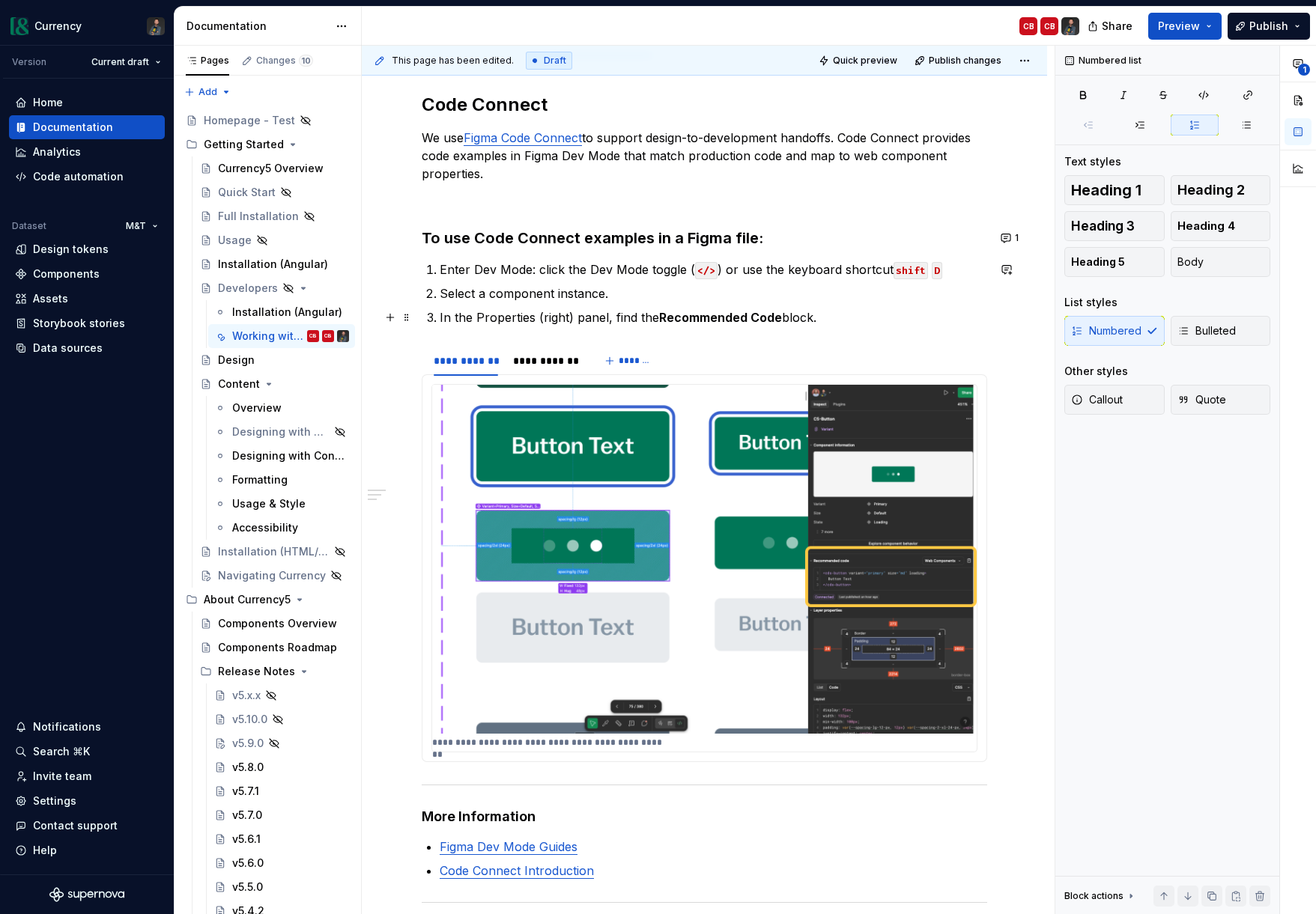
click at [798, 308] on p "In the Properties (right) panel, find the Recommended Code block." at bounding box center [713, 317] width 548 height 18
click at [820, 316] on p "In the Properties (right) panel, find the Recommended Code block." at bounding box center [713, 317] width 548 height 18
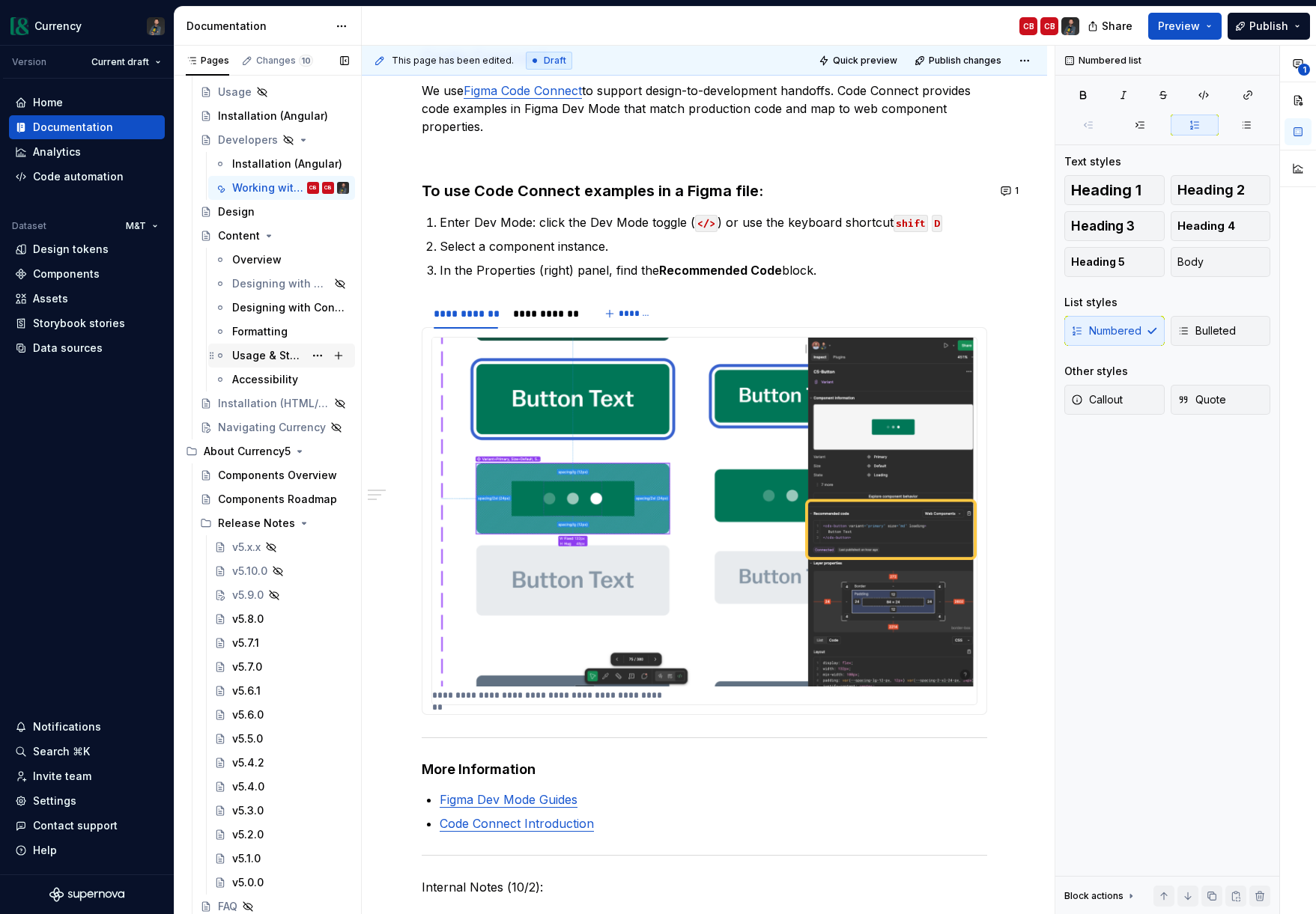
scroll to position [253, 0]
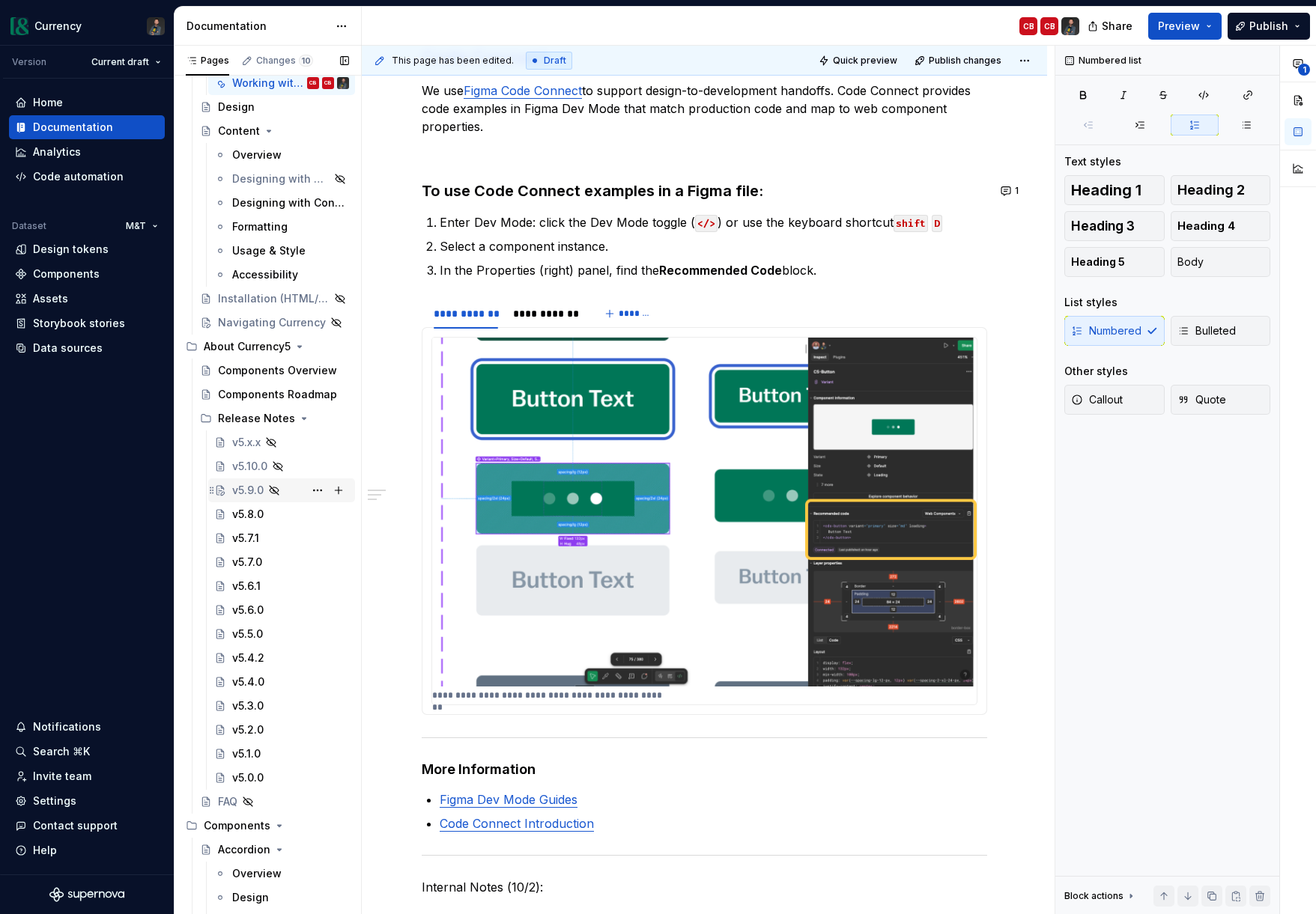
click at [250, 482] on div "v5.9.0" at bounding box center [290, 490] width 117 height 21
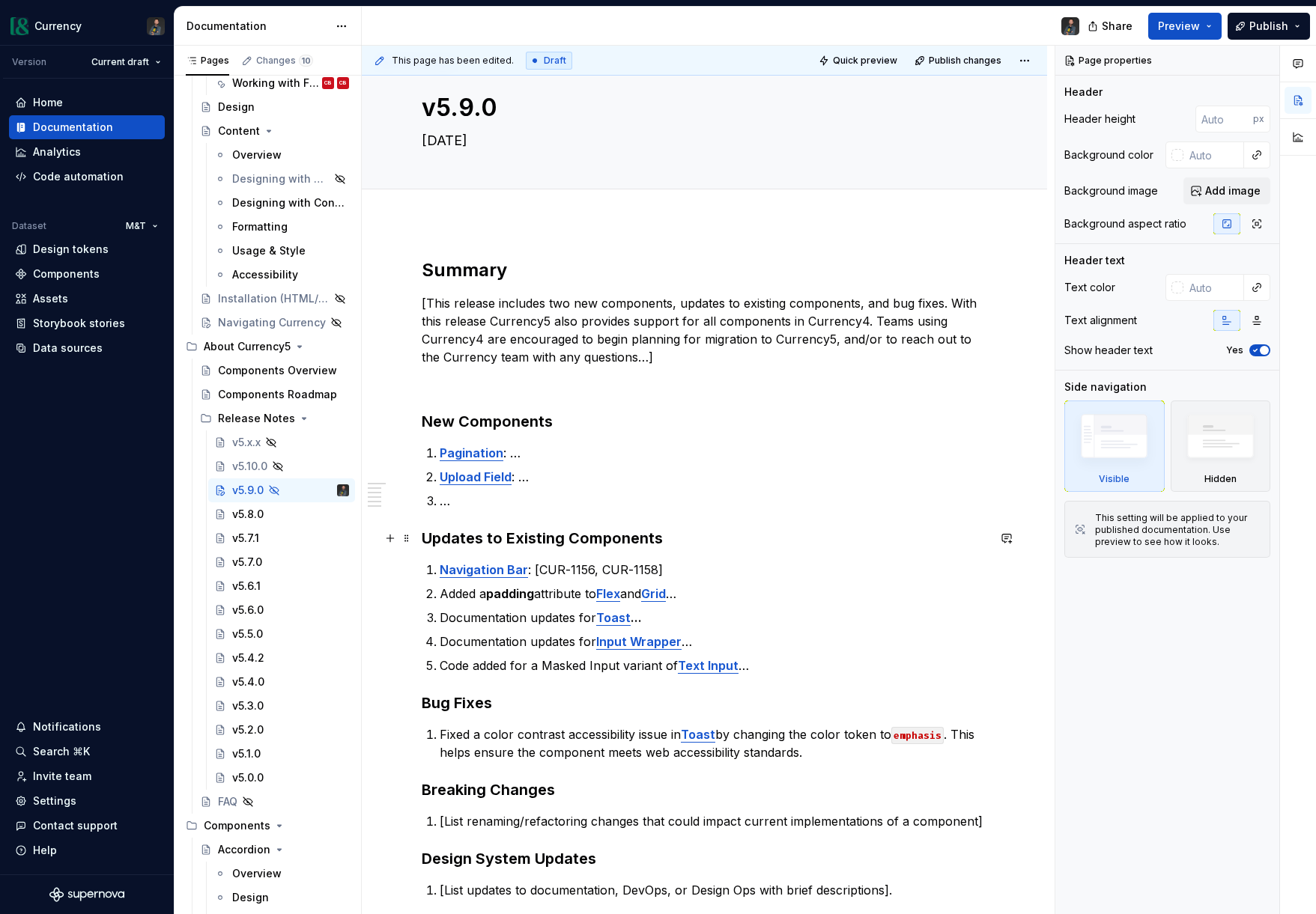
scroll to position [47, 0]
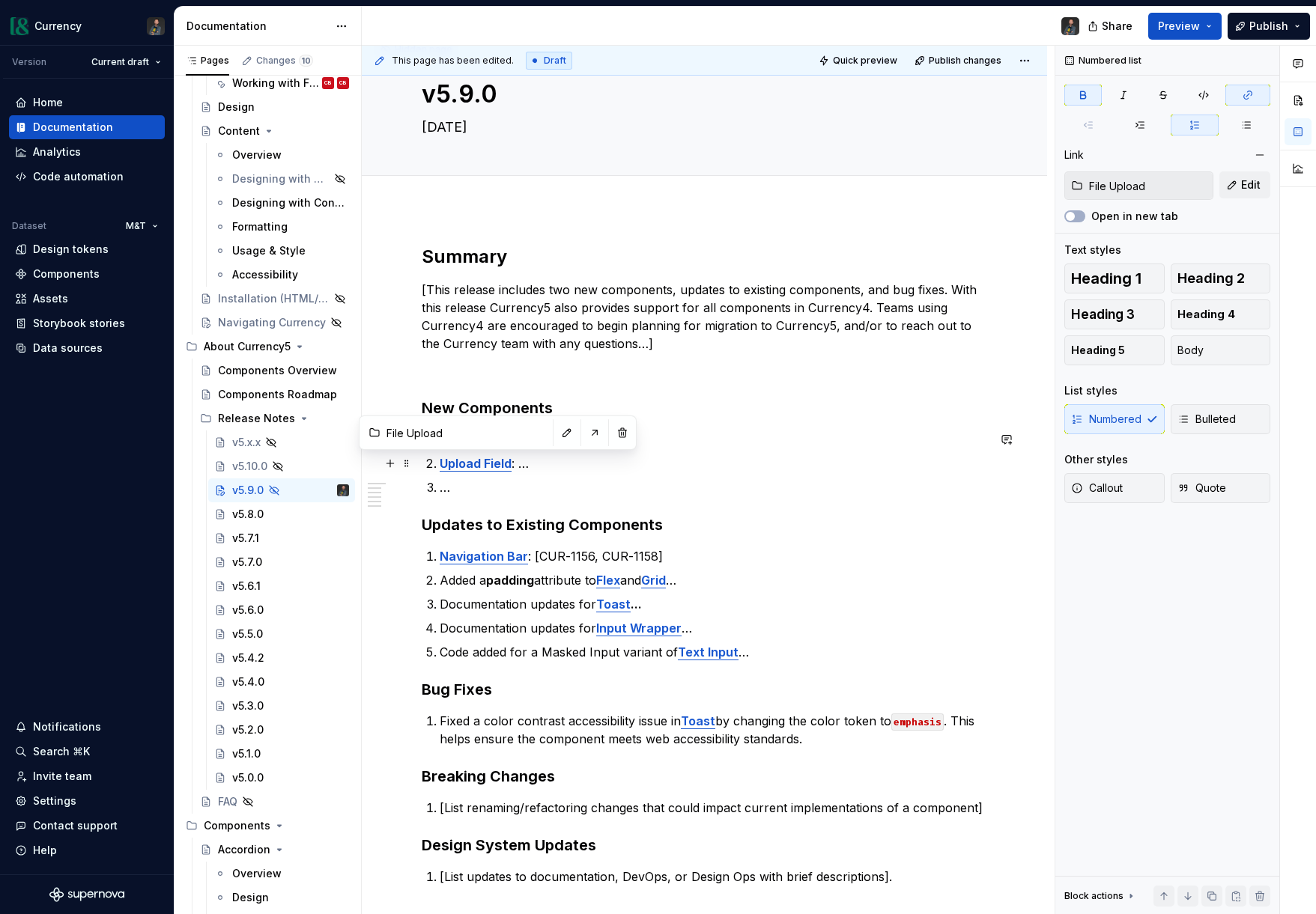
type textarea "*"
click at [557, 432] on button "button" at bounding box center [567, 432] width 21 height 21
drag, startPoint x: 513, startPoint y: 461, endPoint x: 439, endPoint y: 469, distance: 74.4
click at [440, 469] on p "Upload Field : …" at bounding box center [713, 463] width 548 height 18
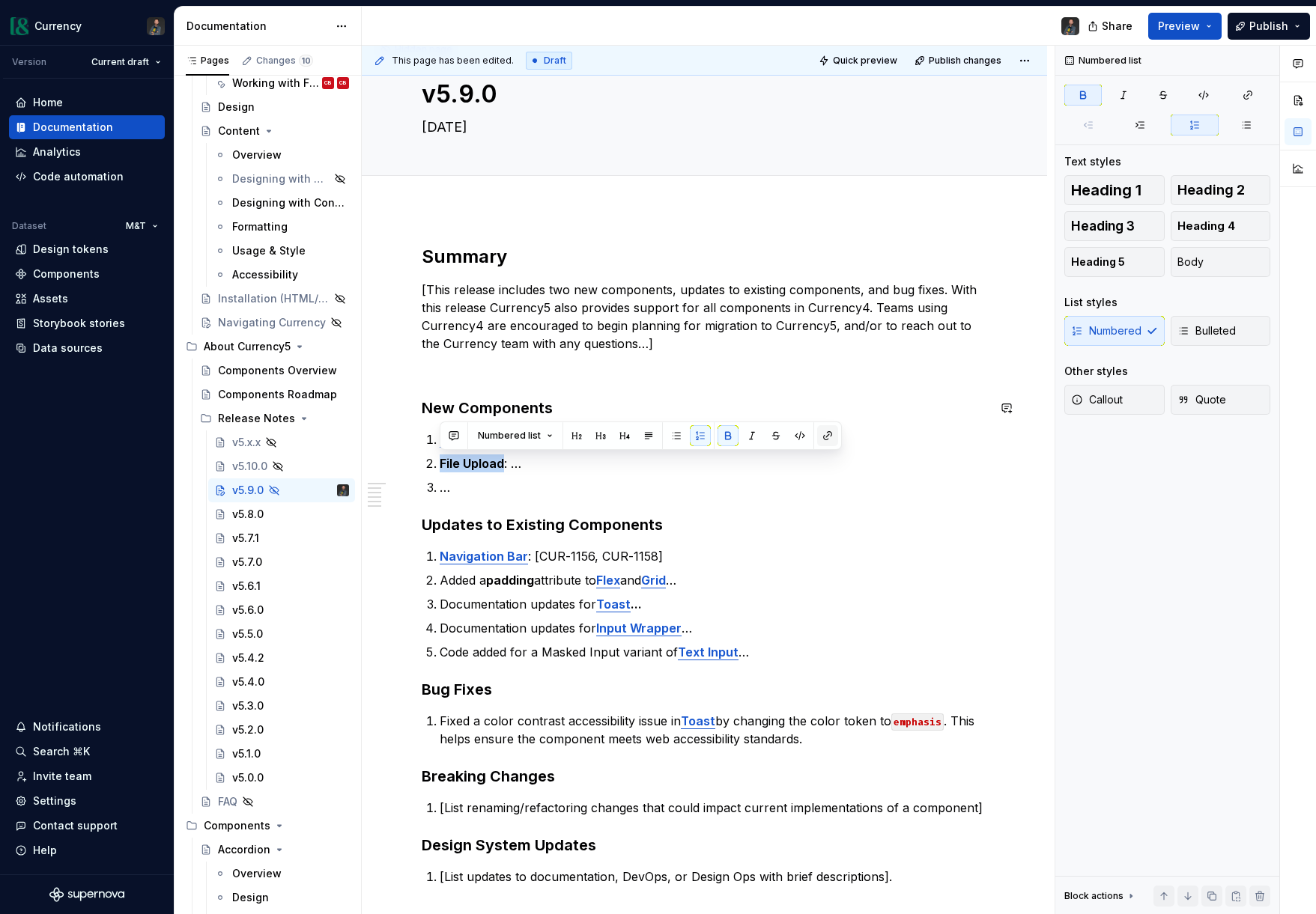
click at [822, 430] on button "button" at bounding box center [828, 436] width 21 height 21
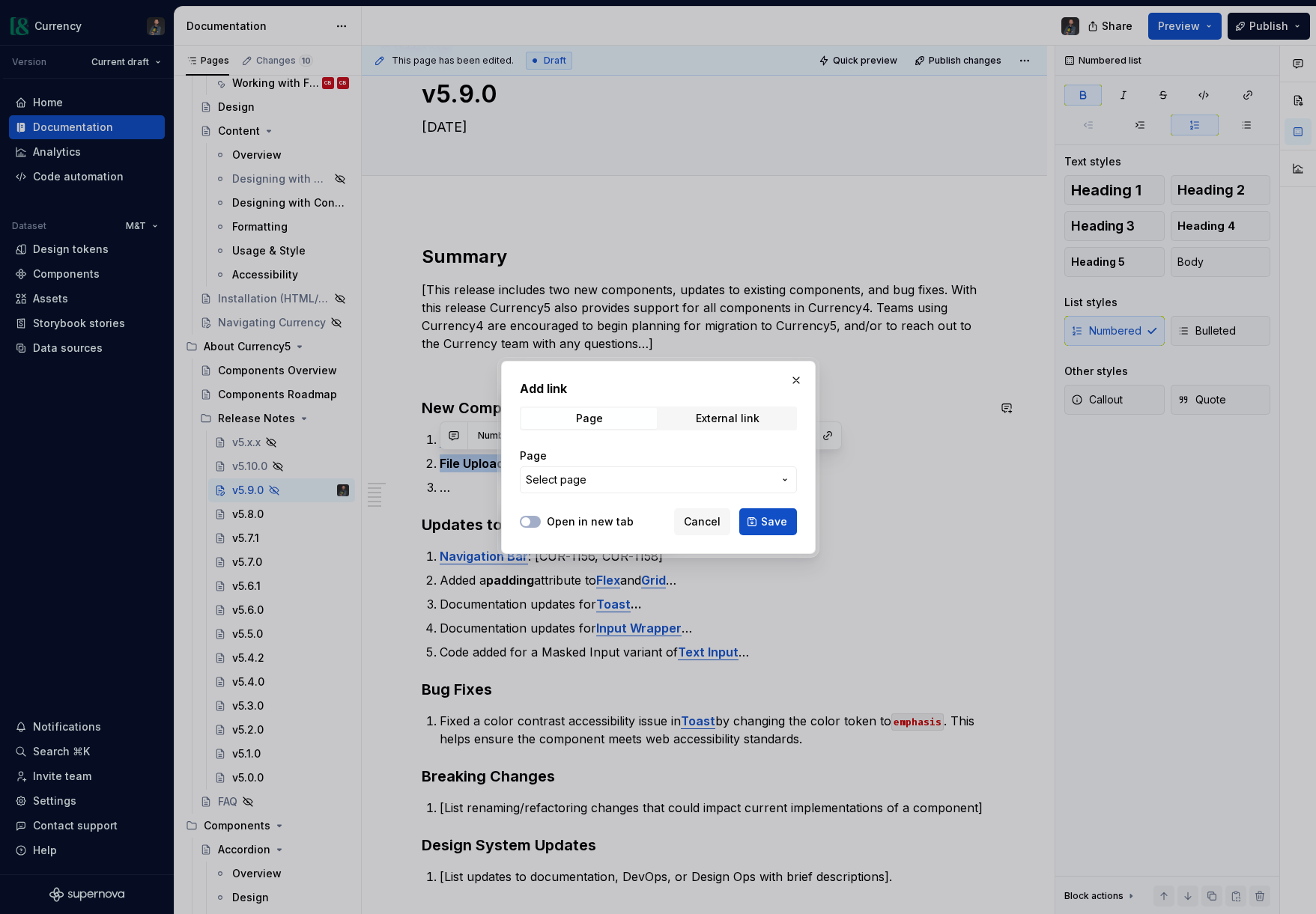
click at [726, 479] on span "Select page" at bounding box center [649, 479] width 247 height 15
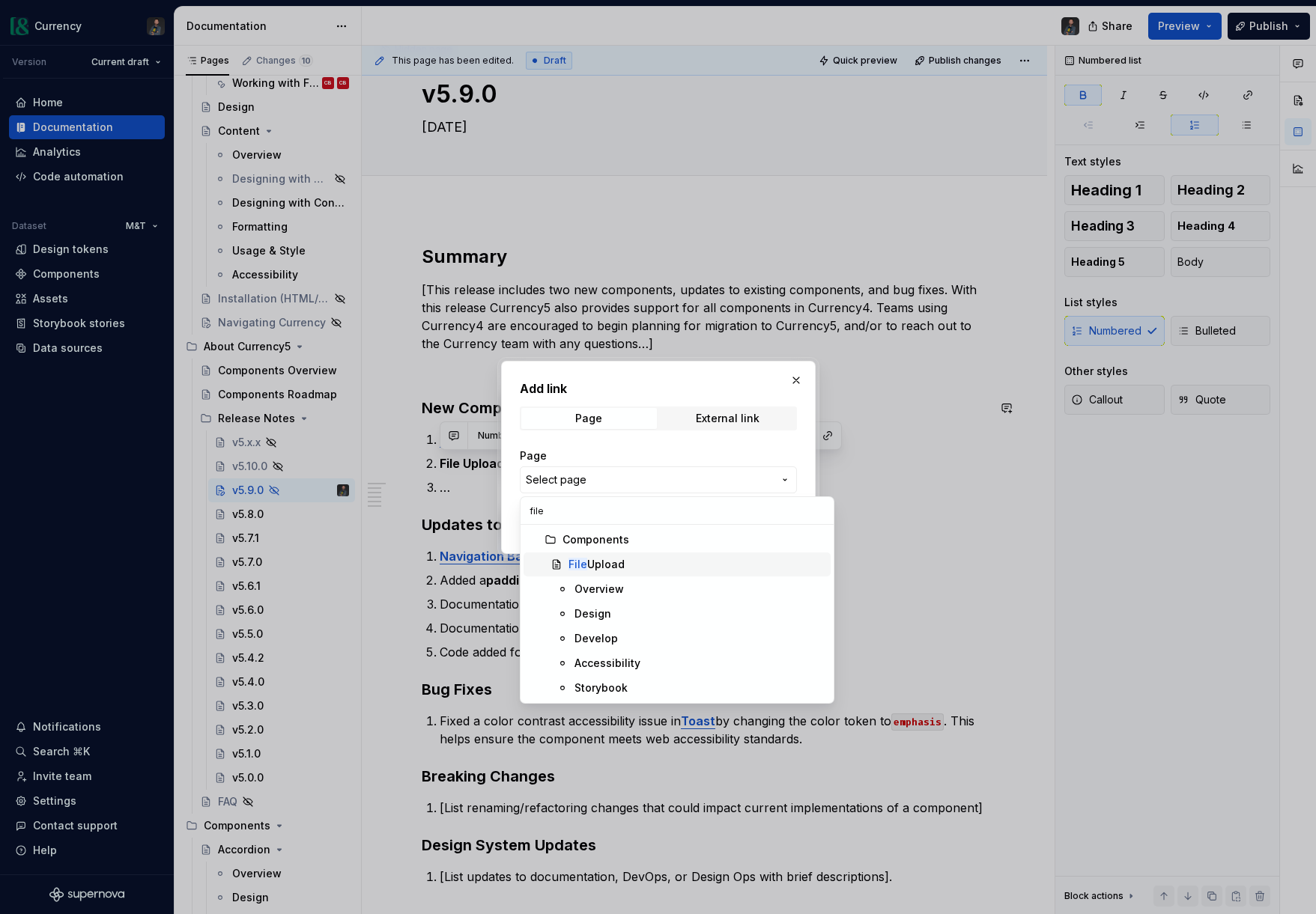
type input "file"
click at [650, 558] on div "File Upload" at bounding box center [697, 564] width 256 height 15
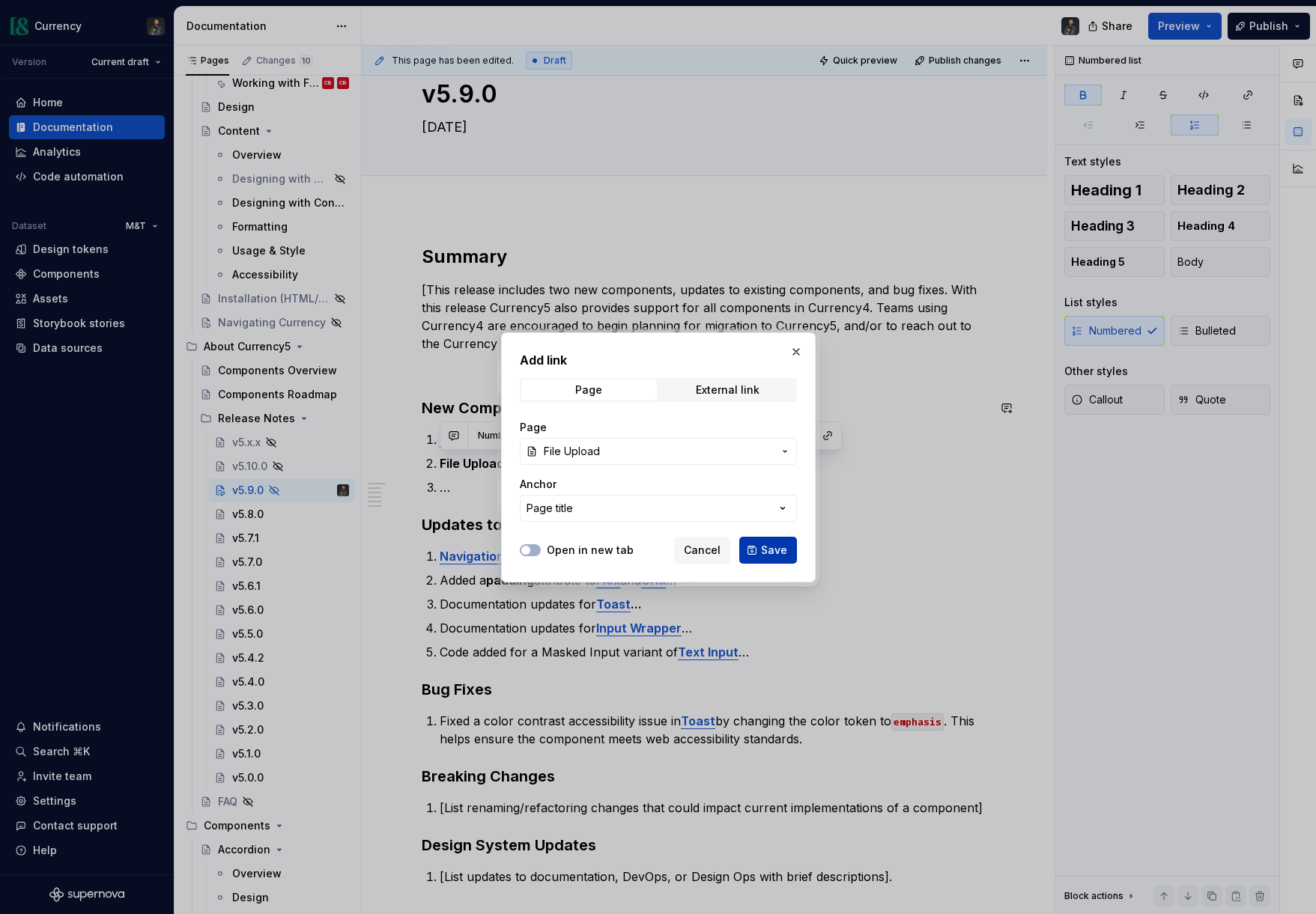
click at [763, 552] on span "Save" at bounding box center [774, 550] width 26 height 15
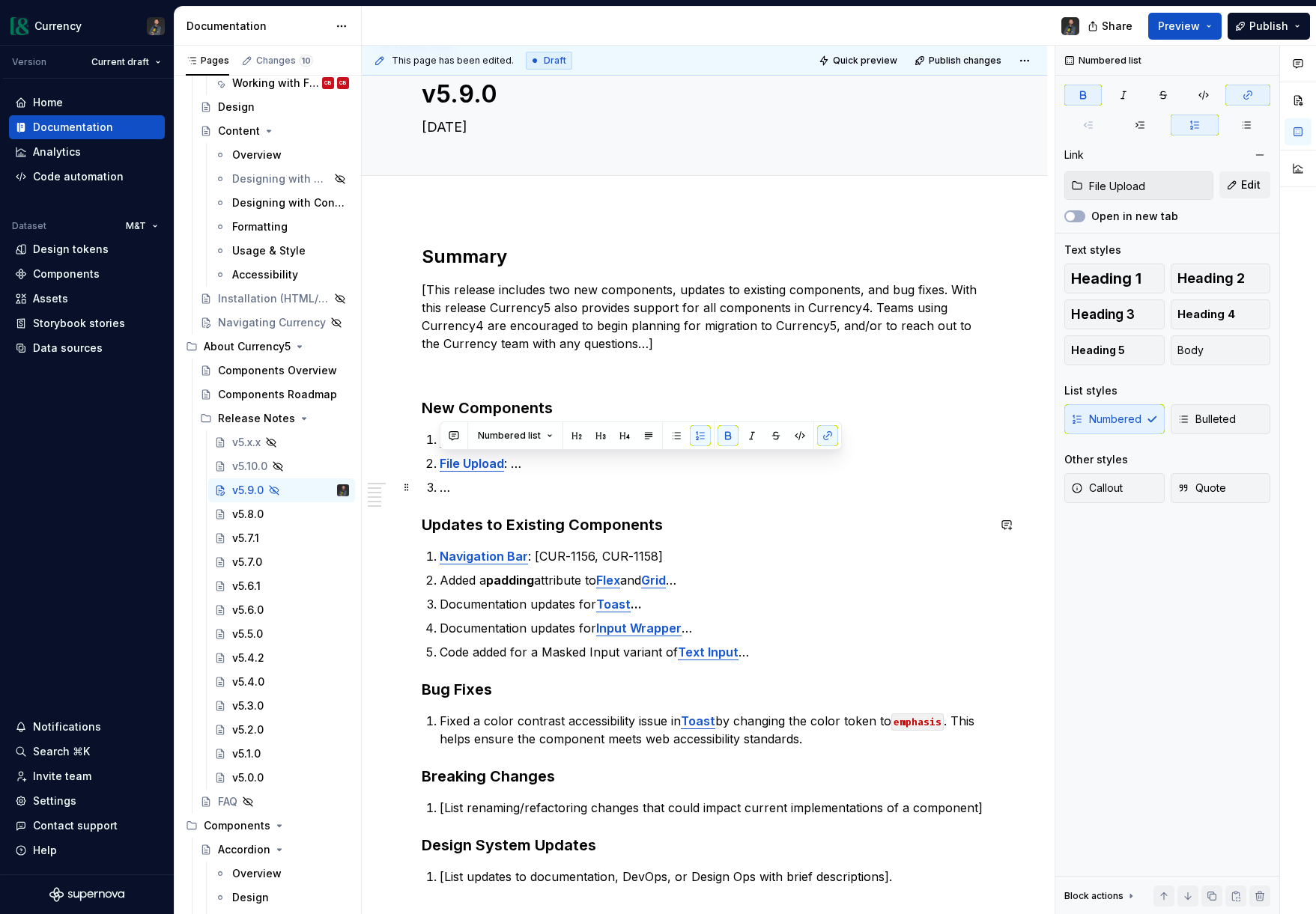
click at [690, 495] on p "…" at bounding box center [713, 487] width 548 height 18
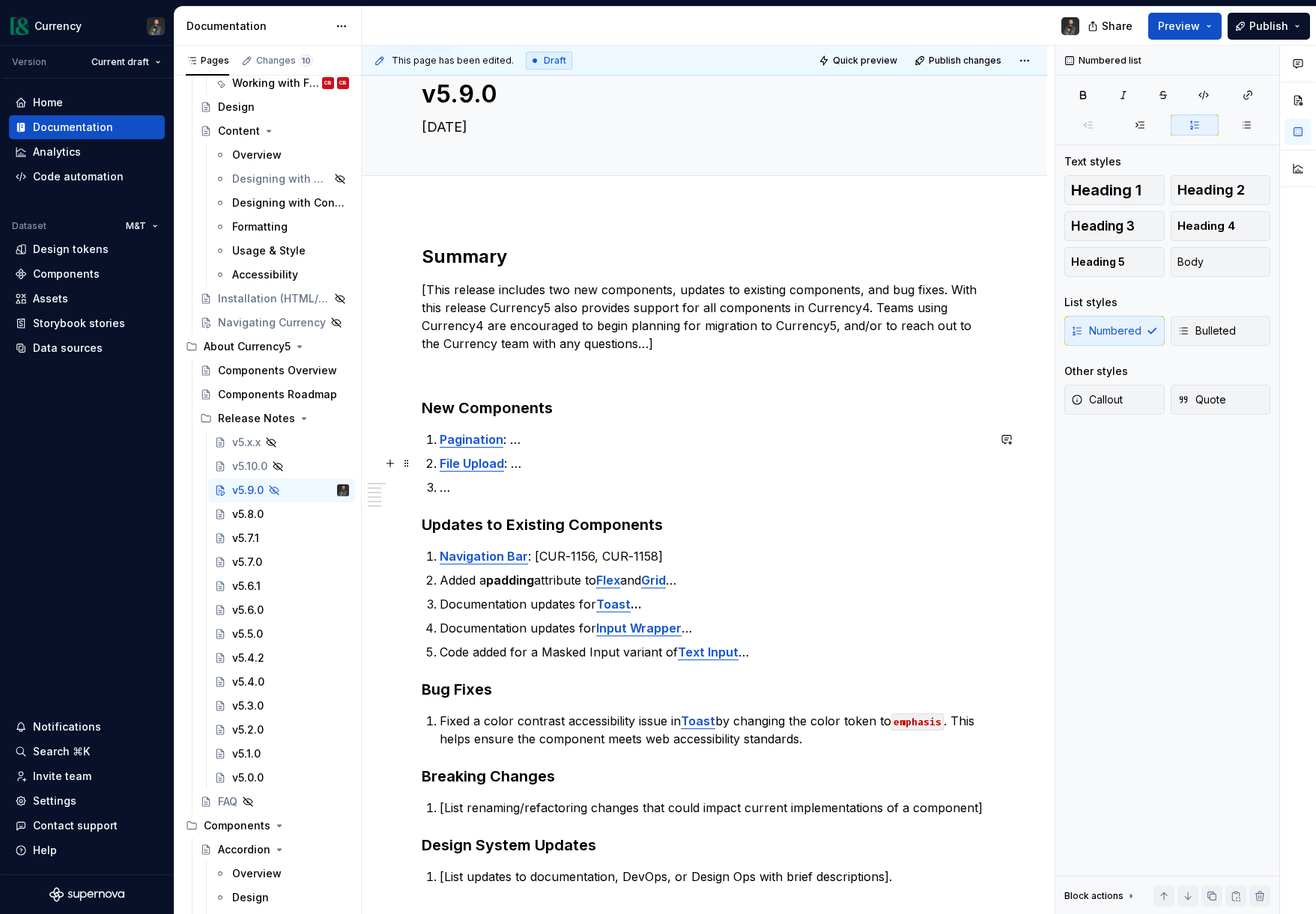
click at [573, 459] on p "File Upload : …" at bounding box center [713, 463] width 548 height 18
type textarea "*"
